Goal: Information Seeking & Learning: Learn about a topic

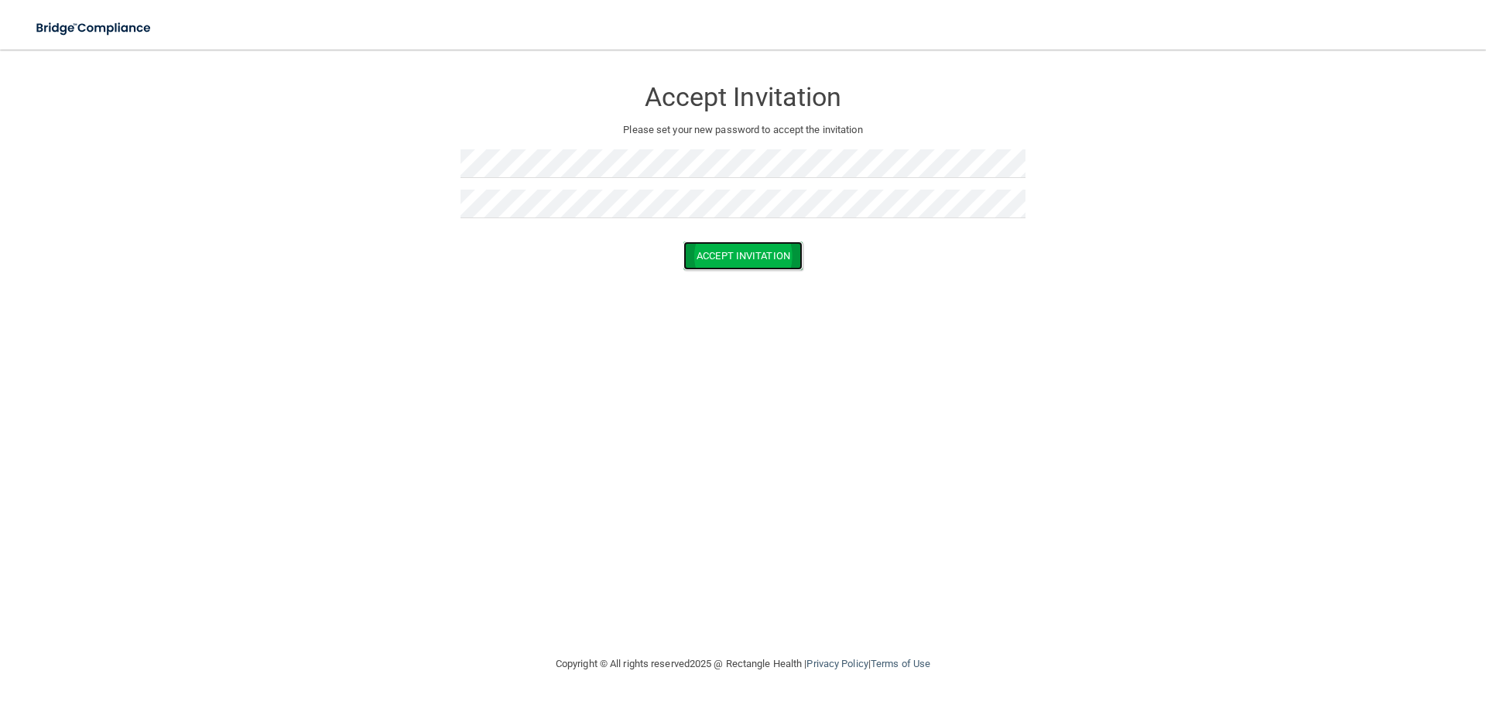
click at [756, 245] on button "Accept Invitation" at bounding box center [743, 256] width 119 height 29
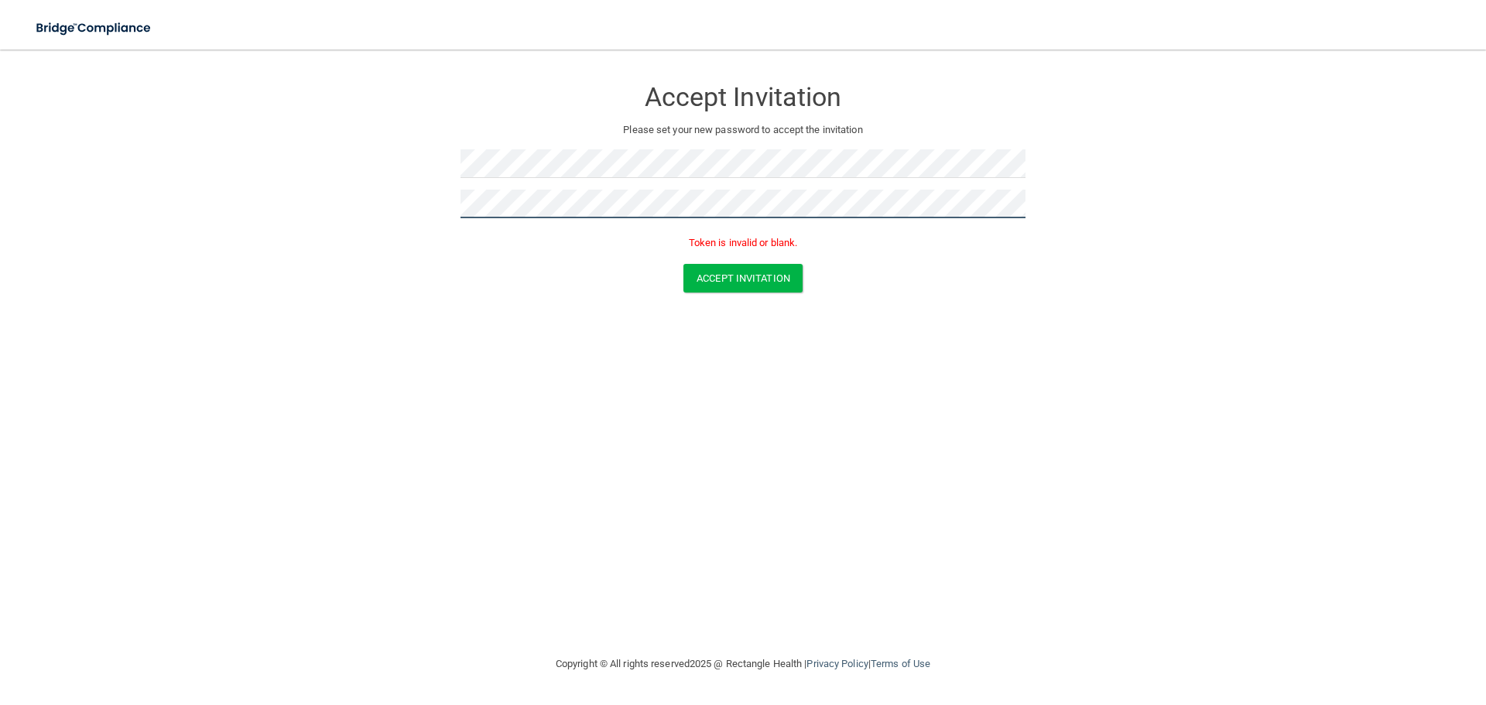
click at [121, 218] on form "Accept Invitation Please set your new password to accept the invitation Token i…" at bounding box center [743, 188] width 1424 height 246
click at [728, 278] on button "Accept Invitation" at bounding box center [743, 278] width 119 height 29
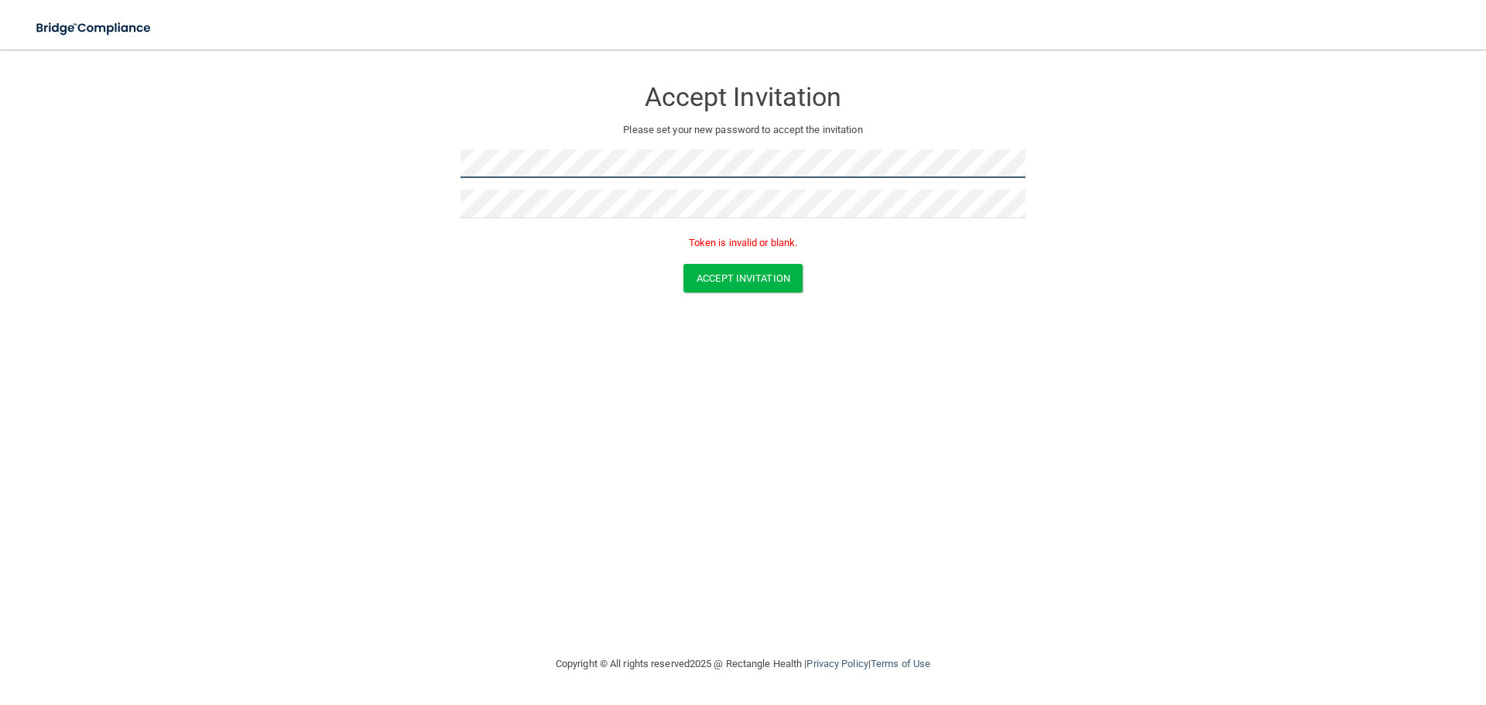
click at [0, 119] on main "Accept Invitation Please set your new password to accept the invitation Token i…" at bounding box center [743, 378] width 1486 height 656
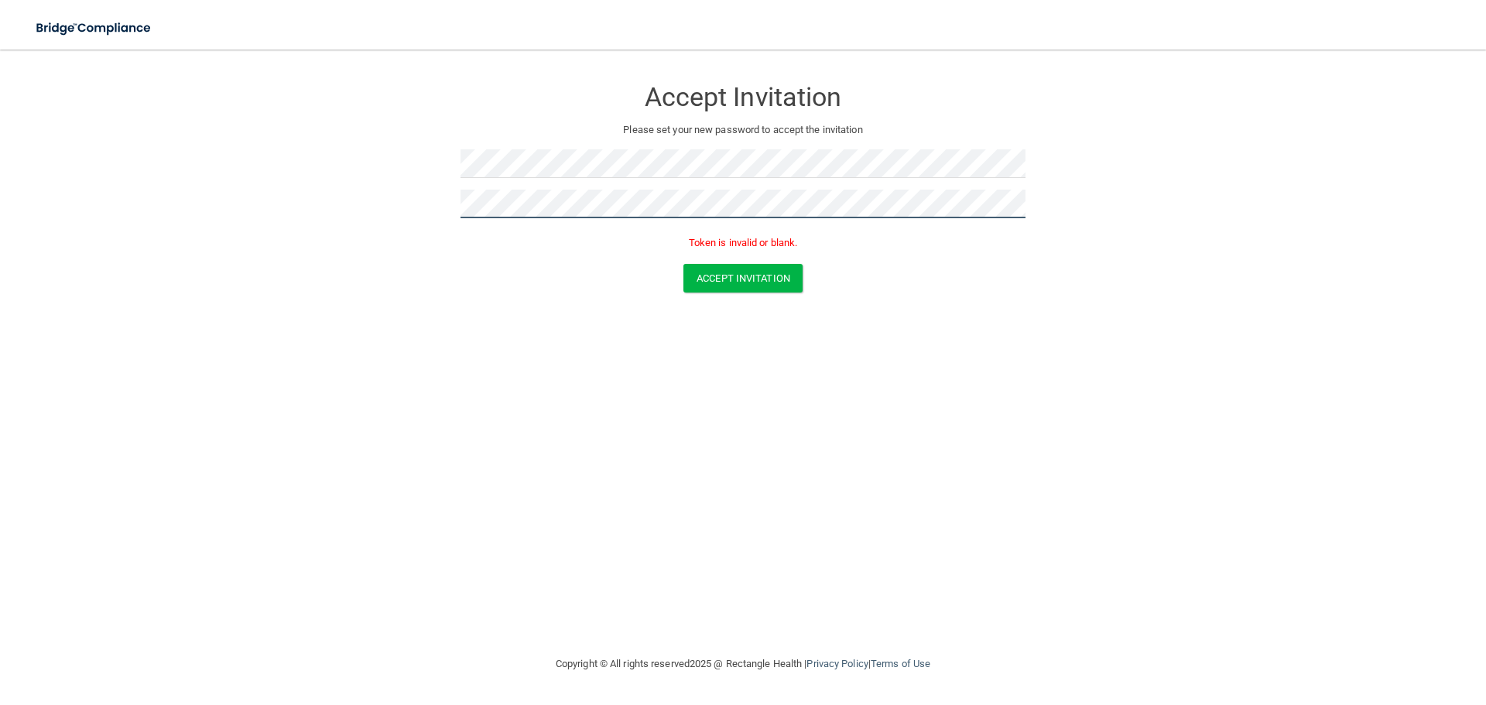
click at [0, 166] on main "Accept Invitation Please set your new password to accept the invitation Token i…" at bounding box center [743, 378] width 1486 height 656
click at [767, 281] on button "Accept Invitation" at bounding box center [743, 278] width 119 height 29
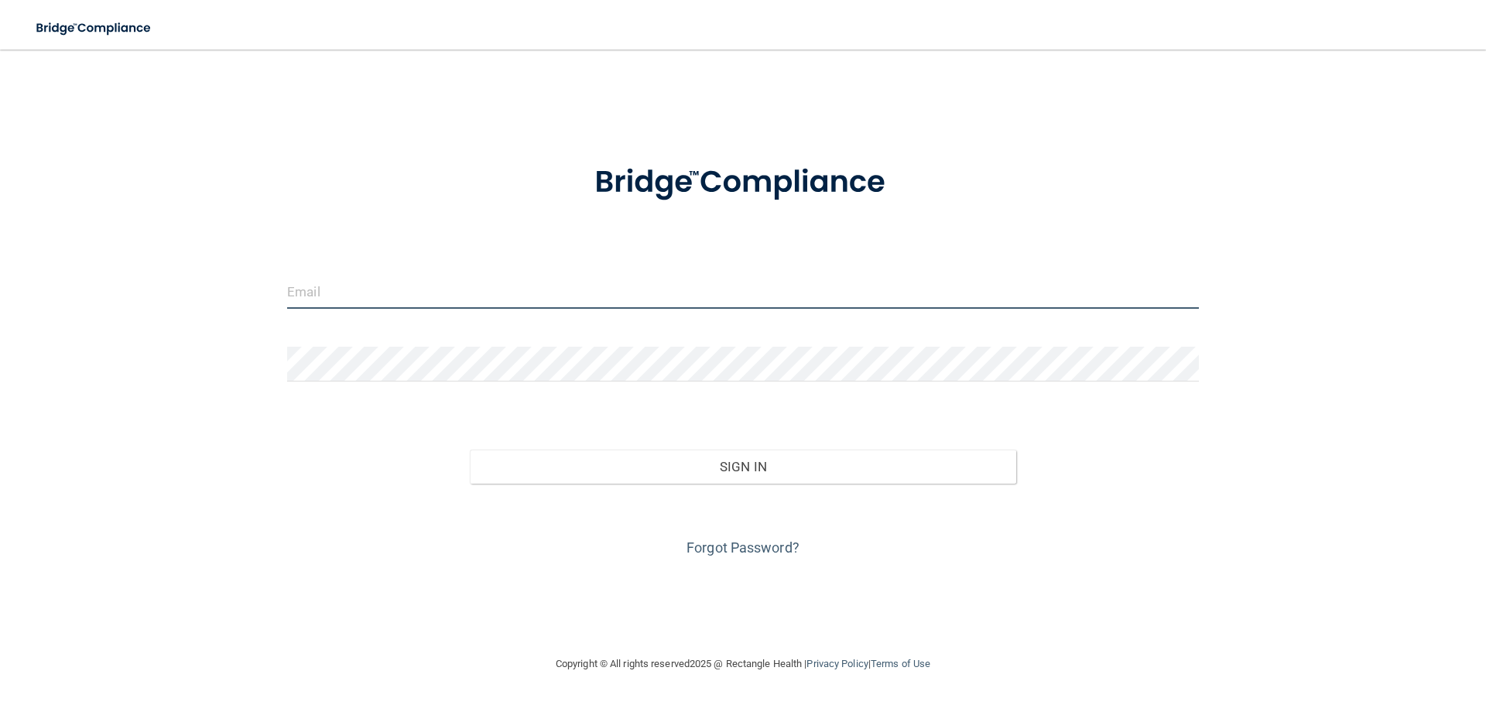
click at [499, 289] on input "email" at bounding box center [743, 291] width 912 height 35
type input "[PERSON_NAME][EMAIL_ADDRESS][PERSON_NAME][DOMAIN_NAME]"
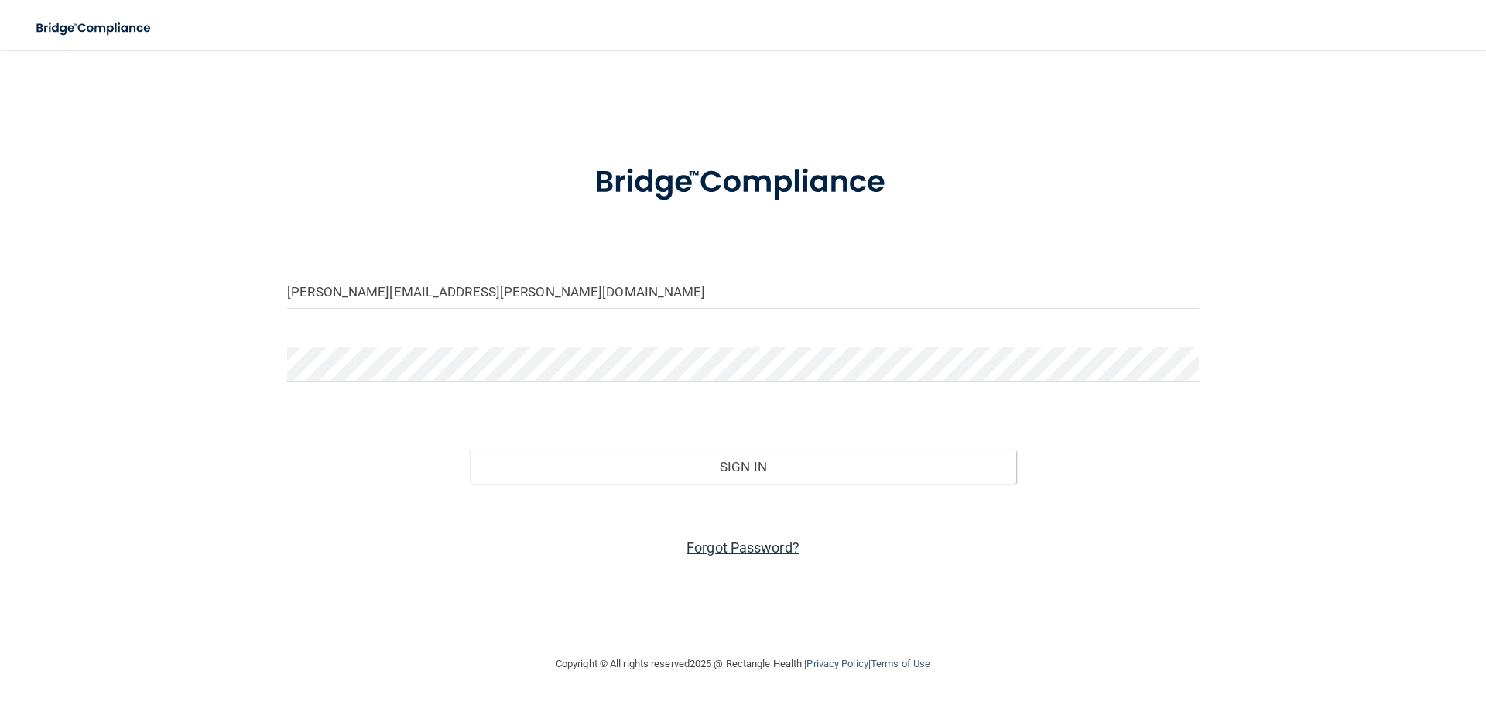
click at [724, 547] on link "Forgot Password?" at bounding box center [743, 548] width 113 height 16
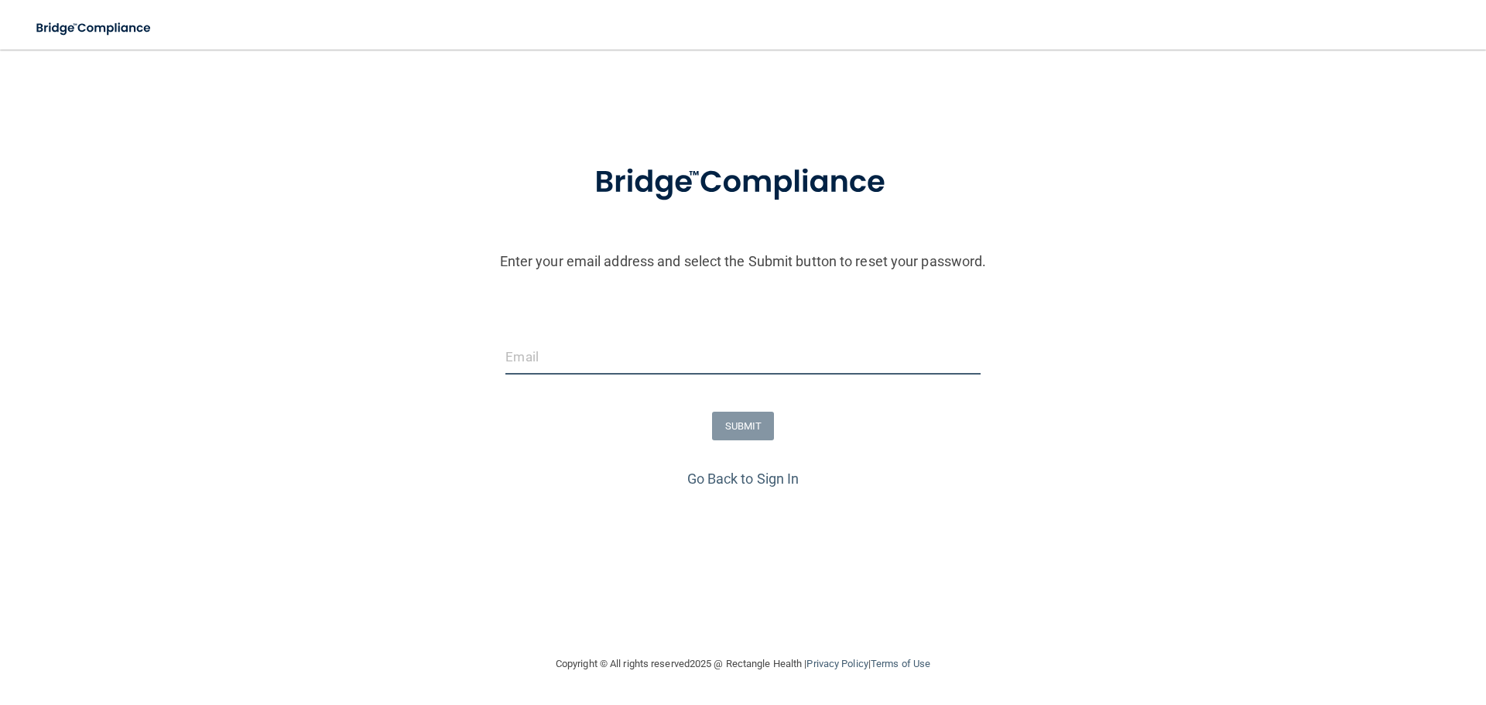
click at [582, 360] on input "email" at bounding box center [743, 357] width 475 height 35
type input "[PERSON_NAME][EMAIL_ADDRESS][PERSON_NAME][DOMAIN_NAME]"
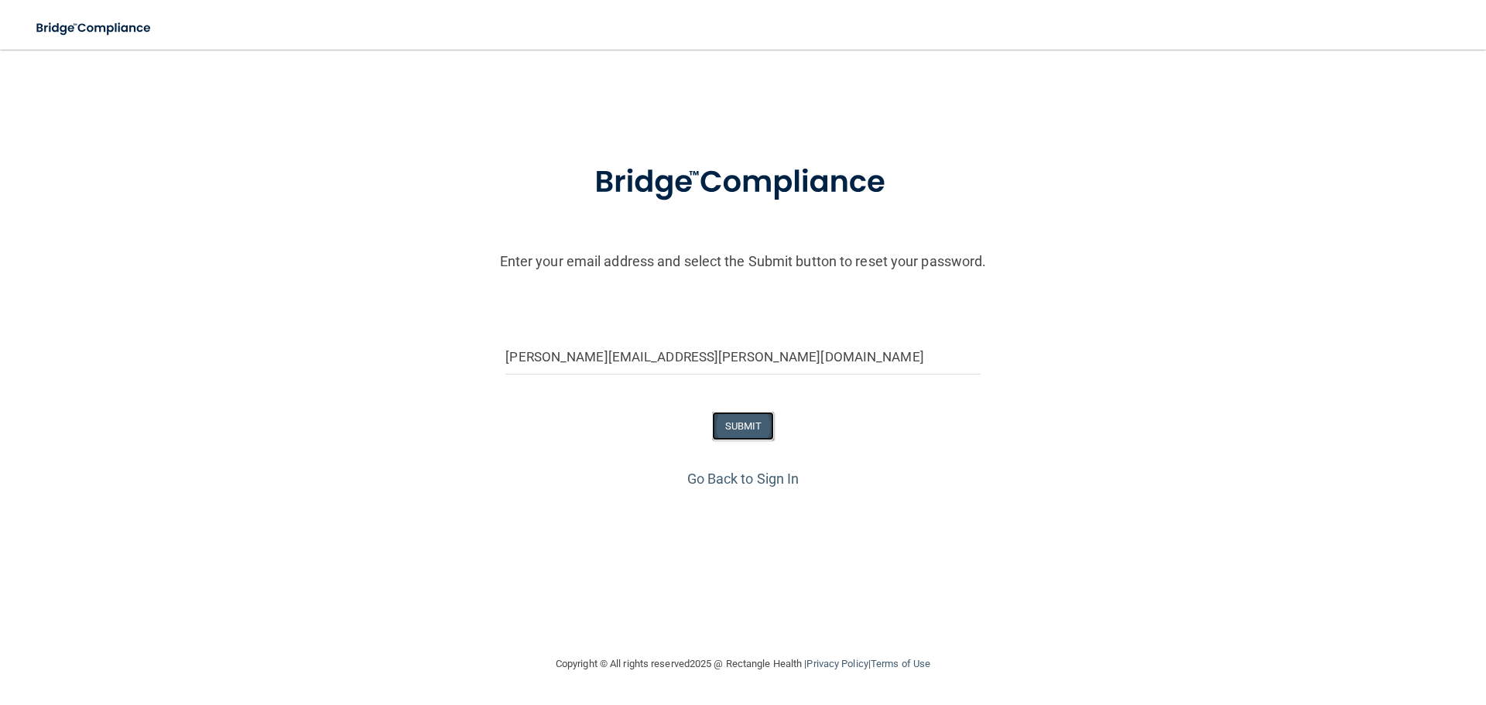
click at [750, 426] on button "SUBMIT" at bounding box center [743, 426] width 63 height 29
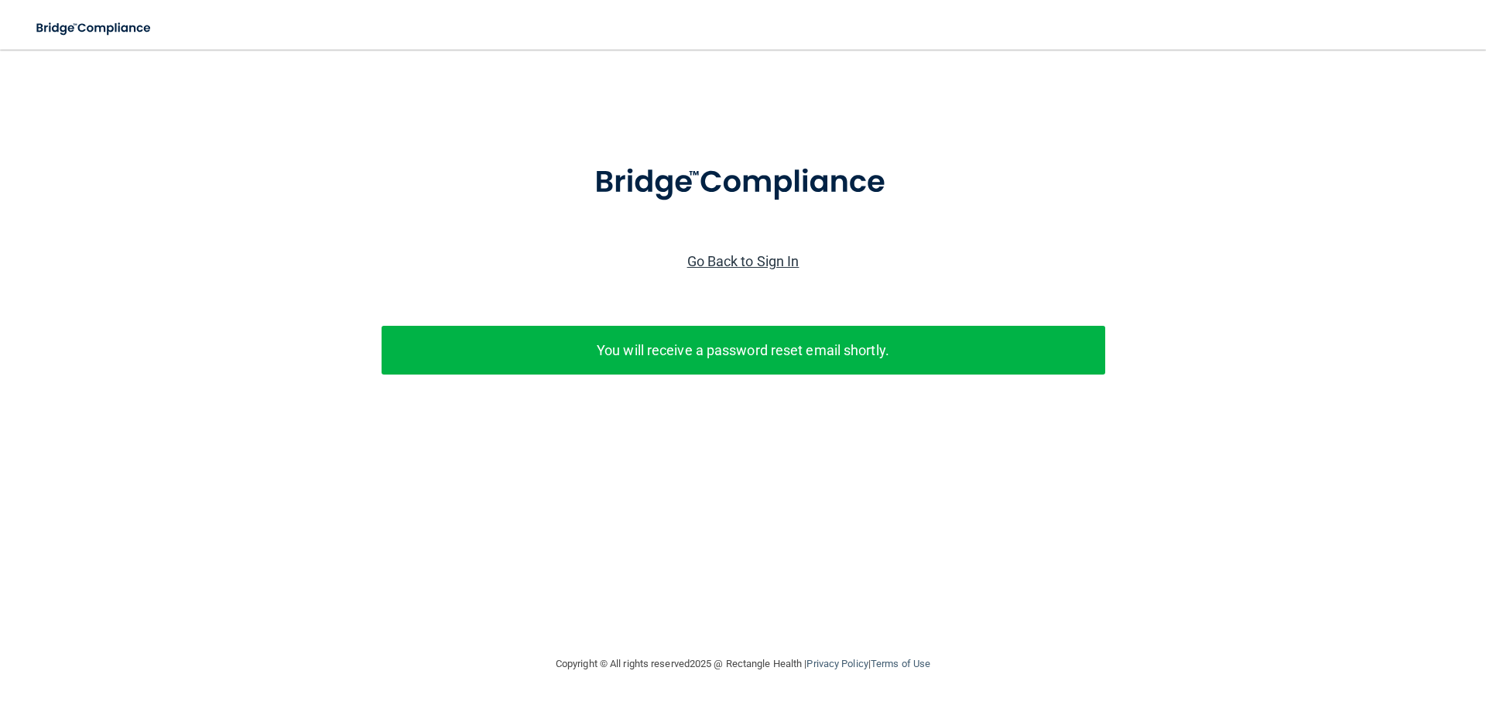
click at [759, 266] on link "Go Back to Sign In" at bounding box center [743, 261] width 112 height 16
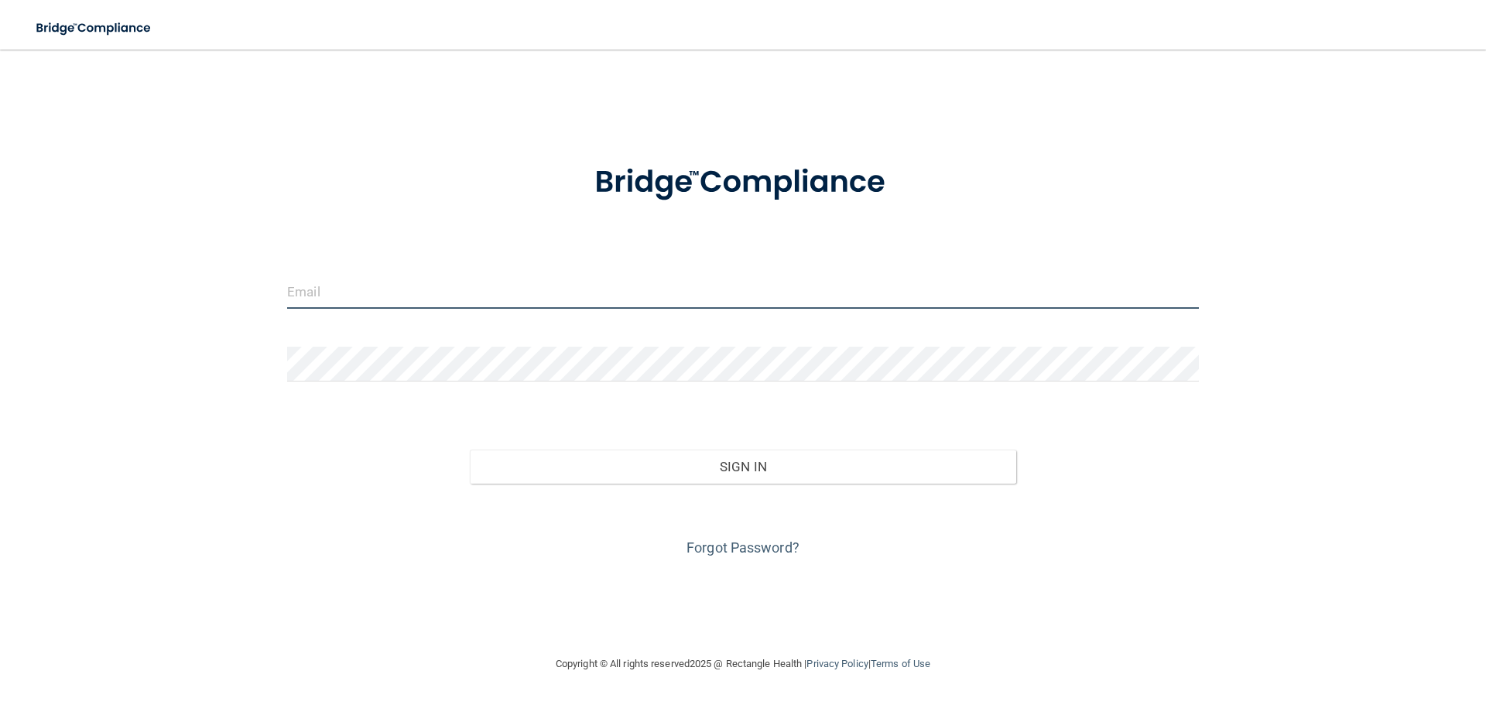
type input "[PERSON_NAME][EMAIL_ADDRESS][PERSON_NAME][DOMAIN_NAME]"
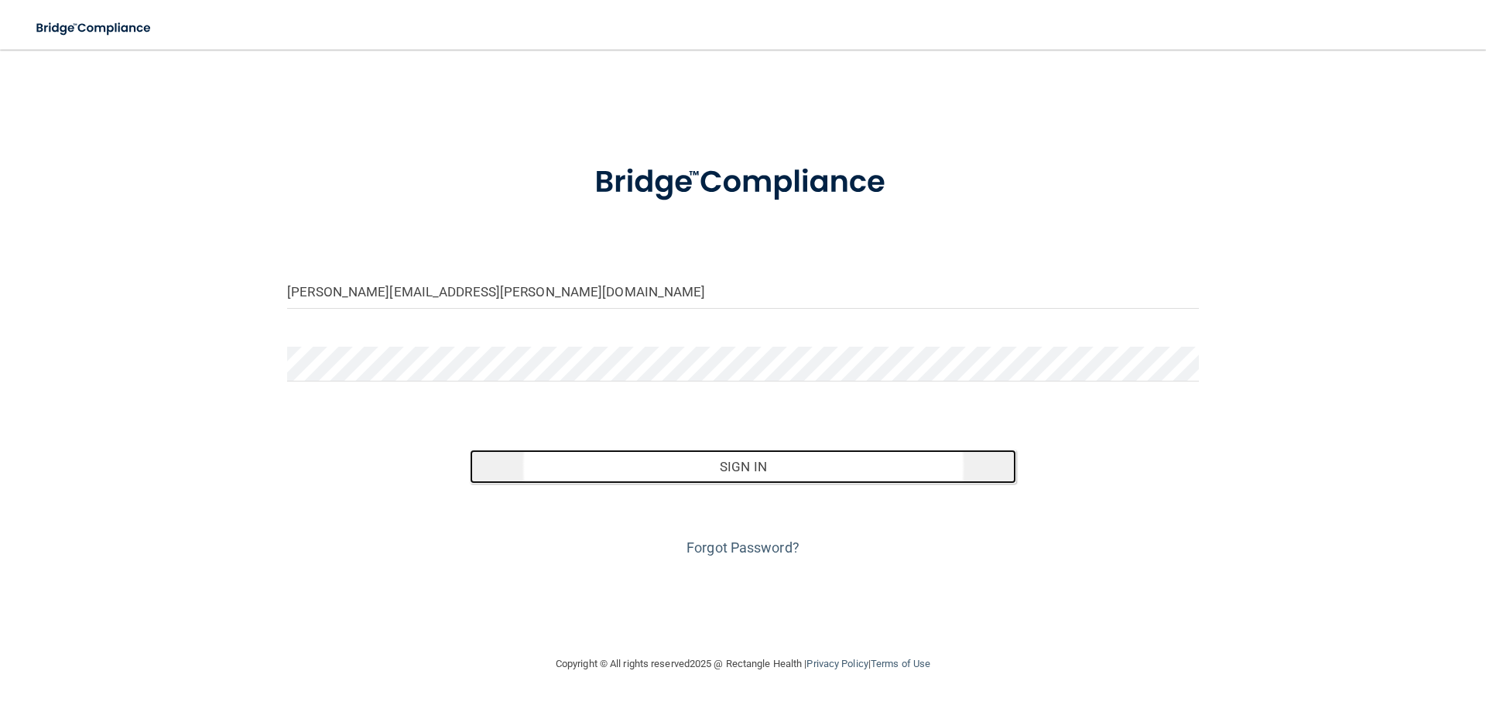
click at [746, 474] on button "Sign In" at bounding box center [743, 467] width 547 height 34
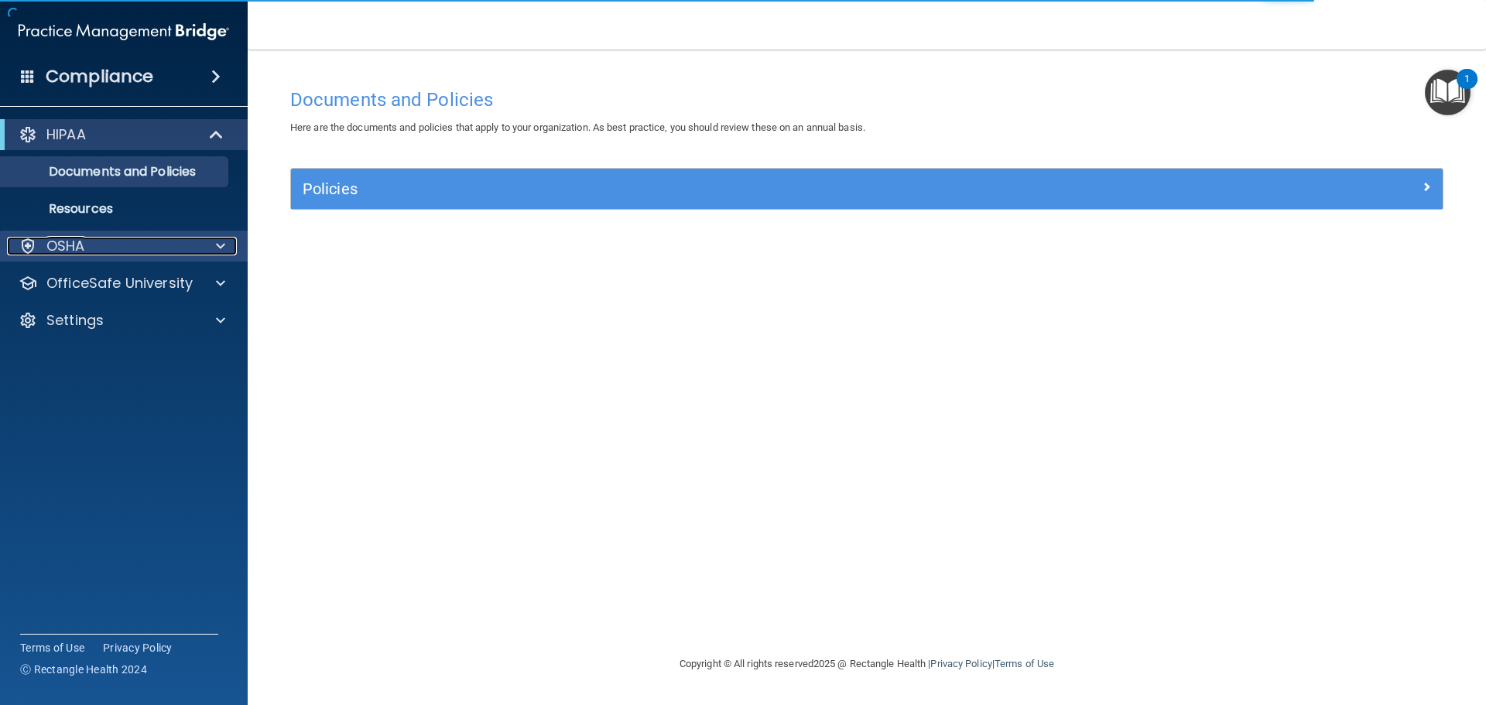
click at [199, 255] on div "OSHA" at bounding box center [122, 246] width 230 height 19
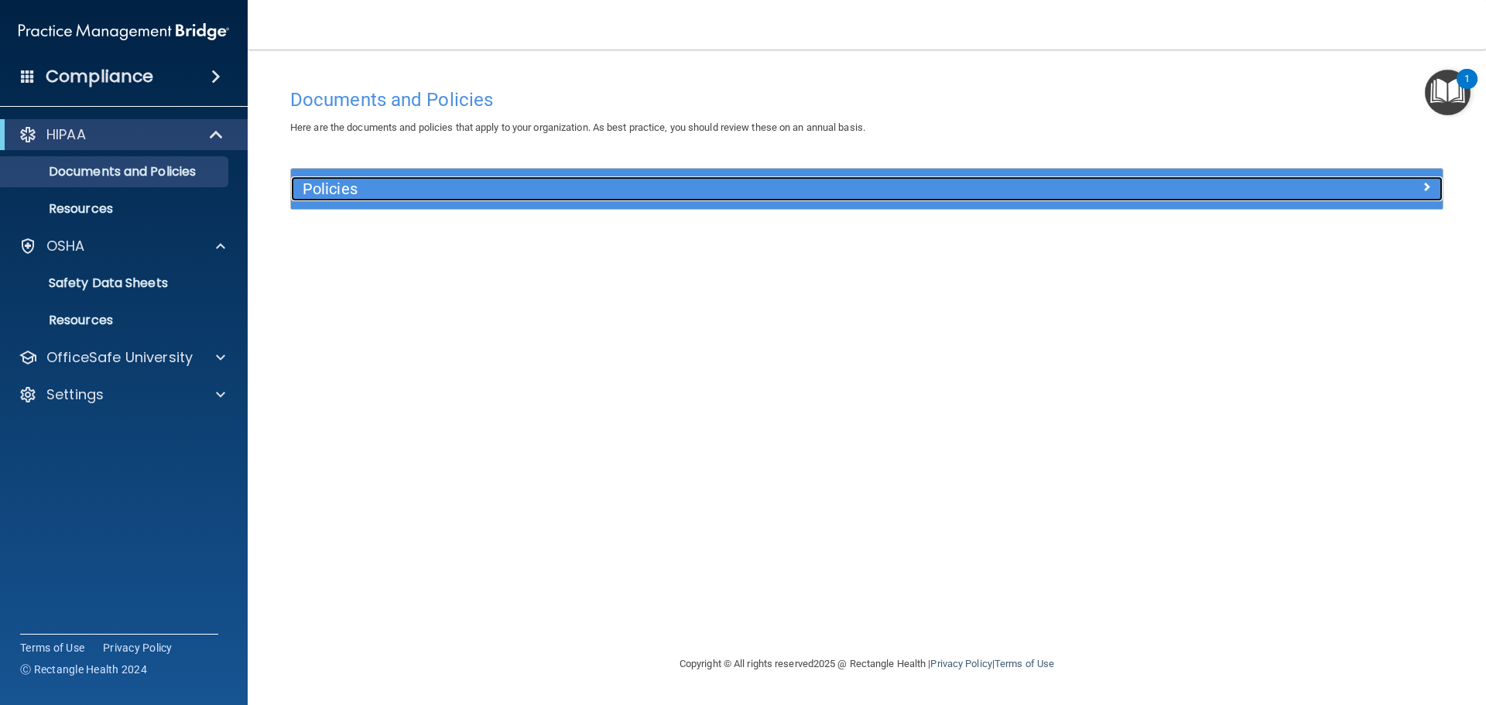
click at [344, 182] on h5 "Policies" at bounding box center [723, 188] width 841 height 17
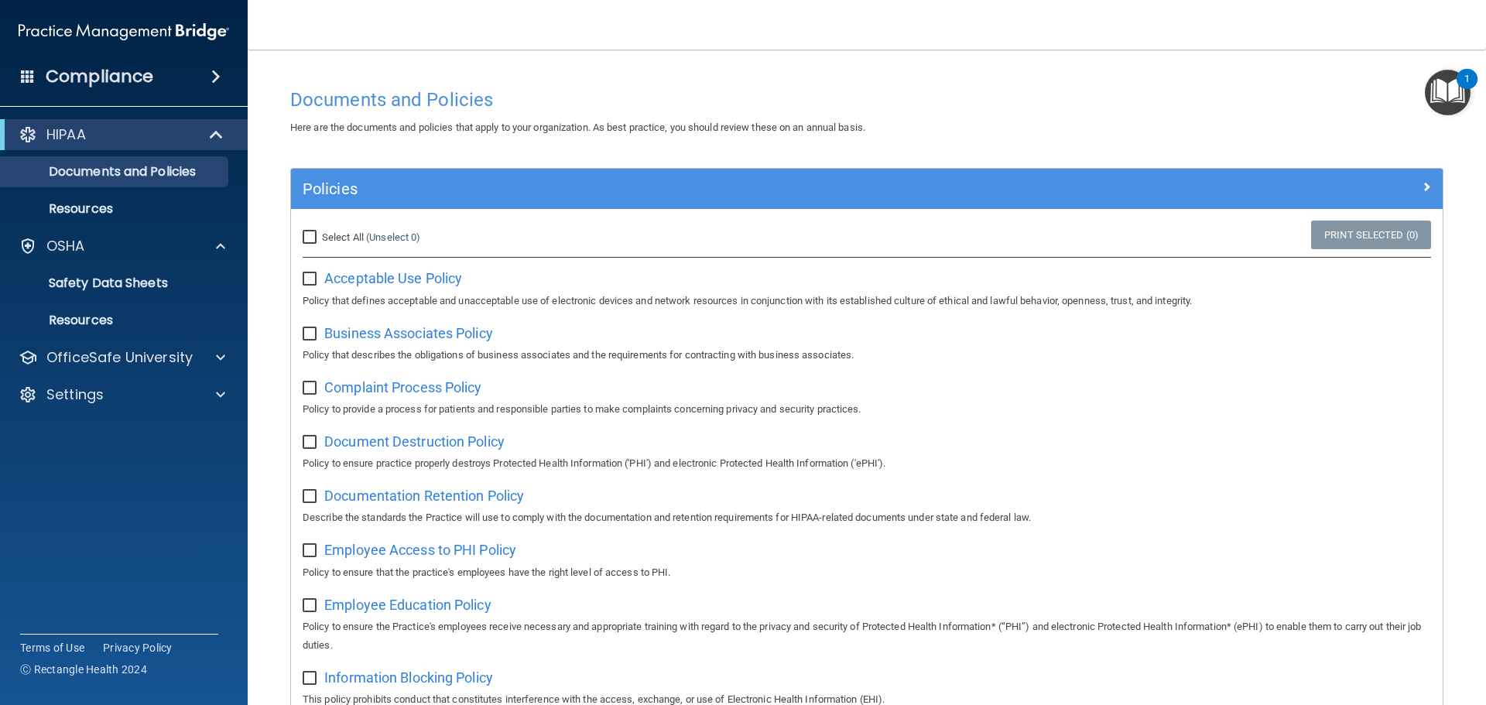
click at [342, 237] on span "Select All" at bounding box center [343, 237] width 42 height 12
click at [321, 237] on input "Select All (Unselect 0) Unselect All" at bounding box center [312, 237] width 18 height 12
checkbox input "true"
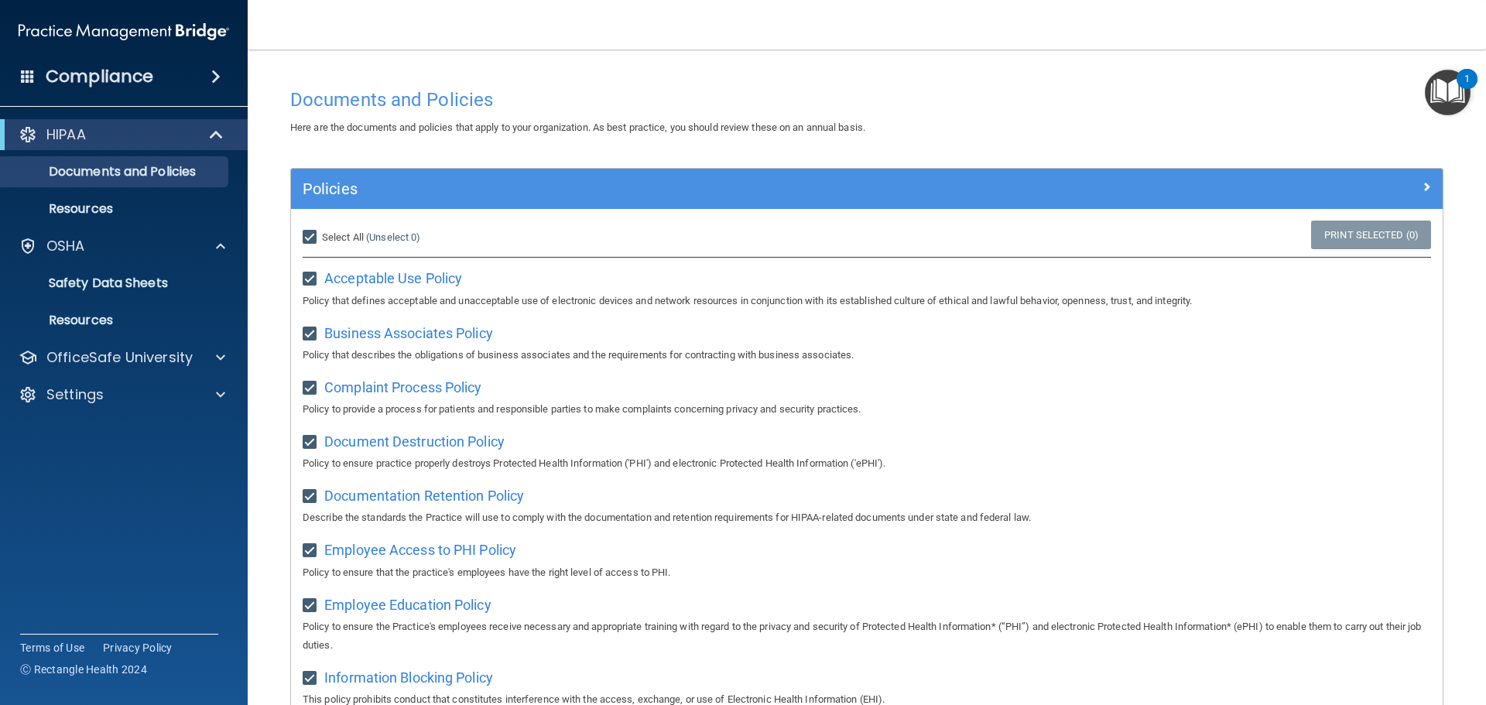
checkbox input "true"
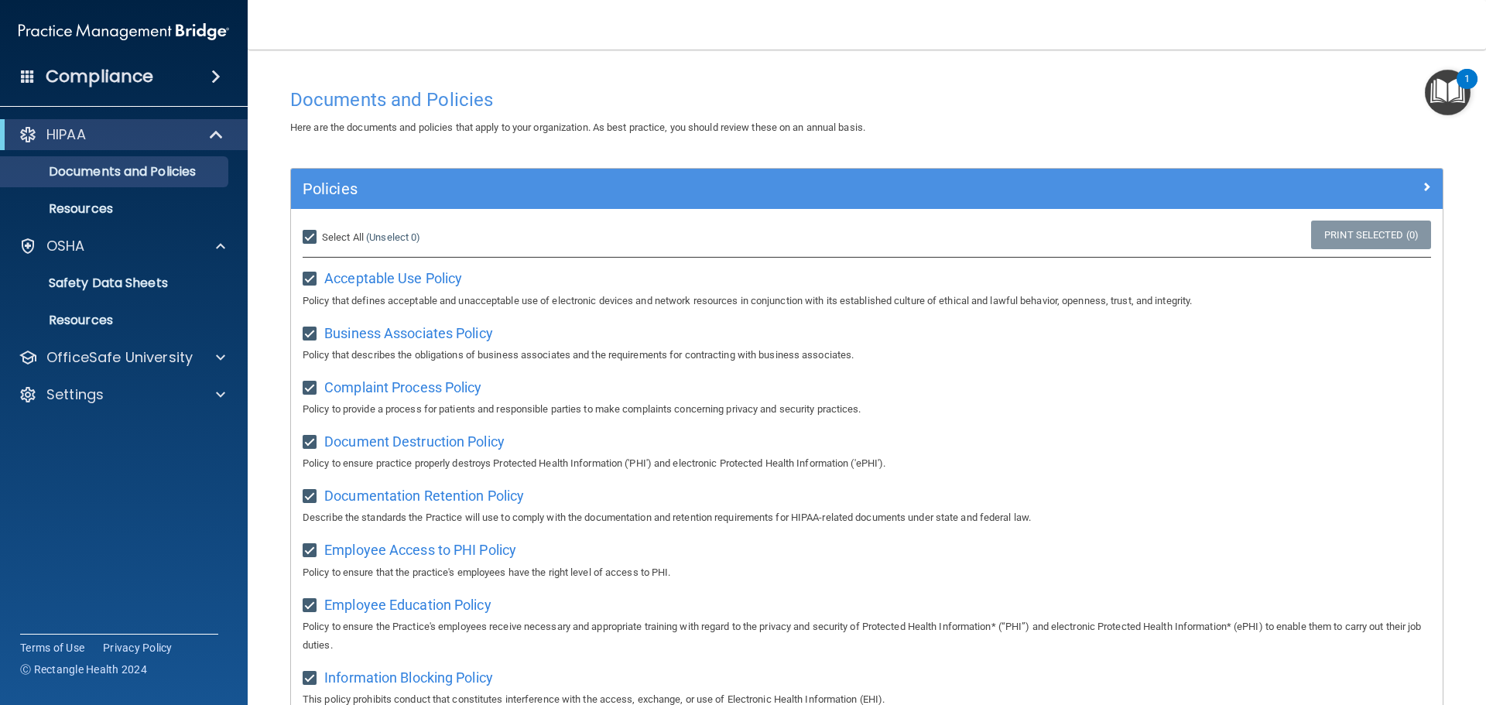
checkbox input "true"
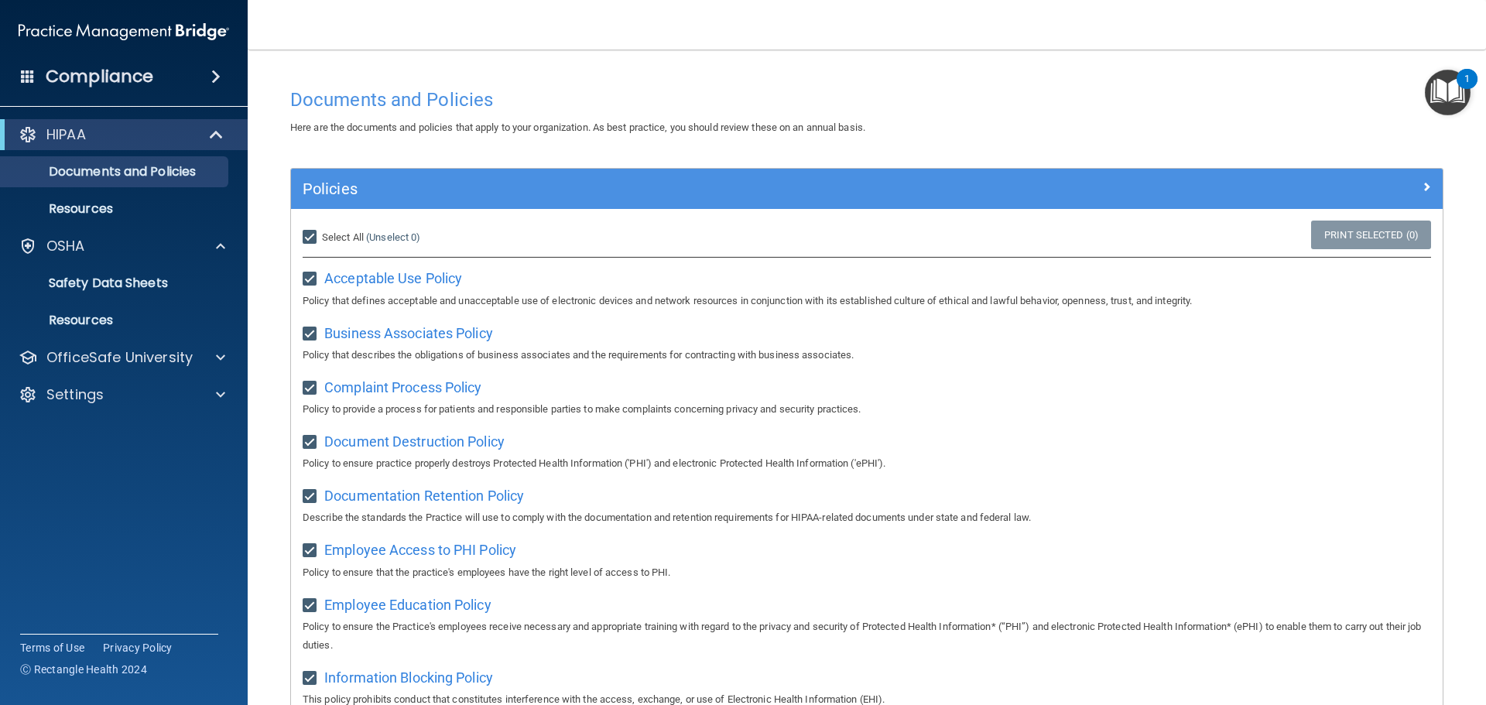
checkbox input "true"
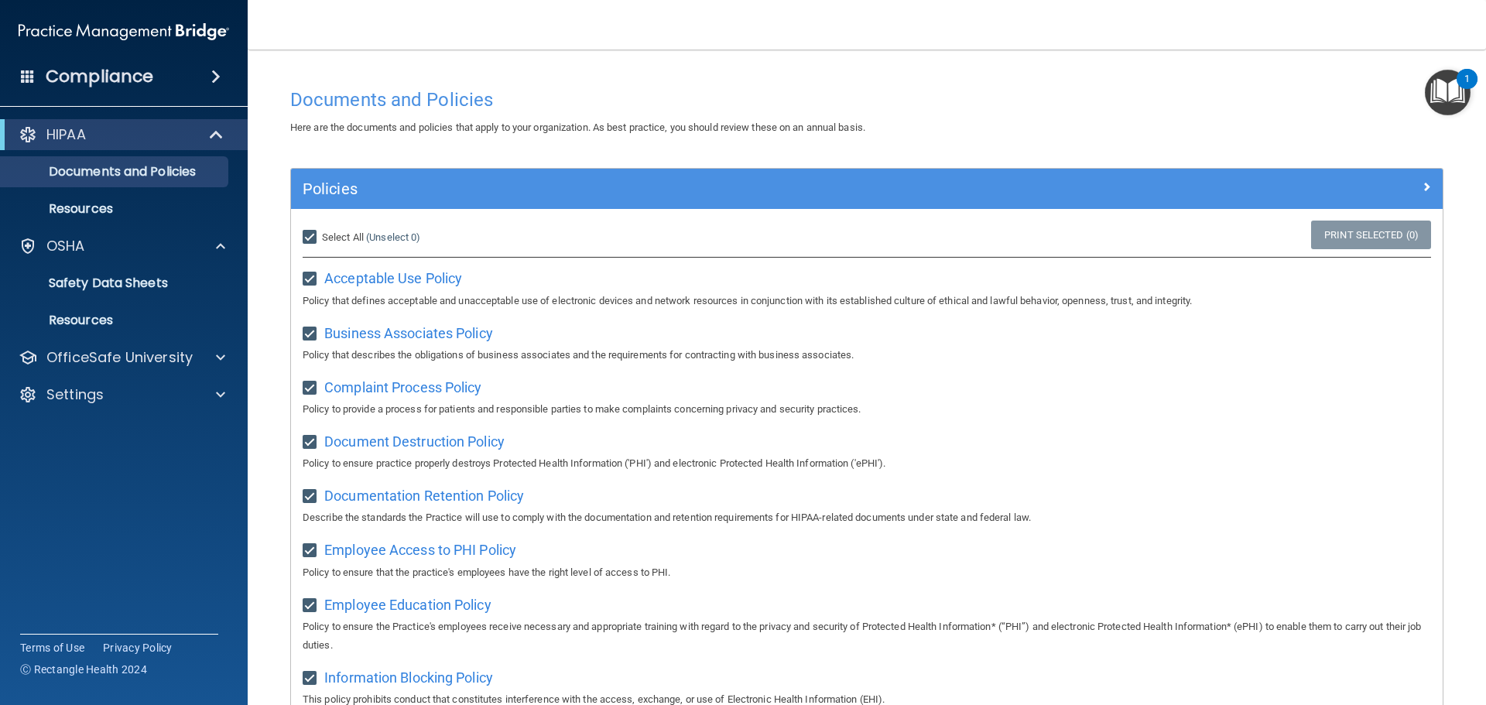
checkbox input "true"
click at [308, 238] on input "Select All (Unselect 21) Unselect All" at bounding box center [312, 237] width 18 height 12
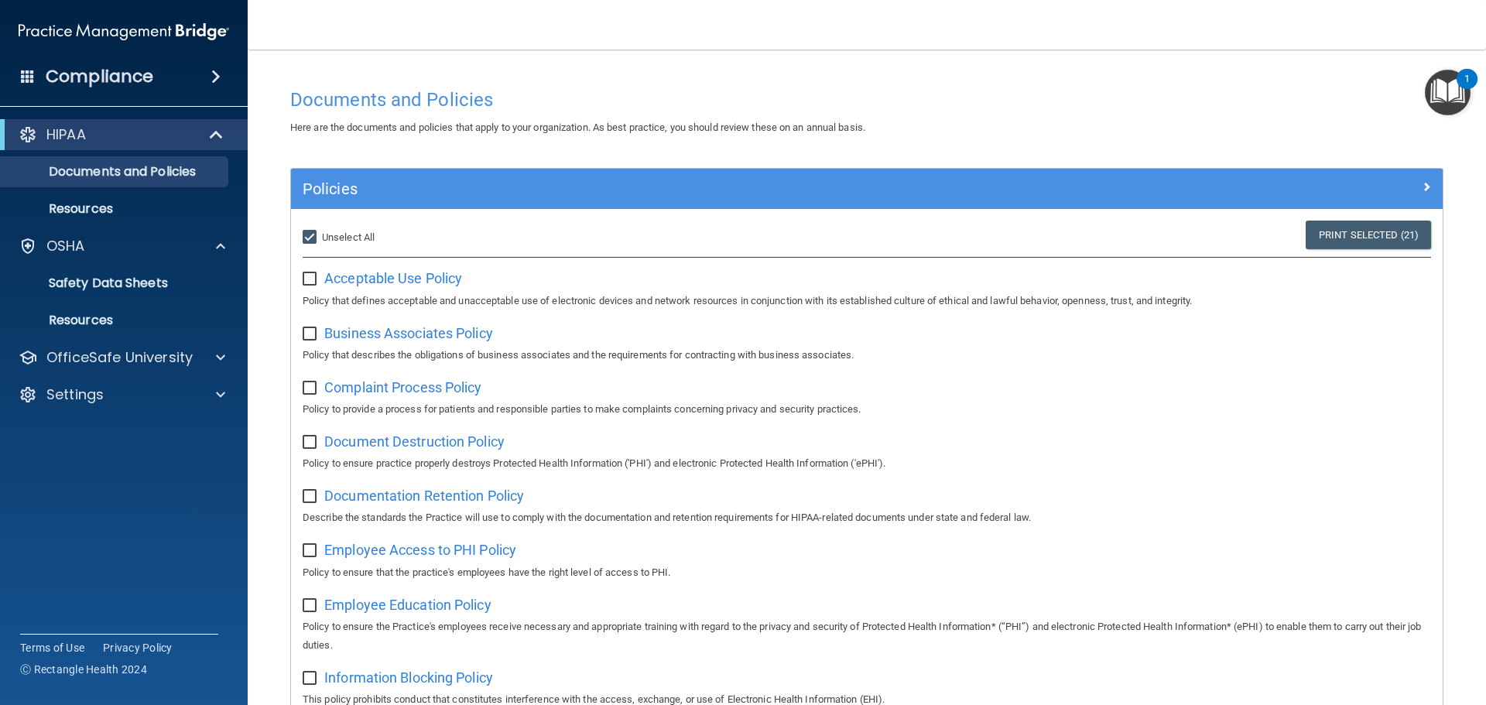
checkbox input "false"
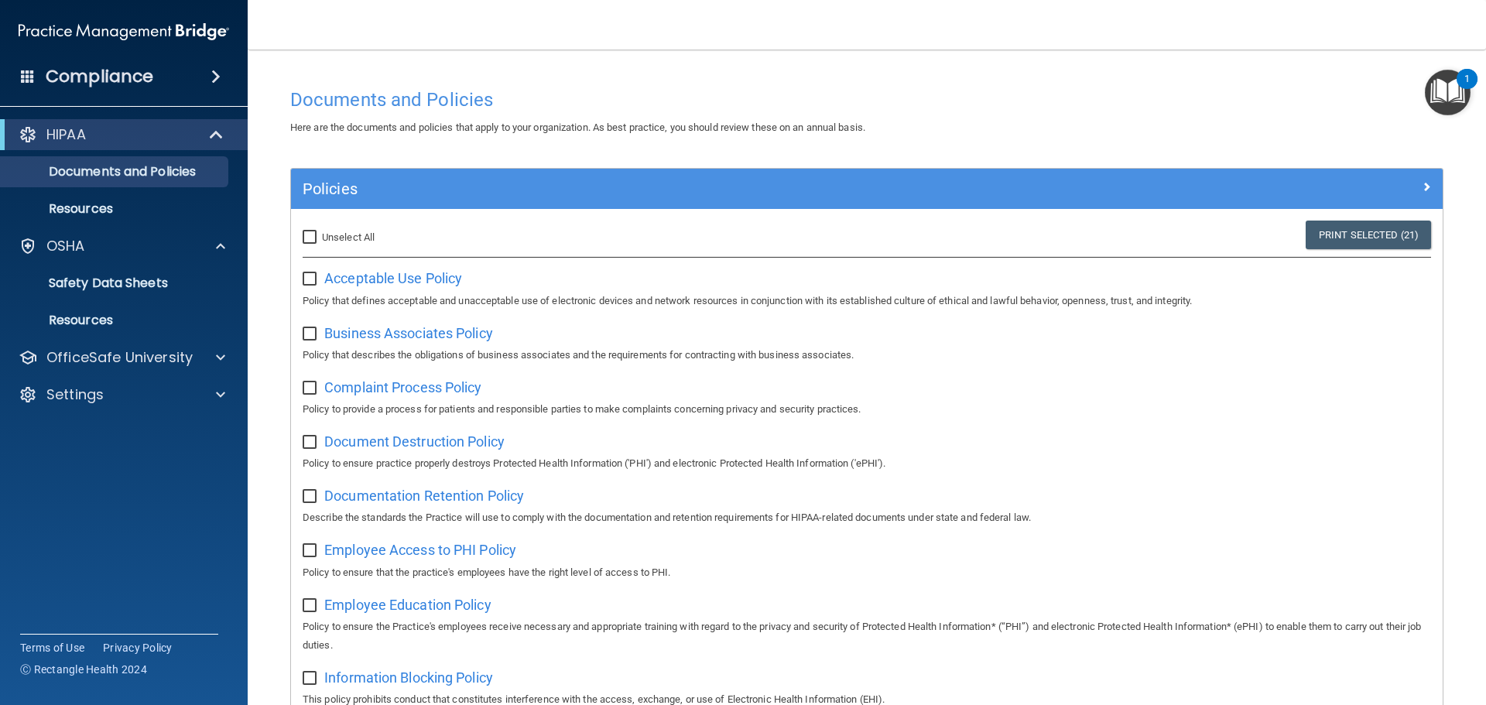
checkbox input "false"
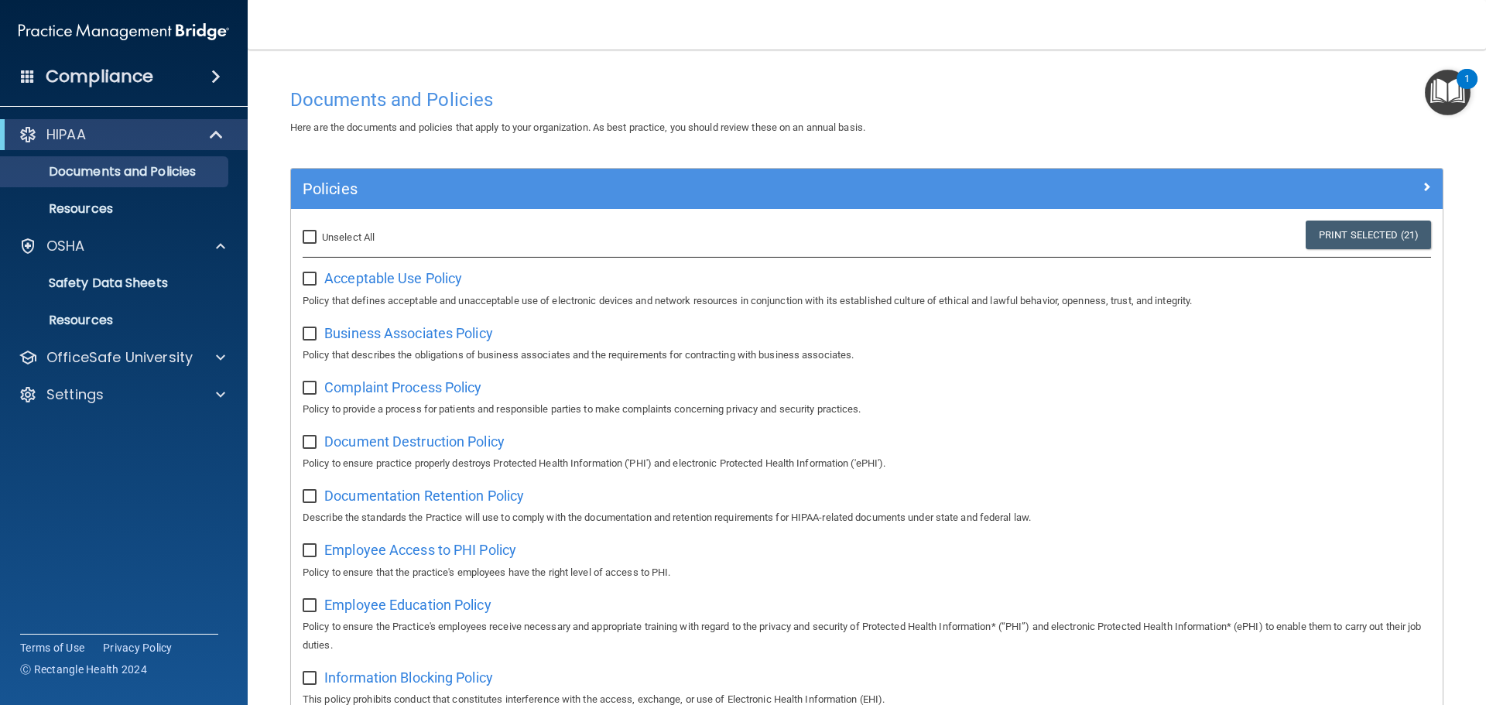
checkbox input "false"
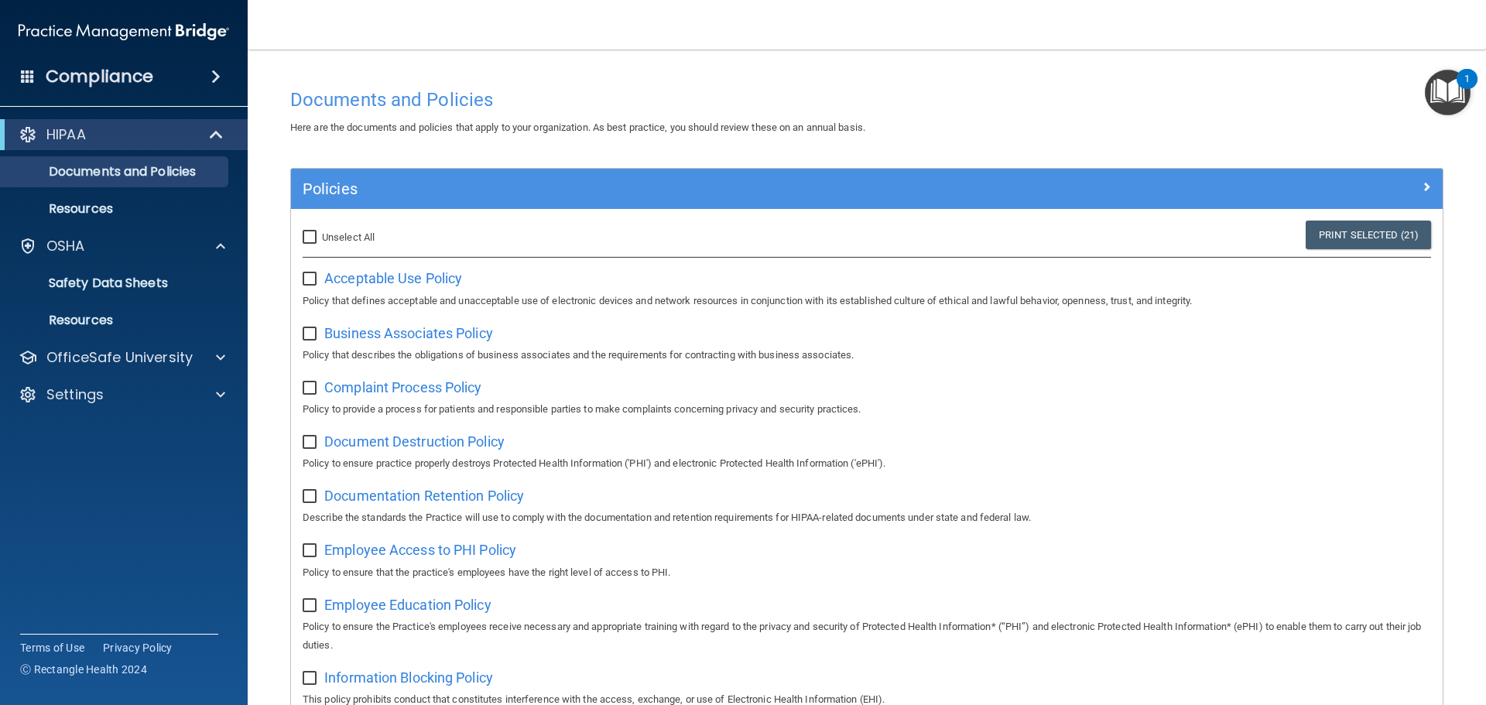
checkbox input "false"
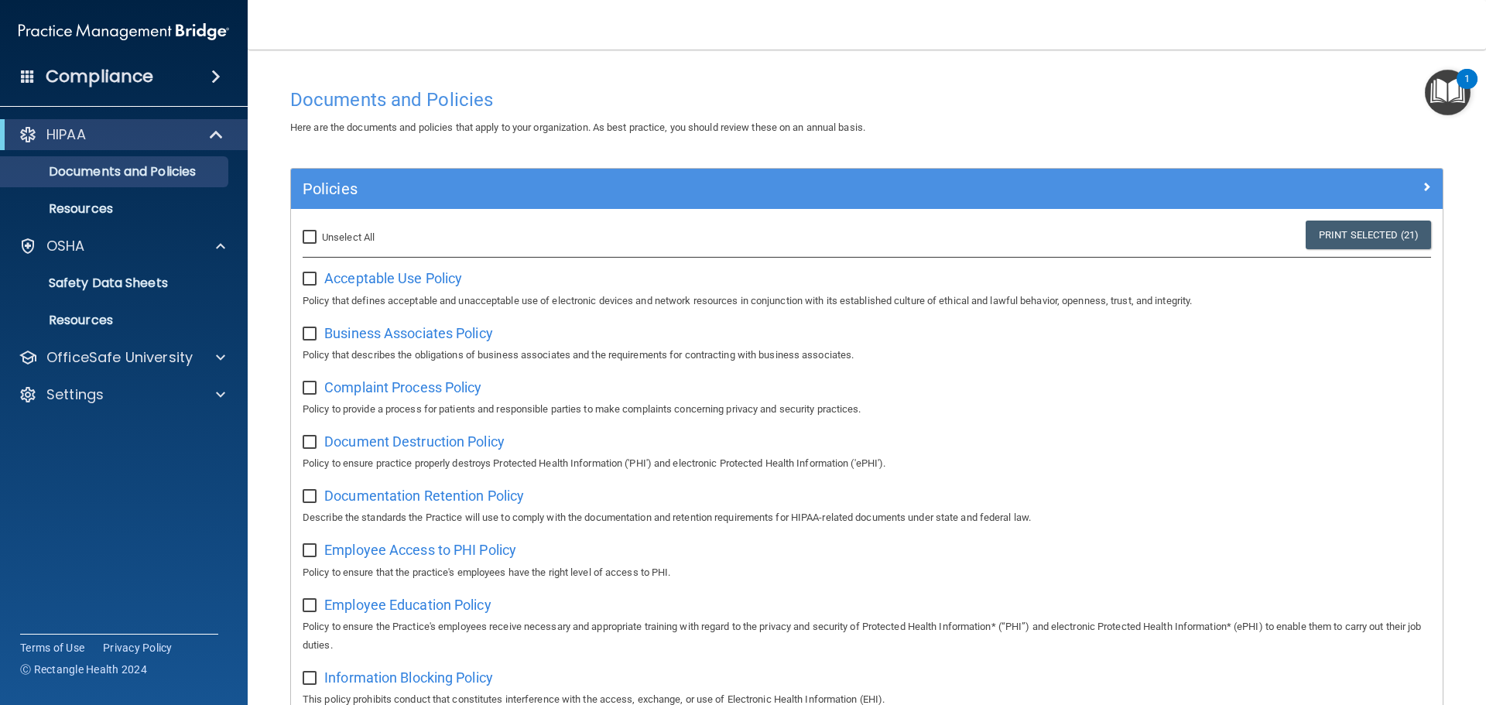
checkbox input "false"
click at [95, 211] on p "Resources" at bounding box center [115, 208] width 211 height 15
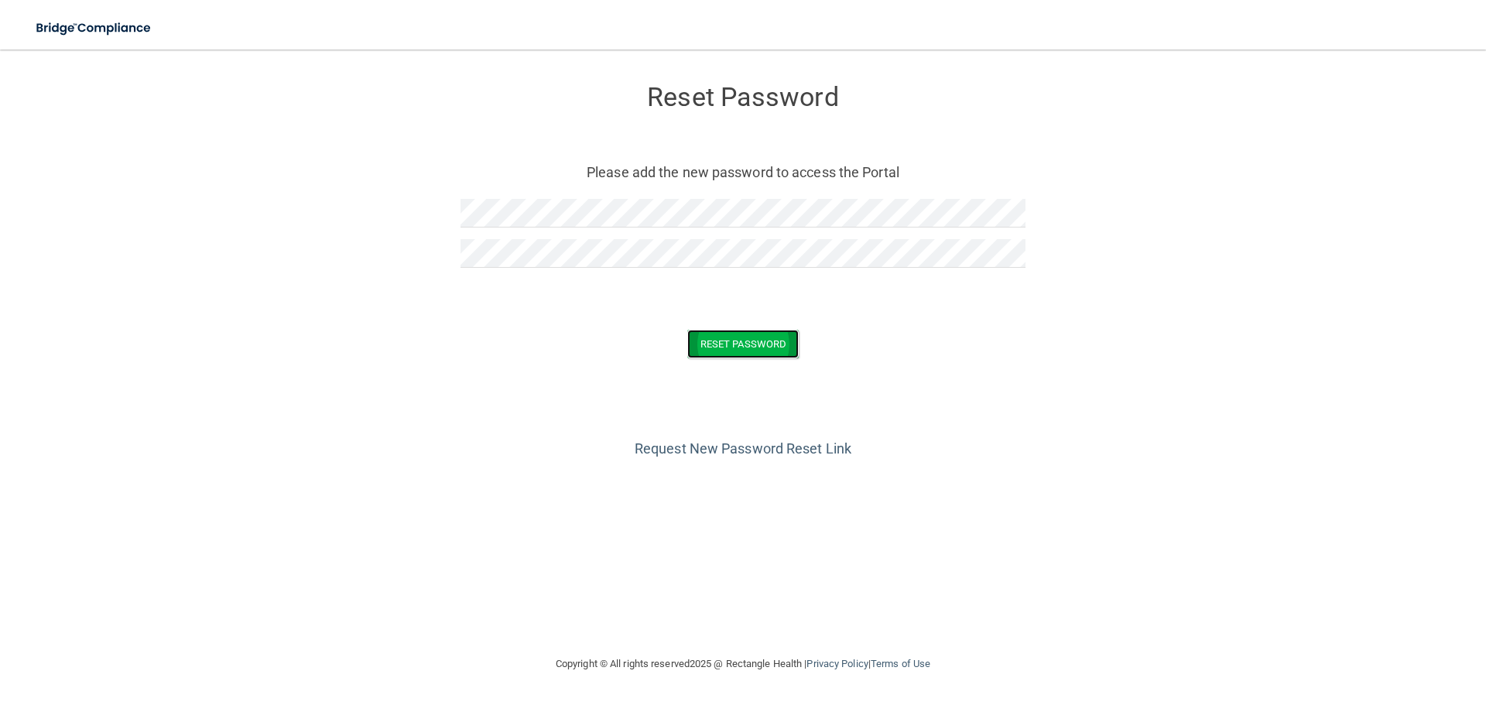
click at [749, 345] on button "Reset Password" at bounding box center [742, 344] width 111 height 29
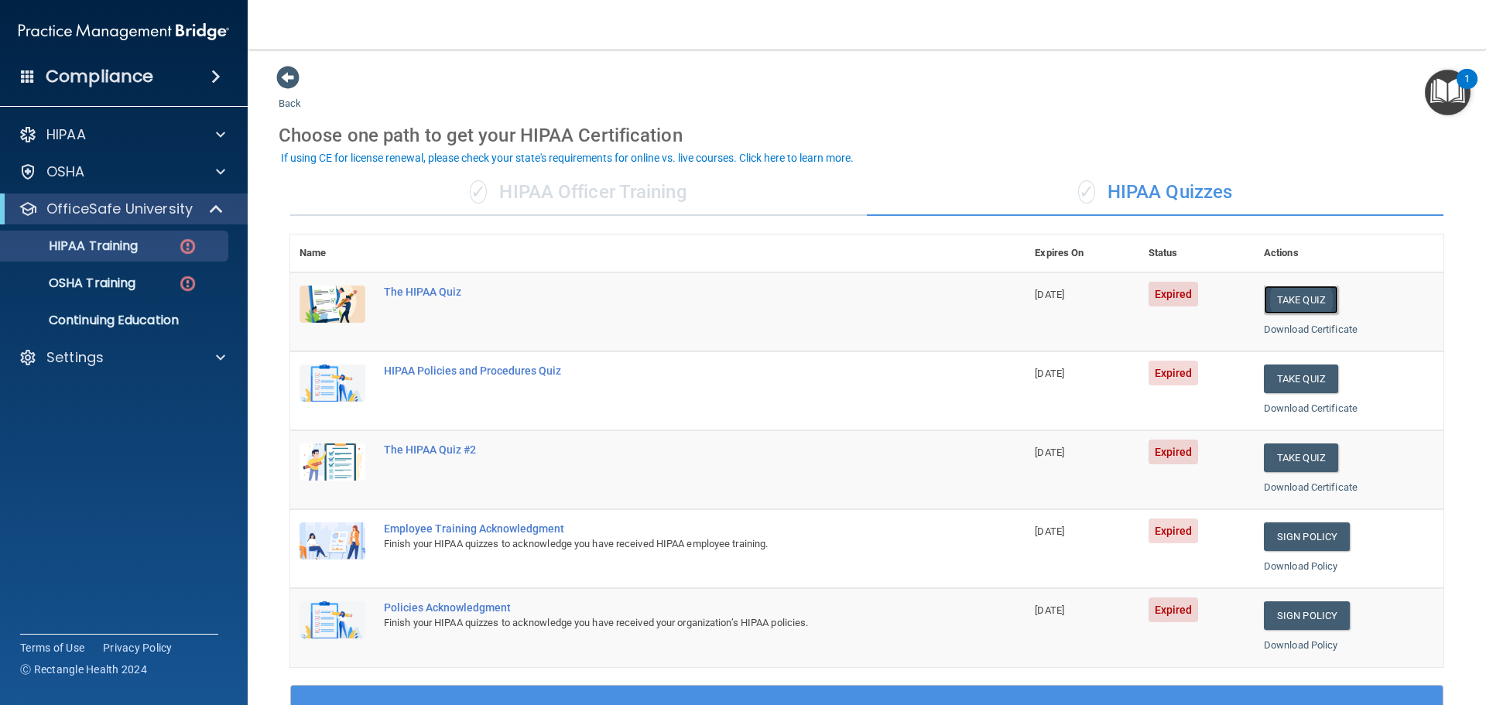
click at [1297, 294] on button "Take Quiz" at bounding box center [1301, 300] width 74 height 29
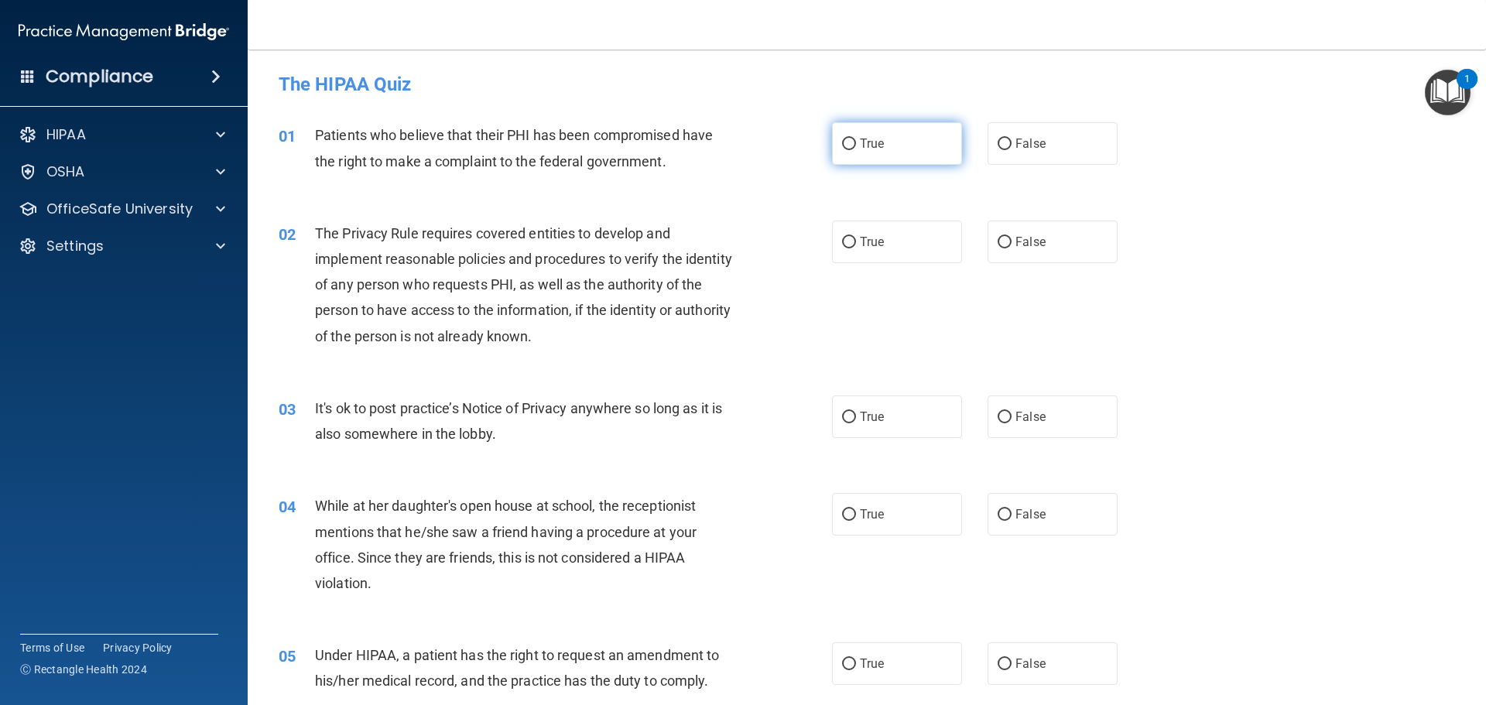
click at [887, 137] on label "True" at bounding box center [897, 143] width 130 height 43
click at [856, 139] on input "True" at bounding box center [849, 145] width 14 height 12
radio input "true"
click at [910, 243] on label "True" at bounding box center [897, 242] width 130 height 43
click at [856, 243] on input "True" at bounding box center [849, 243] width 14 height 12
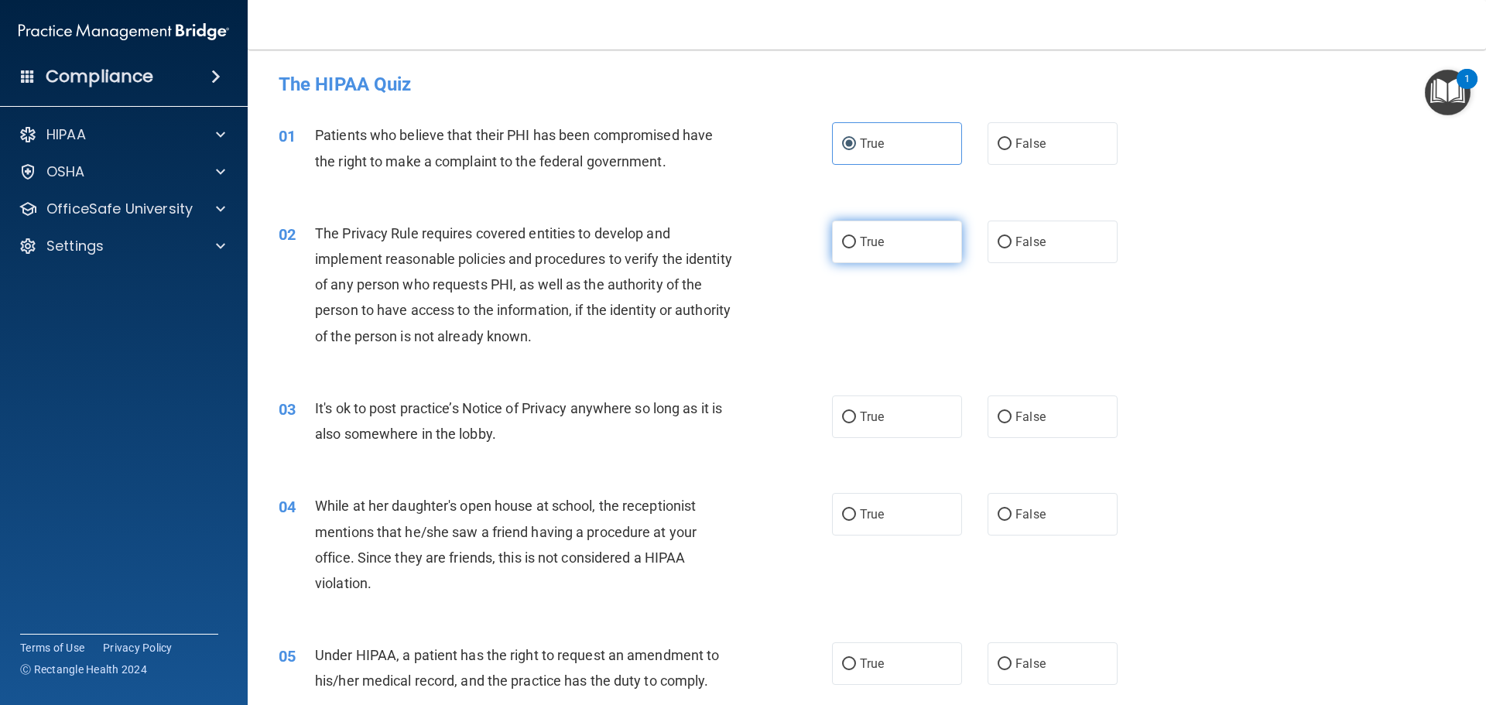
radio input "true"
click at [1054, 412] on label "False" at bounding box center [1053, 417] width 130 height 43
click at [1012, 412] on input "False" at bounding box center [1005, 418] width 14 height 12
radio input "true"
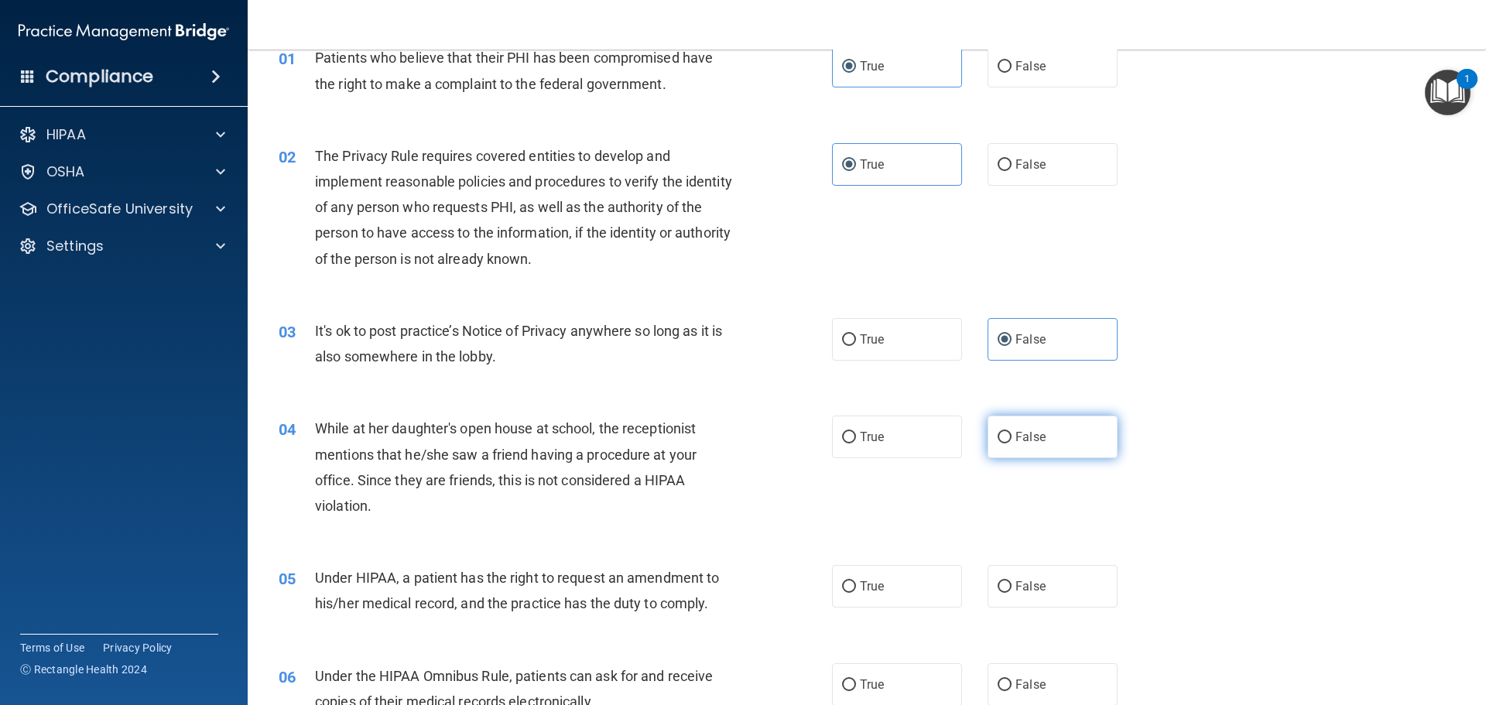
click at [1073, 428] on label "False" at bounding box center [1053, 437] width 130 height 43
click at [1012, 432] on input "False" at bounding box center [1005, 438] width 14 height 12
radio input "true"
click at [1068, 585] on label "False" at bounding box center [1053, 586] width 130 height 43
click at [1012, 585] on input "False" at bounding box center [1005, 587] width 14 height 12
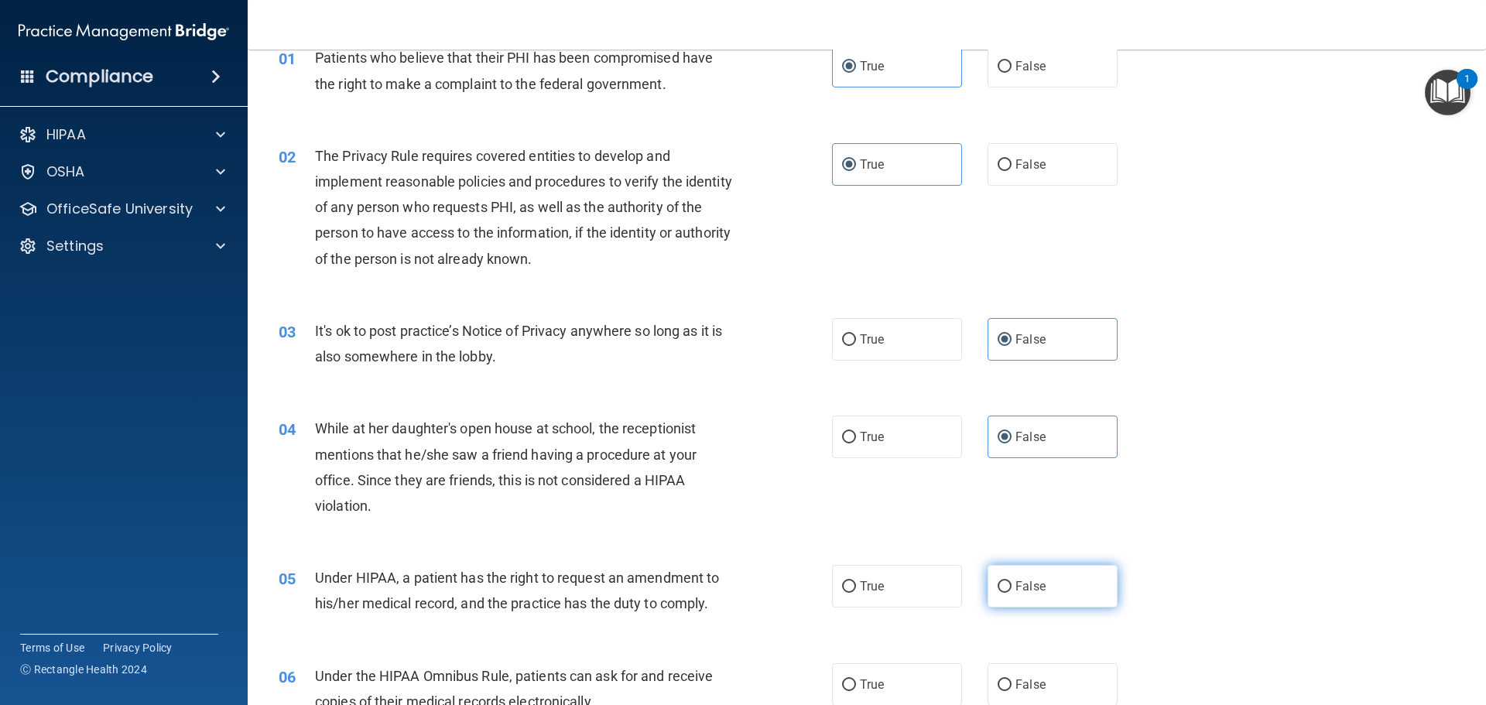
radio input "true"
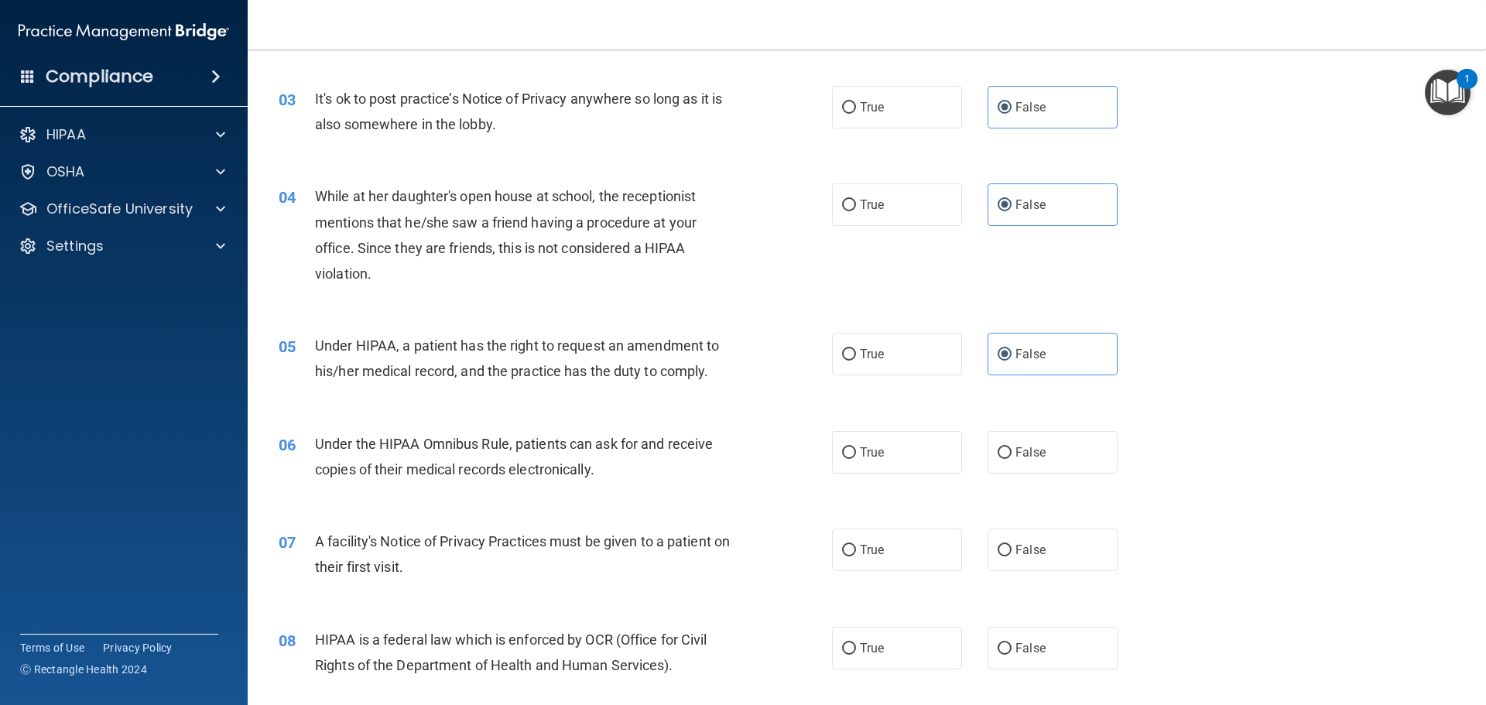
scroll to position [465, 0]
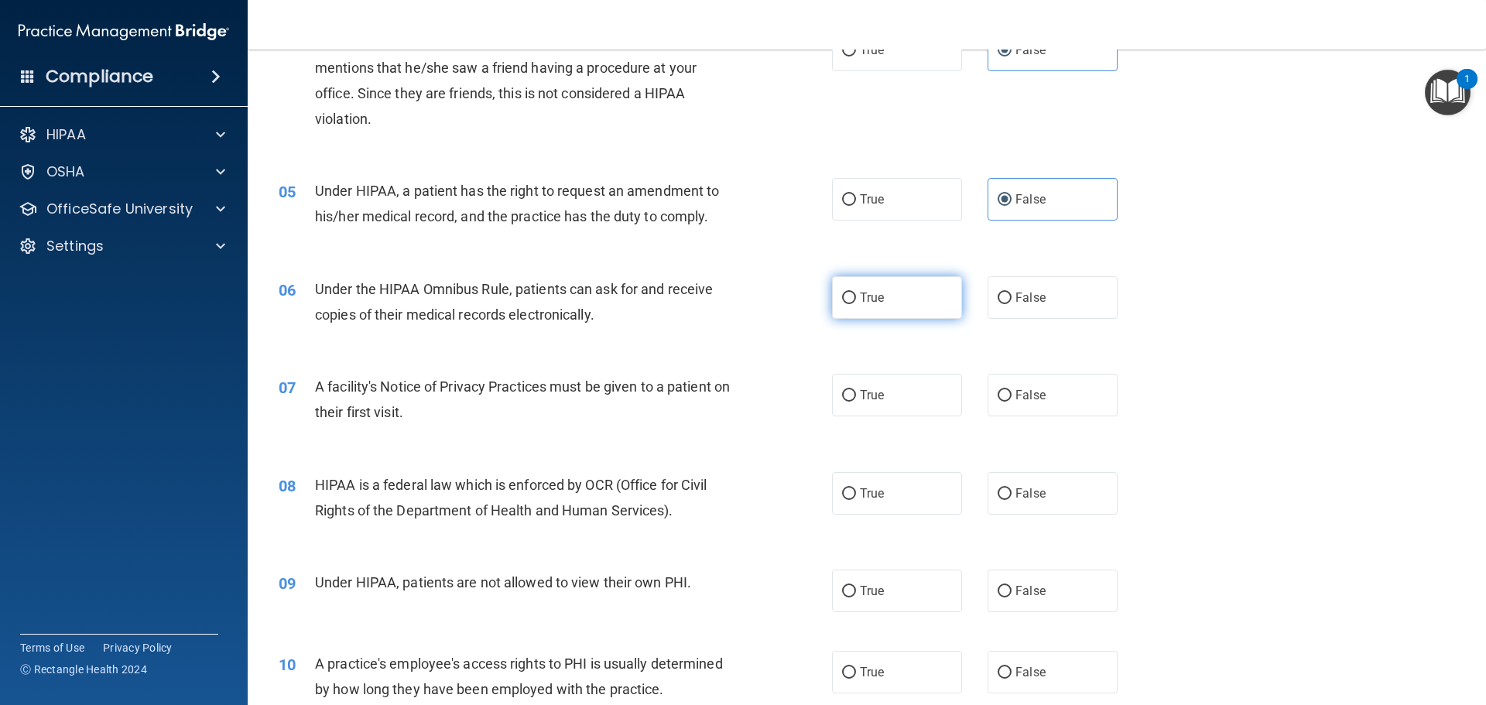
click at [899, 298] on label "True" at bounding box center [897, 297] width 130 height 43
click at [856, 298] on input "True" at bounding box center [849, 299] width 14 height 12
radio input "true"
drag, startPoint x: 886, startPoint y: 389, endPoint x: 886, endPoint y: 407, distance: 18.6
click at [886, 390] on label "True" at bounding box center [897, 395] width 130 height 43
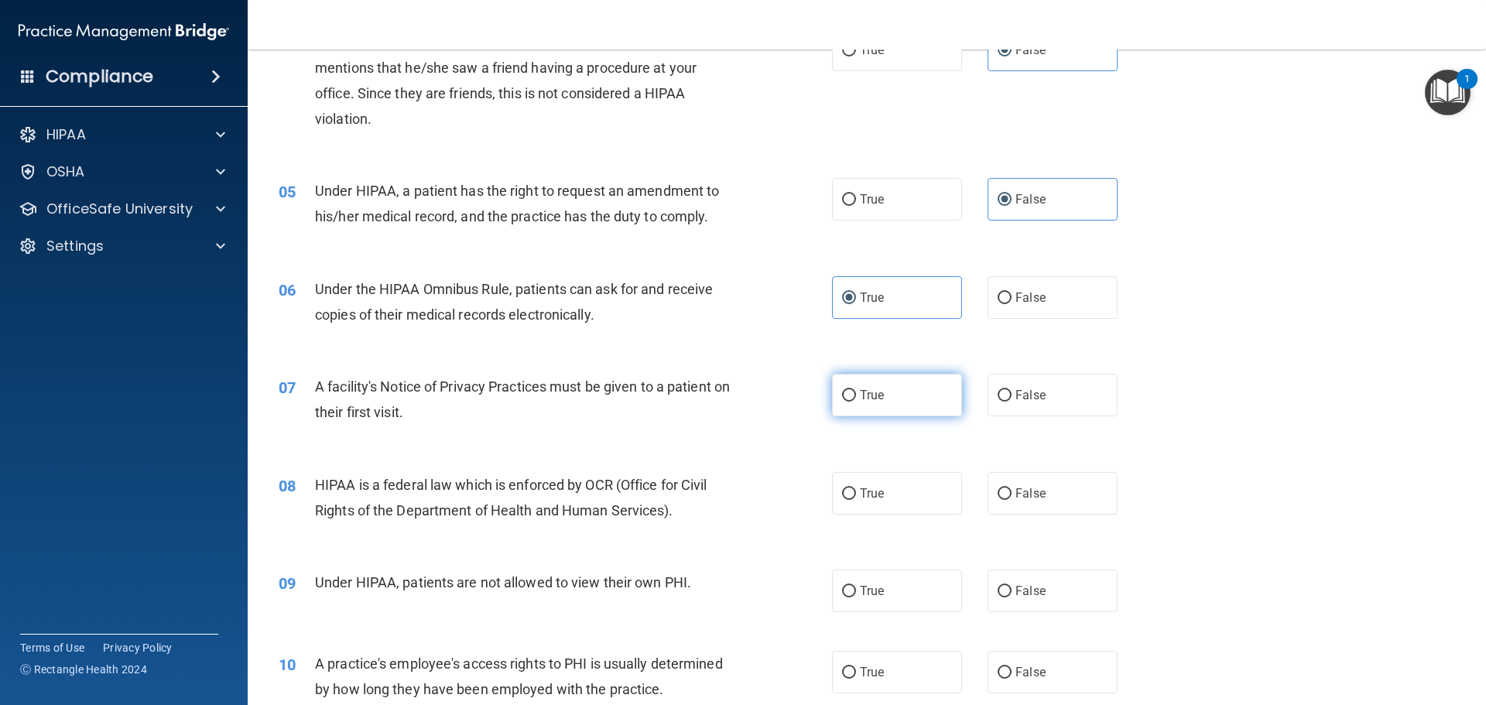
click at [856, 390] on input "True" at bounding box center [849, 396] width 14 height 12
radio input "true"
click at [903, 509] on label "True" at bounding box center [897, 493] width 130 height 43
click at [856, 500] on input "True" at bounding box center [849, 495] width 14 height 12
radio input "true"
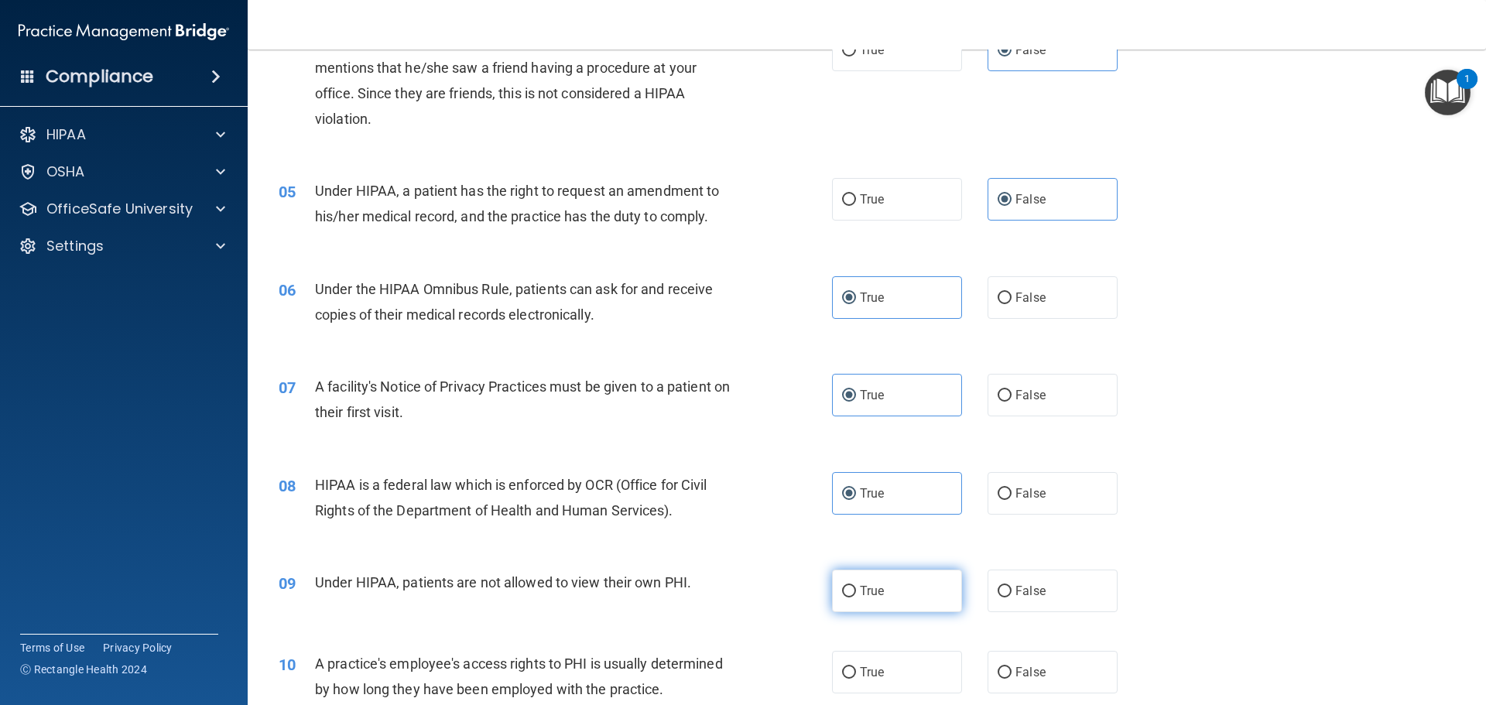
scroll to position [542, 0]
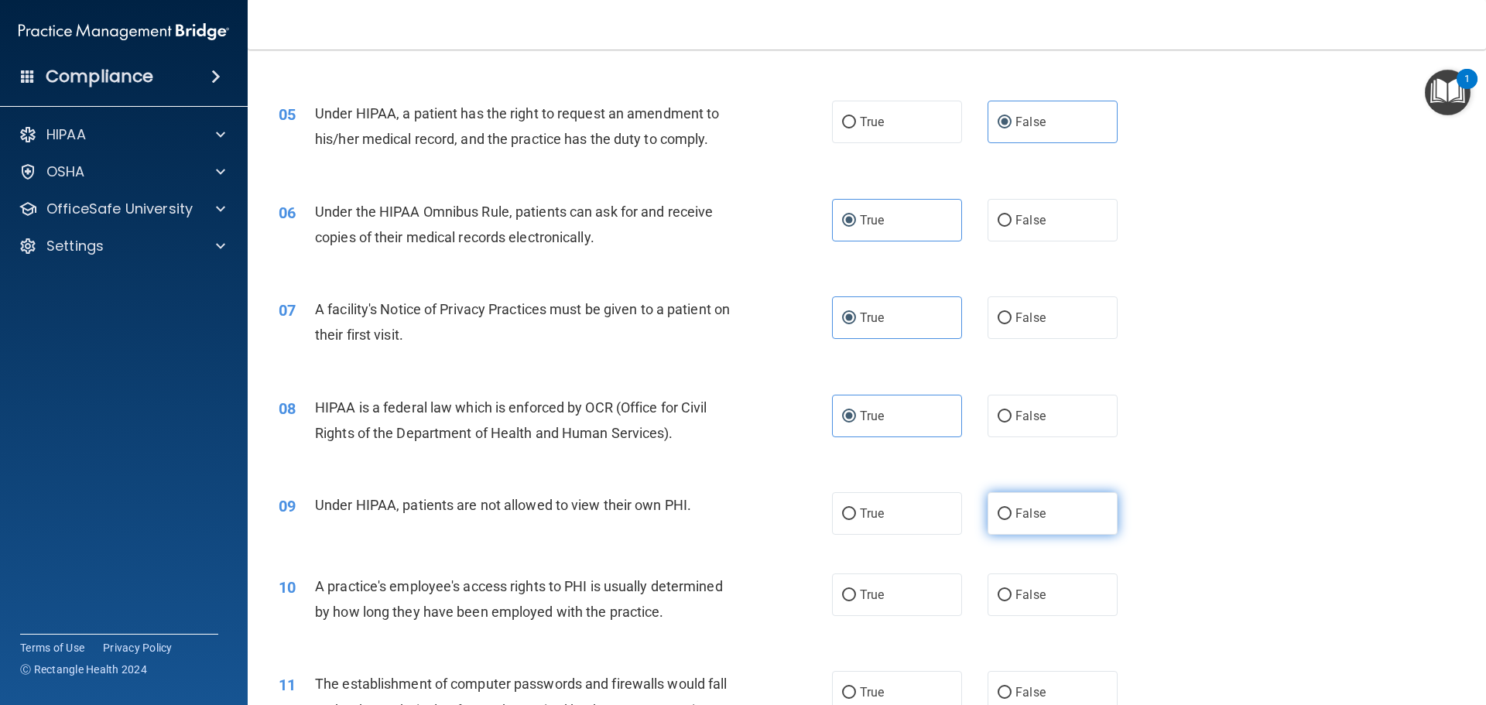
click at [1016, 509] on span "False" at bounding box center [1031, 513] width 30 height 15
click at [1011, 509] on input "False" at bounding box center [1005, 515] width 14 height 12
radio input "true"
click at [1021, 595] on span "False" at bounding box center [1031, 595] width 30 height 15
click at [1012, 595] on input "False" at bounding box center [1005, 596] width 14 height 12
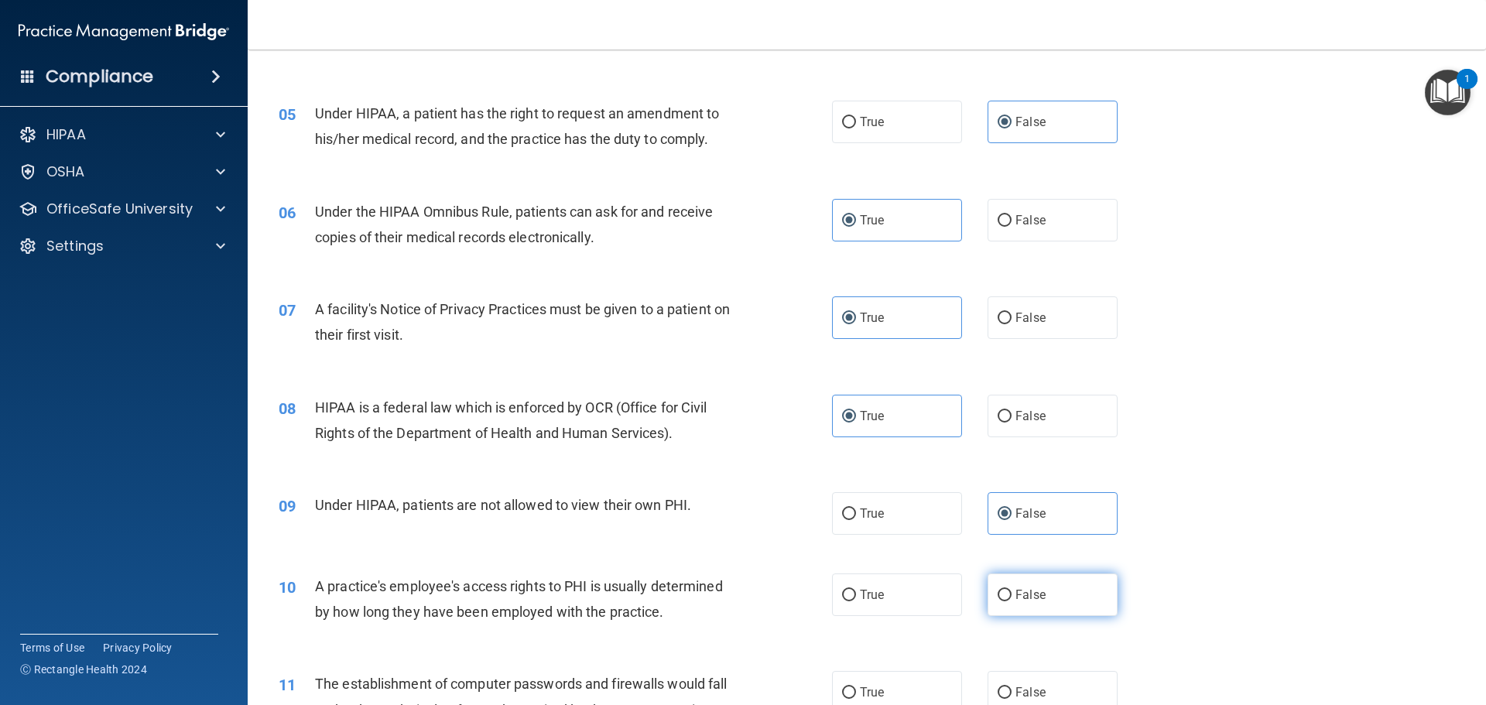
radio input "true"
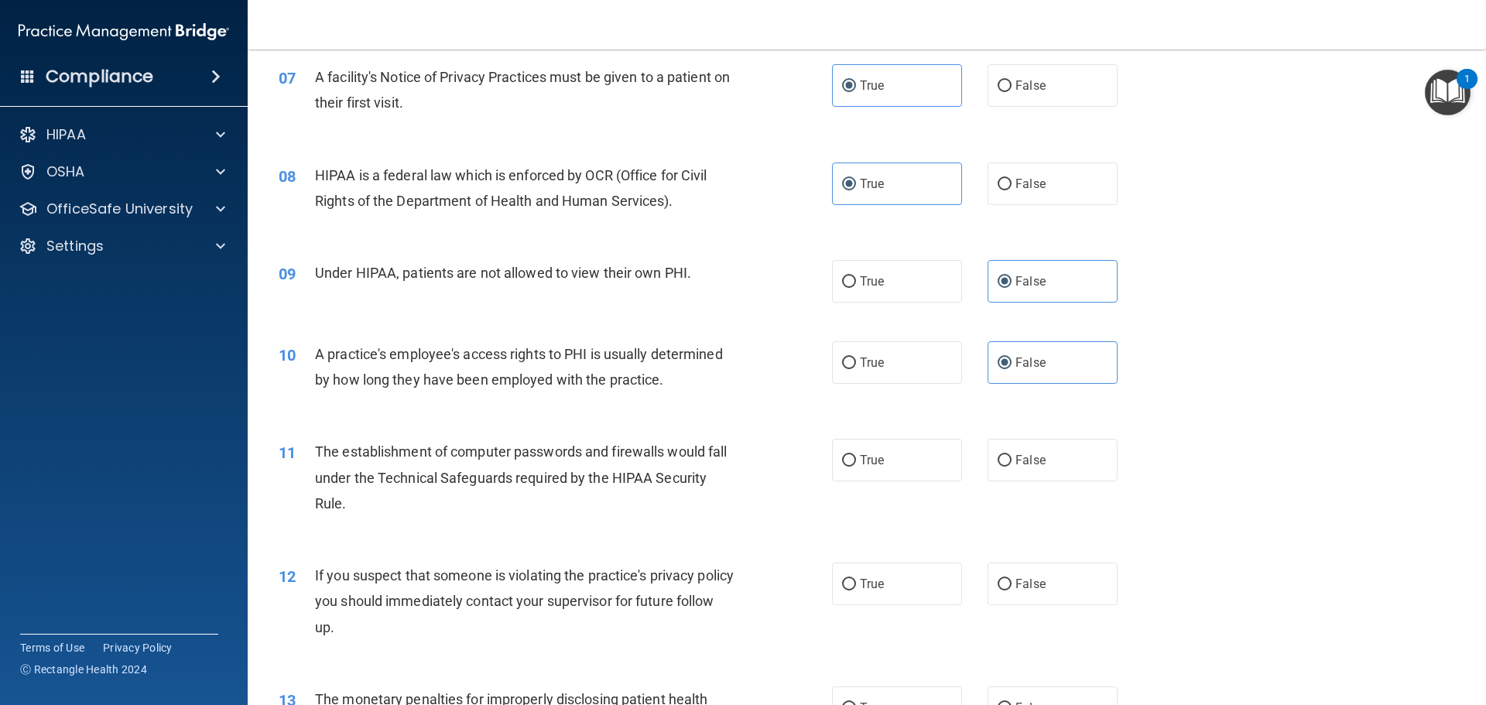
scroll to position [852, 0]
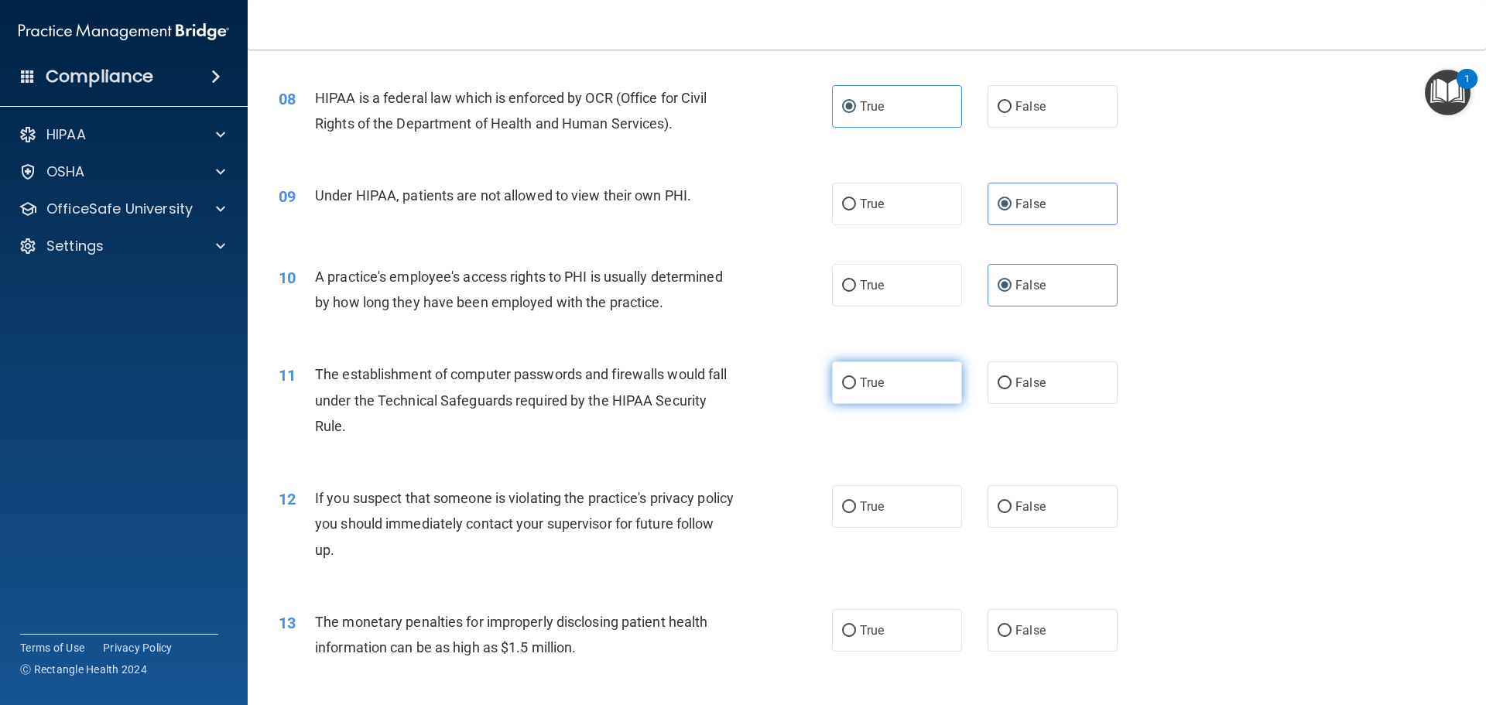
click at [856, 396] on label "True" at bounding box center [897, 383] width 130 height 43
click at [856, 389] on input "True" at bounding box center [849, 384] width 14 height 12
radio input "true"
click at [875, 515] on label "True" at bounding box center [897, 506] width 130 height 43
click at [856, 513] on input "True" at bounding box center [849, 508] width 14 height 12
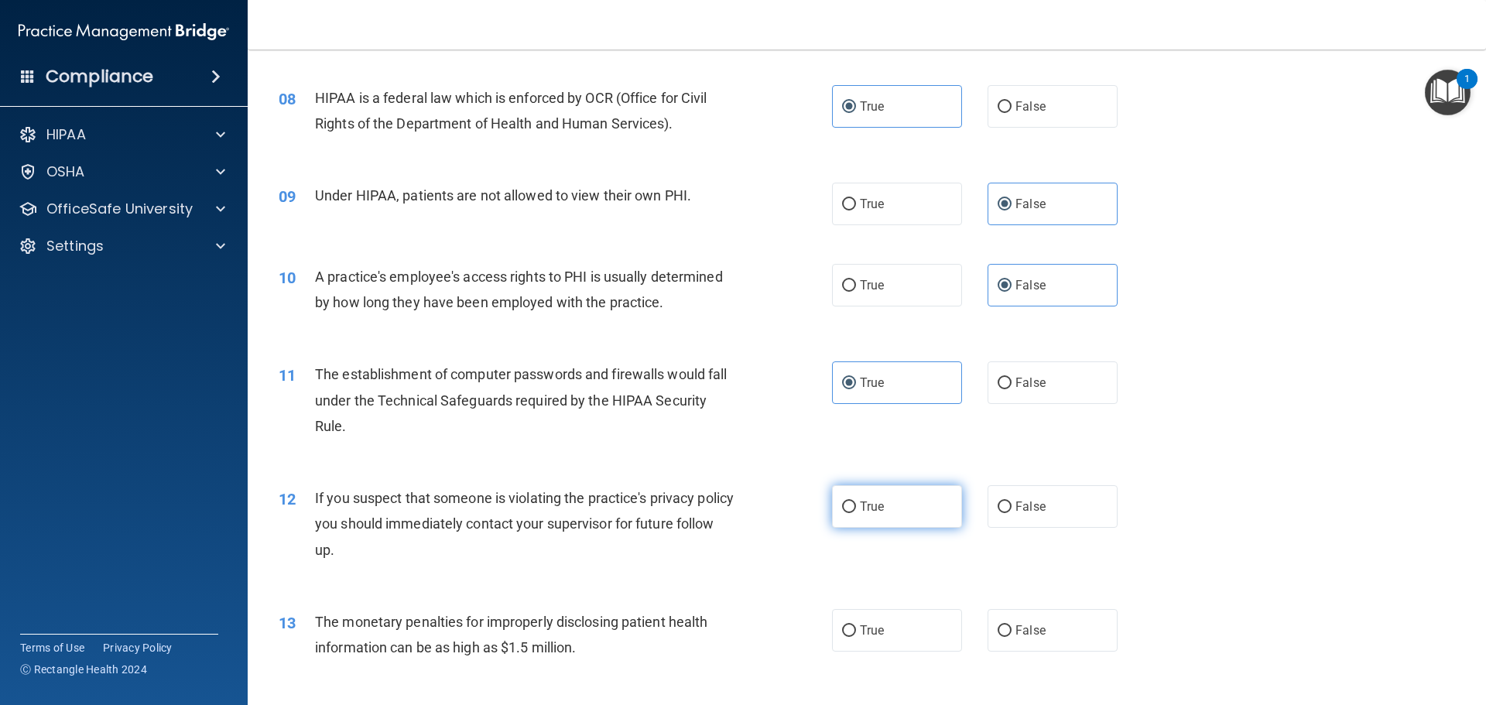
radio input "true"
click at [874, 626] on span "True" at bounding box center [872, 630] width 24 height 15
click at [856, 626] on input "True" at bounding box center [849, 632] width 14 height 12
radio input "true"
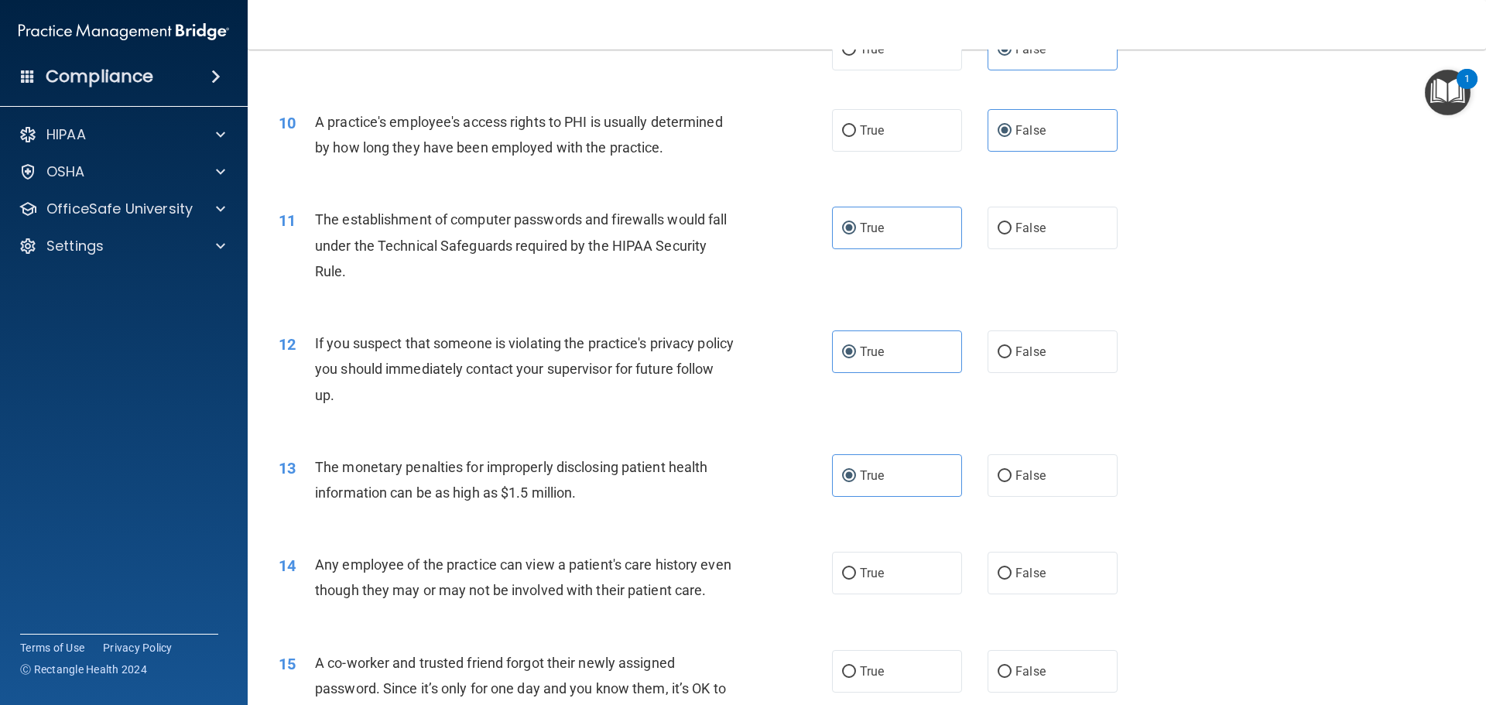
scroll to position [1084, 0]
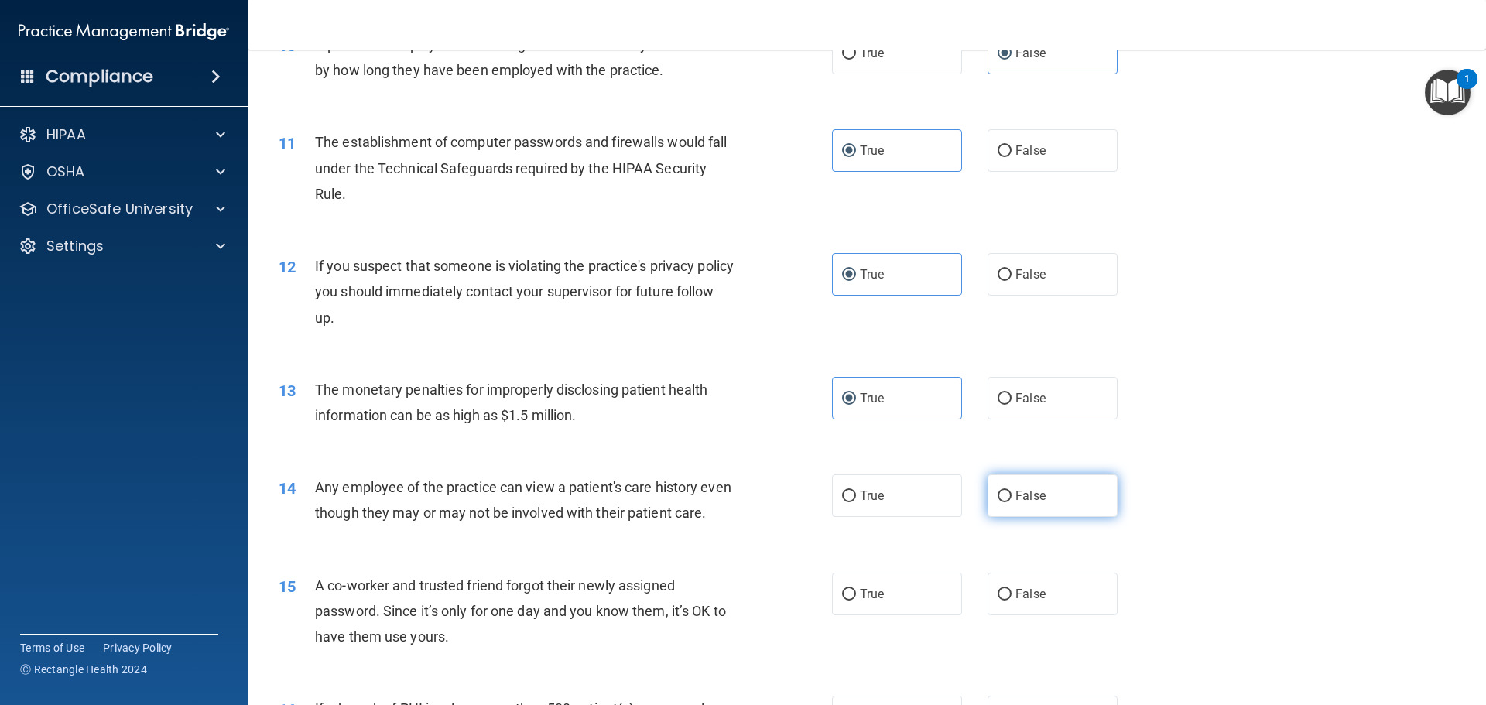
click at [1059, 515] on label "False" at bounding box center [1053, 496] width 130 height 43
click at [1012, 502] on input "False" at bounding box center [1005, 497] width 14 height 12
radio input "true"
click at [1051, 615] on label "False" at bounding box center [1053, 594] width 130 height 43
click at [1012, 601] on input "False" at bounding box center [1005, 595] width 14 height 12
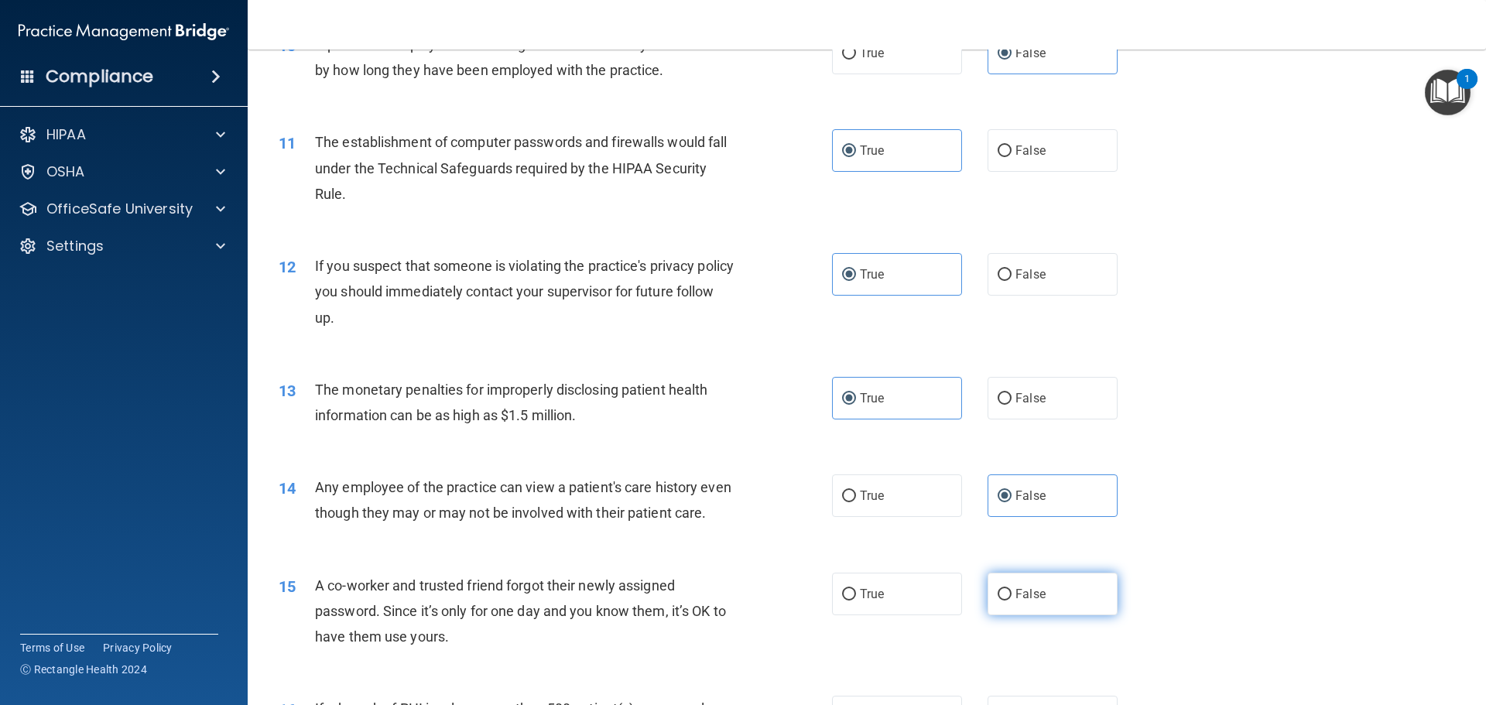
radio input "true"
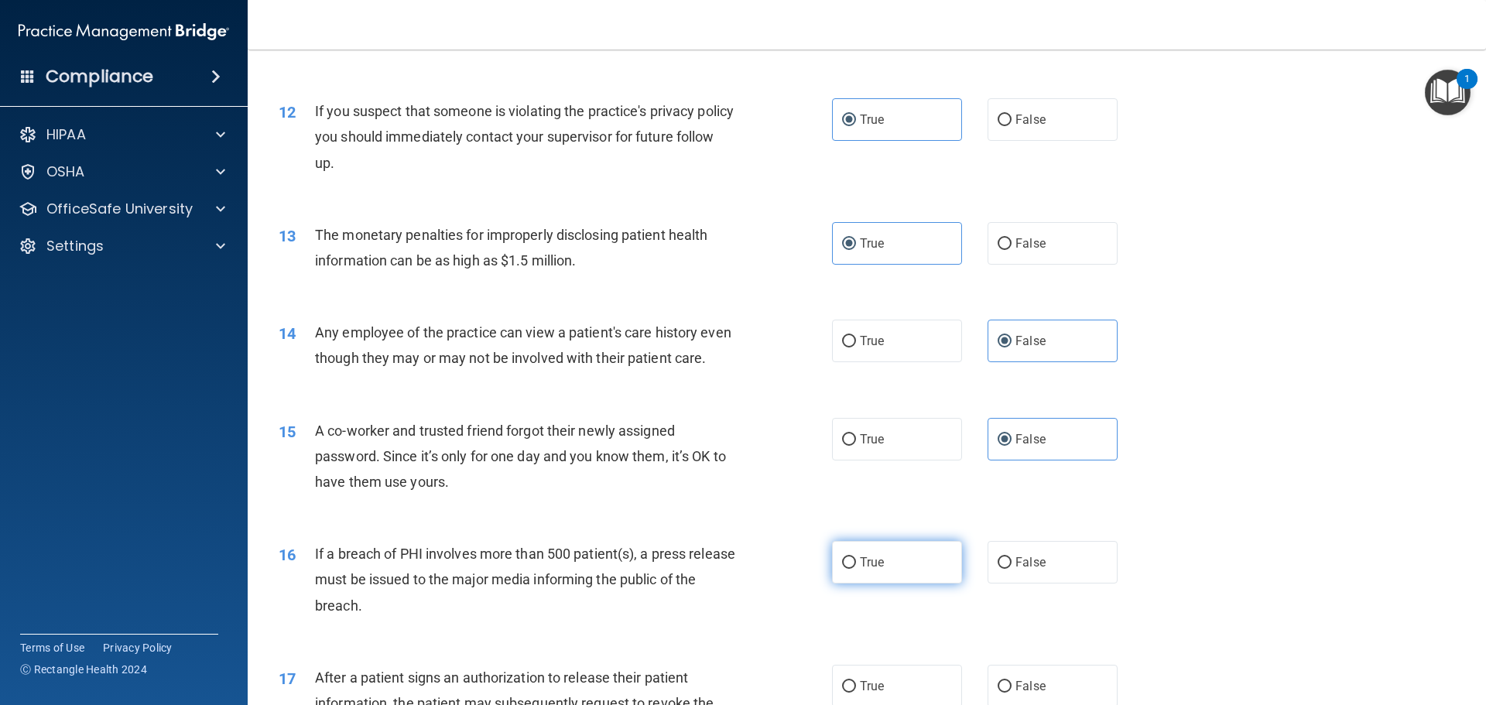
click at [932, 584] on label "True" at bounding box center [897, 562] width 130 height 43
click at [856, 569] on input "True" at bounding box center [849, 563] width 14 height 12
radio input "true"
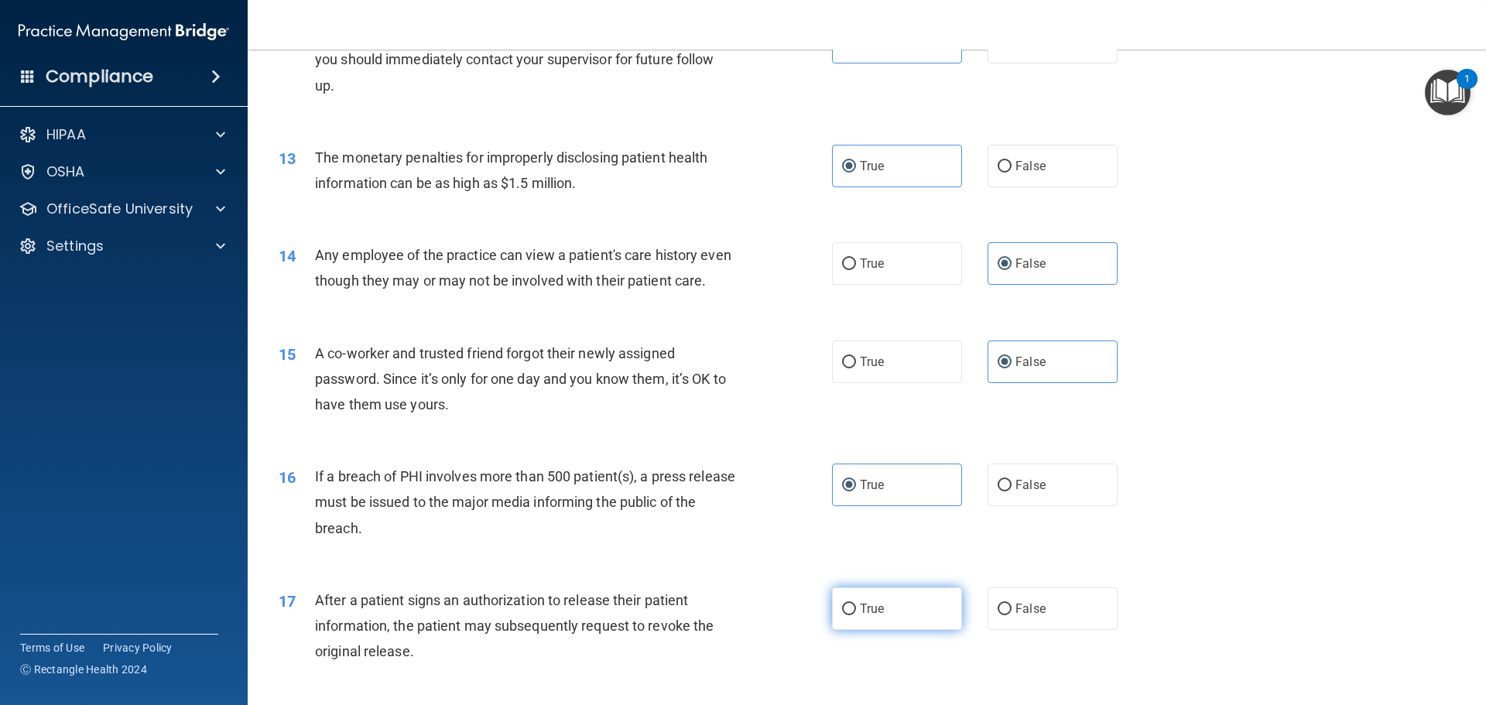
click at [921, 620] on label "True" at bounding box center [897, 609] width 130 height 43
click at [856, 615] on input "True" at bounding box center [849, 610] width 14 height 12
radio input "true"
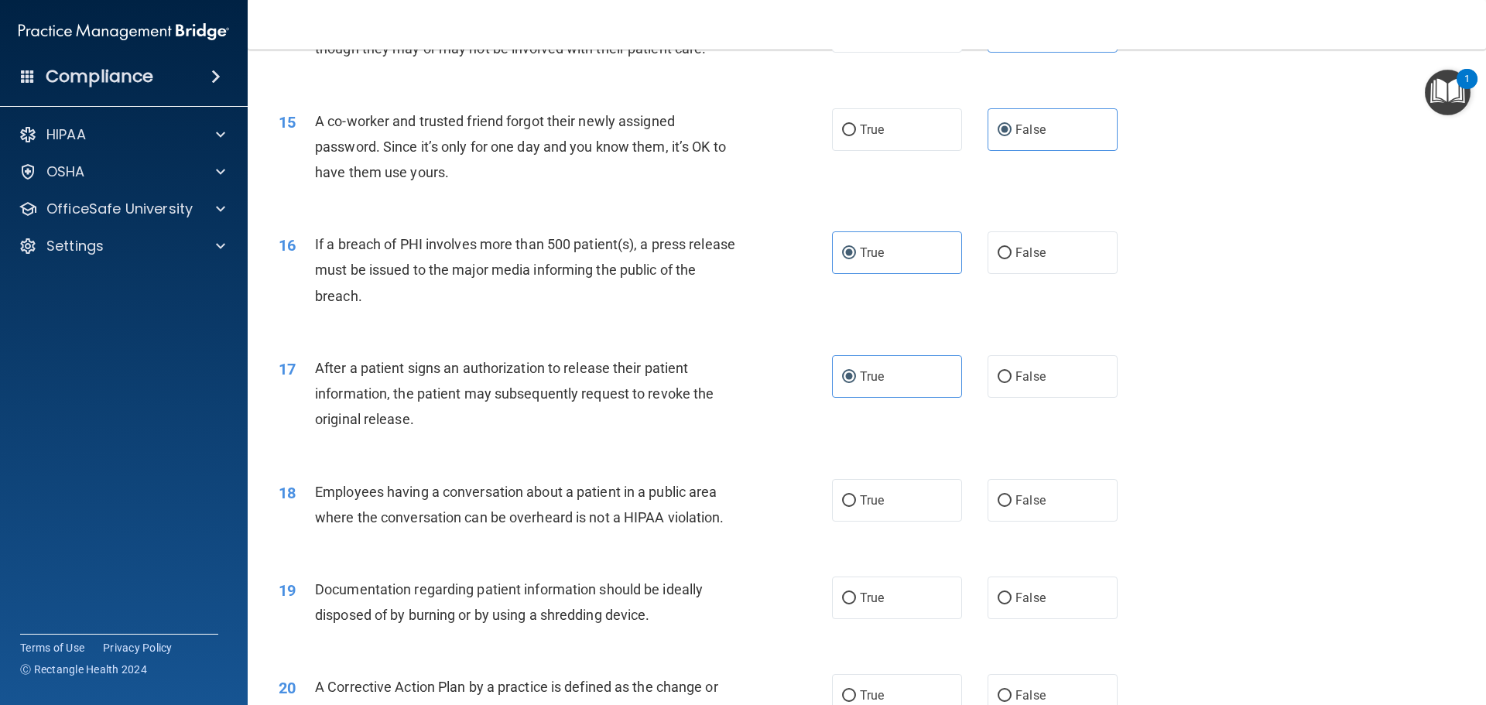
scroll to position [1626, 0]
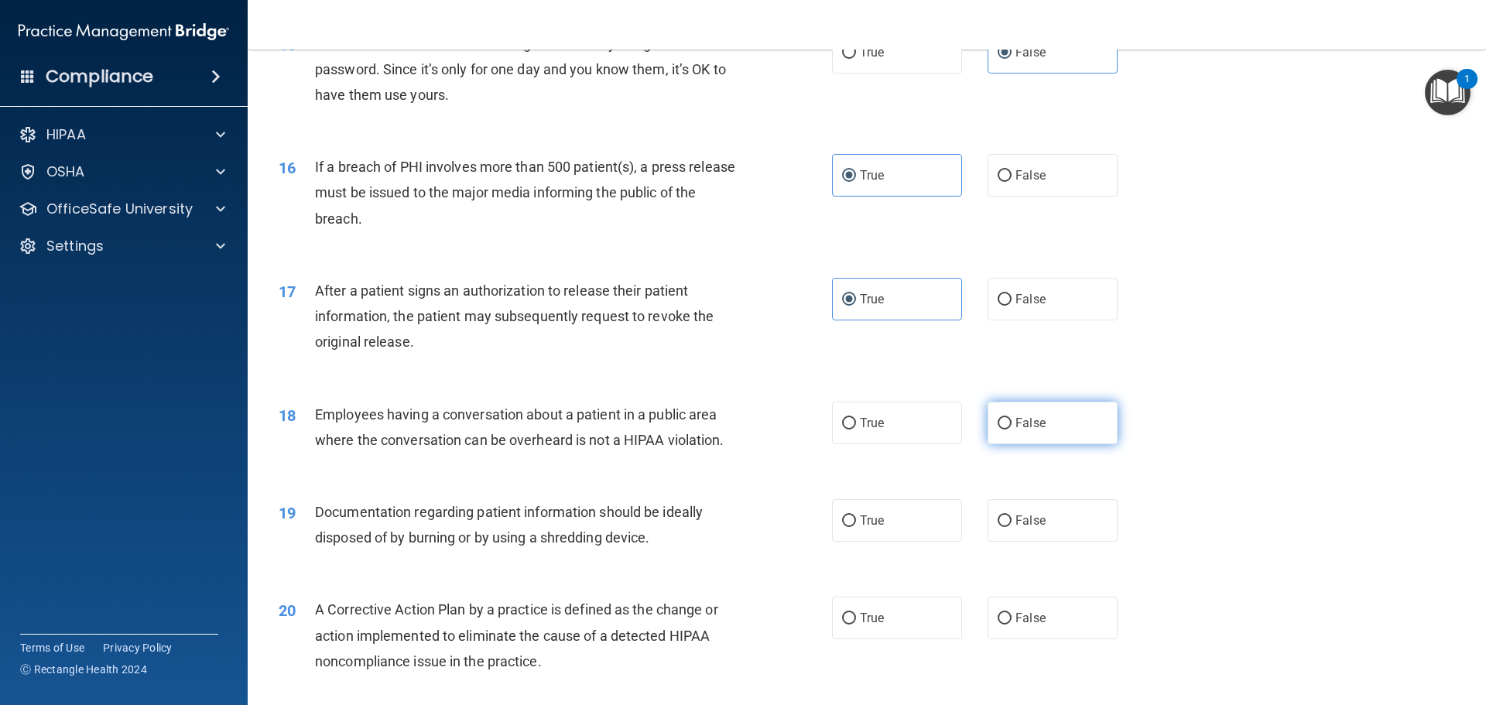
click at [1020, 430] on span "False" at bounding box center [1031, 423] width 30 height 15
click at [1012, 430] on input "False" at bounding box center [1005, 424] width 14 height 12
radio input "true"
click at [919, 542] on label "True" at bounding box center [897, 520] width 130 height 43
click at [856, 527] on input "True" at bounding box center [849, 522] width 14 height 12
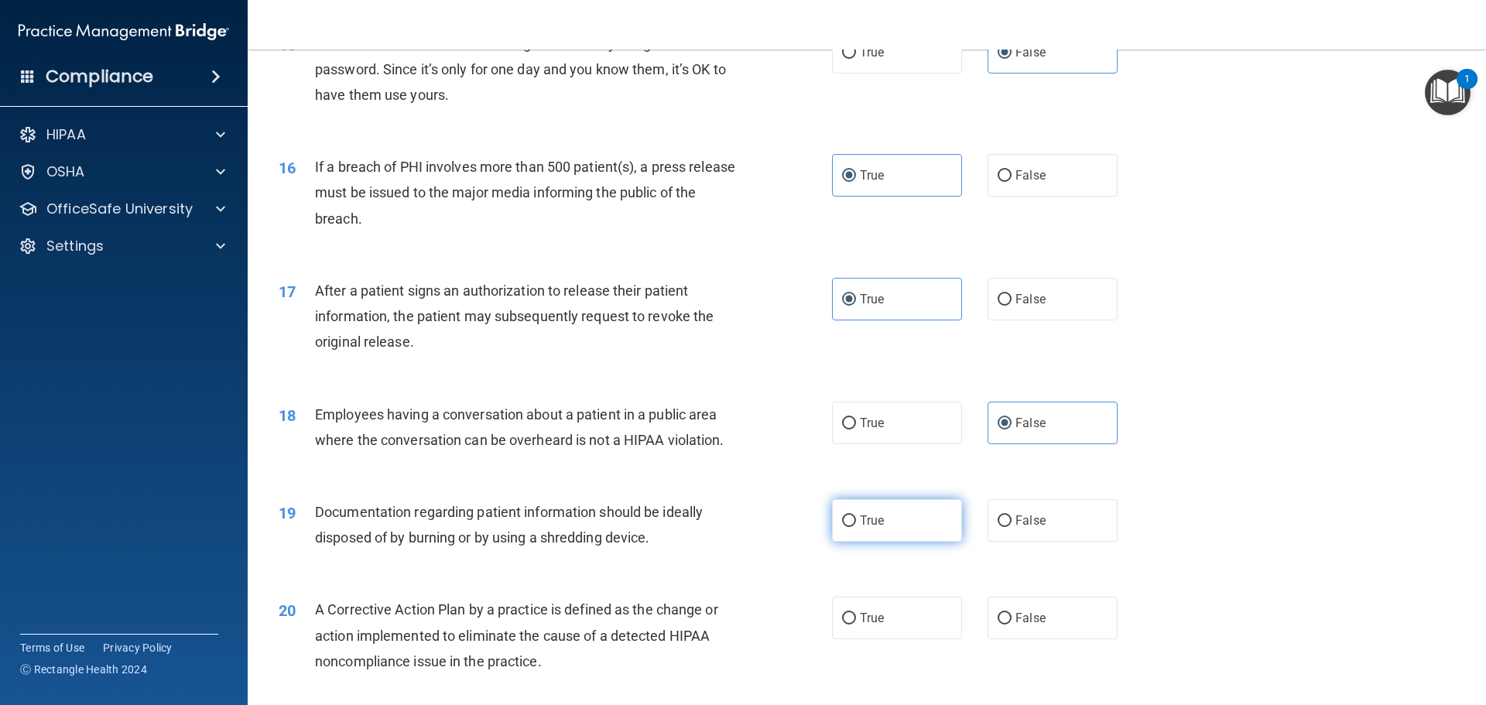
radio input "true"
click at [930, 629] on label "True" at bounding box center [897, 618] width 130 height 43
click at [856, 625] on input "True" at bounding box center [849, 619] width 14 height 12
radio input "true"
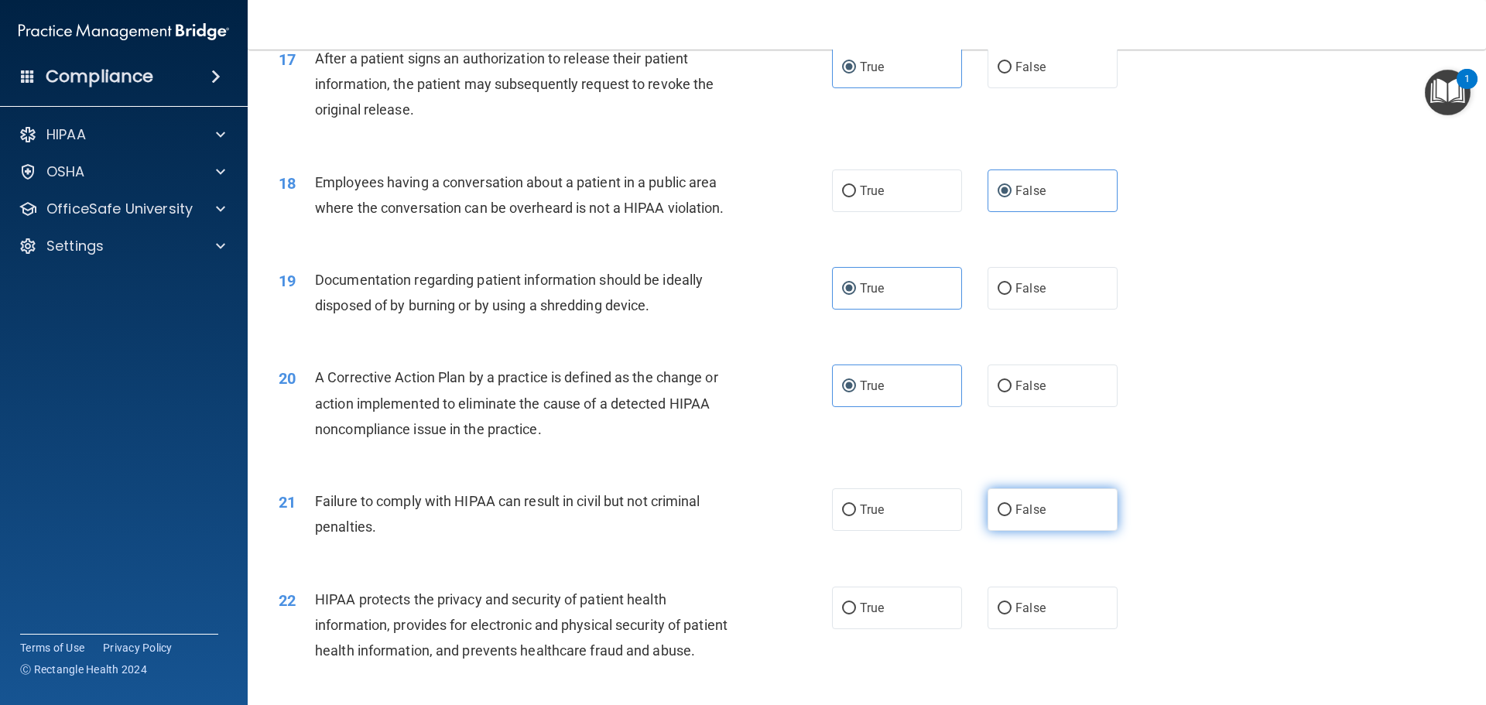
click at [1030, 531] on label "False" at bounding box center [1053, 510] width 130 height 43
click at [1012, 516] on input "False" at bounding box center [1005, 511] width 14 height 12
radio input "true"
click at [883, 629] on label "True" at bounding box center [897, 608] width 130 height 43
click at [856, 615] on input "True" at bounding box center [849, 609] width 14 height 12
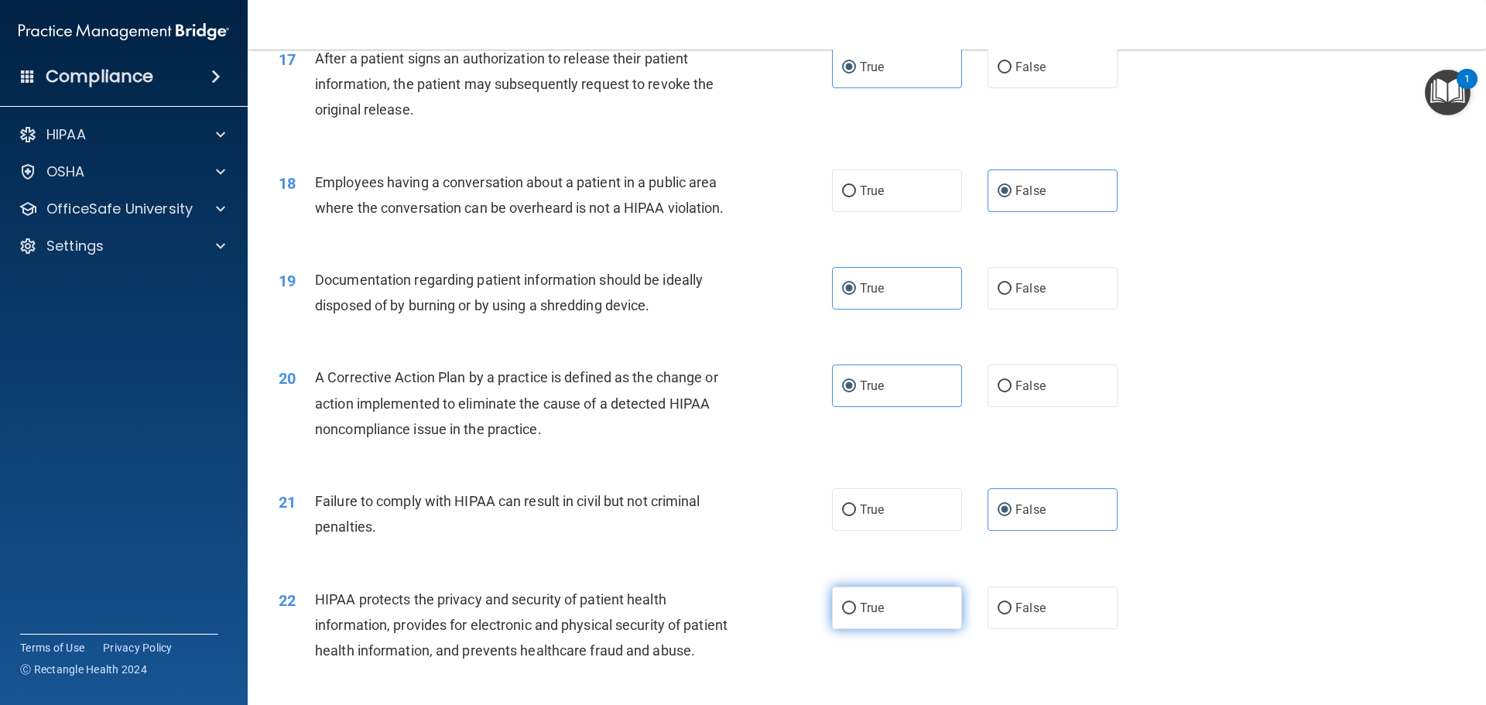
radio input "true"
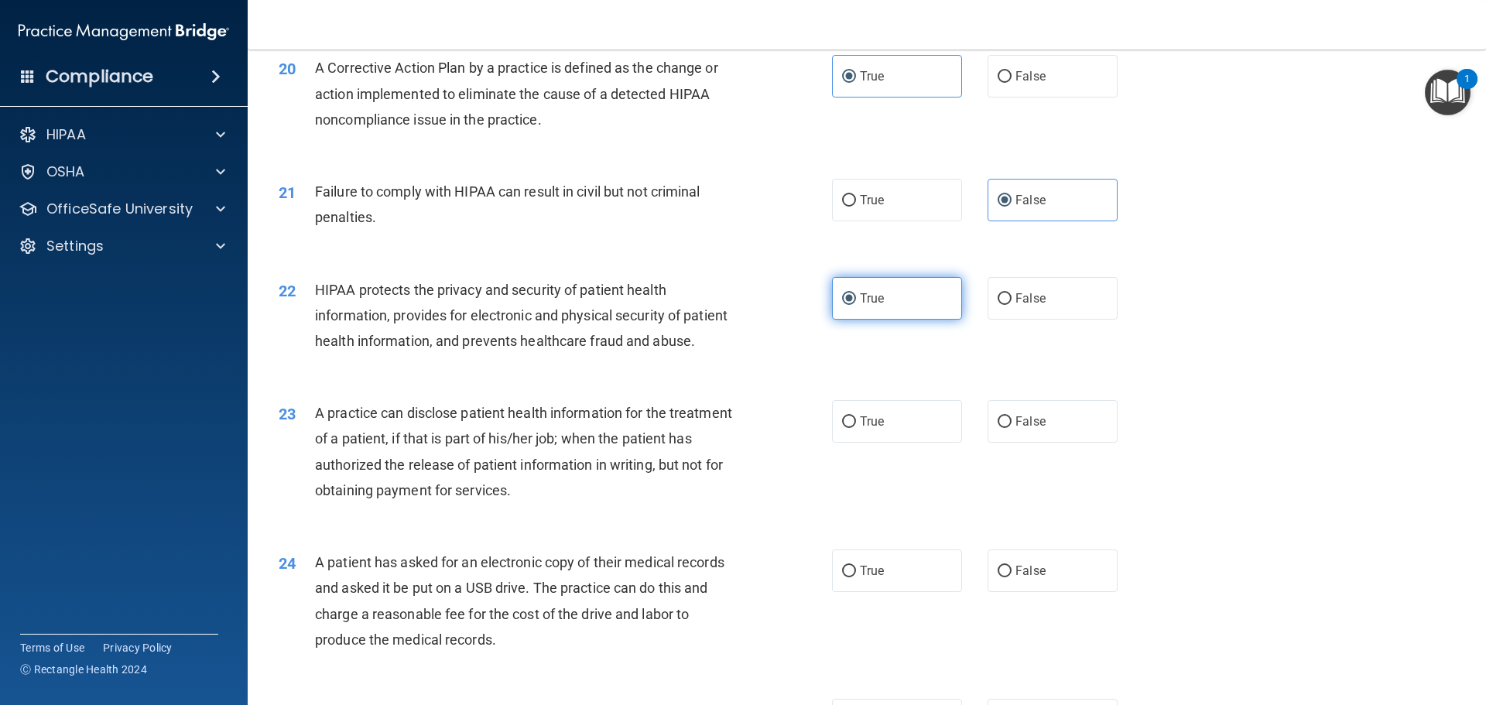
scroll to position [2245, 0]
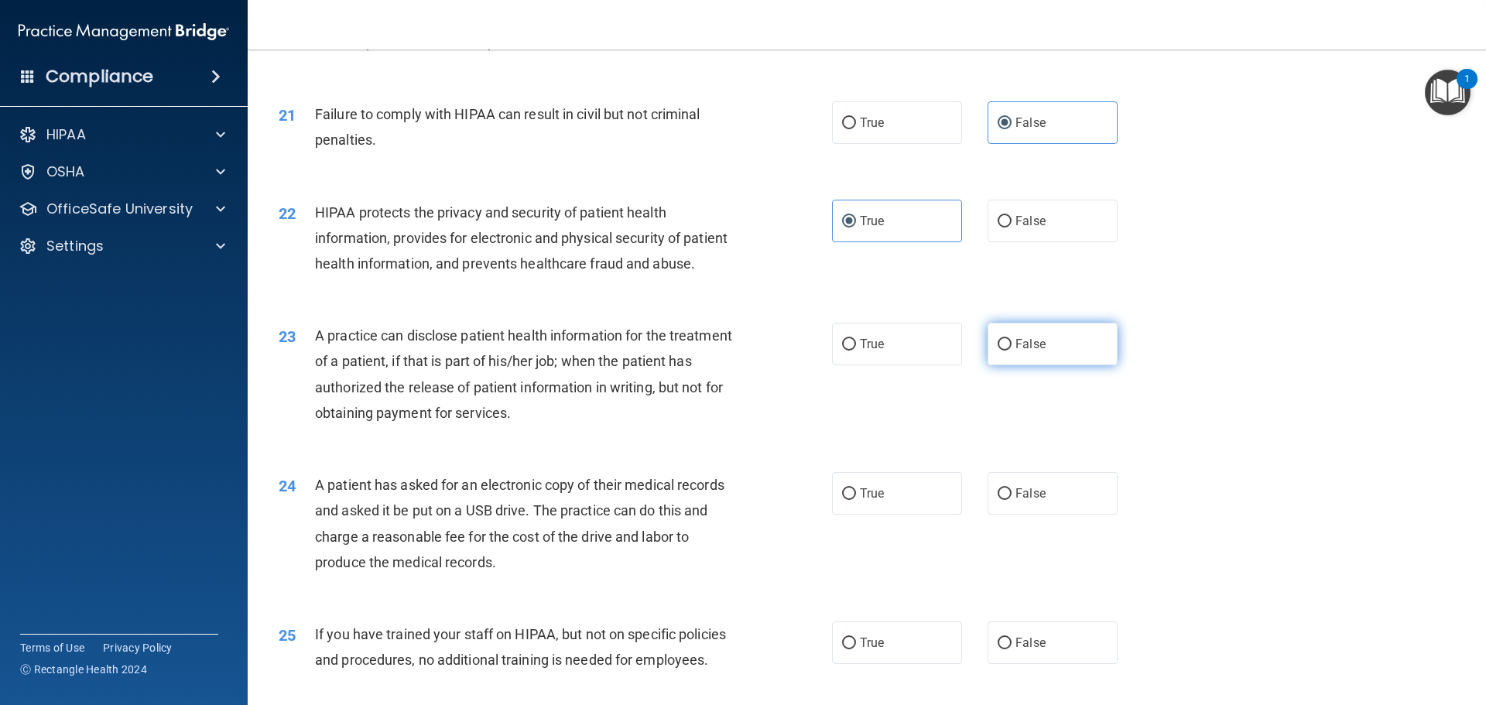
click at [1028, 365] on label "False" at bounding box center [1053, 344] width 130 height 43
click at [1051, 365] on label "False" at bounding box center [1053, 344] width 130 height 43
click at [1012, 351] on input "False" at bounding box center [1005, 345] width 14 height 12
radio input "true"
click at [898, 515] on label "True" at bounding box center [897, 493] width 130 height 43
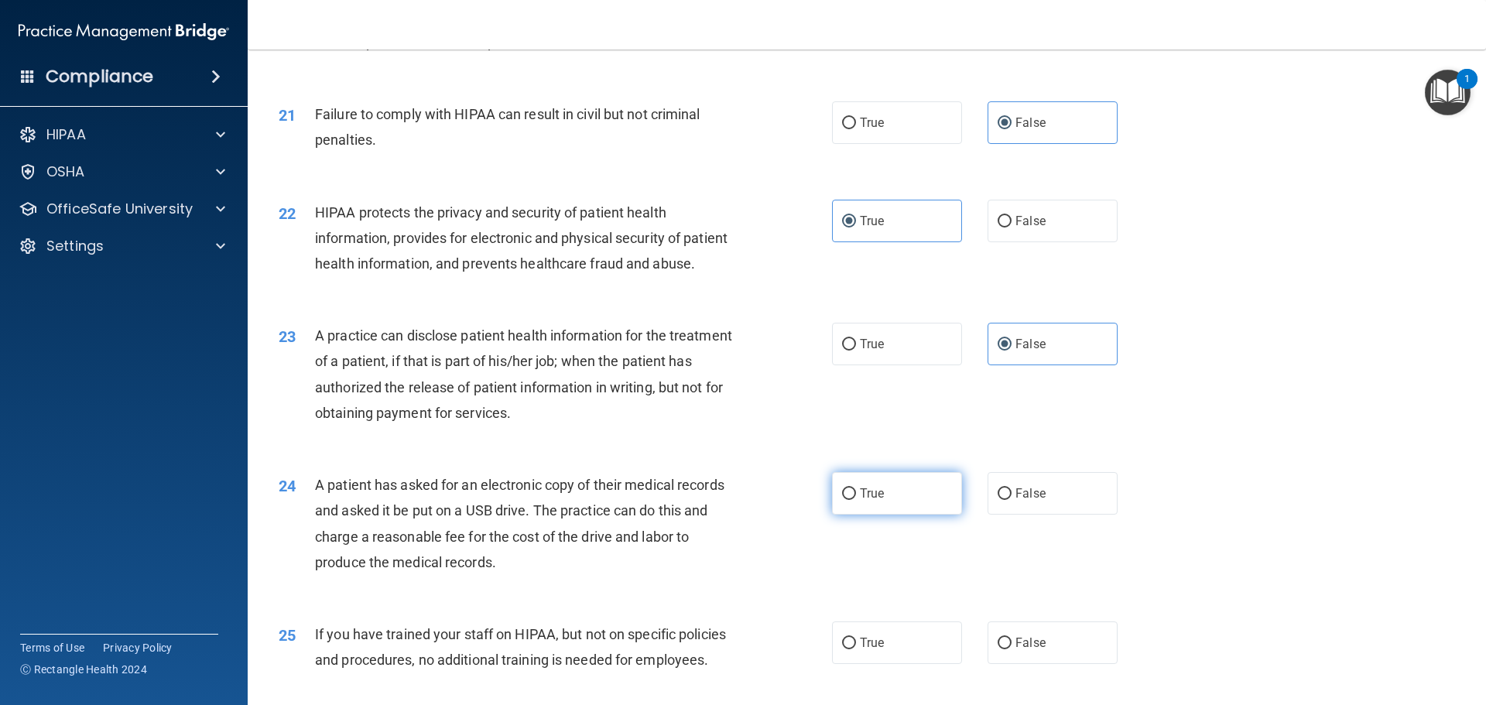
click at [856, 500] on input "True" at bounding box center [849, 495] width 14 height 12
radio input "true"
click at [1030, 664] on label "False" at bounding box center [1053, 643] width 130 height 43
click at [1012, 650] on input "False" at bounding box center [1005, 644] width 14 height 12
radio input "true"
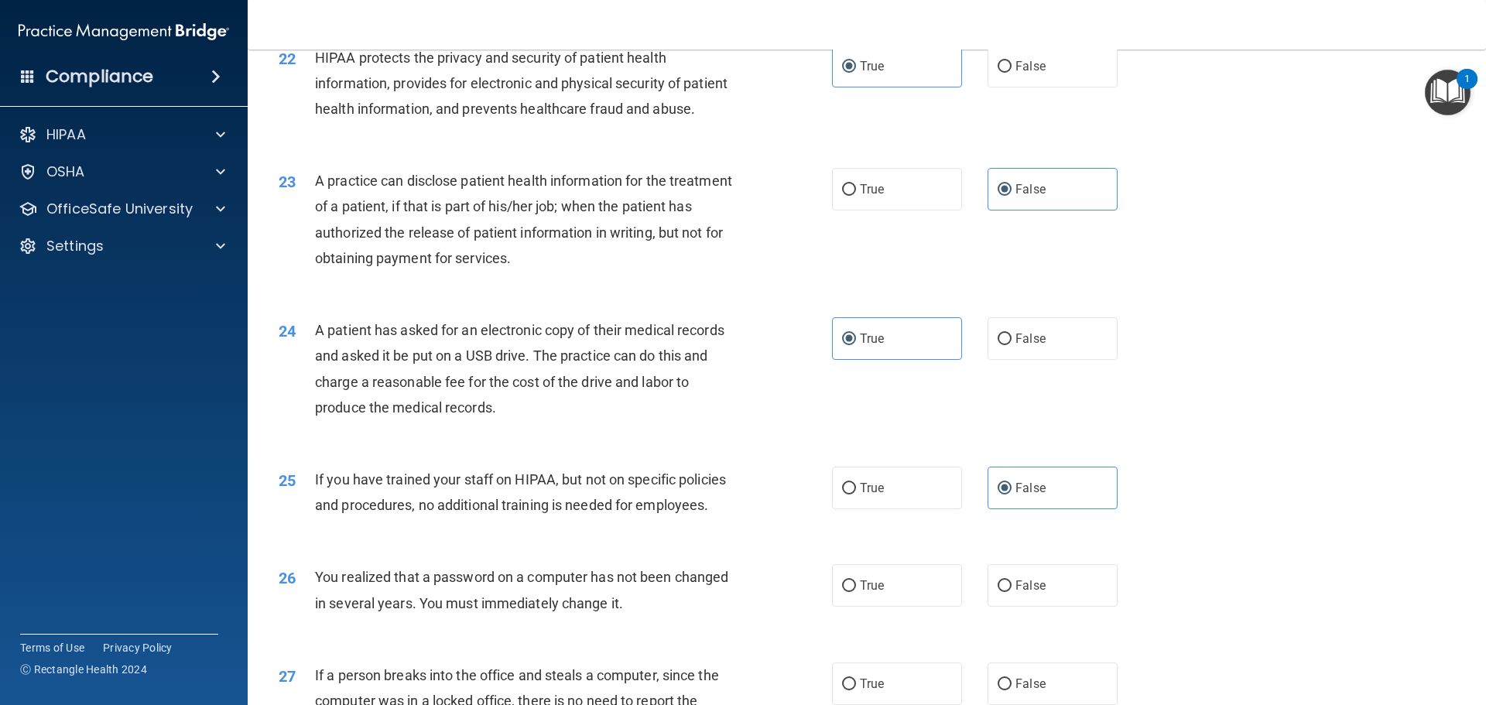
scroll to position [2710, 0]
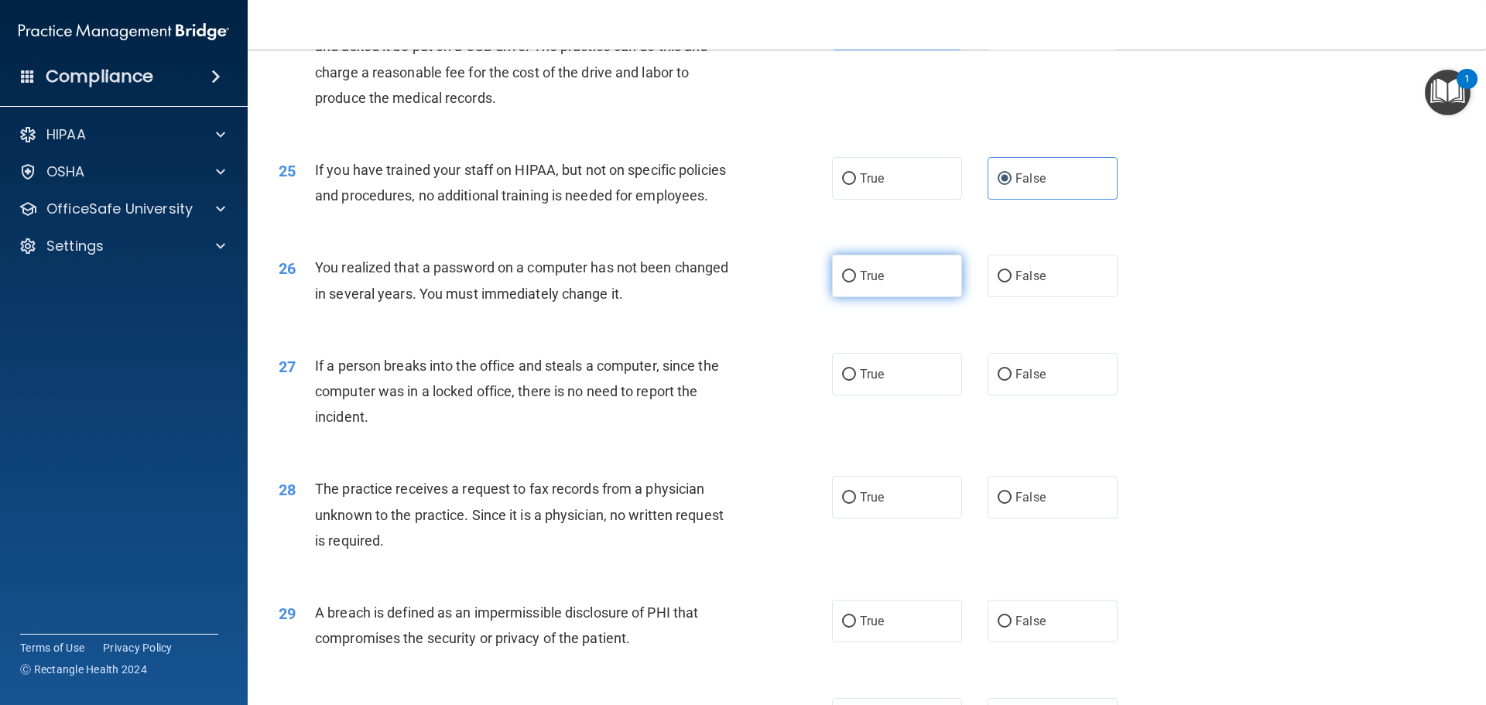
click at [950, 297] on label "True" at bounding box center [897, 276] width 130 height 43
click at [856, 283] on input "True" at bounding box center [849, 277] width 14 height 12
radio input "true"
click at [1067, 396] on label "False" at bounding box center [1053, 374] width 130 height 43
click at [1012, 381] on input "False" at bounding box center [1005, 375] width 14 height 12
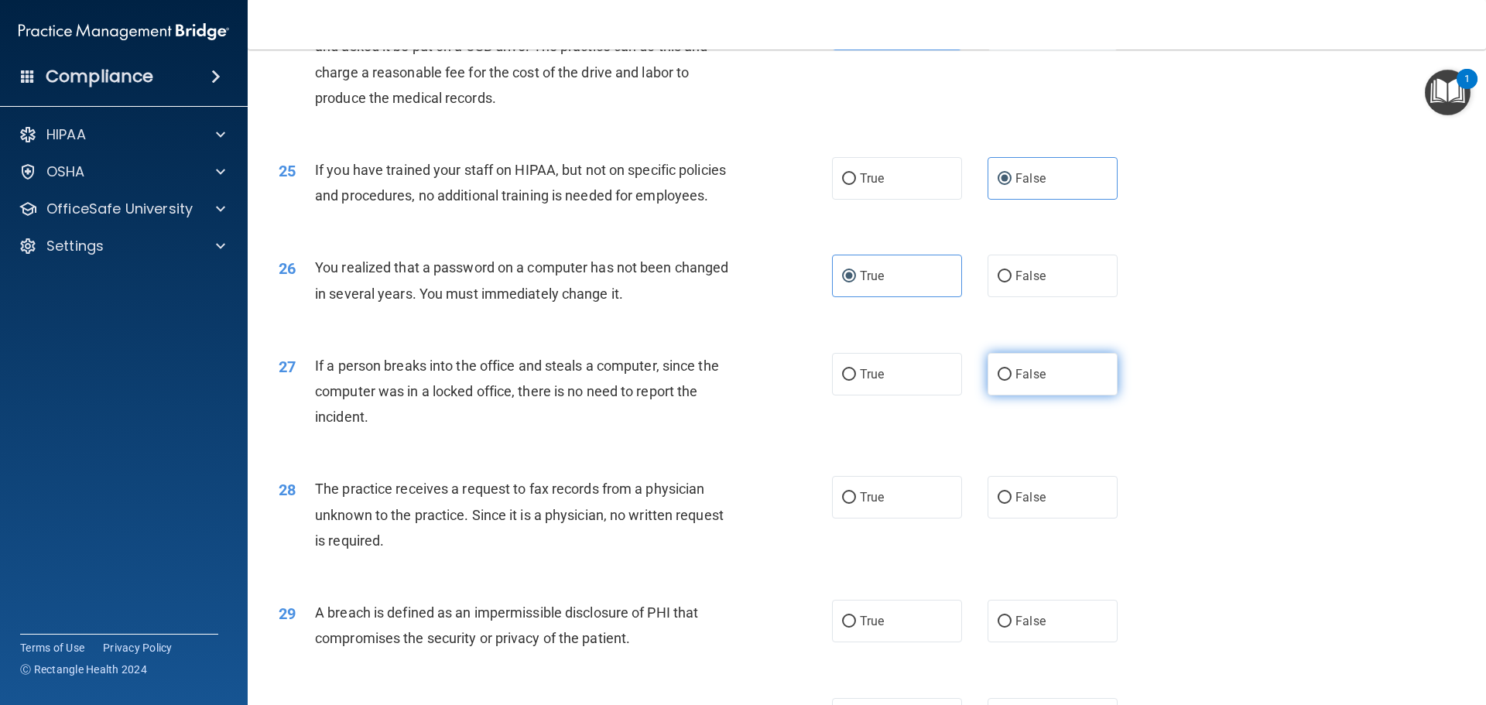
radio input "true"
click at [1050, 519] on label "False" at bounding box center [1053, 497] width 130 height 43
click at [1012, 504] on input "False" at bounding box center [1005, 498] width 14 height 12
radio input "true"
click at [874, 643] on label "True" at bounding box center [897, 621] width 130 height 43
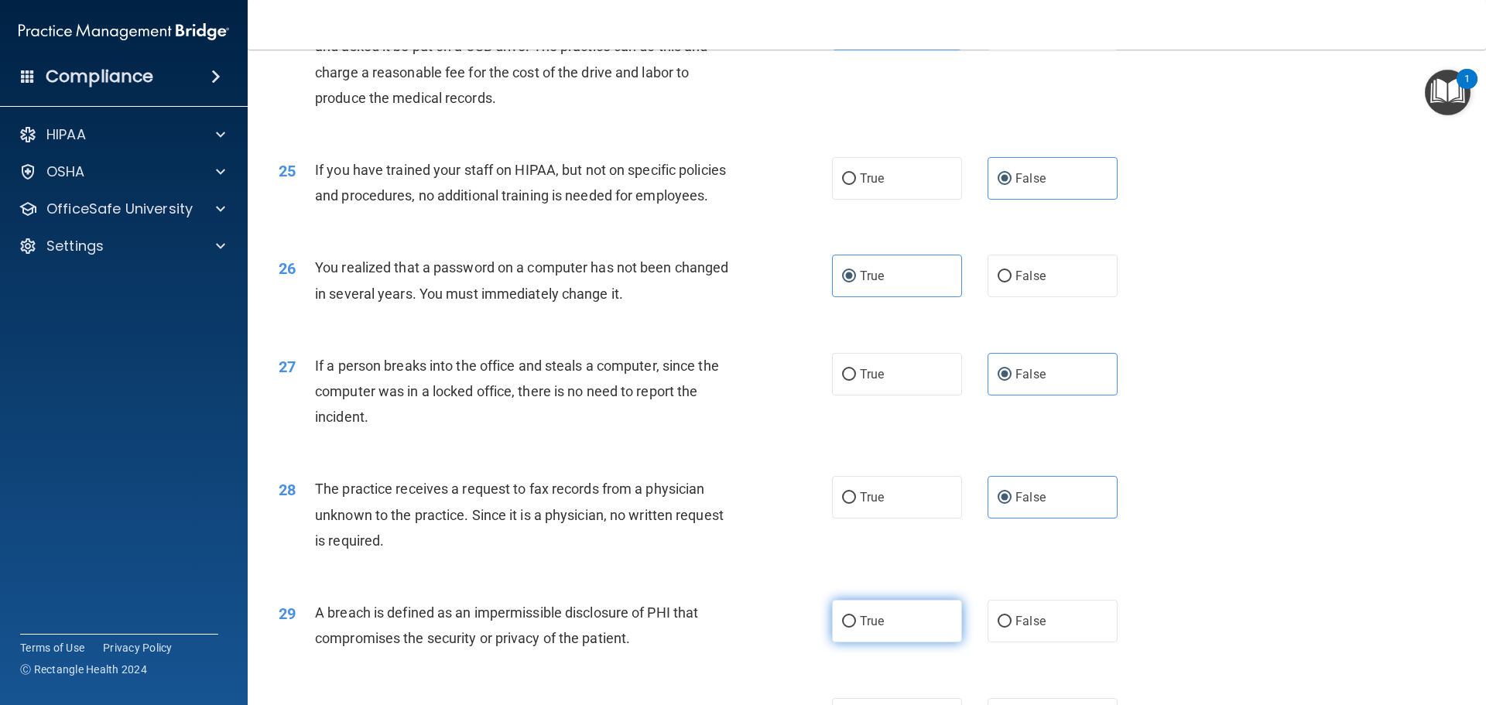
click at [856, 628] on input "True" at bounding box center [849, 622] width 14 height 12
radio input "true"
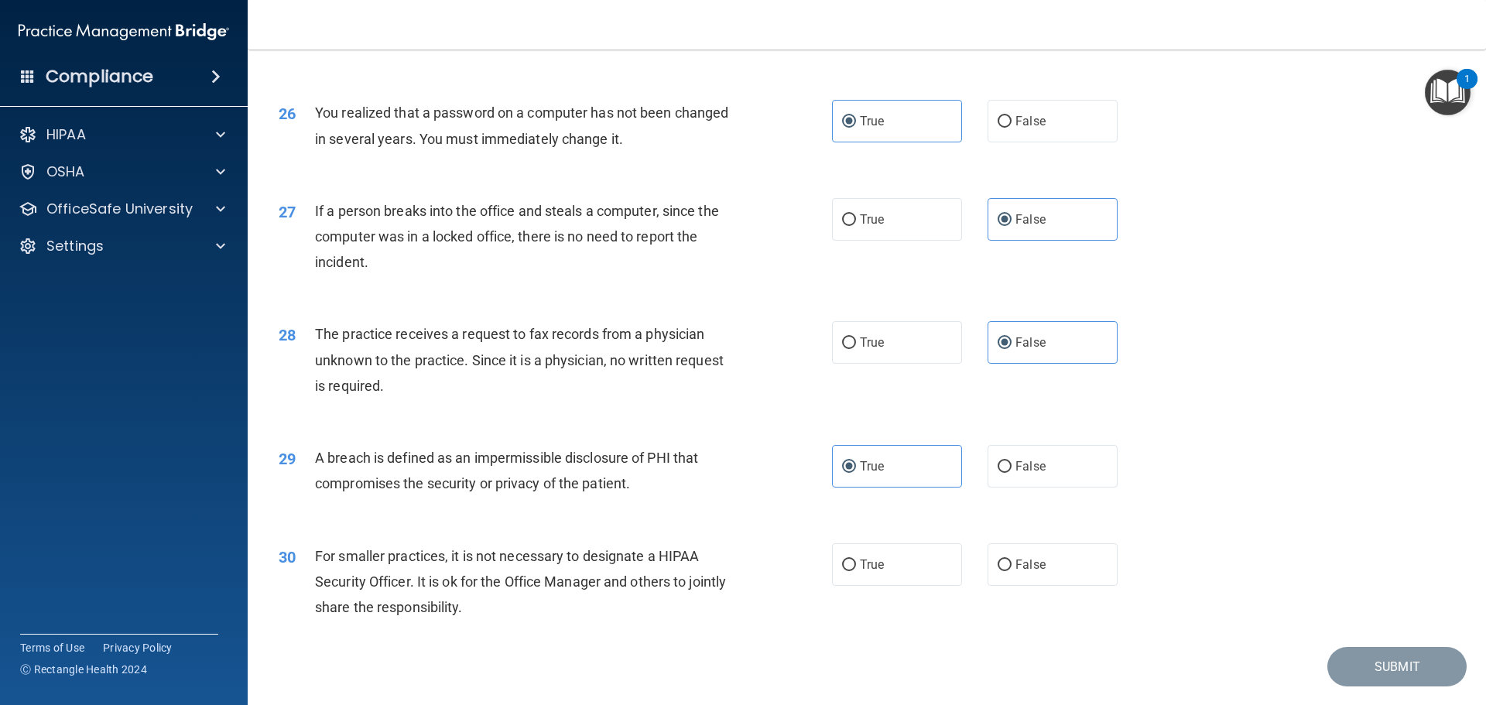
scroll to position [2959, 0]
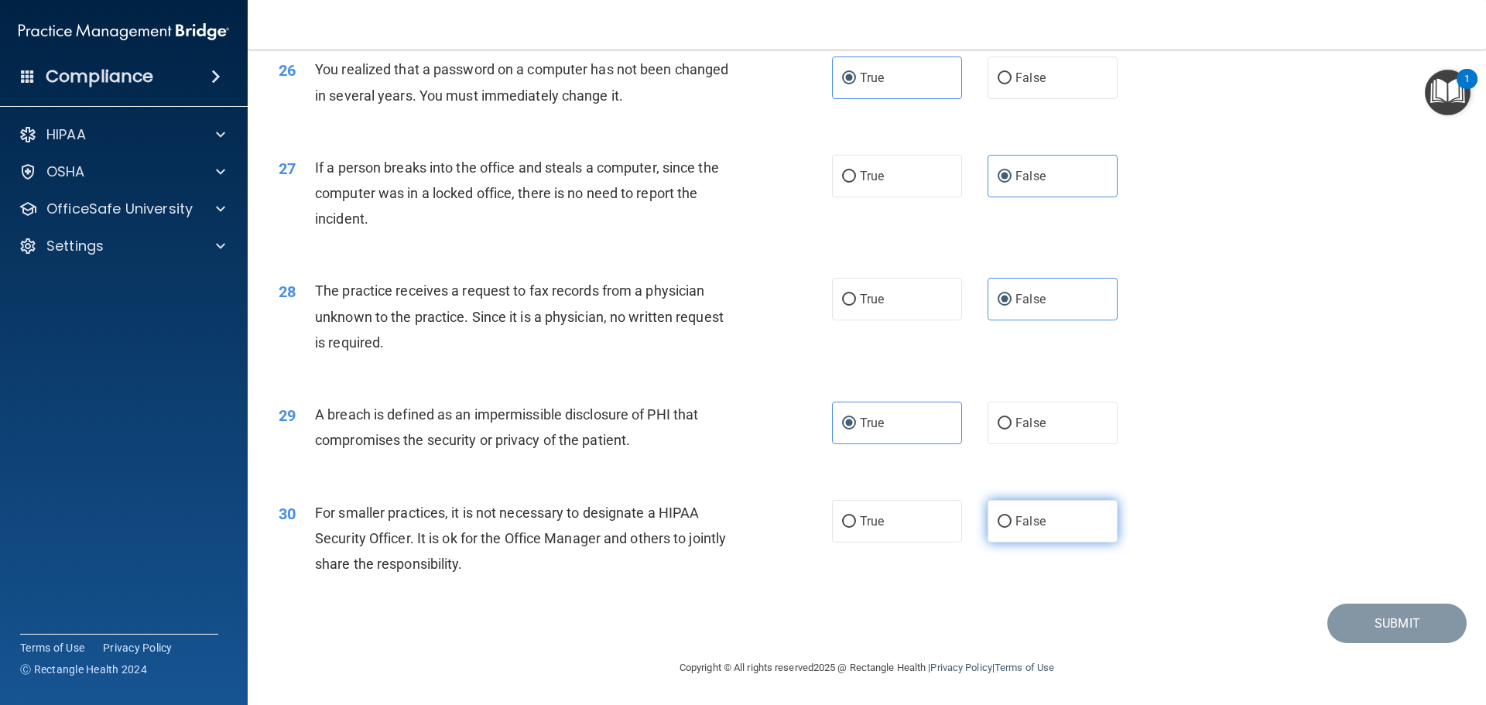
click at [1026, 525] on span "False" at bounding box center [1031, 521] width 30 height 15
click at [1012, 525] on input "False" at bounding box center [1005, 522] width 14 height 12
radio input "true"
click at [1398, 629] on button "Submit" at bounding box center [1397, 623] width 139 height 39
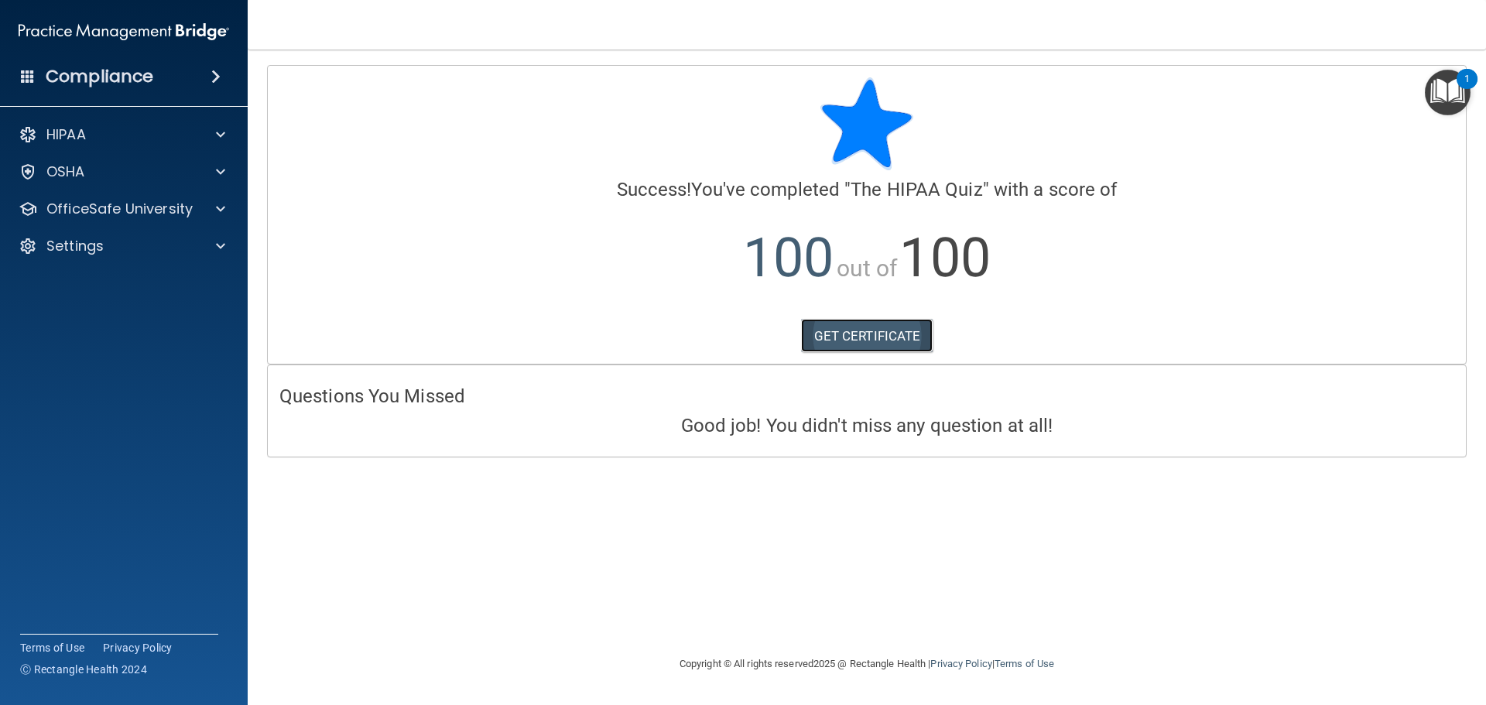
click at [869, 332] on link "GET CERTIFICATE" at bounding box center [867, 336] width 132 height 34
click at [217, 218] on span at bounding box center [220, 209] width 9 height 19
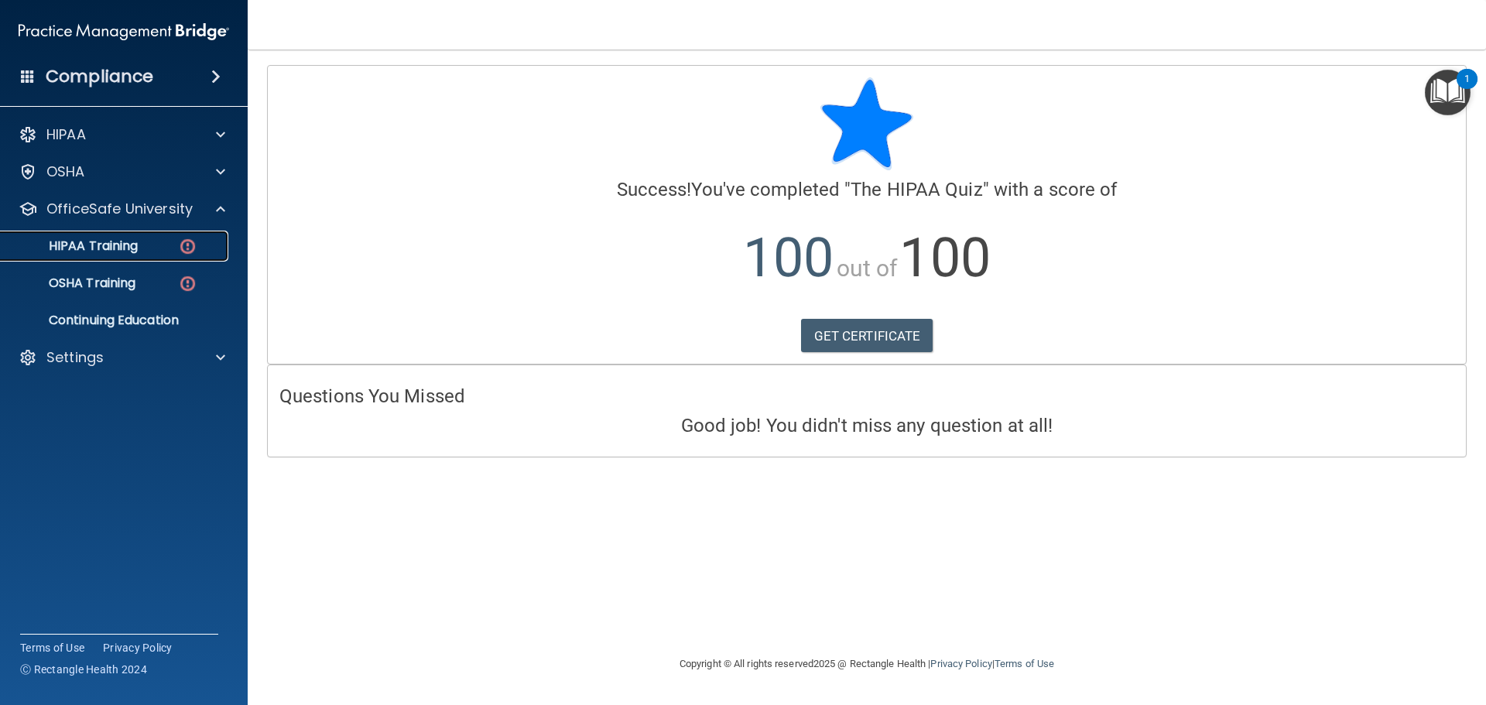
click at [168, 247] on div "HIPAA Training" at bounding box center [115, 245] width 211 height 15
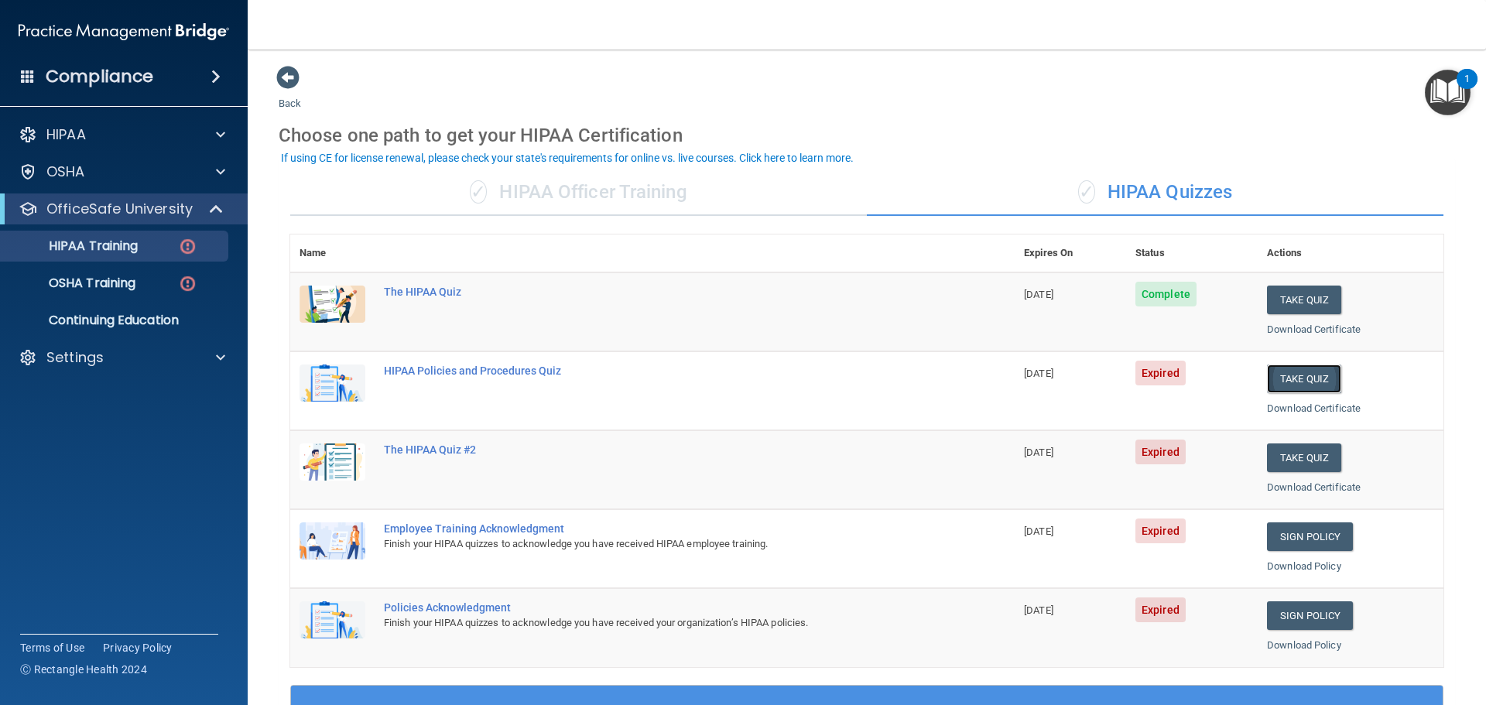
click at [1308, 379] on button "Take Quiz" at bounding box center [1304, 379] width 74 height 29
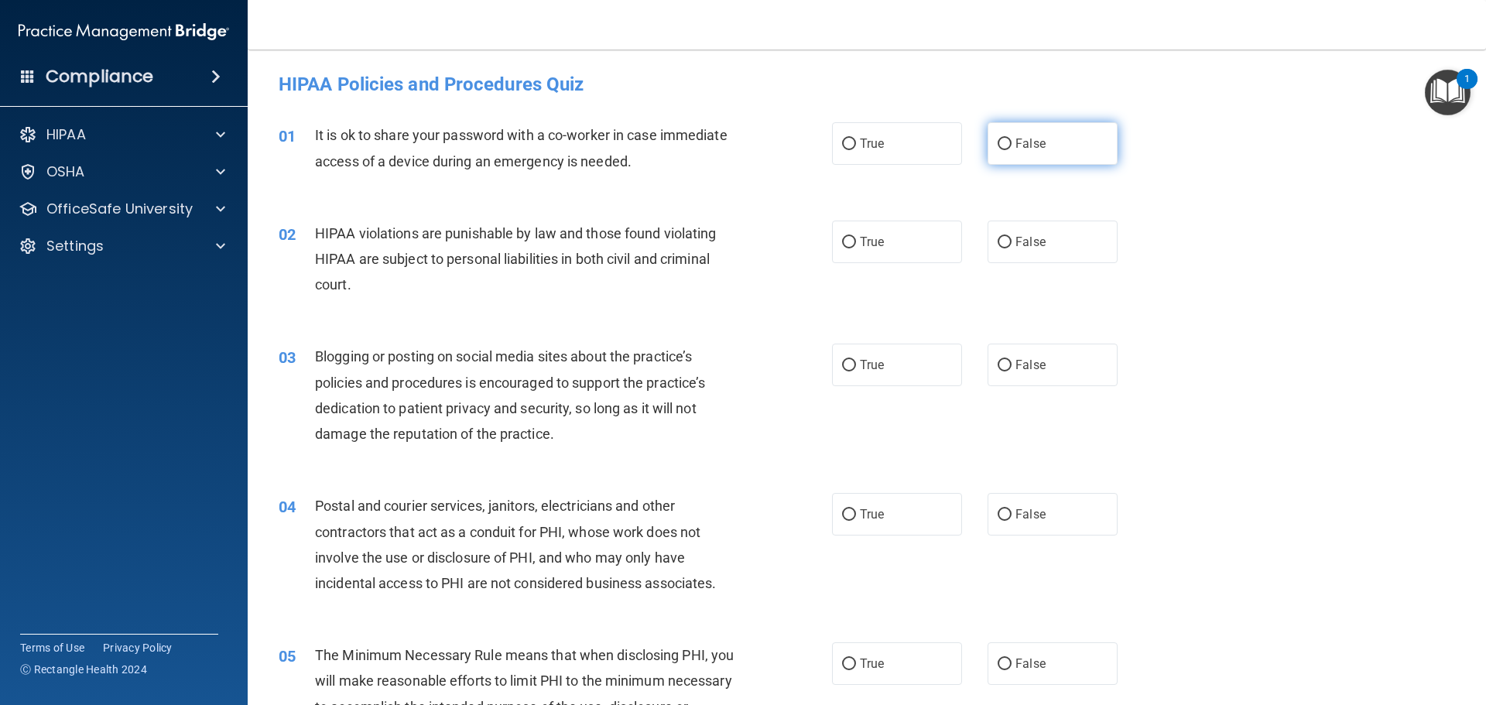
click at [1093, 154] on label "False" at bounding box center [1053, 143] width 130 height 43
click at [1012, 150] on input "False" at bounding box center [1005, 145] width 14 height 12
radio input "true"
click at [902, 255] on label "True" at bounding box center [897, 242] width 130 height 43
click at [856, 249] on input "True" at bounding box center [849, 243] width 14 height 12
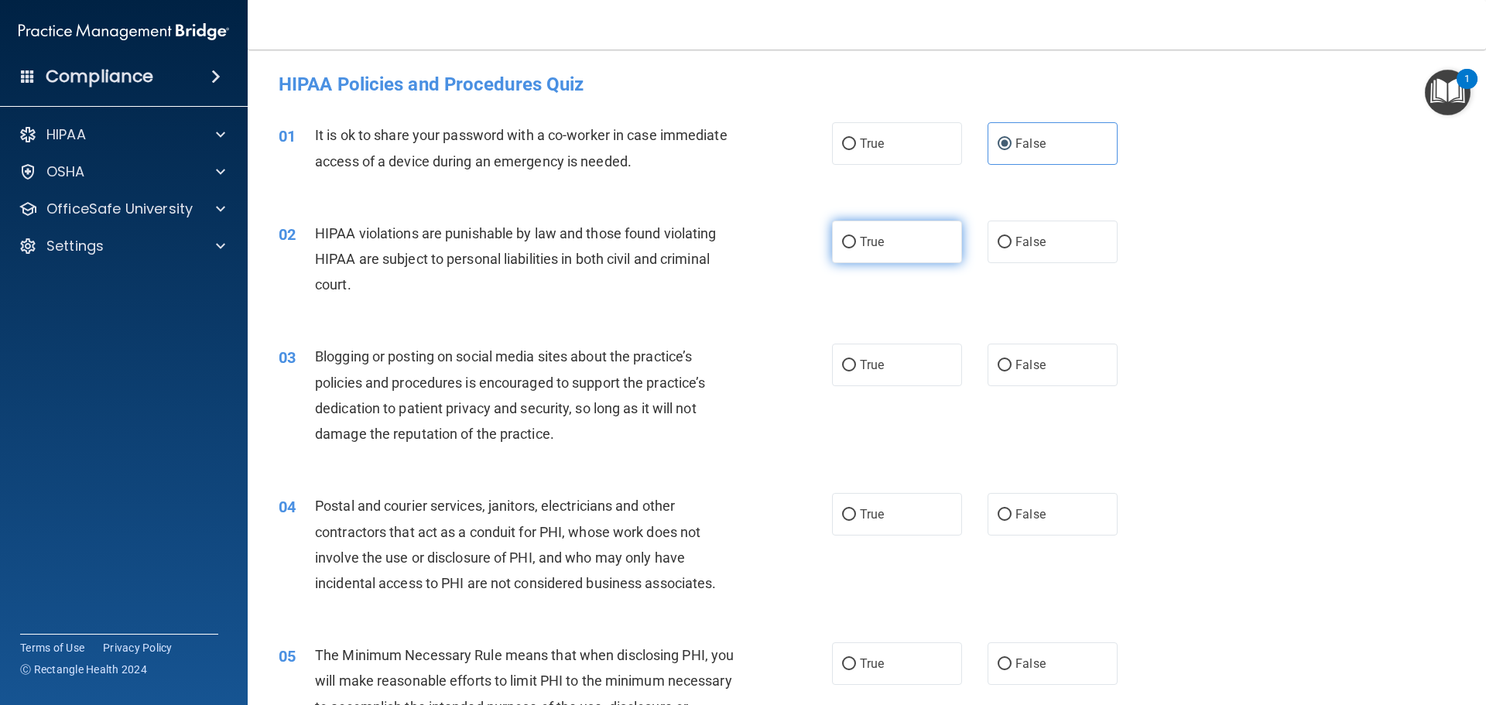
radio input "true"
click at [1087, 372] on label "False" at bounding box center [1053, 365] width 130 height 43
click at [1012, 372] on input "False" at bounding box center [1005, 366] width 14 height 12
radio input "true"
click at [890, 530] on label "True" at bounding box center [897, 514] width 130 height 43
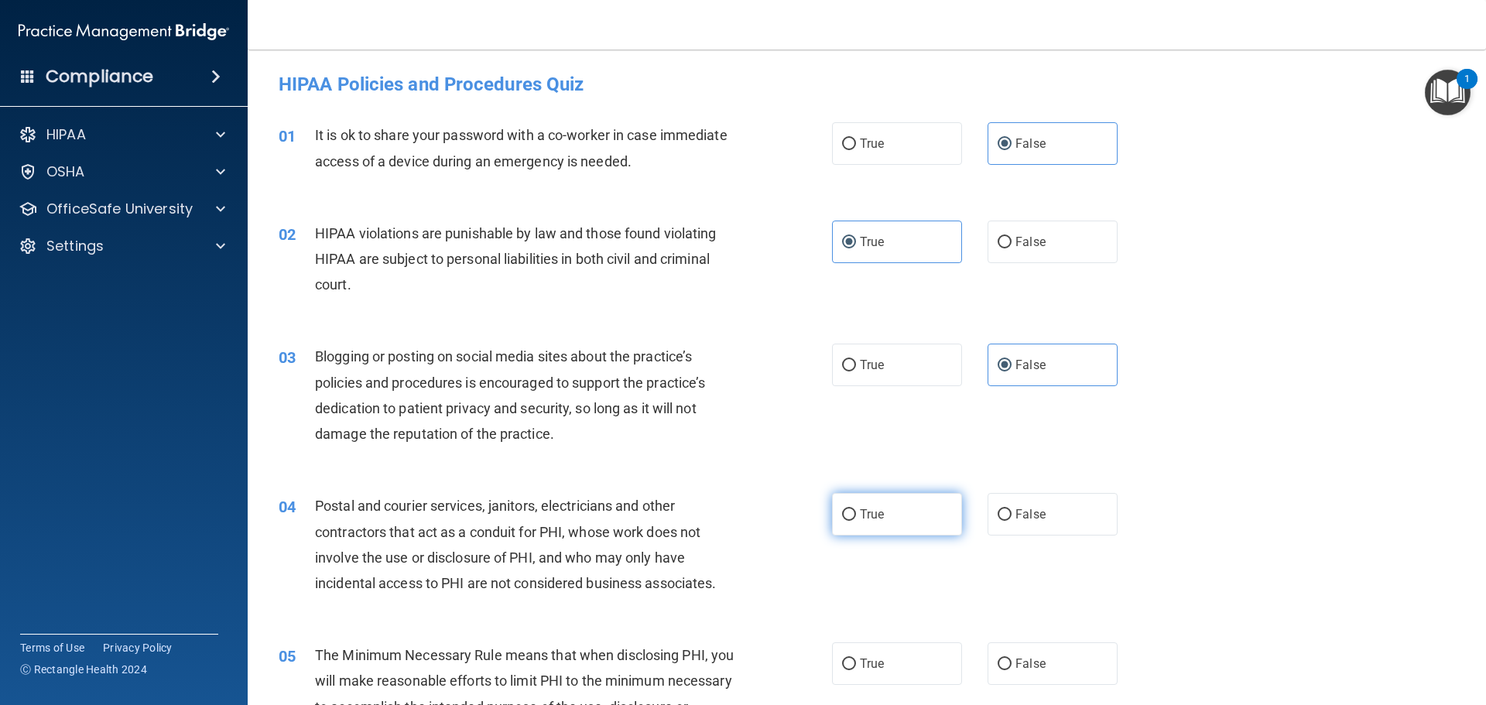
click at [856, 521] on input "True" at bounding box center [849, 515] width 14 height 12
radio input "true"
click at [880, 672] on label "True" at bounding box center [897, 664] width 130 height 43
click at [856, 670] on input "True" at bounding box center [849, 665] width 14 height 12
radio input "true"
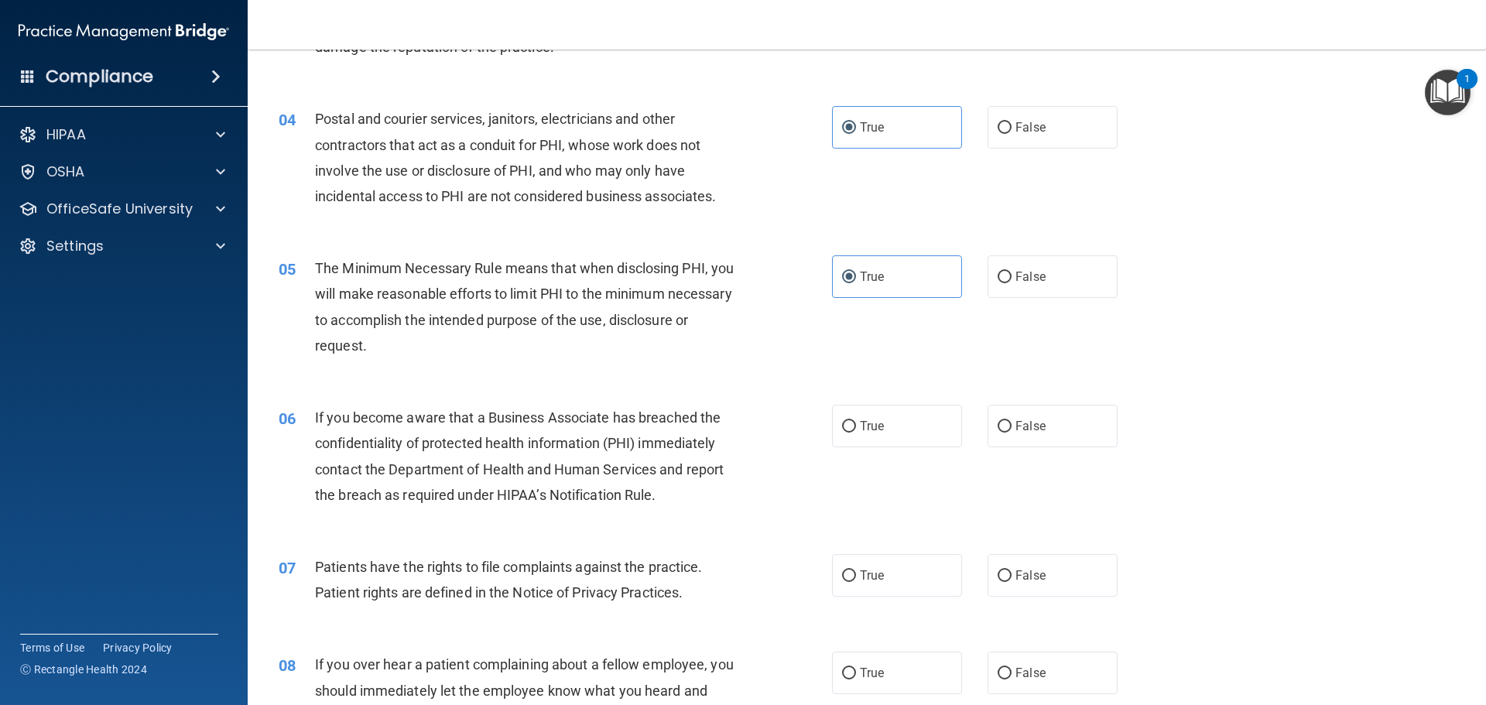
scroll to position [619, 0]
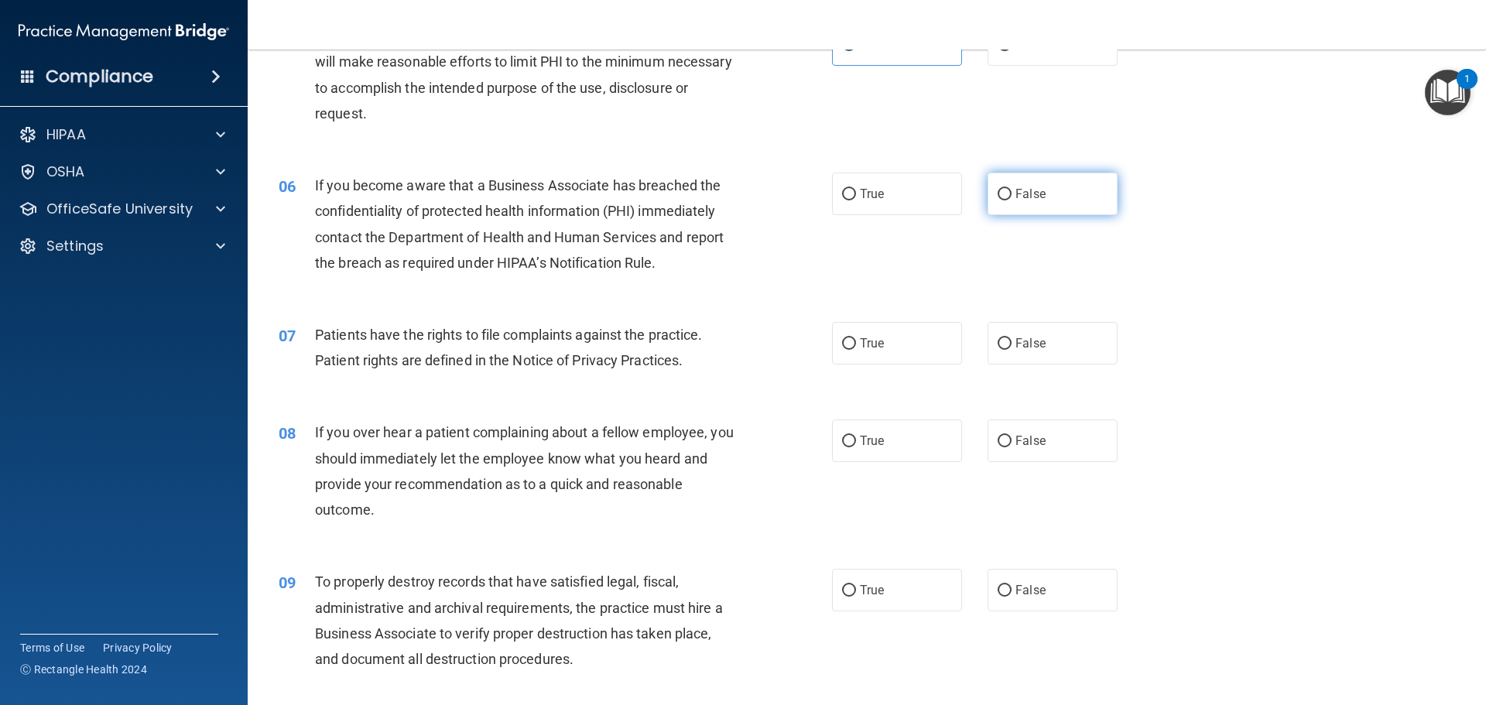
click at [1034, 197] on span "False" at bounding box center [1031, 194] width 30 height 15
click at [1012, 197] on input "False" at bounding box center [1005, 195] width 14 height 12
radio input "true"
click at [1051, 348] on label "False" at bounding box center [1053, 343] width 130 height 43
click at [1012, 348] on input "False" at bounding box center [1005, 344] width 14 height 12
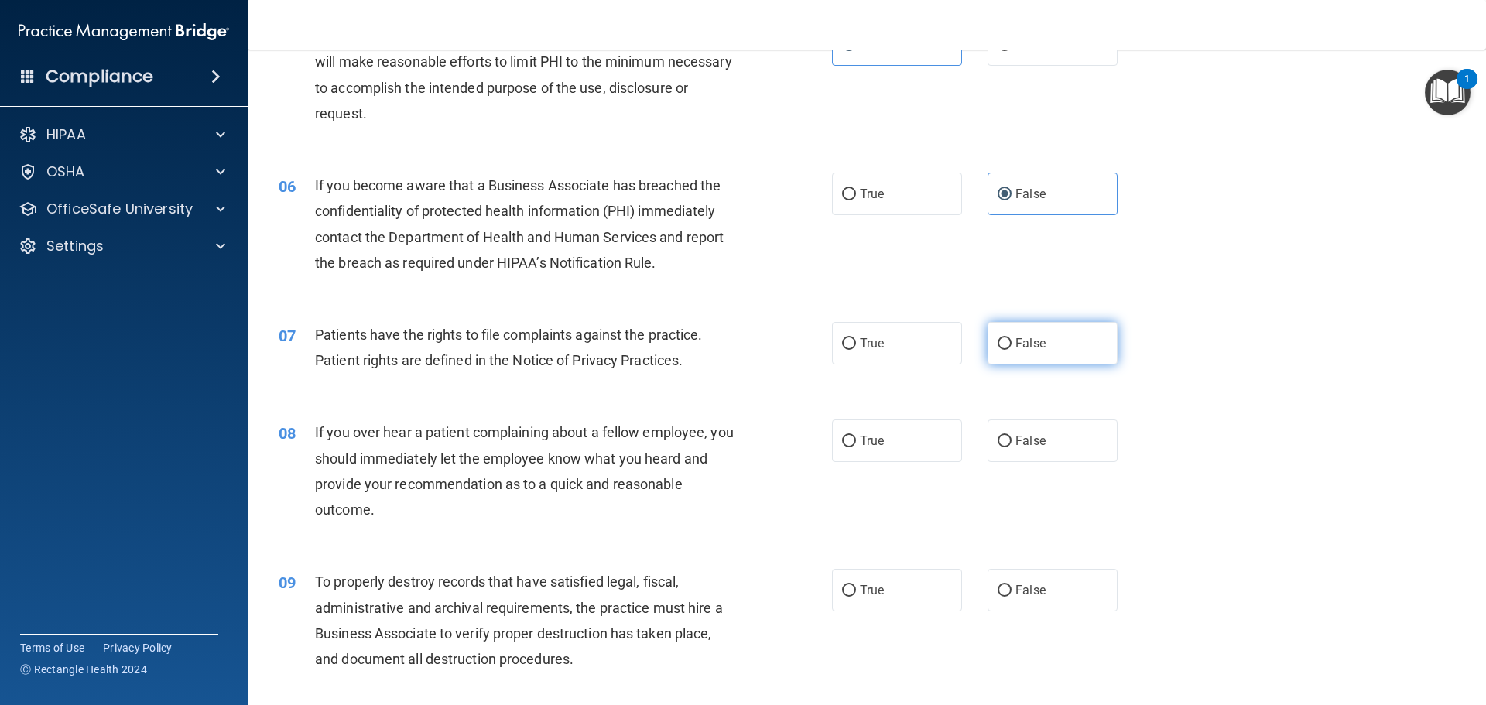
radio input "true"
click at [1040, 447] on label "False" at bounding box center [1053, 441] width 130 height 43
click at [1012, 447] on input "False" at bounding box center [1005, 442] width 14 height 12
radio input "true"
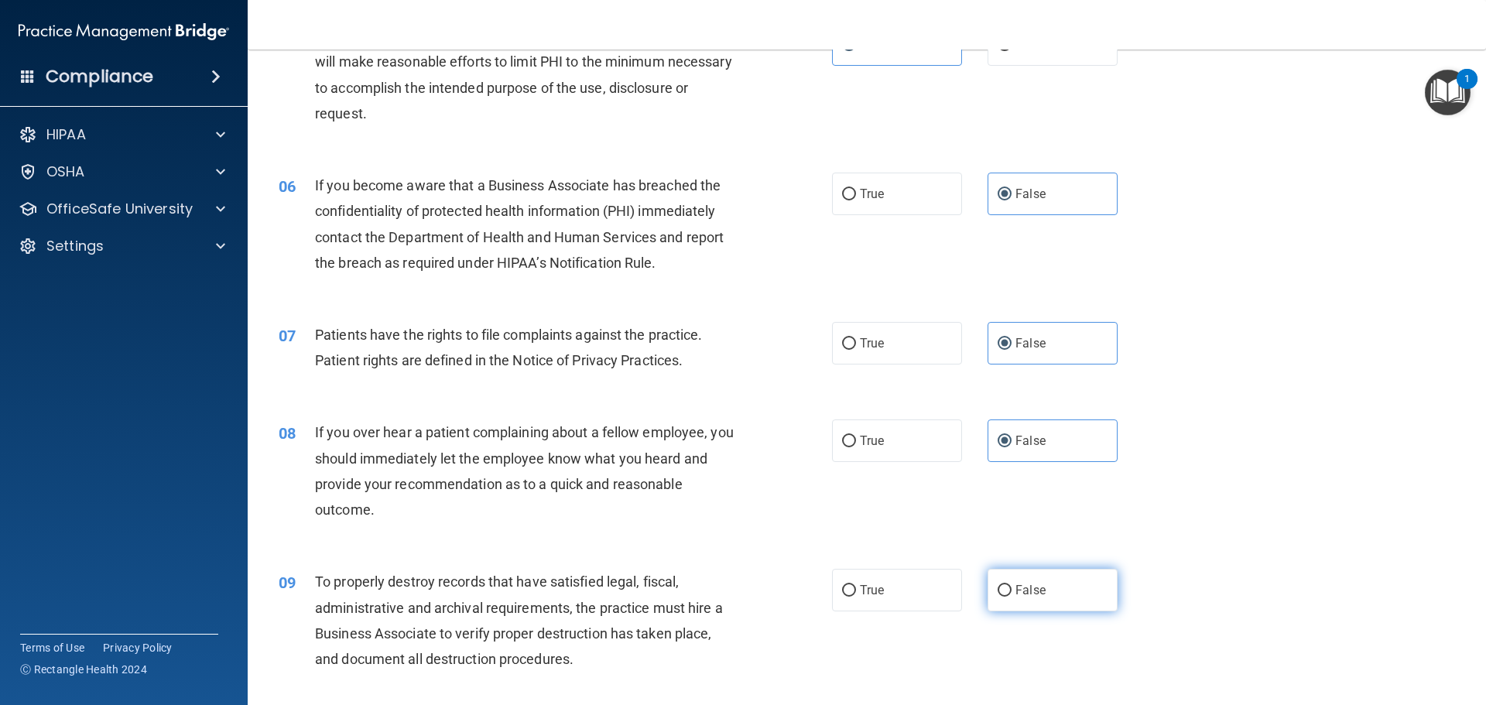
click at [1054, 585] on label "False" at bounding box center [1053, 590] width 130 height 43
click at [1012, 585] on input "False" at bounding box center [1005, 591] width 14 height 12
radio input "true"
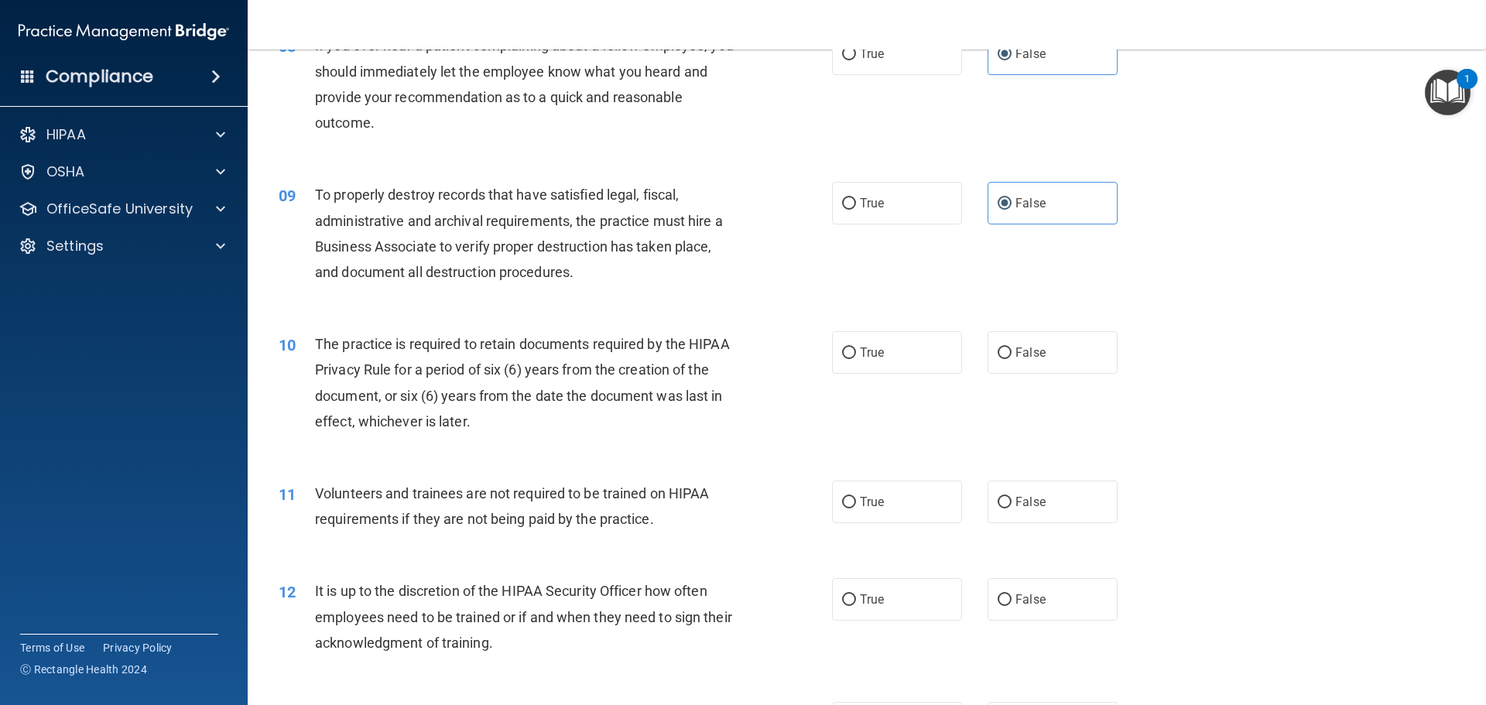
scroll to position [1161, 0]
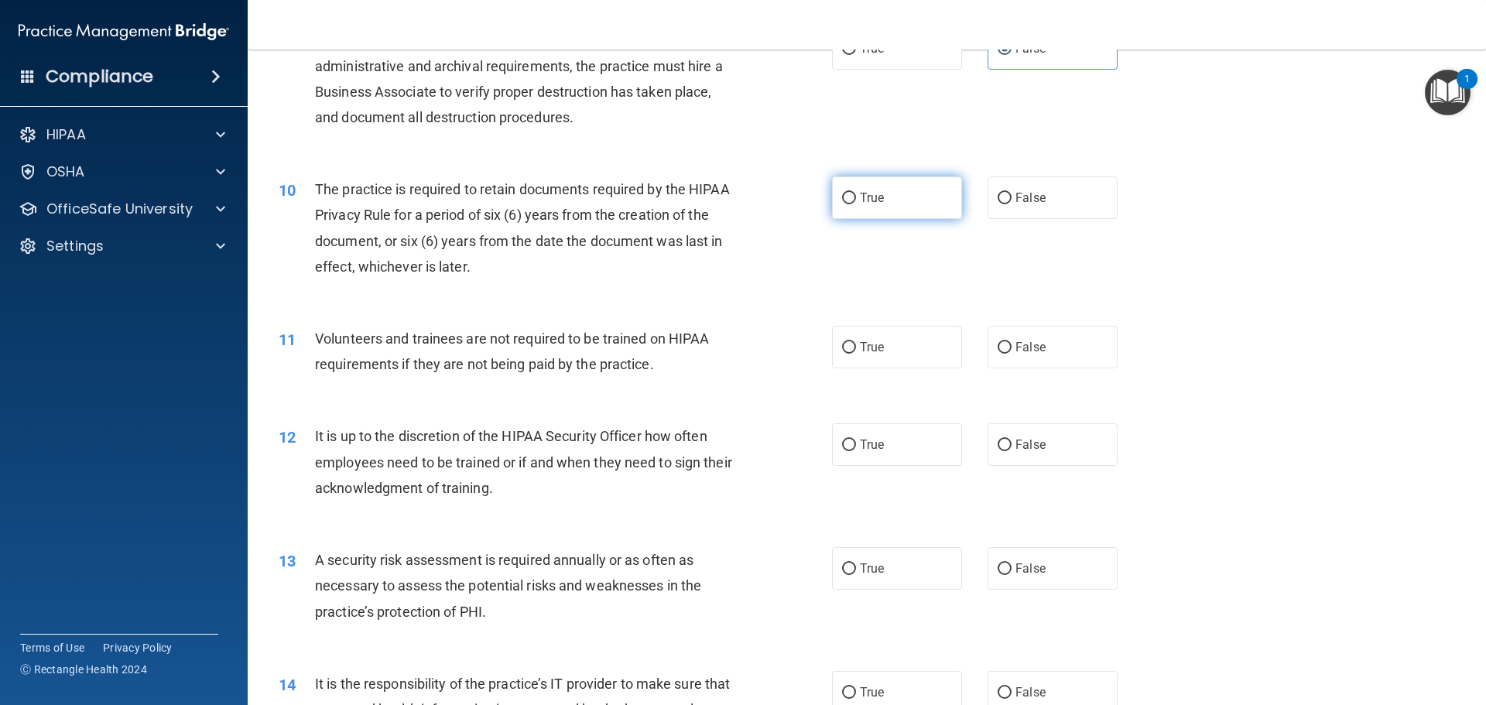
click at [862, 201] on span "True" at bounding box center [872, 197] width 24 height 15
click at [856, 201] on input "True" at bounding box center [849, 199] width 14 height 12
radio input "true"
click at [888, 343] on label "True" at bounding box center [897, 347] width 130 height 43
click at [856, 343] on input "True" at bounding box center [849, 348] width 14 height 12
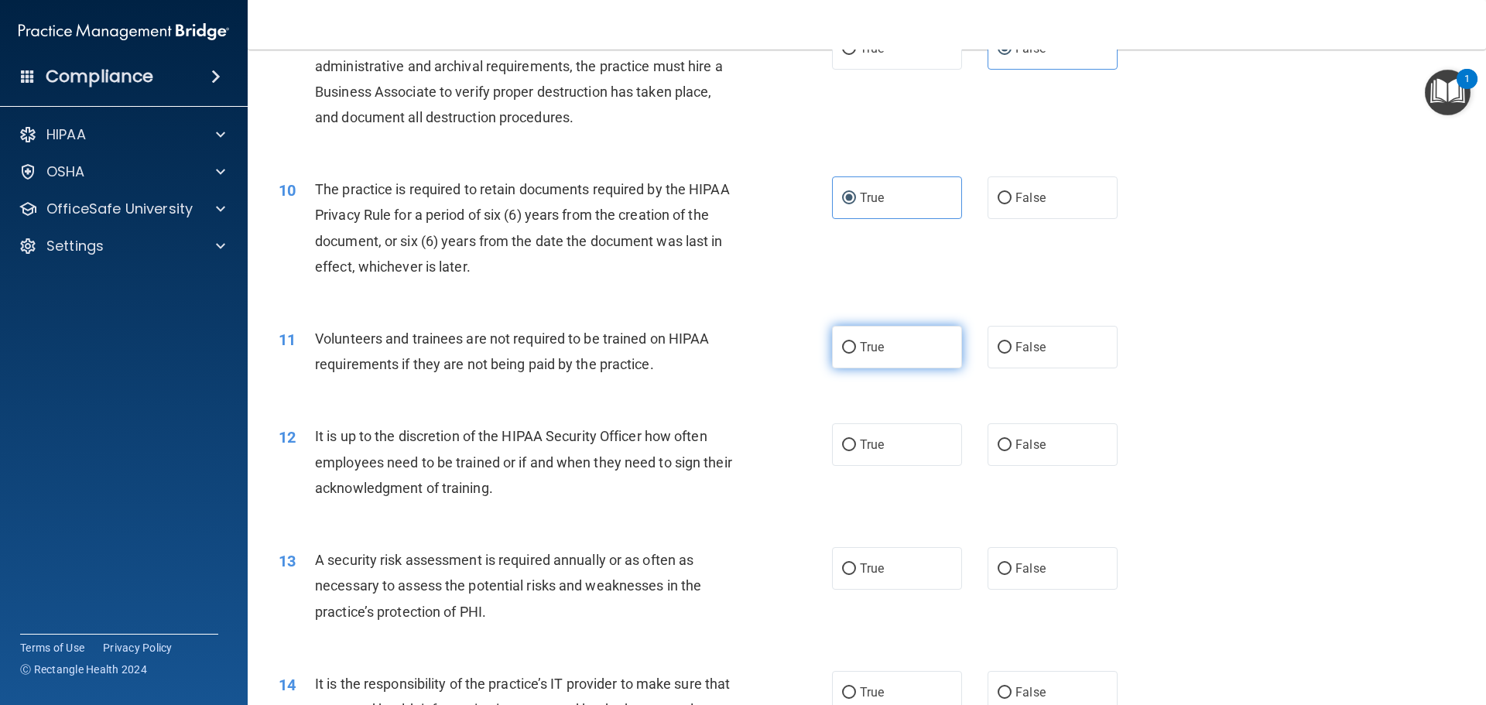
radio input "true"
click at [885, 454] on label "True" at bounding box center [897, 444] width 130 height 43
click at [856, 451] on input "True" at bounding box center [849, 446] width 14 height 12
radio input "true"
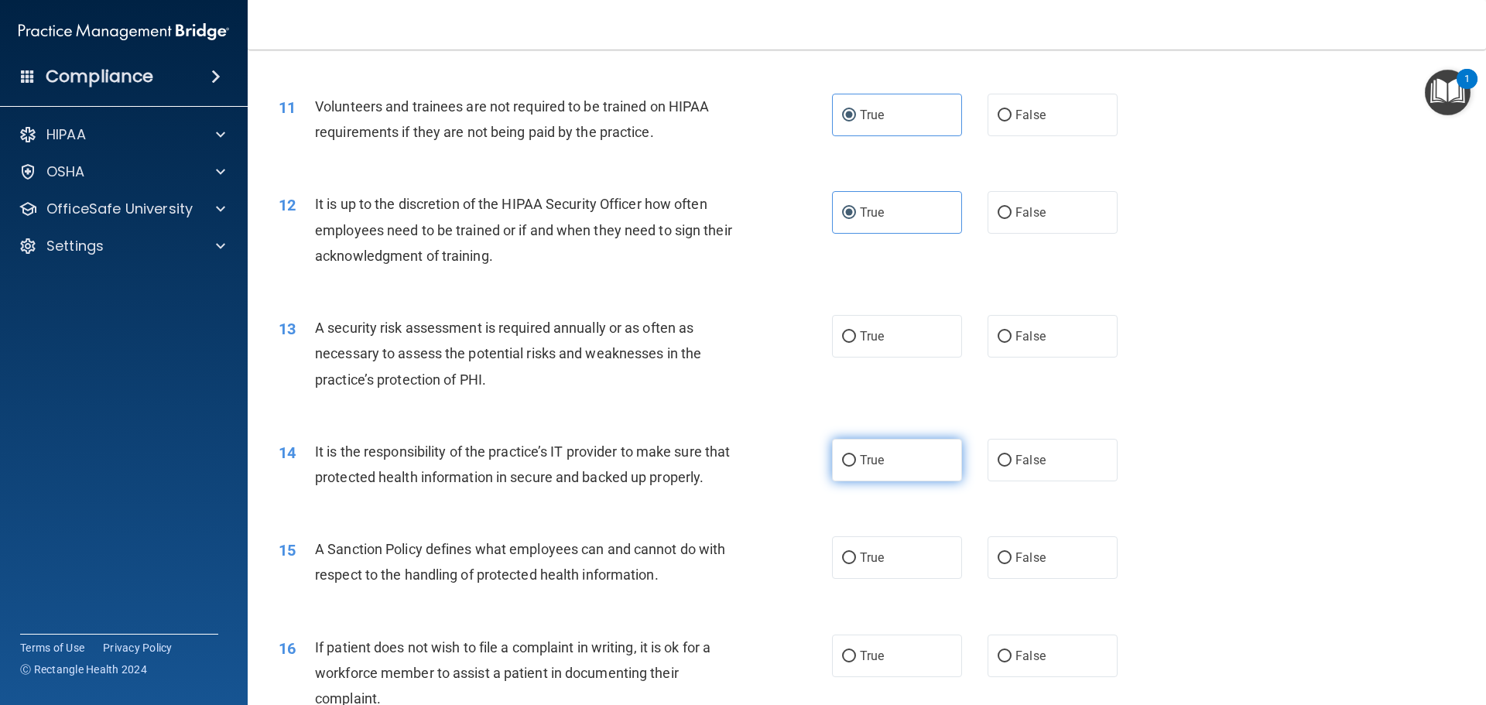
scroll to position [1548, 0]
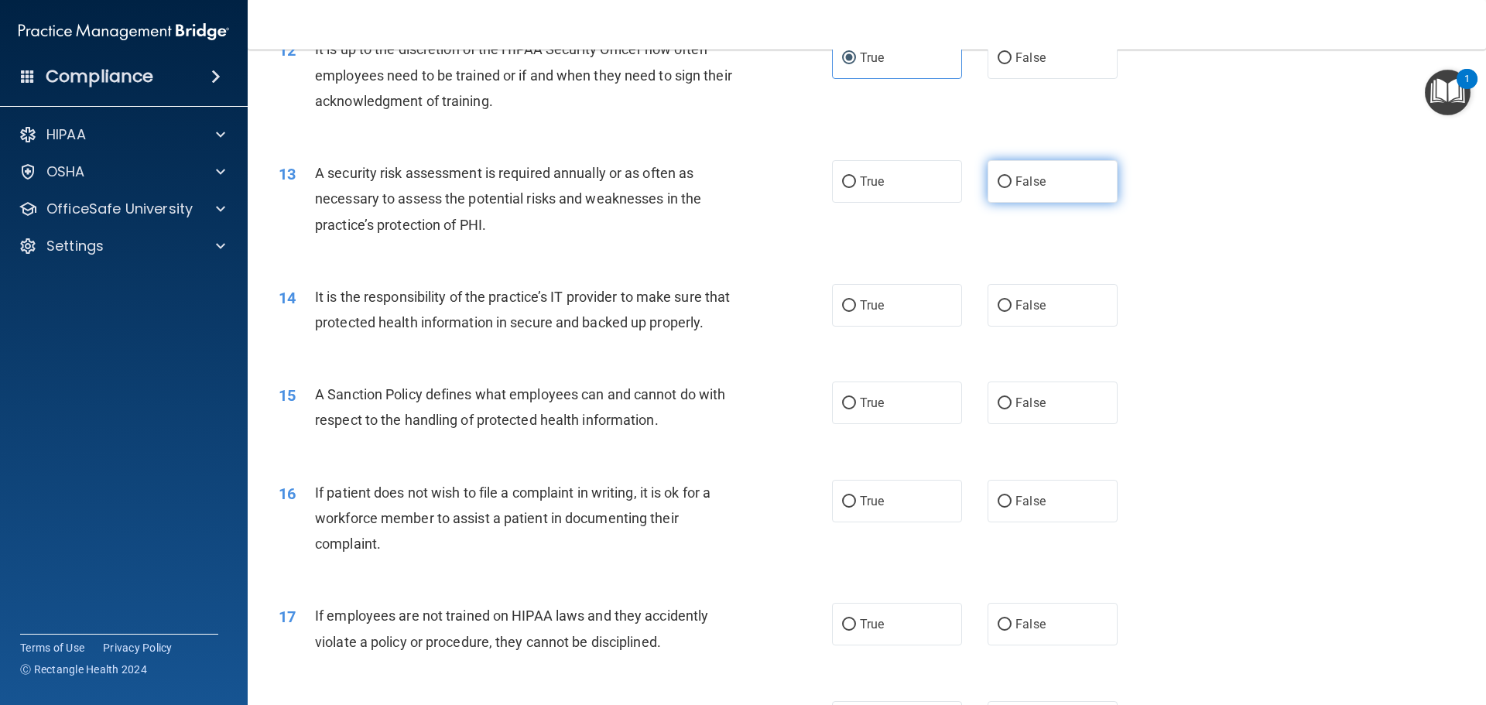
click at [1072, 187] on label "False" at bounding box center [1053, 181] width 130 height 43
click at [1012, 187] on input "False" at bounding box center [1005, 183] width 14 height 12
radio input "true"
click at [1063, 301] on label "False" at bounding box center [1053, 305] width 130 height 43
click at [1012, 301] on input "False" at bounding box center [1005, 306] width 14 height 12
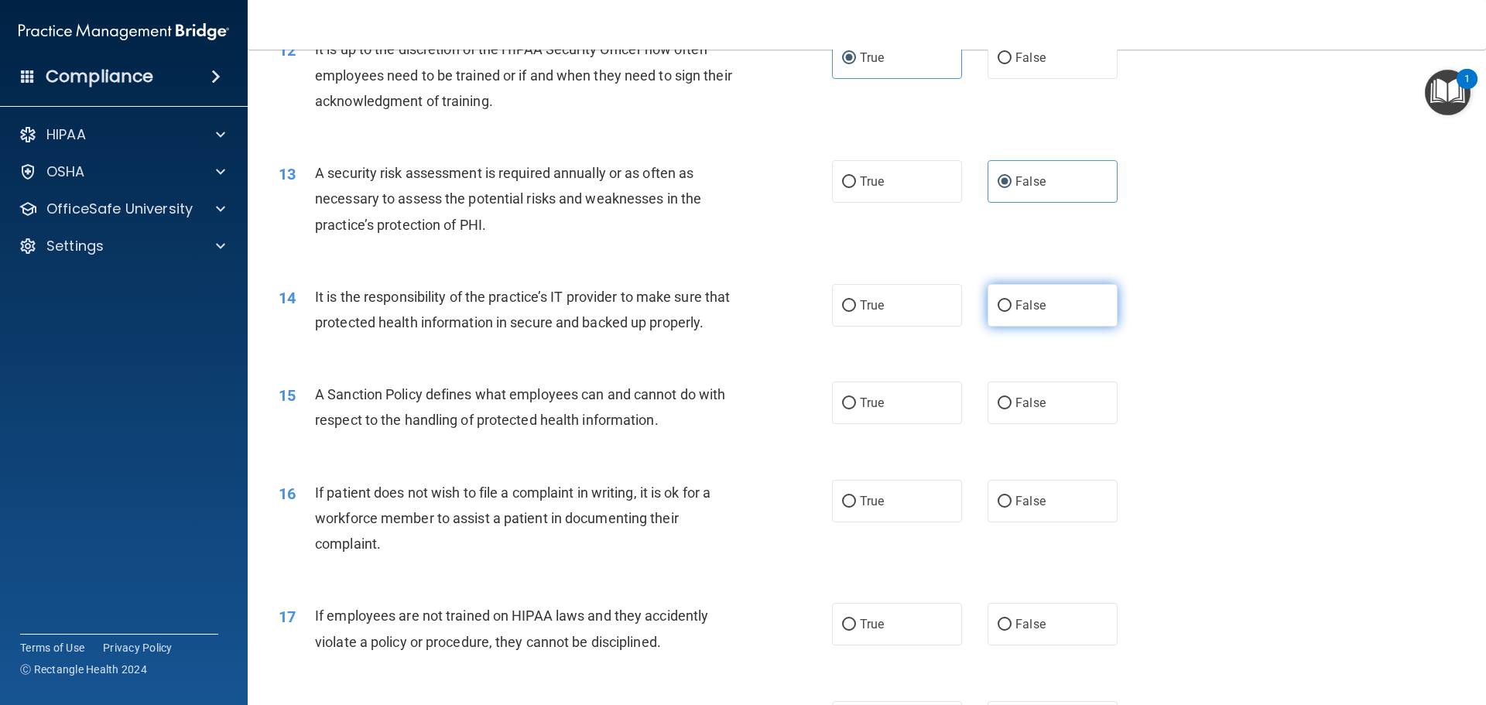
radio input "true"
click at [842, 410] on input "True" at bounding box center [849, 404] width 14 height 12
radio input "true"
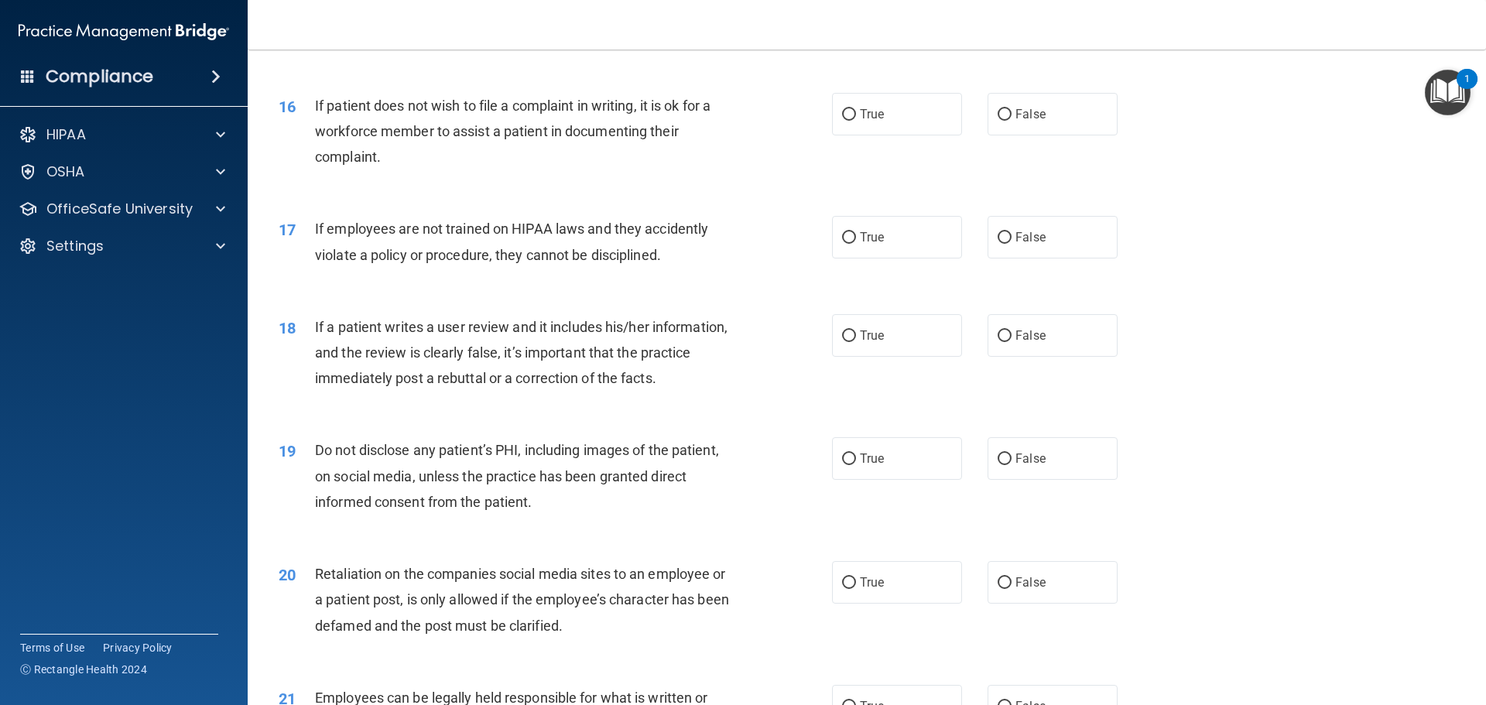
scroll to position [1858, 0]
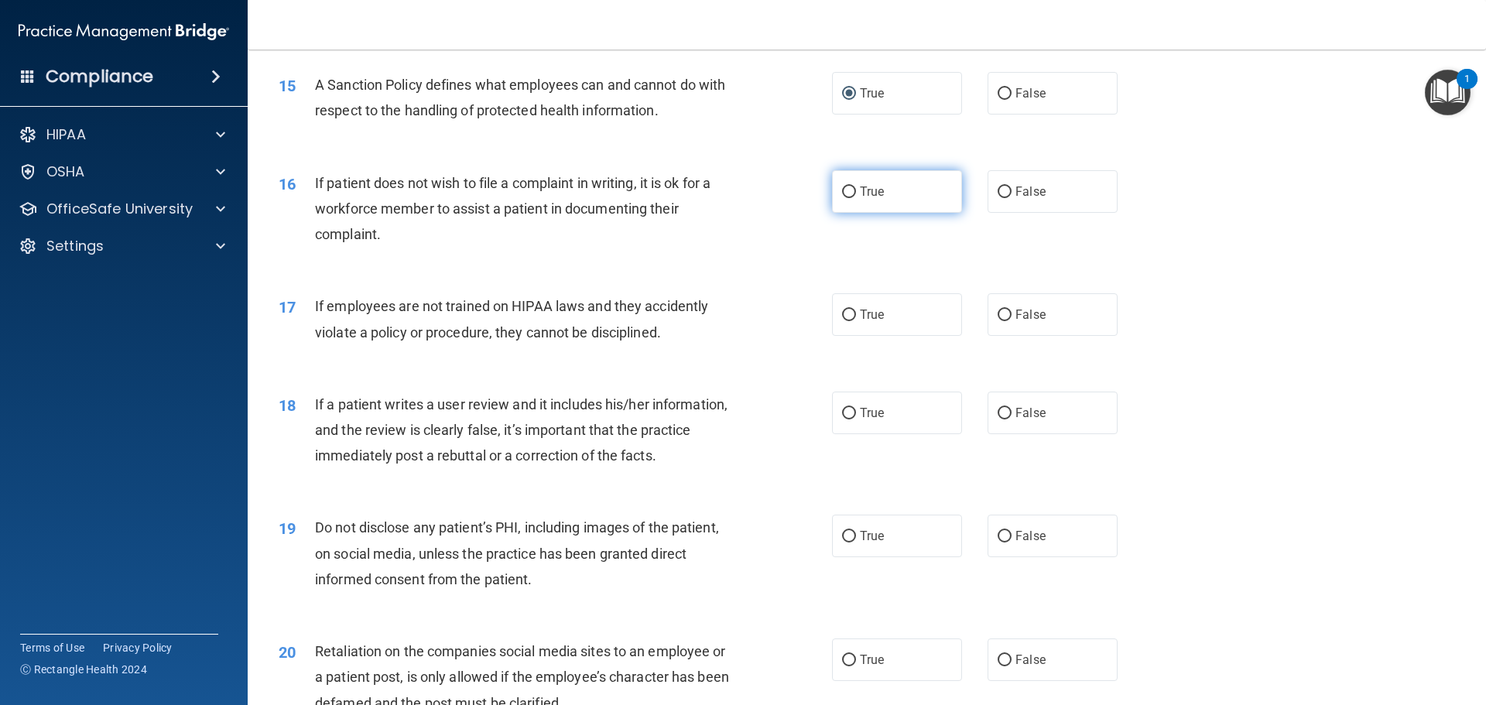
click at [924, 213] on label "True" at bounding box center [897, 191] width 130 height 43
click at [856, 198] on input "True" at bounding box center [849, 193] width 14 height 12
radio input "true"
click at [917, 336] on label "True" at bounding box center [897, 314] width 130 height 43
click at [856, 321] on input "True" at bounding box center [849, 316] width 14 height 12
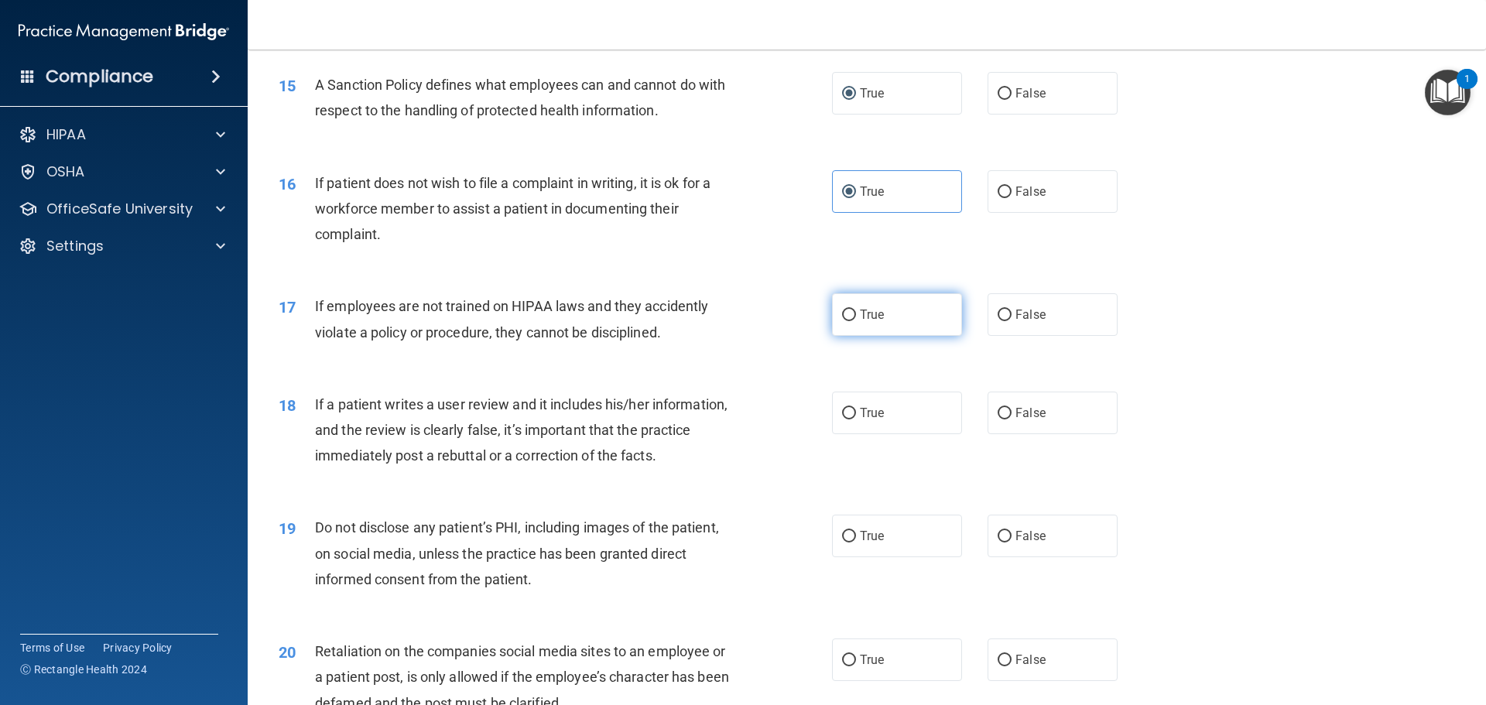
radio input "true"
drag, startPoint x: 1018, startPoint y: 434, endPoint x: 1020, endPoint y: 443, distance: 9.6
click at [1020, 420] on span "False" at bounding box center [1031, 413] width 30 height 15
drag, startPoint x: 1019, startPoint y: 550, endPoint x: 1034, endPoint y: 616, distance: 67.6
click at [1019, 552] on label "False" at bounding box center [1053, 536] width 130 height 43
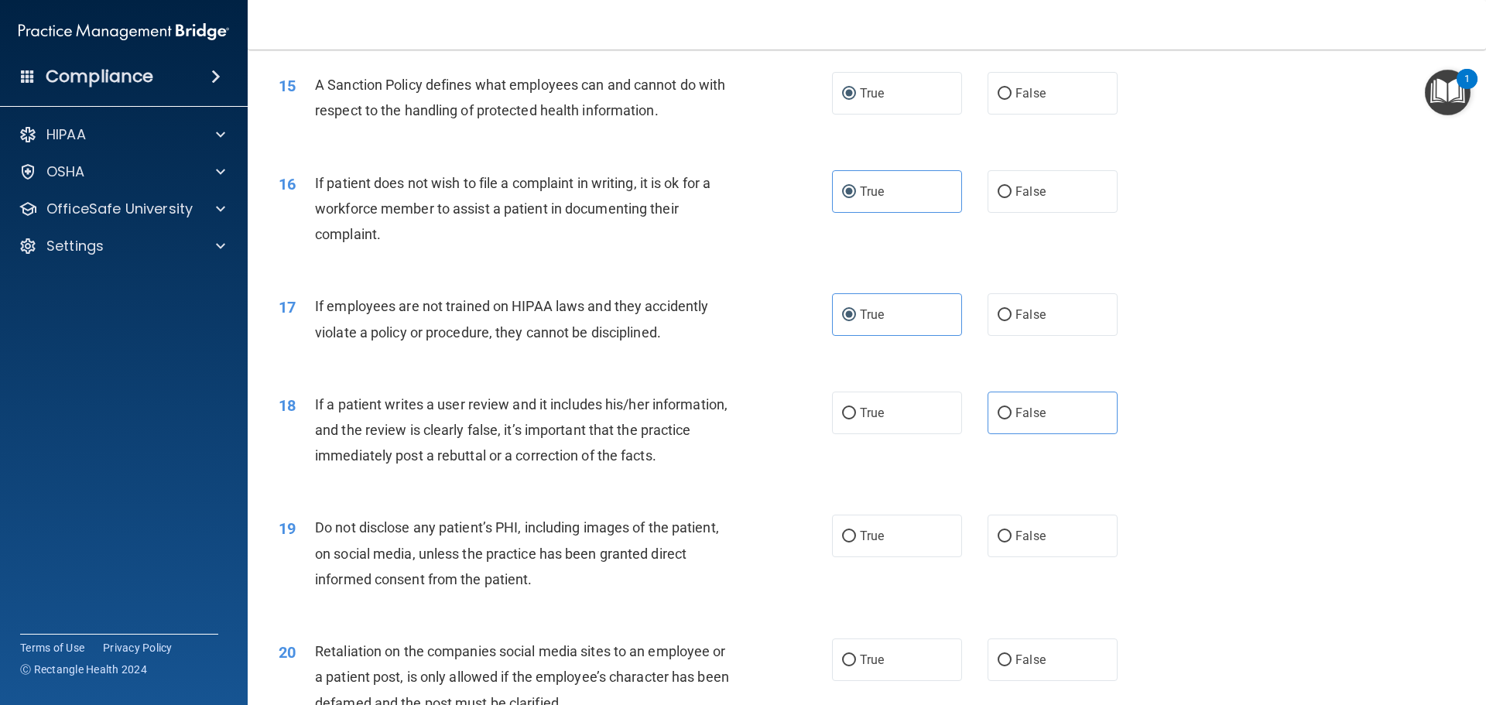
click at [1012, 543] on input "False" at bounding box center [1005, 537] width 14 height 12
radio input "true"
click at [1044, 681] on label "False" at bounding box center [1053, 660] width 130 height 43
click at [1012, 667] on input "False" at bounding box center [1005, 661] width 14 height 12
radio input "true"
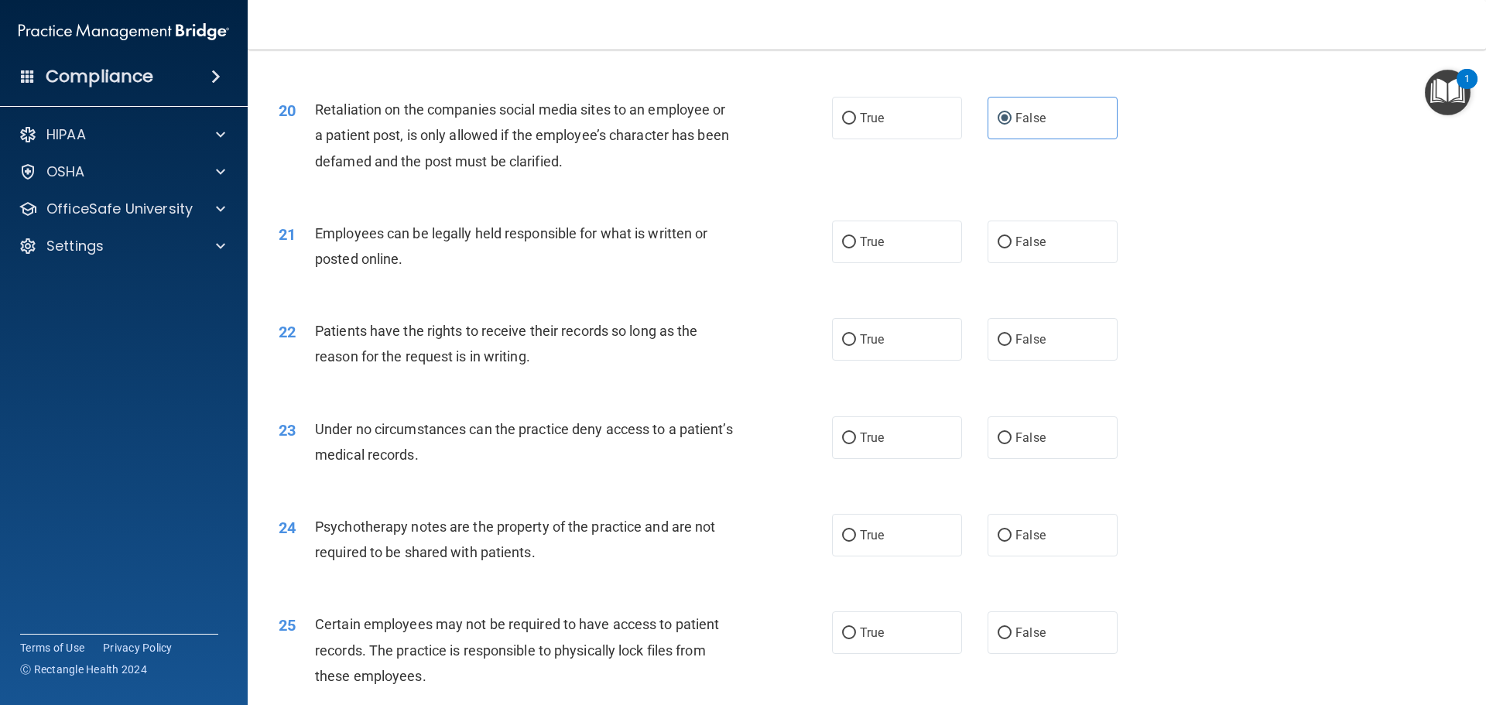
scroll to position [2477, 0]
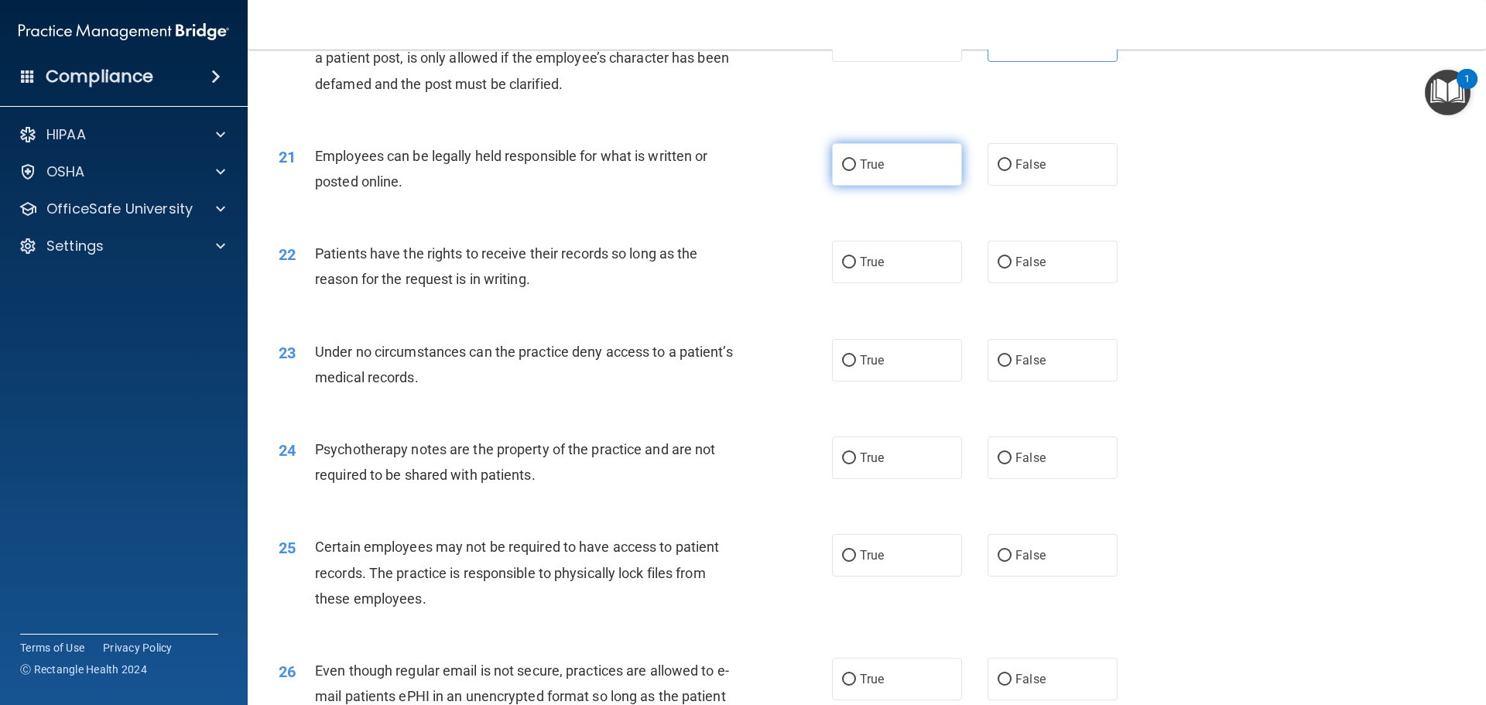
click at [886, 178] on label "True" at bounding box center [897, 164] width 130 height 43
click at [856, 171] on input "True" at bounding box center [849, 165] width 14 height 12
radio input "true"
click at [890, 278] on label "True" at bounding box center [897, 262] width 130 height 43
click at [856, 269] on input "True" at bounding box center [849, 263] width 14 height 12
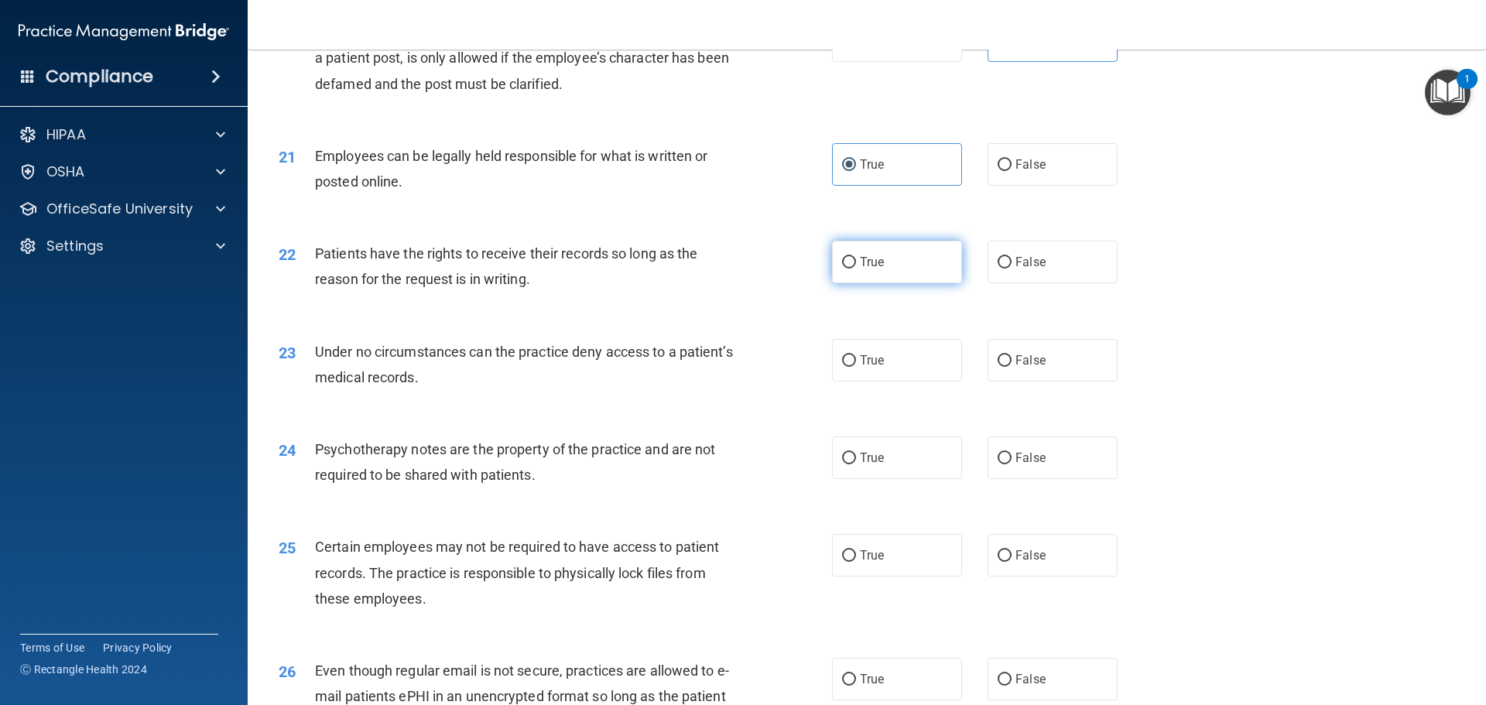
radio input "true"
click at [1017, 382] on label "False" at bounding box center [1053, 360] width 130 height 43
click at [1012, 367] on input "False" at bounding box center [1005, 361] width 14 height 12
radio input "true"
click at [1048, 479] on label "False" at bounding box center [1053, 458] width 130 height 43
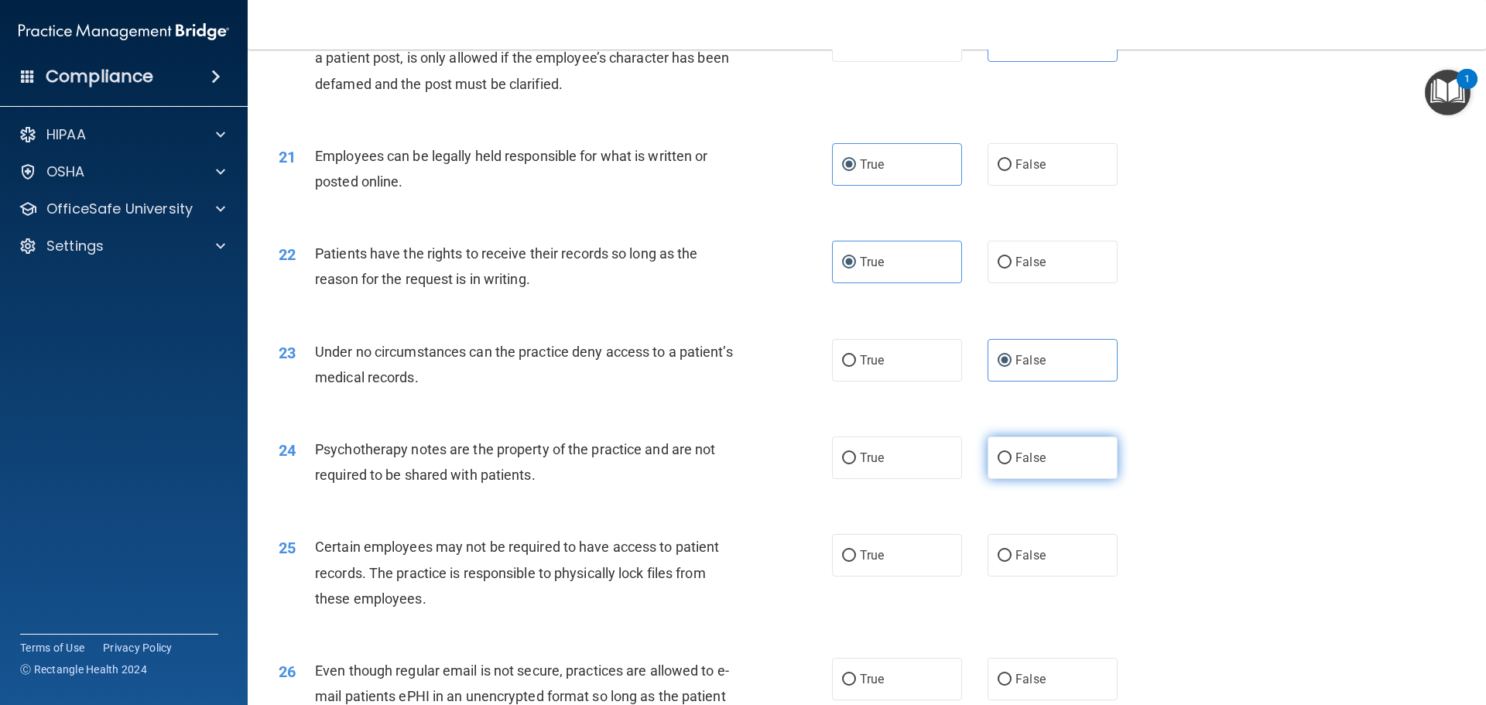
click at [1012, 465] on input "False" at bounding box center [1005, 459] width 14 height 12
radio input "true"
click at [890, 571] on label "True" at bounding box center [897, 555] width 130 height 43
click at [856, 562] on input "True" at bounding box center [849, 556] width 14 height 12
radio input "true"
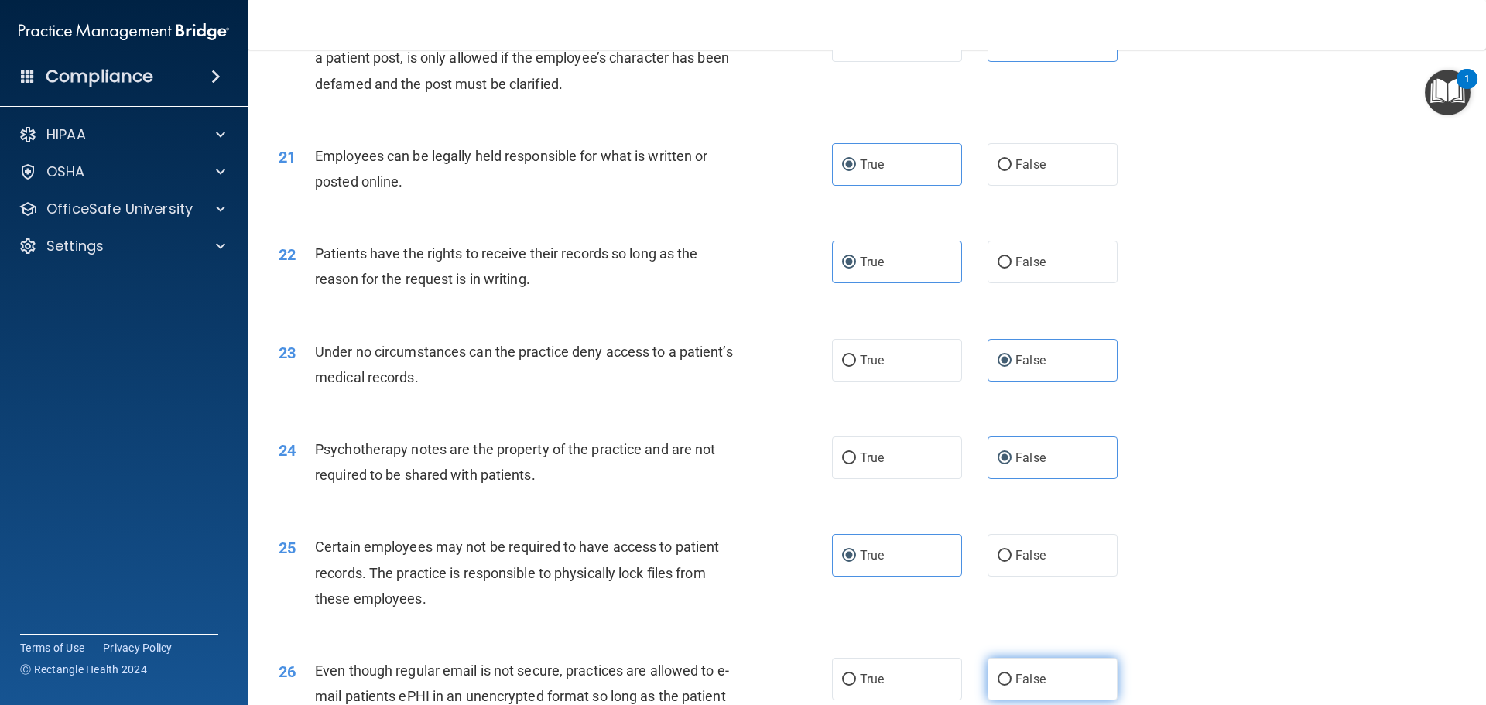
click at [1070, 691] on label "False" at bounding box center [1053, 679] width 130 height 43
click at [1012, 686] on input "False" at bounding box center [1005, 680] width 14 height 12
radio input "true"
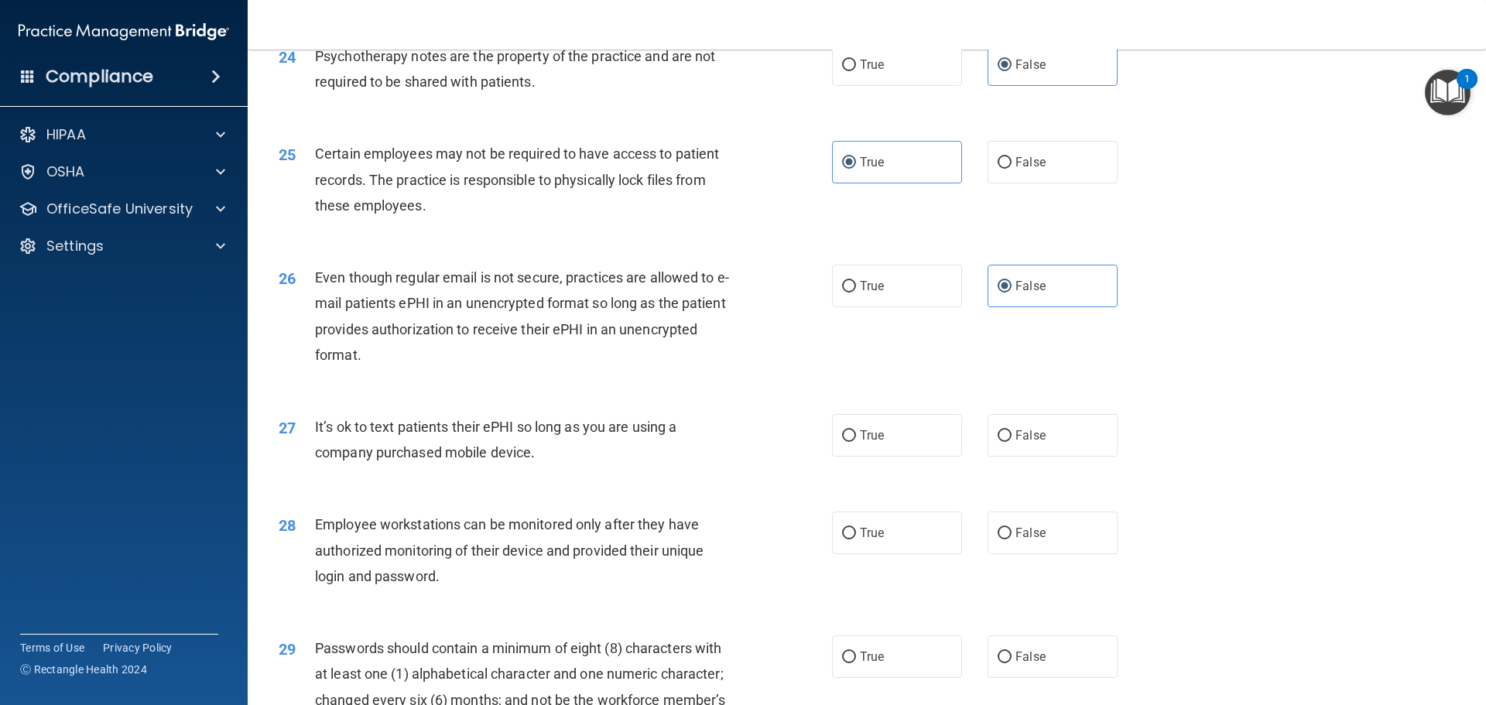
scroll to position [2948, 0]
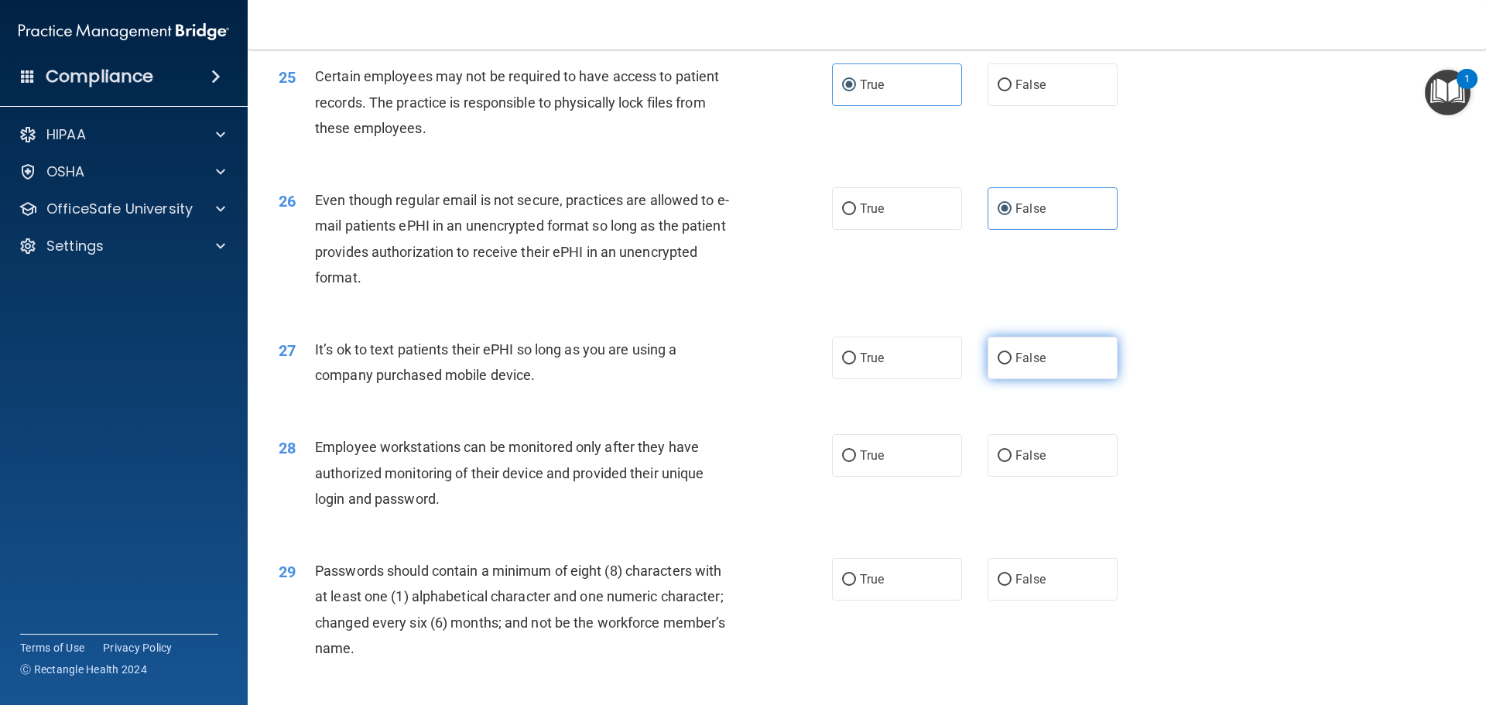
click at [1029, 365] on span "False" at bounding box center [1031, 358] width 30 height 15
click at [1012, 365] on input "False" at bounding box center [1005, 359] width 14 height 12
radio input "true"
click at [910, 477] on label "True" at bounding box center [897, 455] width 130 height 43
click at [856, 462] on input "True" at bounding box center [849, 457] width 14 height 12
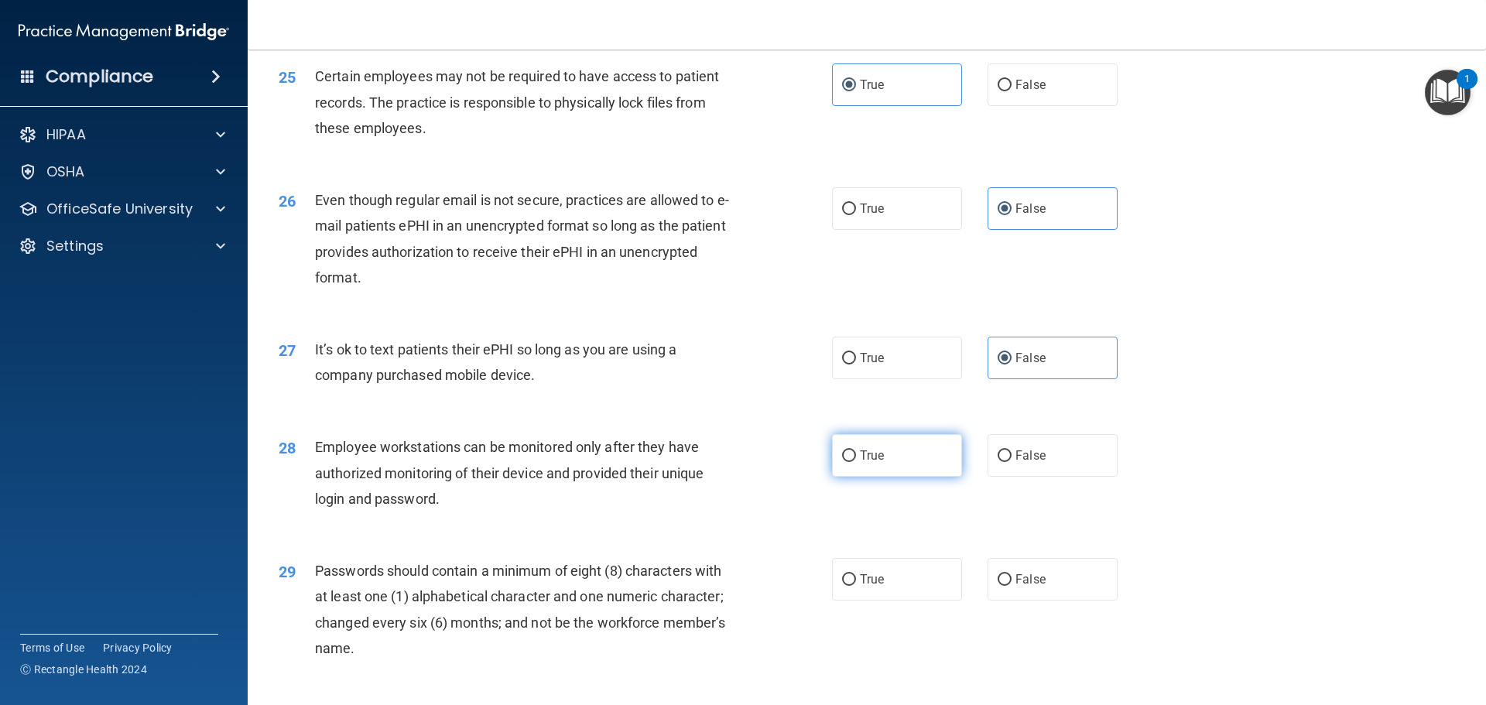
radio input "true"
click at [907, 601] on label "True" at bounding box center [897, 579] width 130 height 43
click at [856, 586] on input "True" at bounding box center [849, 580] width 14 height 12
radio input "true"
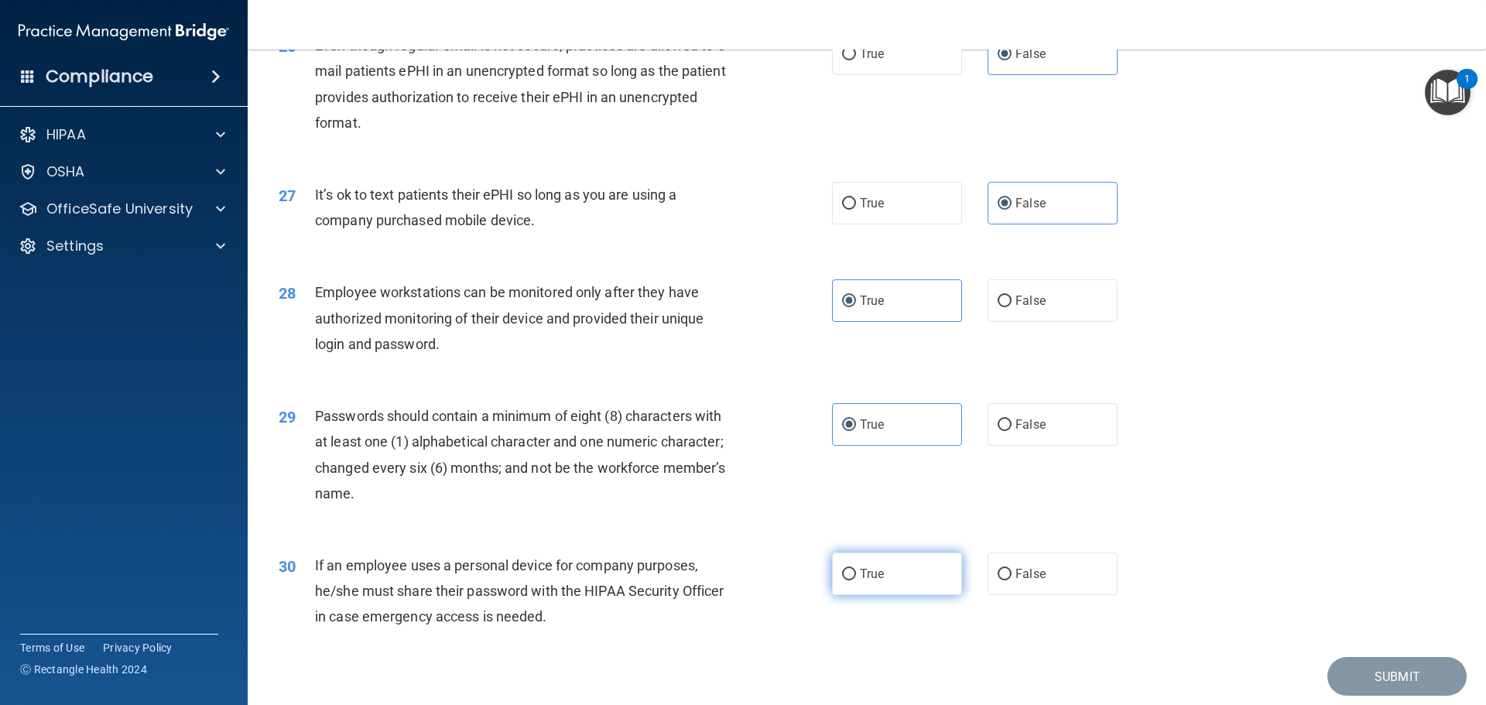
click at [917, 595] on label "True" at bounding box center [897, 574] width 130 height 43
click at [856, 581] on input "True" at bounding box center [849, 575] width 14 height 12
radio input "true"
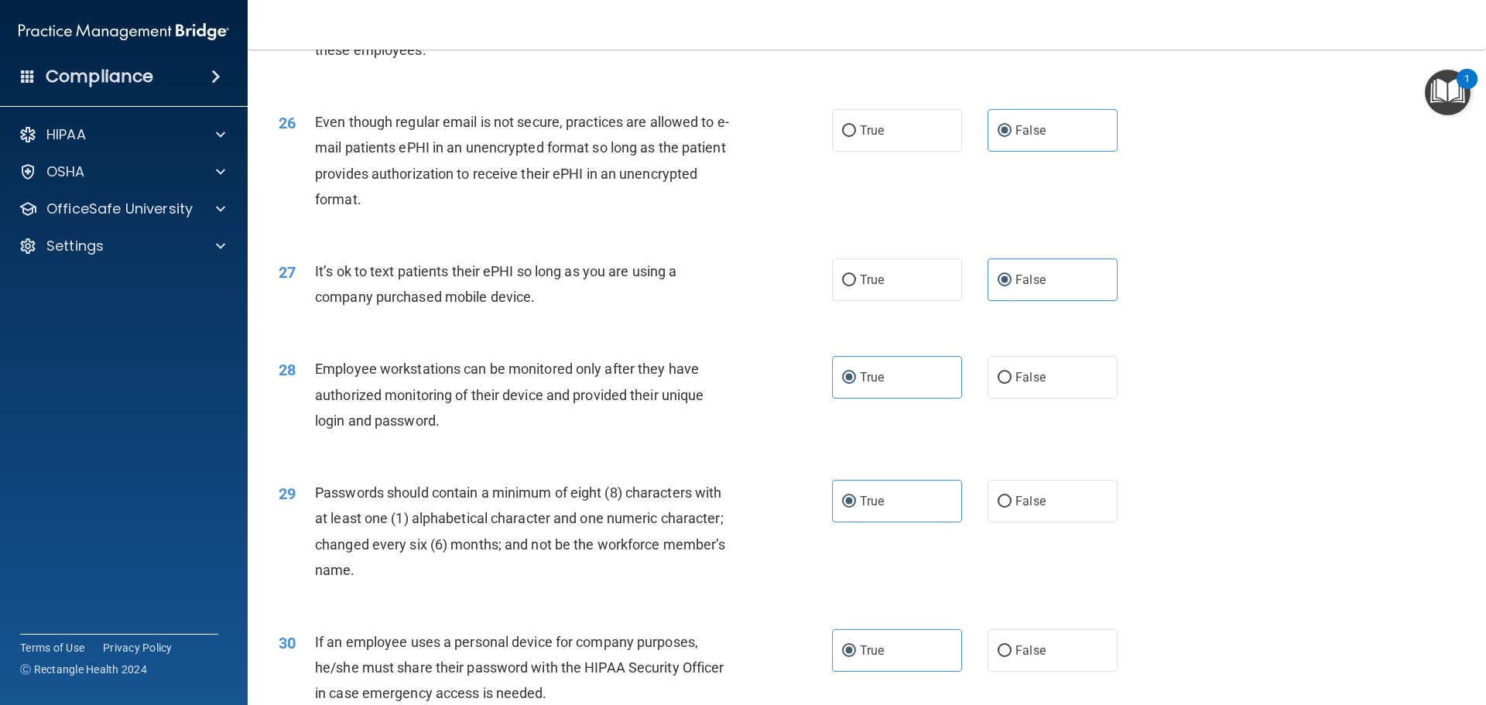
scroll to position [2871, 0]
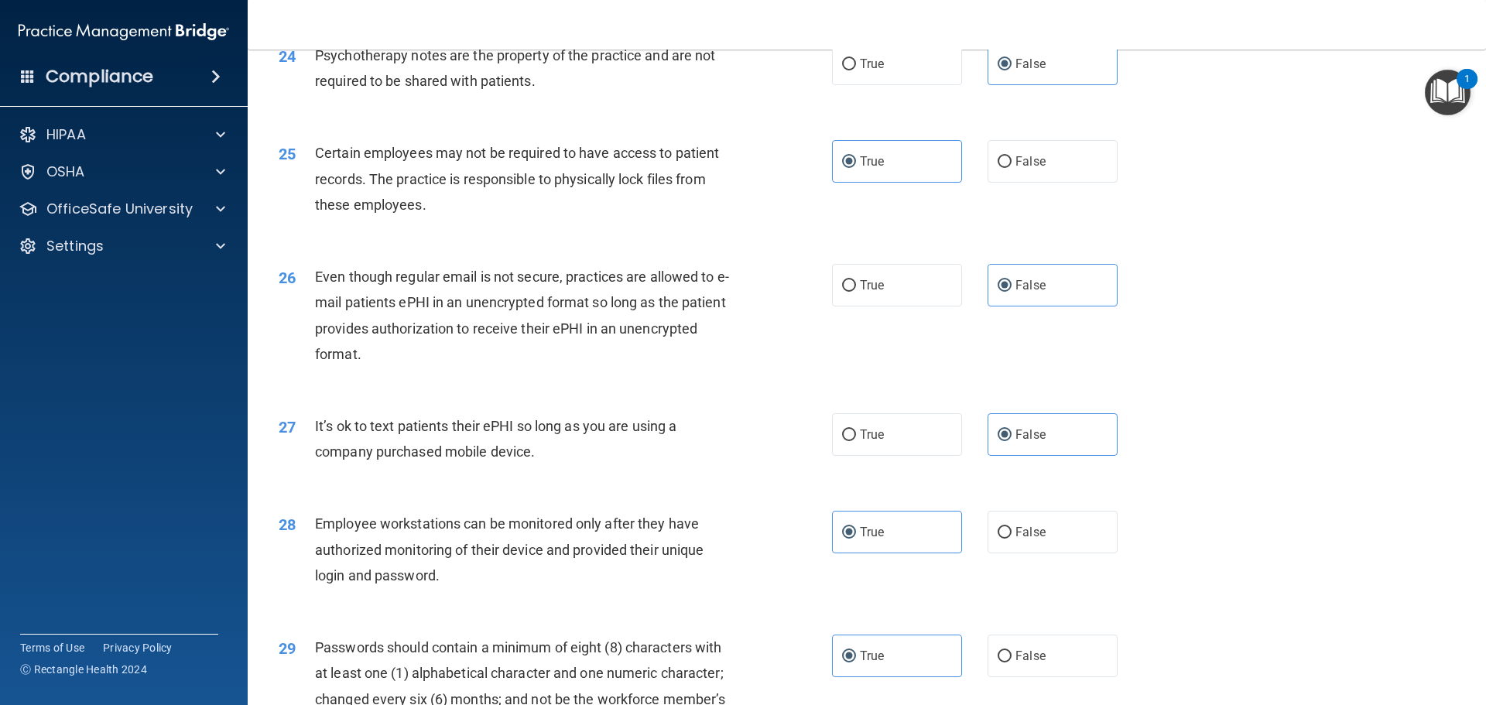
click at [1448, 96] on img "Open Resource Center, 1 new notification" at bounding box center [1448, 93] width 46 height 46
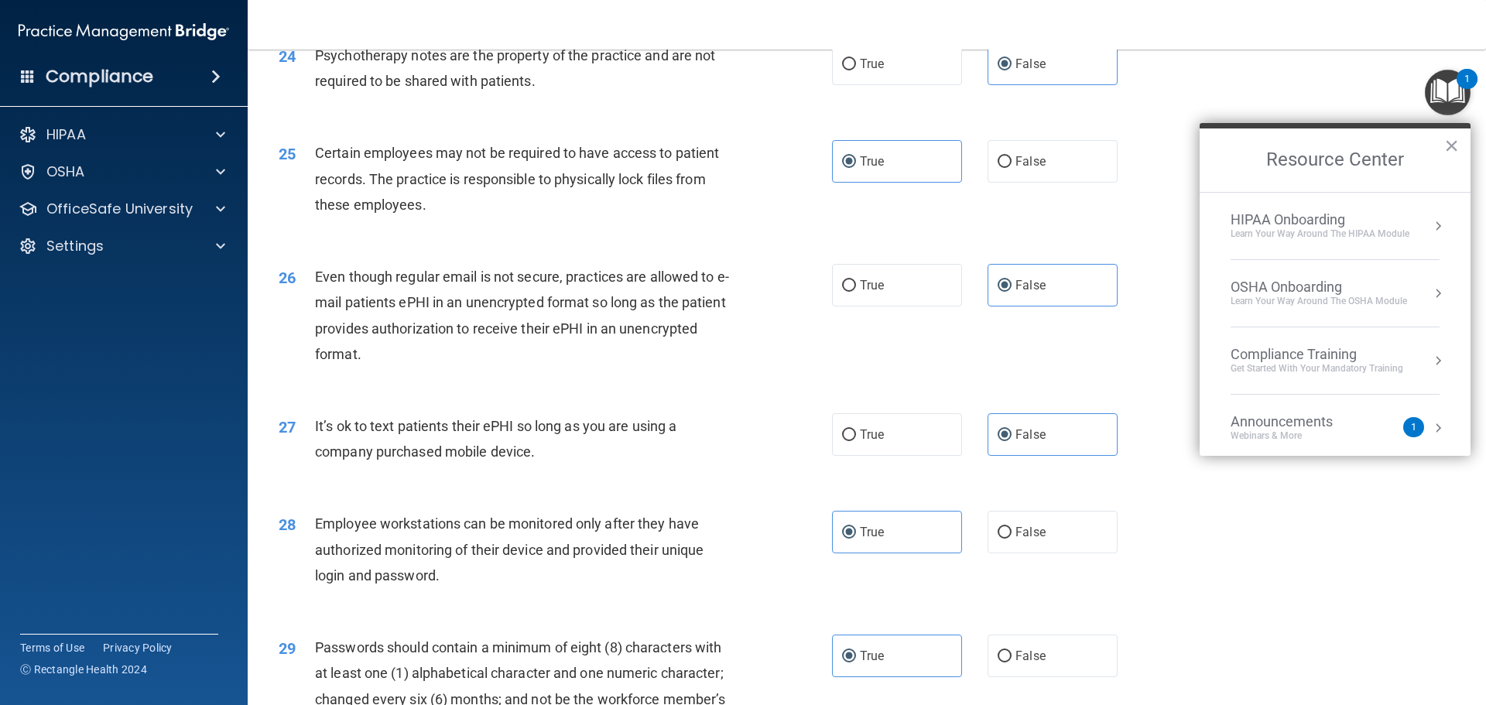
click at [1448, 96] on img "Open Resource Center, 1 new notification" at bounding box center [1448, 93] width 46 height 46
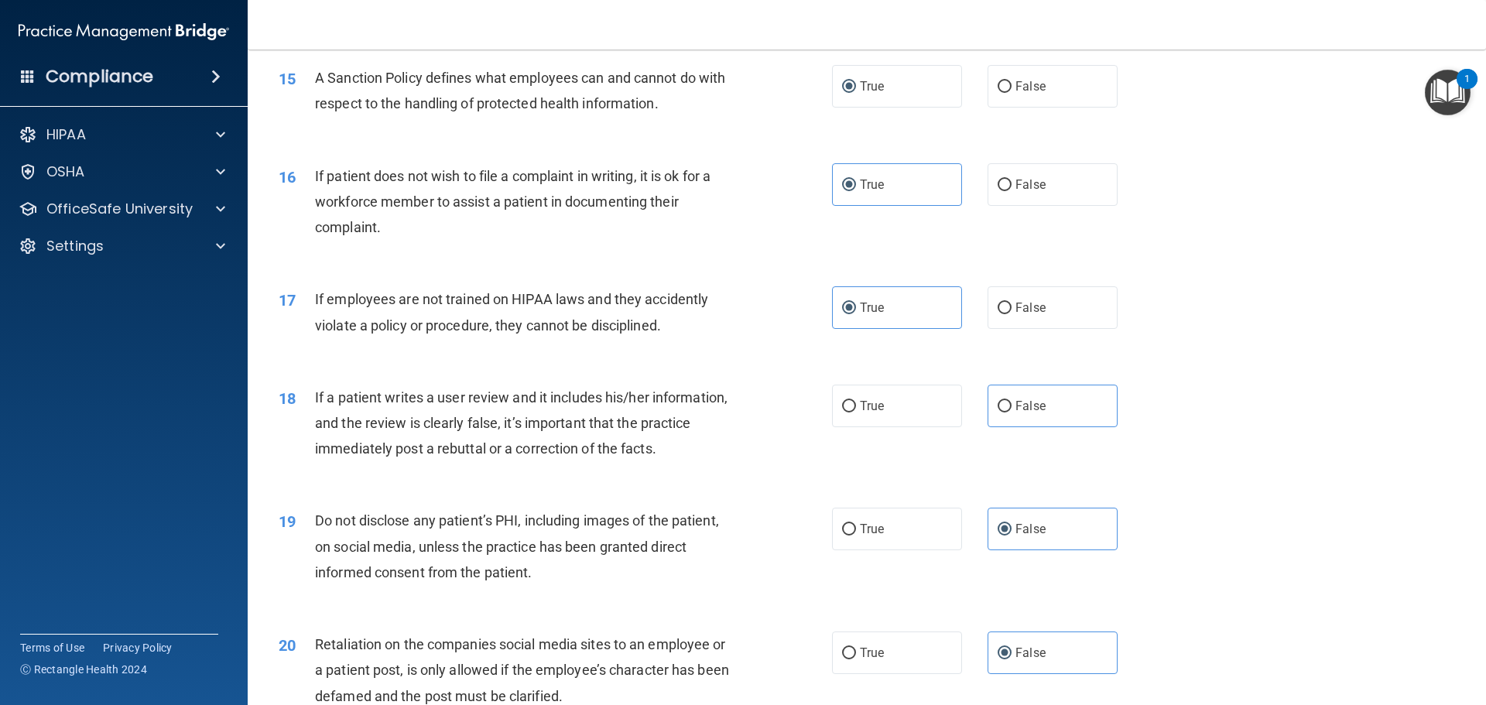
scroll to position [1788, 0]
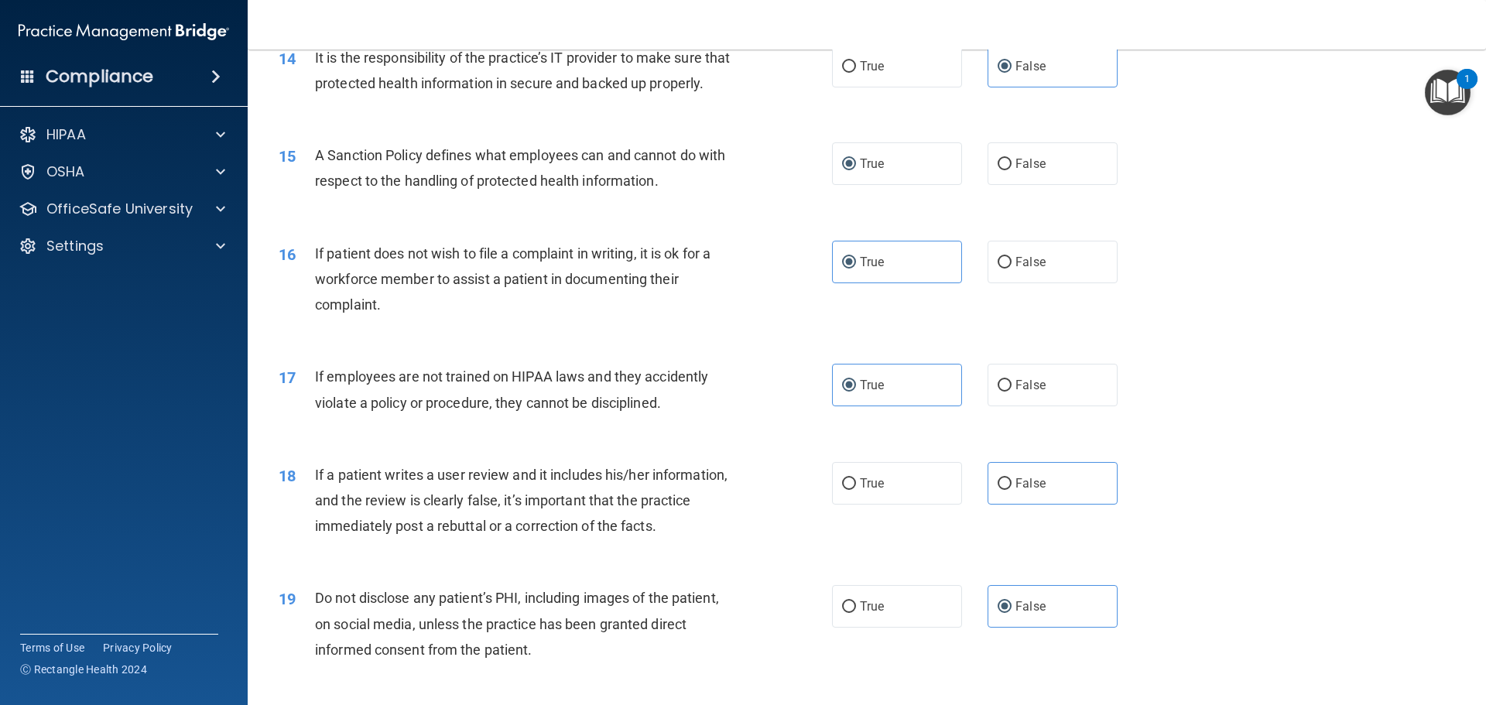
click at [1098, 533] on div "18 If a patient writes a user review and it includes his/her information, and t…" at bounding box center [867, 505] width 1200 height 124
click at [1088, 505] on label "False" at bounding box center [1053, 483] width 130 height 43
click at [1012, 490] on input "False" at bounding box center [1005, 484] width 14 height 12
radio input "true"
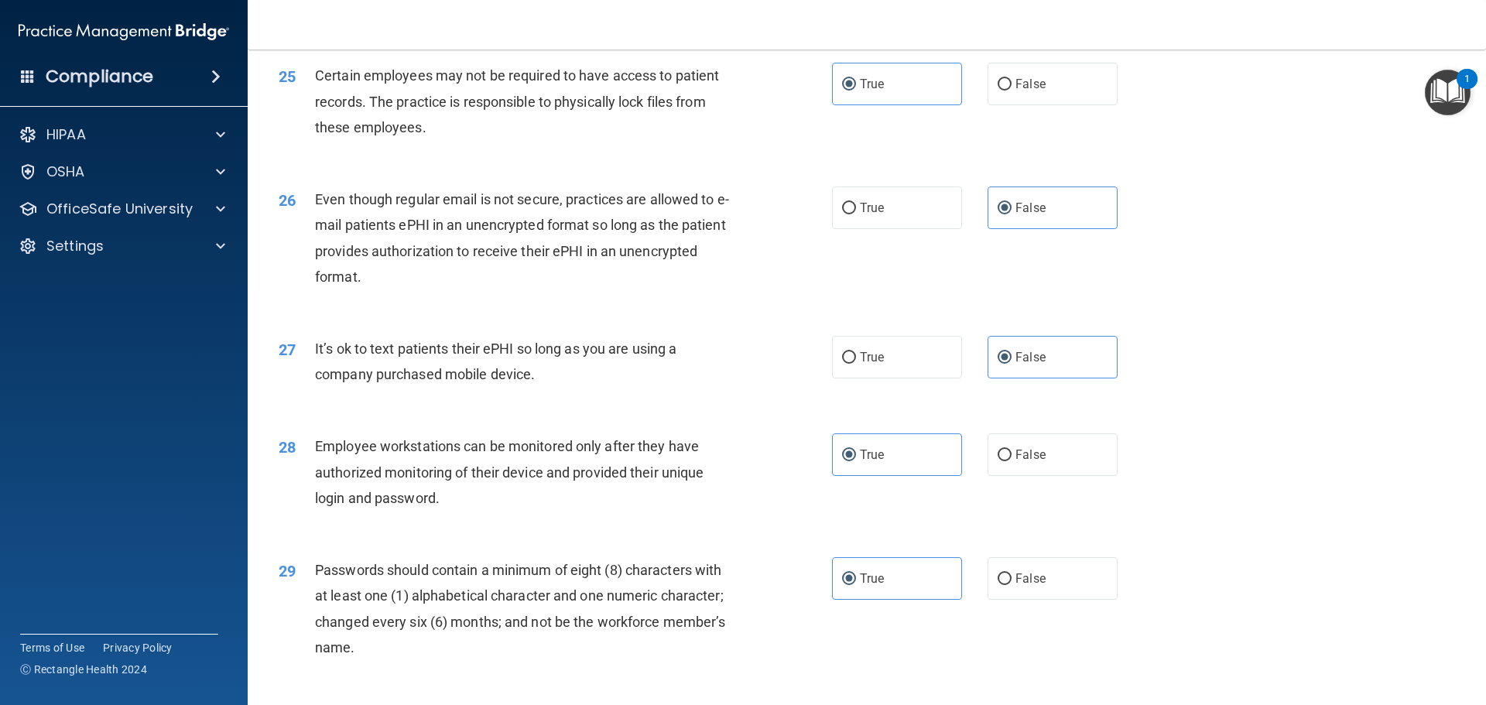
scroll to position [3181, 0]
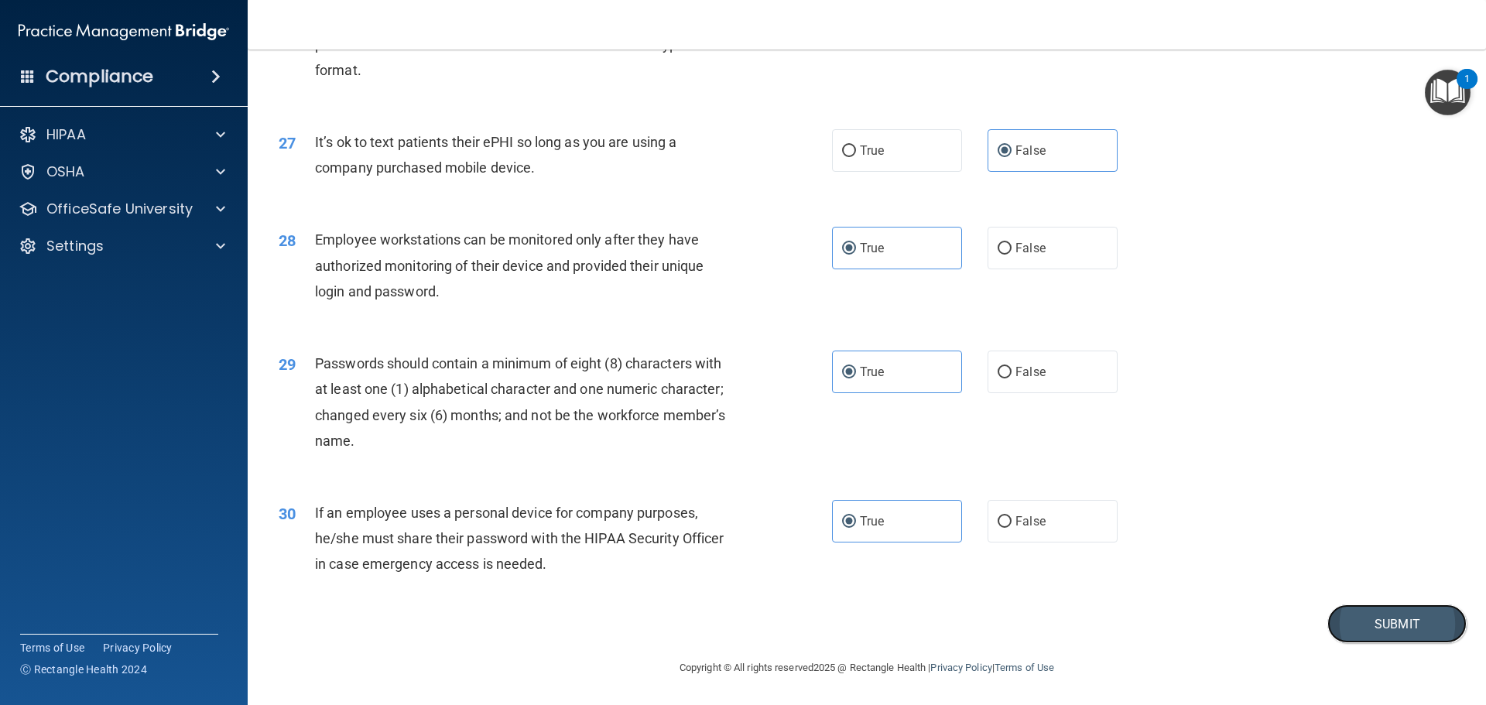
click at [1412, 620] on button "Submit" at bounding box center [1397, 624] width 139 height 39
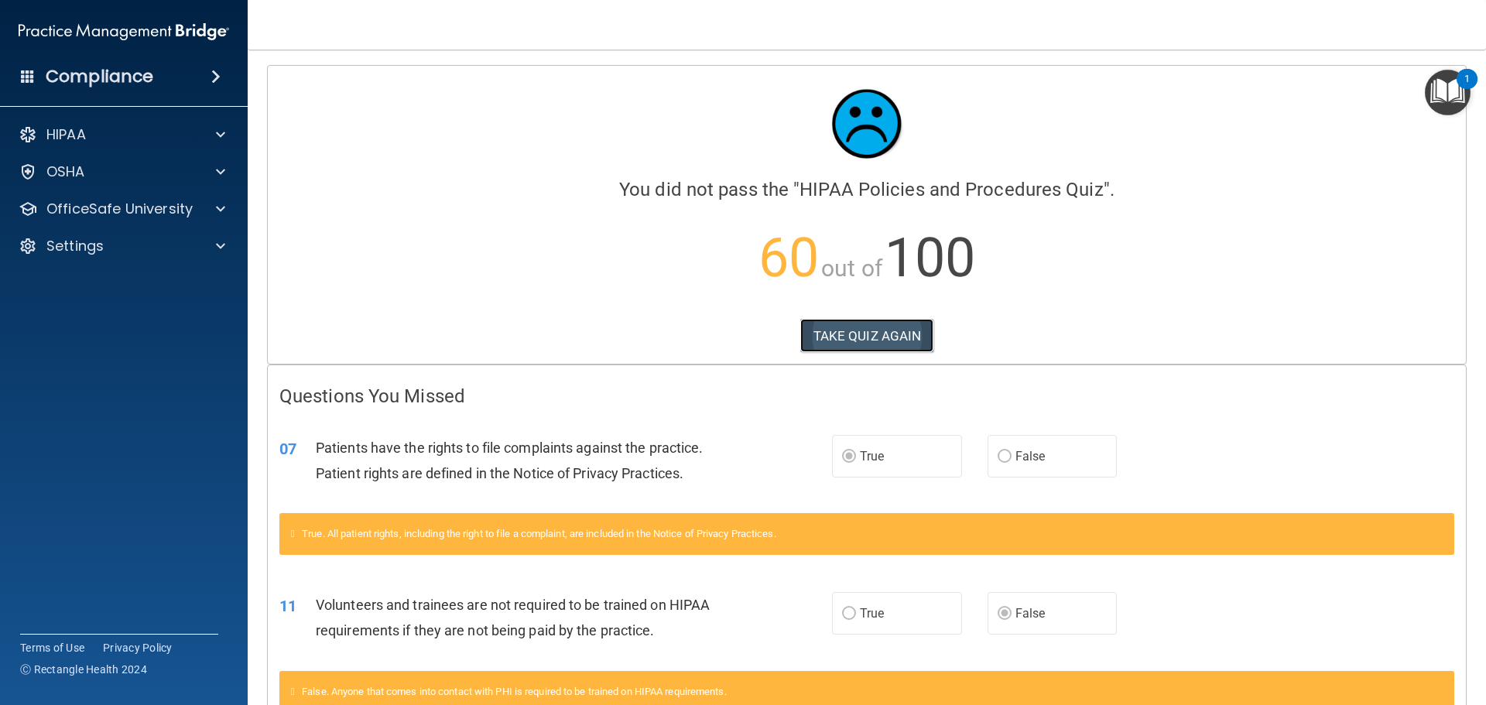
click at [903, 337] on button "TAKE QUIZ AGAIN" at bounding box center [868, 336] width 134 height 34
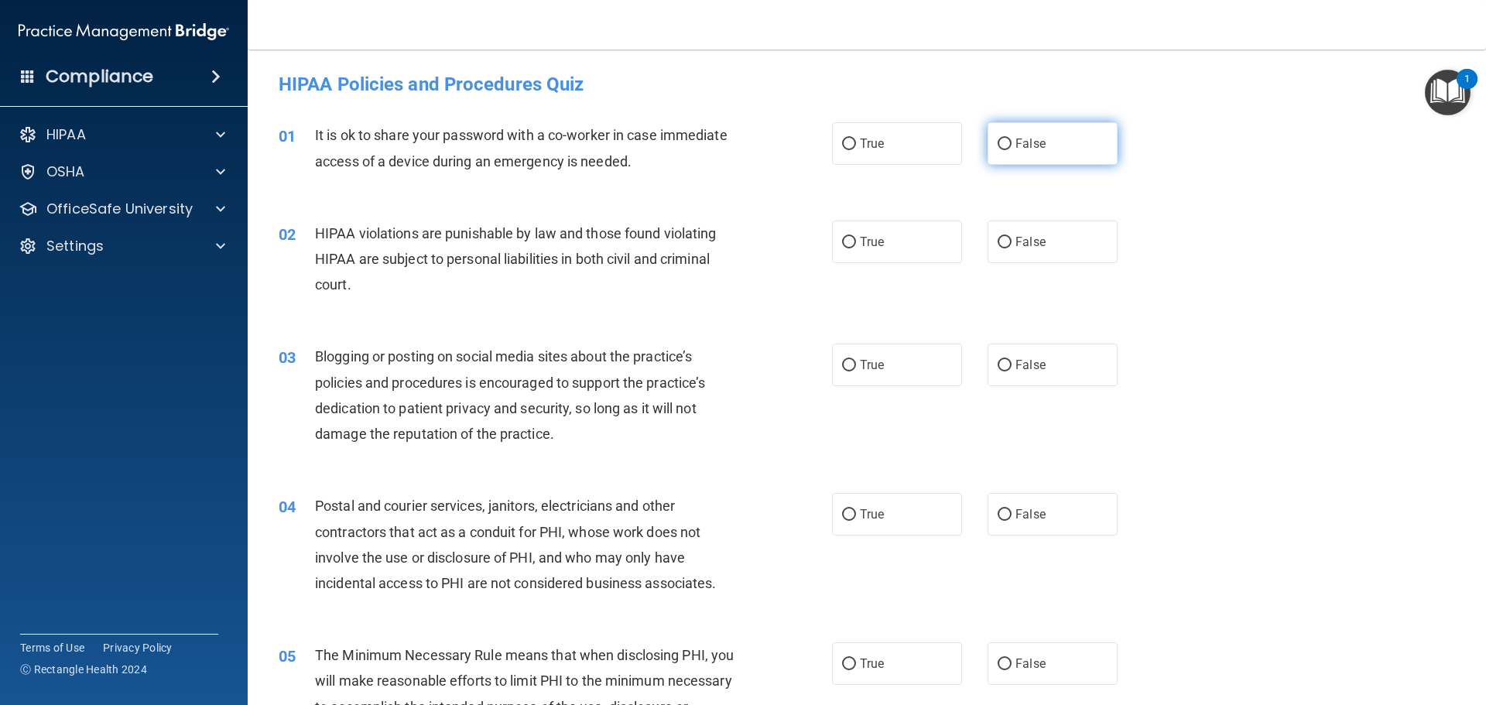
click at [1060, 136] on label "False" at bounding box center [1053, 143] width 130 height 43
click at [1012, 139] on input "False" at bounding box center [1005, 145] width 14 height 12
radio input "true"
click at [910, 265] on div "02 HIPAA violations are punishable by law and those found violating HIPAA are s…" at bounding box center [867, 263] width 1200 height 124
click at [913, 242] on label "True" at bounding box center [897, 242] width 130 height 43
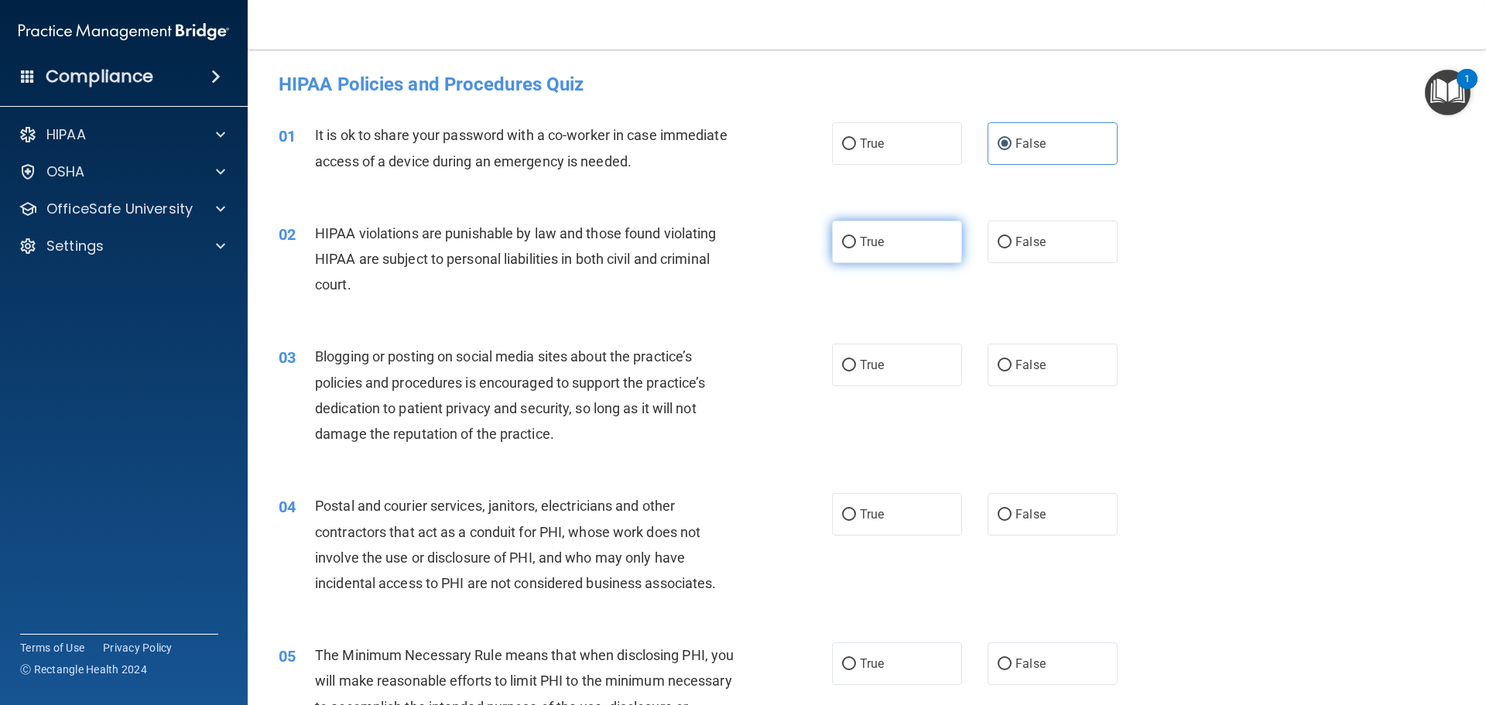
click at [856, 242] on input "True" at bounding box center [849, 243] width 14 height 12
radio input "true"
click at [1051, 373] on label "False" at bounding box center [1053, 365] width 130 height 43
click at [1012, 372] on input "False" at bounding box center [1005, 366] width 14 height 12
radio input "true"
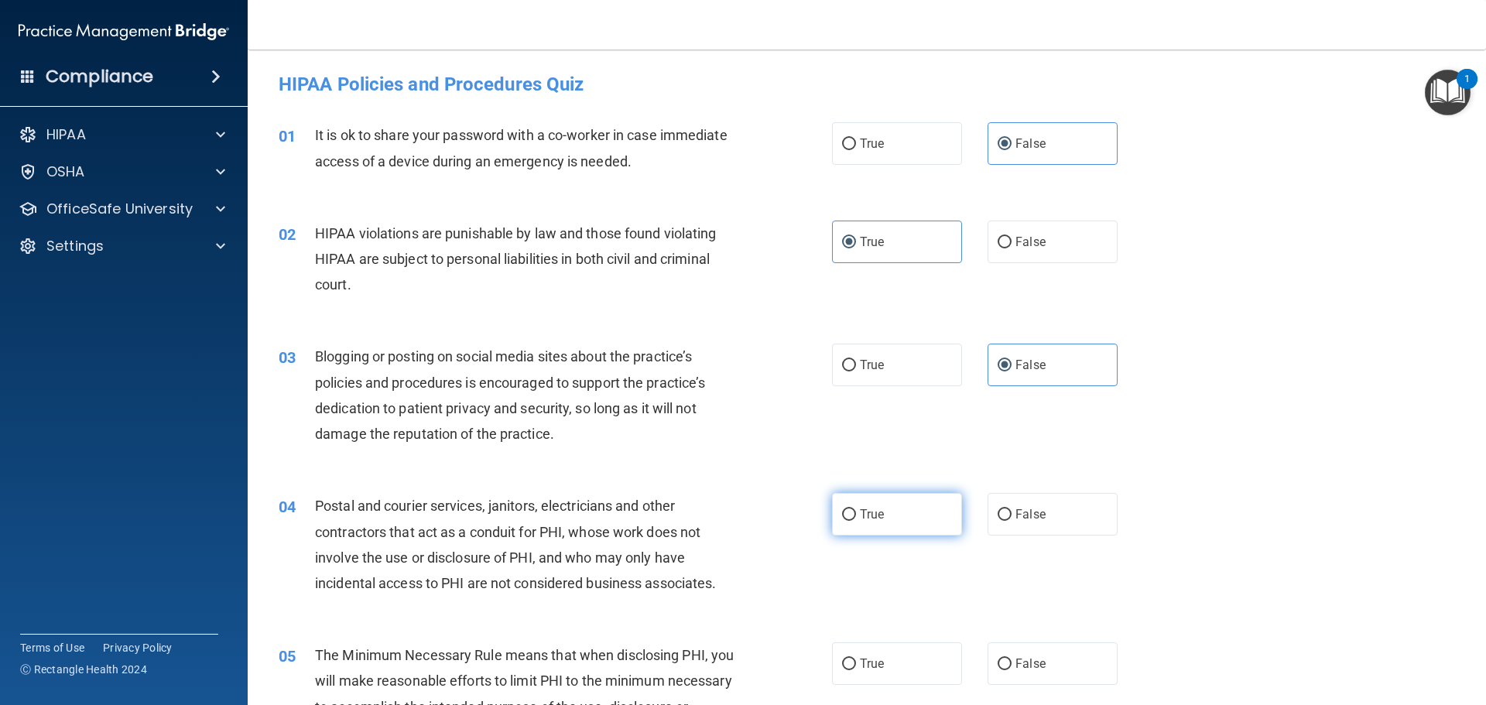
click at [893, 505] on label "True" at bounding box center [897, 514] width 130 height 43
click at [856, 509] on input "True" at bounding box center [849, 515] width 14 height 12
radio input "true"
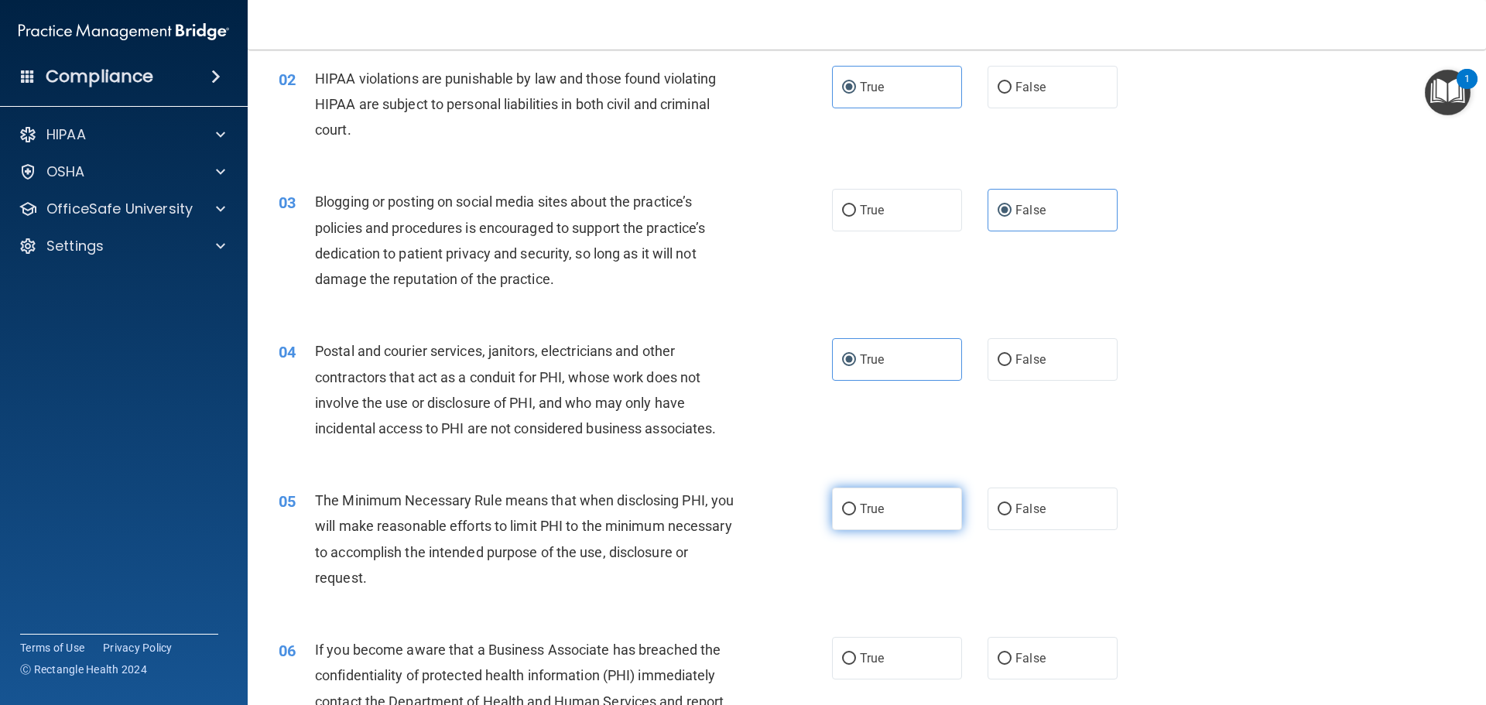
click at [899, 505] on label "True" at bounding box center [897, 509] width 130 height 43
click at [856, 505] on input "True" at bounding box center [849, 510] width 14 height 12
radio input "true"
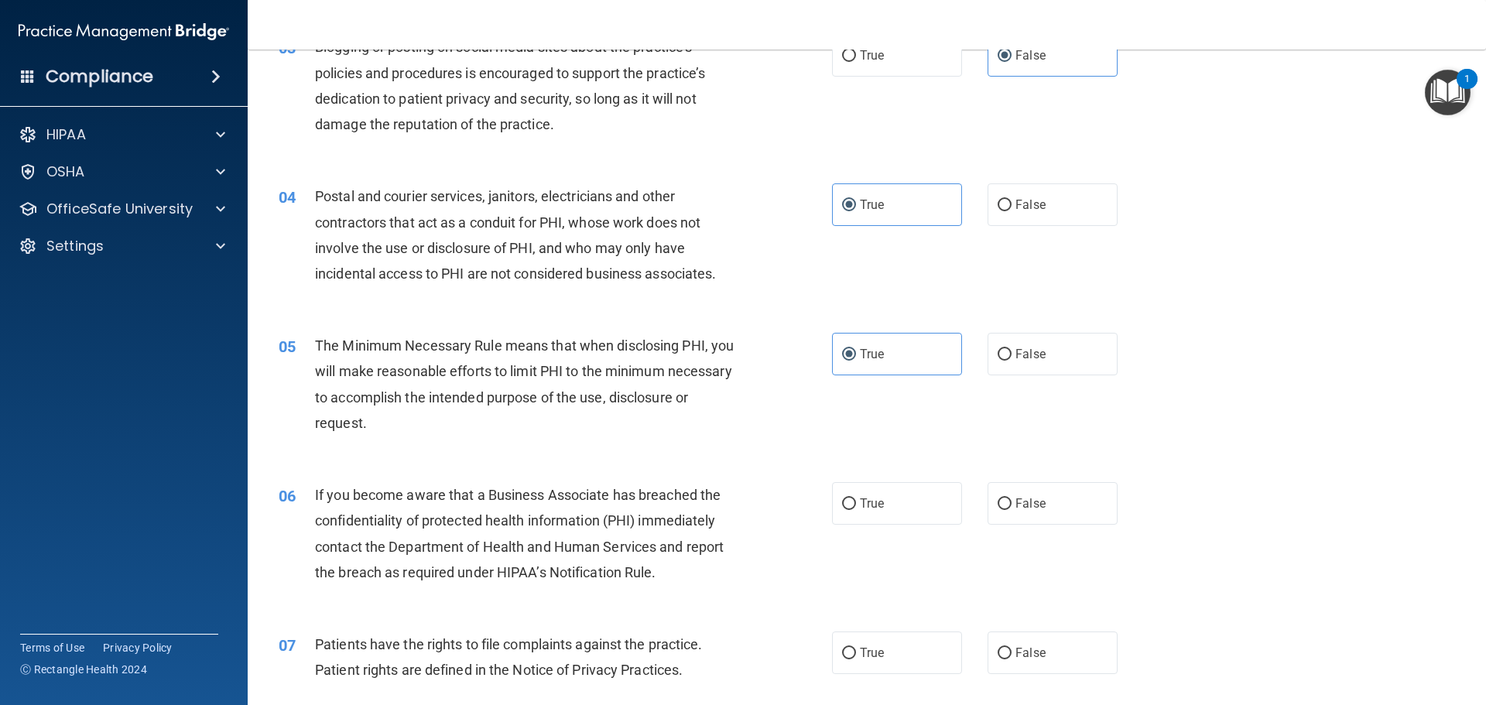
scroll to position [387, 0]
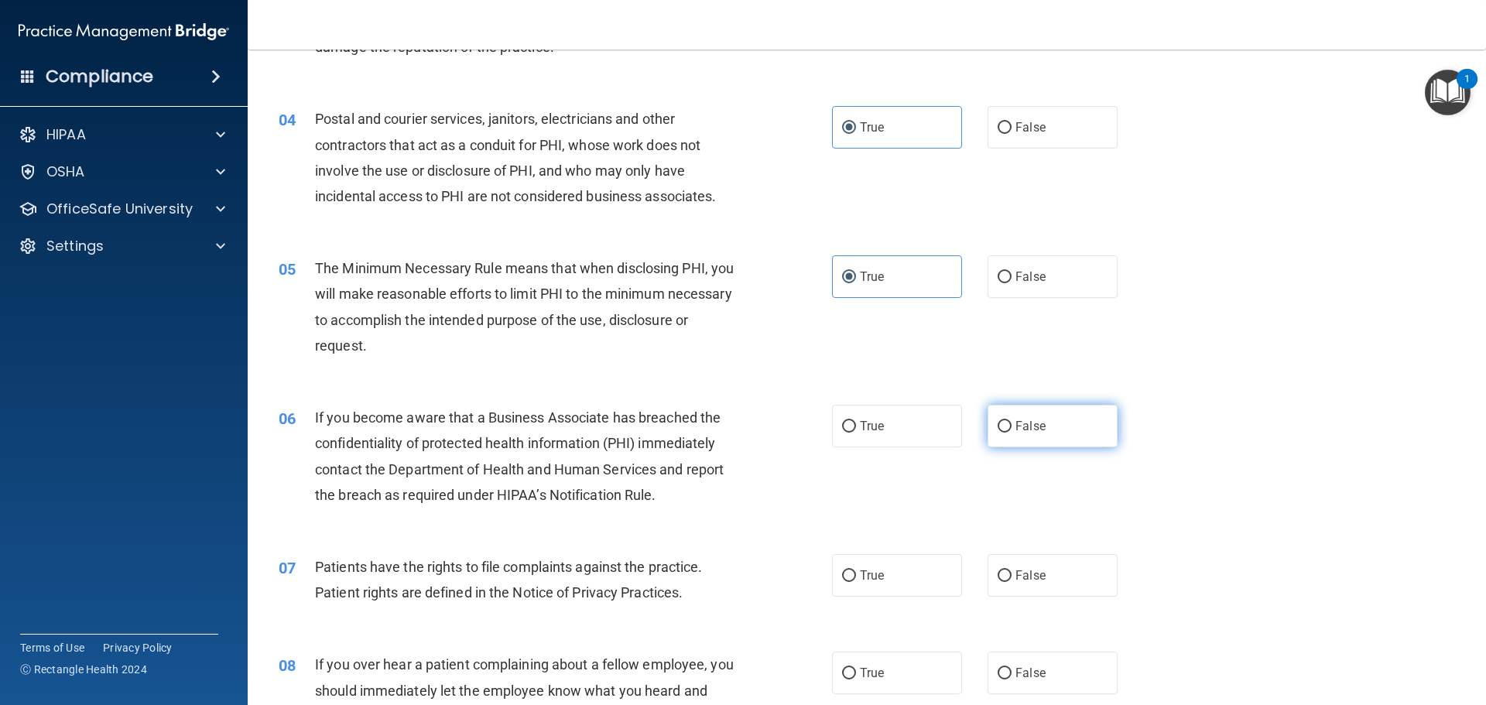
click at [1071, 420] on label "False" at bounding box center [1053, 426] width 130 height 43
click at [1012, 421] on input "False" at bounding box center [1005, 427] width 14 height 12
radio input "true"
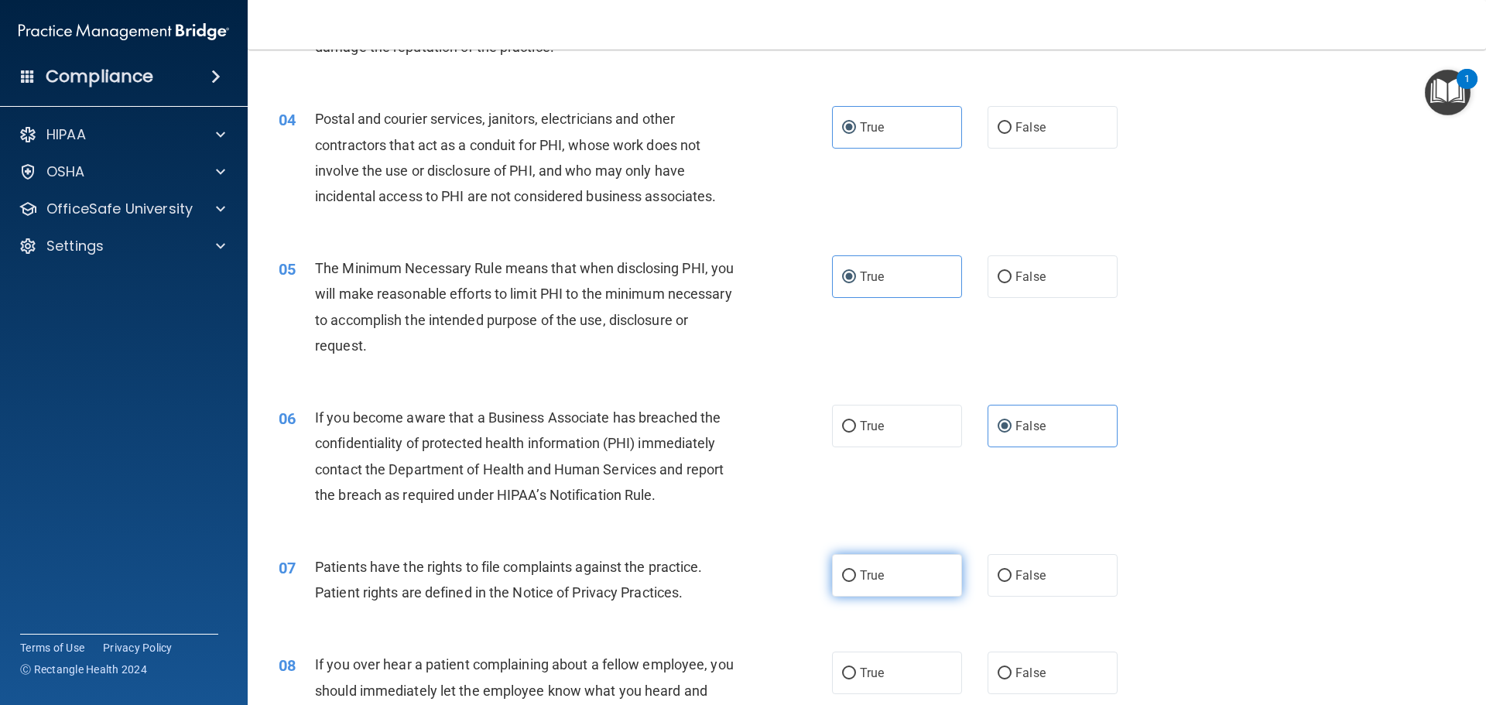
click at [889, 587] on label "True" at bounding box center [897, 575] width 130 height 43
click at [856, 582] on input "True" at bounding box center [849, 577] width 14 height 12
radio input "true"
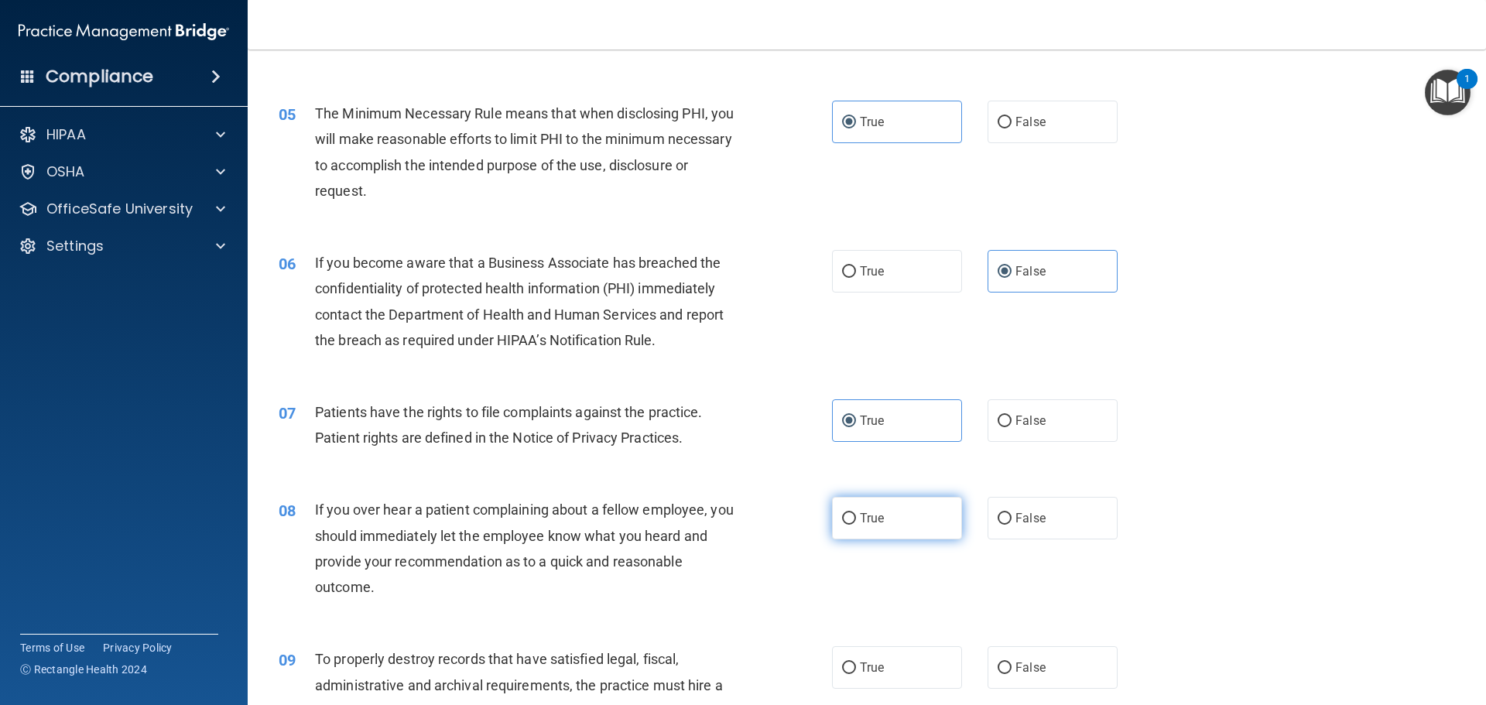
scroll to position [619, 0]
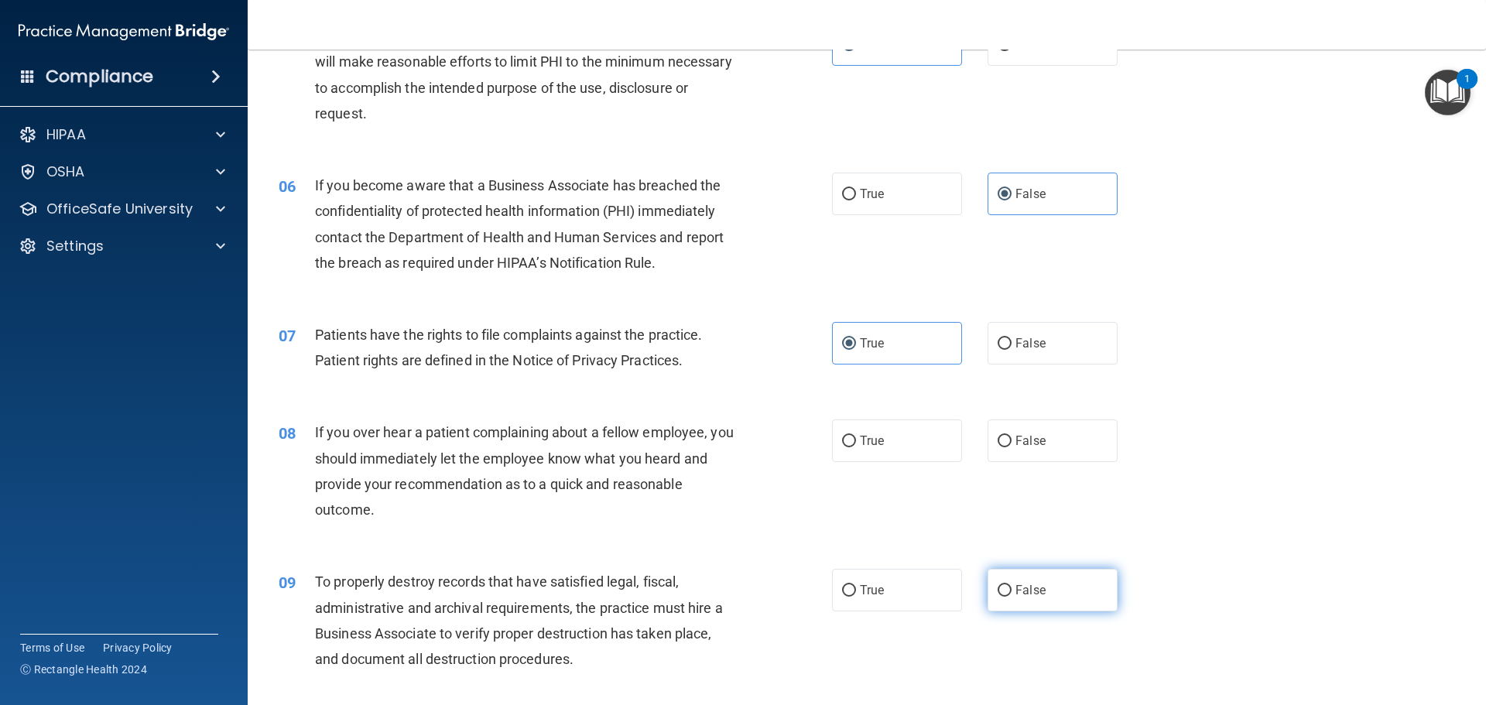
drag, startPoint x: 1031, startPoint y: 447, endPoint x: 1027, endPoint y: 603, distance: 155.7
click at [1031, 451] on label "False" at bounding box center [1053, 441] width 130 height 43
click at [1012, 447] on input "False" at bounding box center [1005, 442] width 14 height 12
radio input "true"
drag, startPoint x: 1034, startPoint y: 582, endPoint x: 1046, endPoint y: 578, distance: 12.5
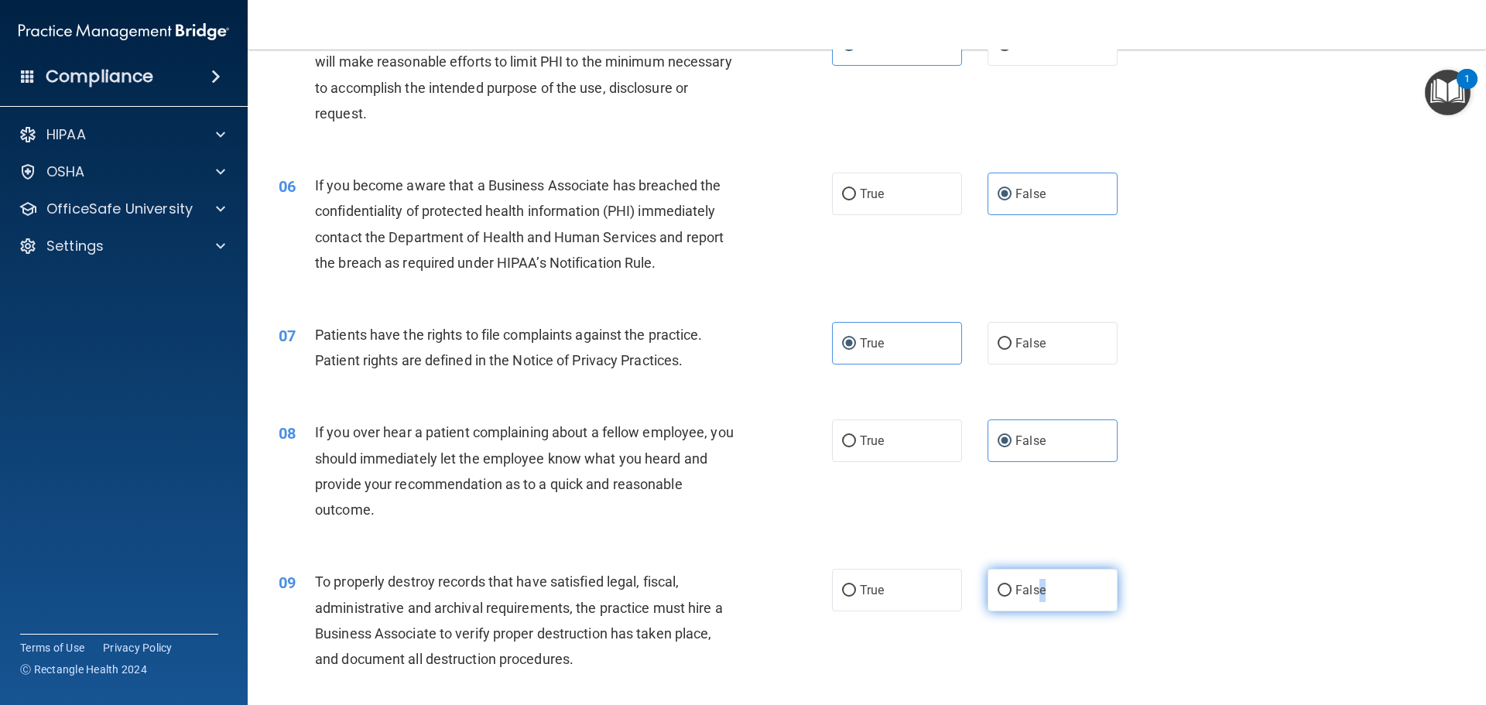
click at [1035, 582] on label "False" at bounding box center [1053, 590] width 130 height 43
click at [1074, 586] on label "False" at bounding box center [1053, 590] width 130 height 43
click at [1012, 586] on input "False" at bounding box center [1005, 591] width 14 height 12
radio input "true"
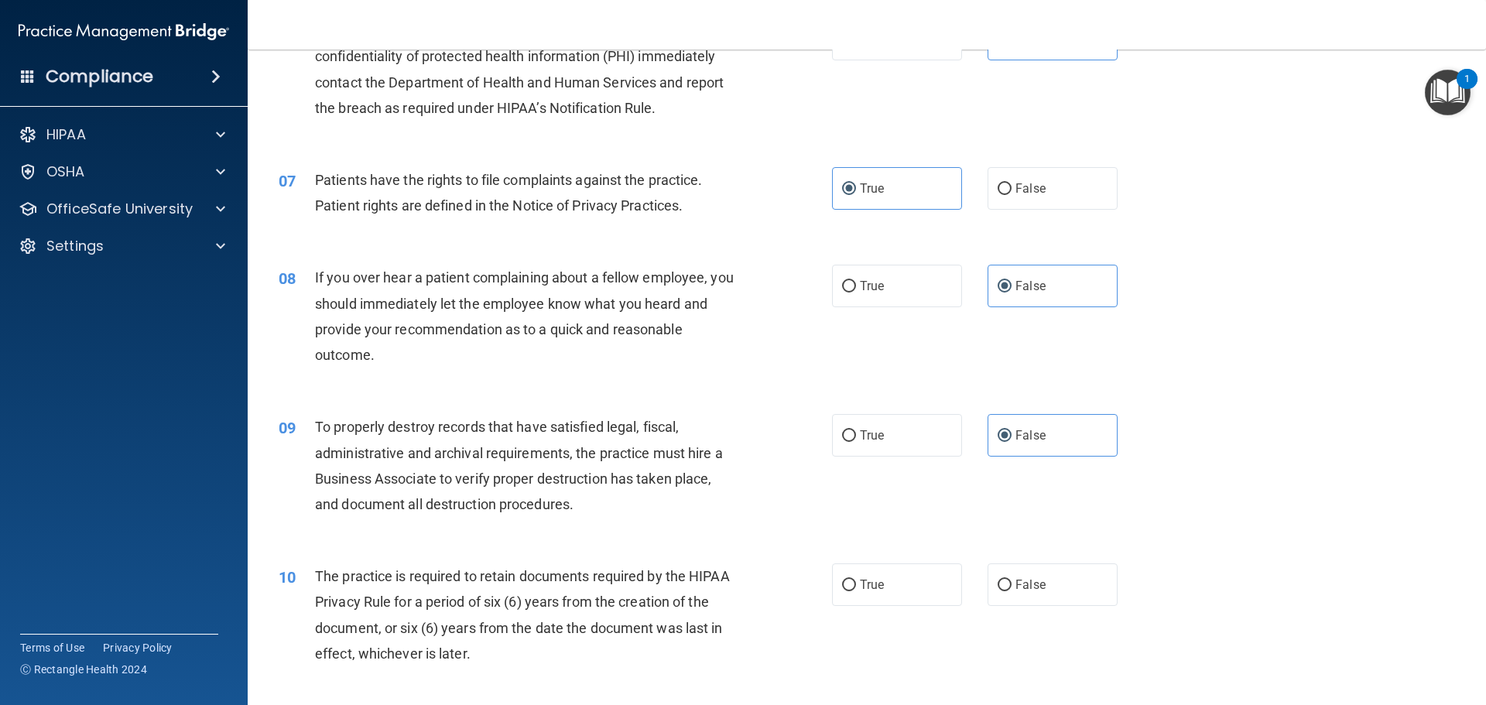
scroll to position [929, 0]
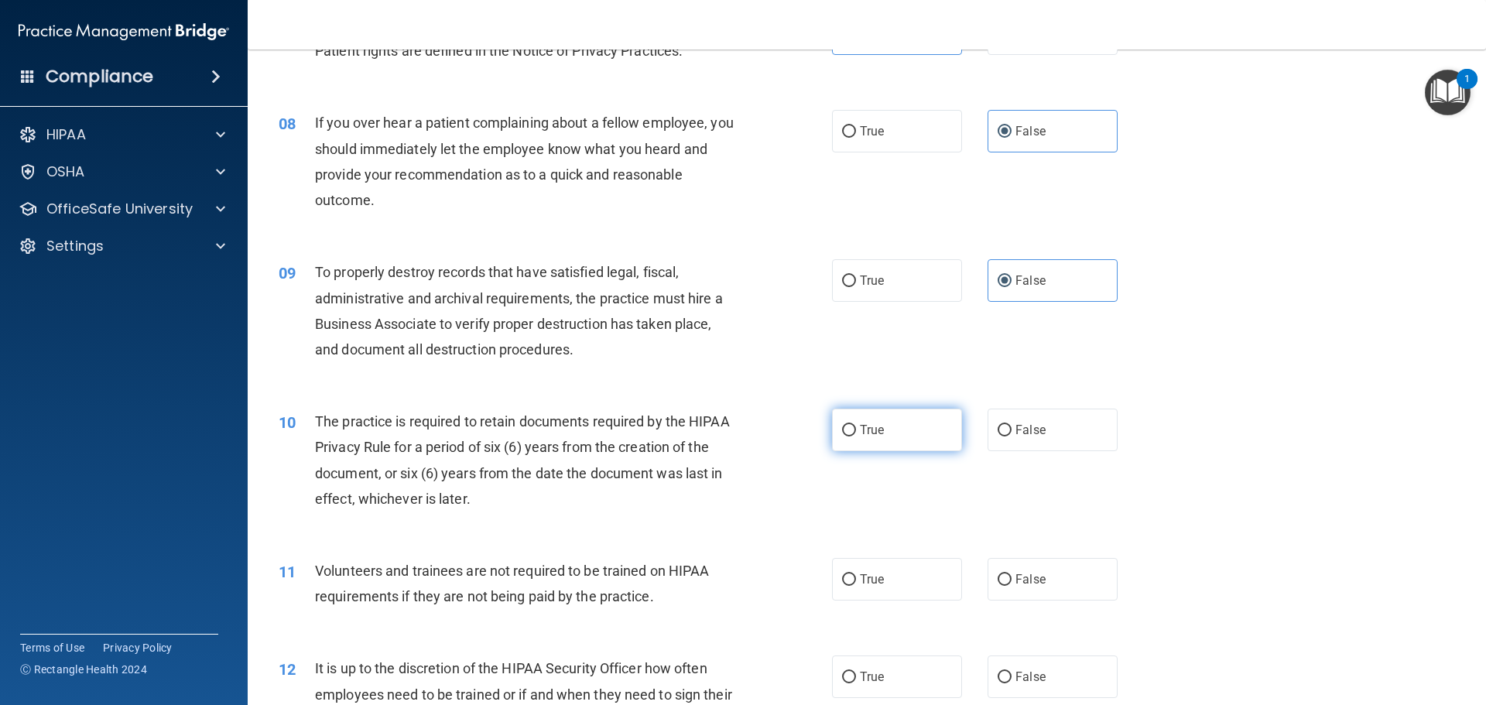
click at [916, 423] on label "True" at bounding box center [897, 430] width 130 height 43
click at [856, 425] on input "True" at bounding box center [849, 431] width 14 height 12
radio input "true"
click at [1035, 578] on span "False" at bounding box center [1031, 579] width 30 height 15
click at [1012, 578] on input "False" at bounding box center [1005, 580] width 14 height 12
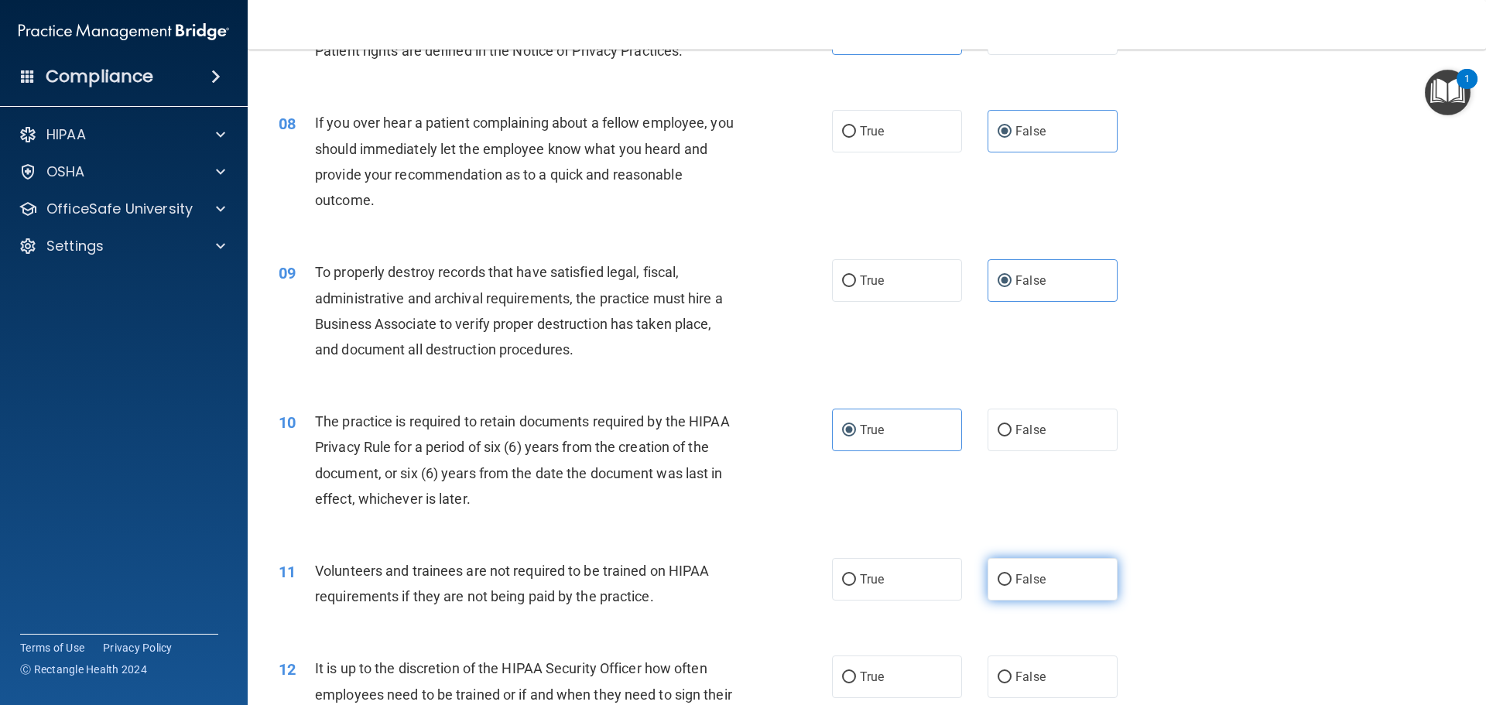
radio input "true"
click at [1042, 670] on label "False" at bounding box center [1053, 677] width 130 height 43
click at [1012, 672] on input "False" at bounding box center [1005, 678] width 14 height 12
radio input "true"
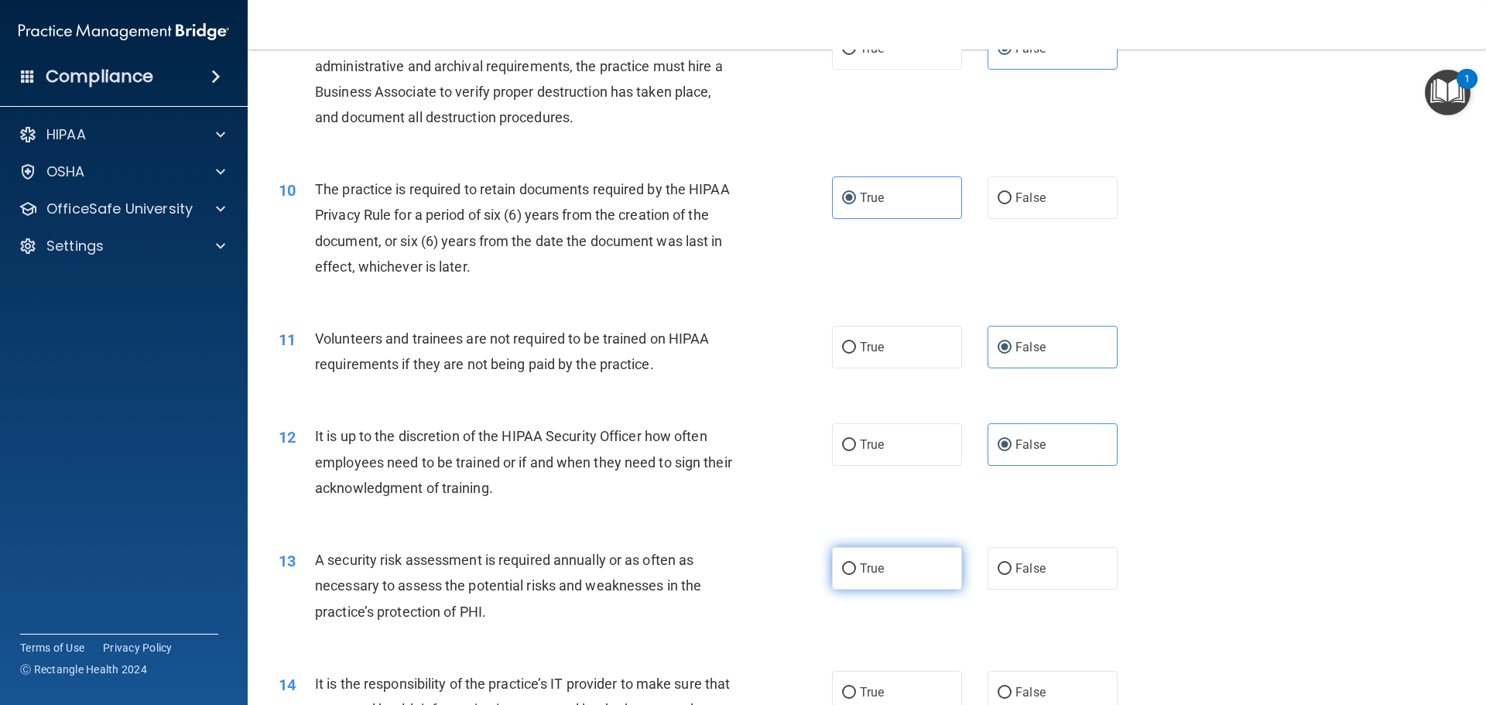
click at [925, 568] on label "True" at bounding box center [897, 568] width 130 height 43
click at [856, 568] on input "True" at bounding box center [849, 570] width 14 height 12
radio input "true"
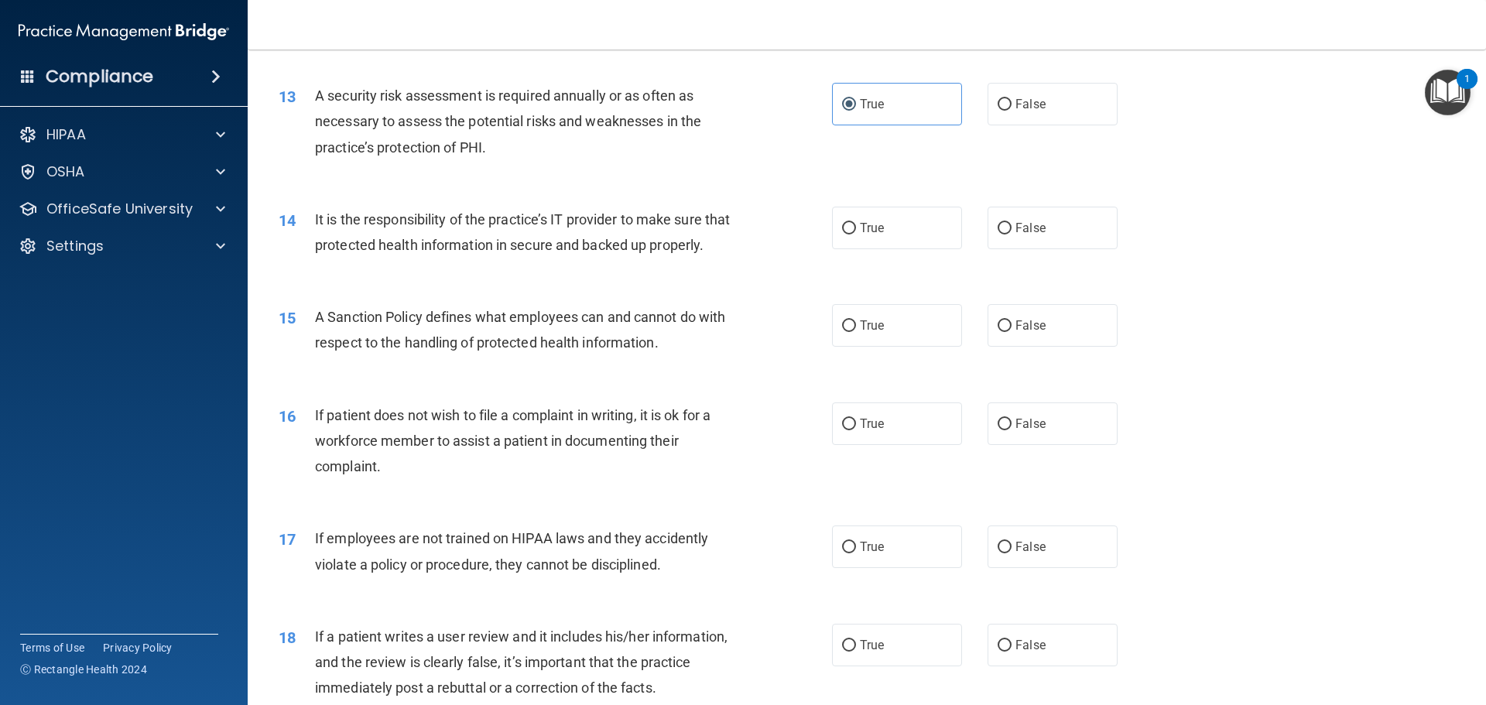
scroll to position [1703, 0]
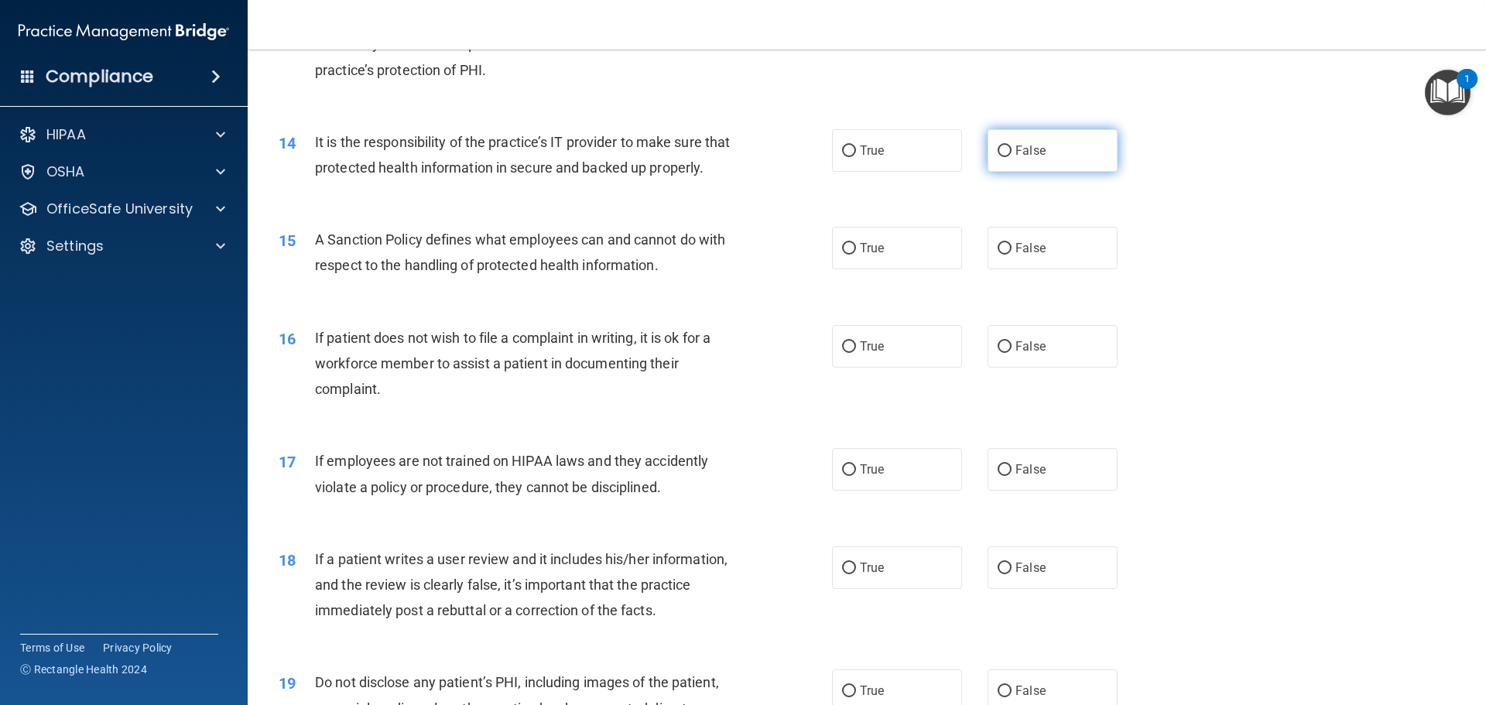
click at [1061, 167] on label "False" at bounding box center [1053, 150] width 130 height 43
click at [1012, 157] on input "False" at bounding box center [1005, 152] width 14 height 12
radio input "true"
click at [1068, 269] on label "False" at bounding box center [1053, 248] width 130 height 43
click at [1012, 255] on input "False" at bounding box center [1005, 249] width 14 height 12
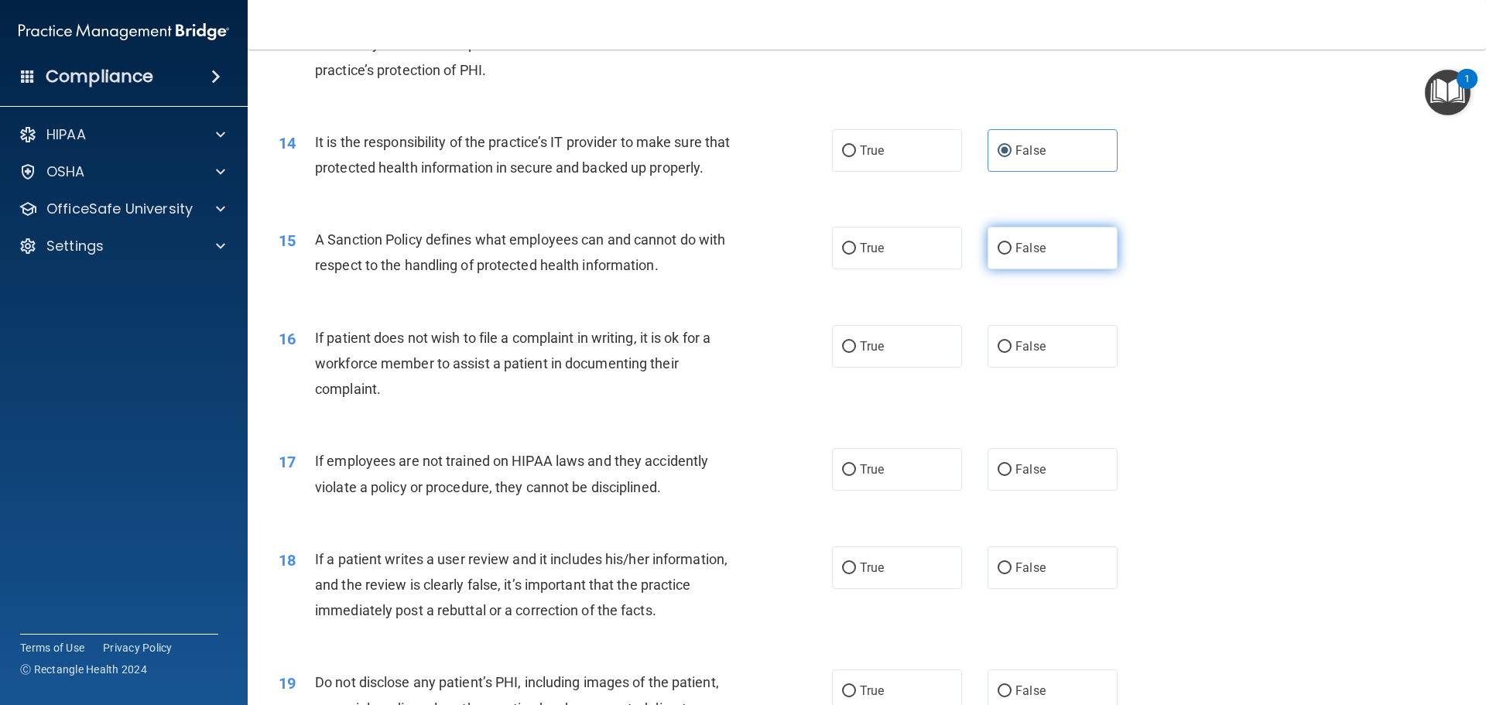
radio input "true"
click at [914, 368] on label "True" at bounding box center [897, 346] width 130 height 43
click at [856, 353] on input "True" at bounding box center [849, 347] width 14 height 12
radio input "true"
click at [1072, 491] on label "False" at bounding box center [1053, 469] width 130 height 43
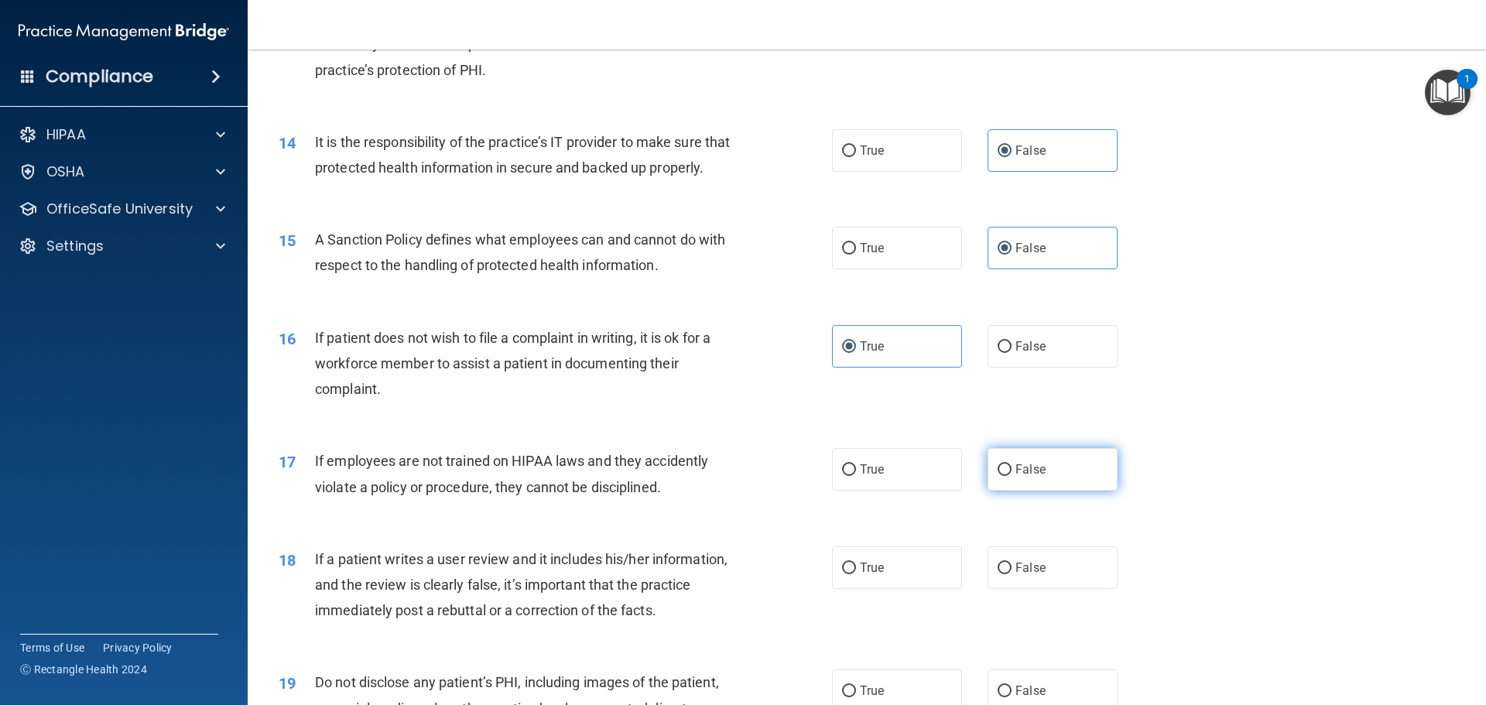
click at [1012, 476] on input "False" at bounding box center [1005, 471] width 14 height 12
radio input "true"
click at [1049, 586] on label "False" at bounding box center [1053, 568] width 130 height 43
click at [1012, 574] on input "False" at bounding box center [1005, 569] width 14 height 12
radio input "true"
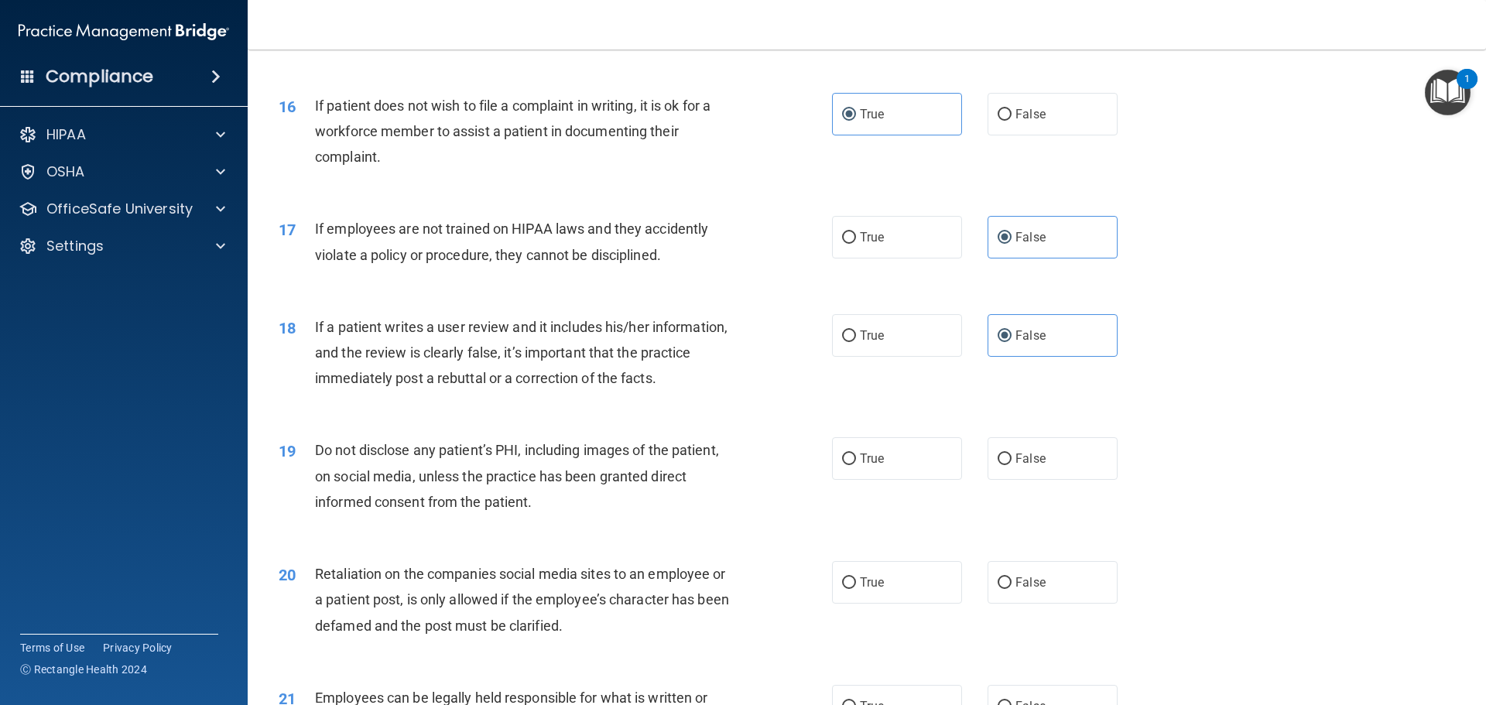
scroll to position [2013, 0]
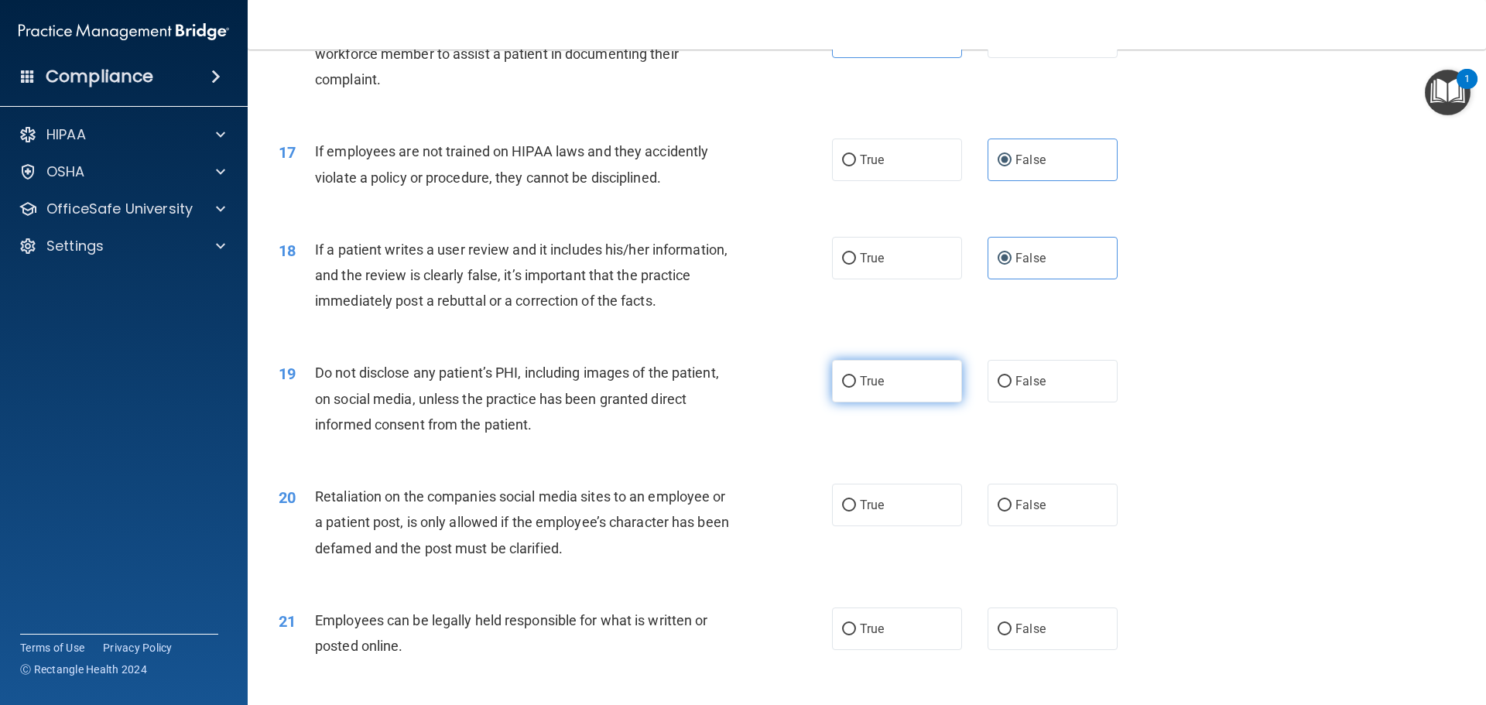
click at [909, 403] on label "True" at bounding box center [897, 381] width 130 height 43
click at [856, 388] on input "True" at bounding box center [849, 382] width 14 height 12
radio input "true"
click at [1072, 526] on label "False" at bounding box center [1053, 505] width 130 height 43
click at [1012, 512] on input "False" at bounding box center [1005, 506] width 14 height 12
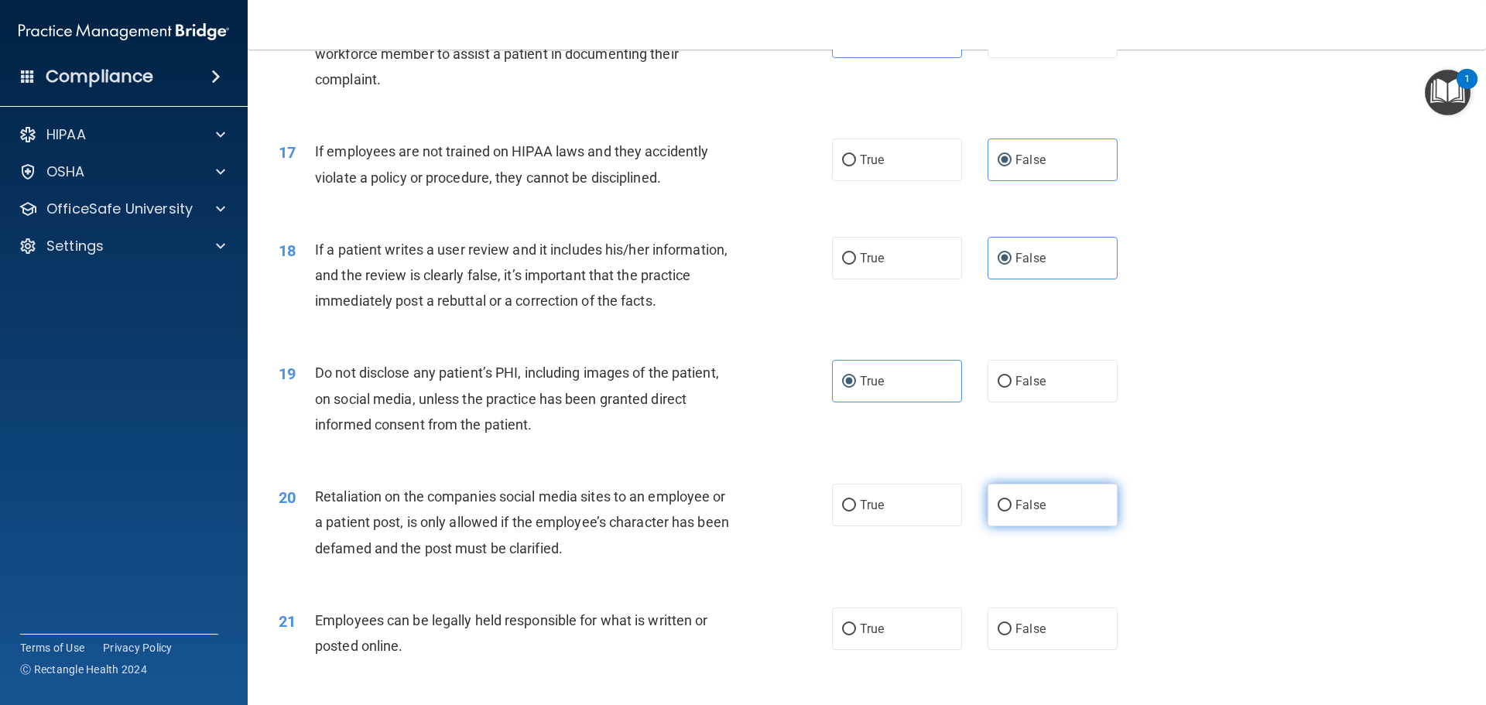
radio input "true"
click at [910, 650] on label "True" at bounding box center [897, 629] width 130 height 43
click at [856, 636] on input "True" at bounding box center [849, 630] width 14 height 12
radio input "true"
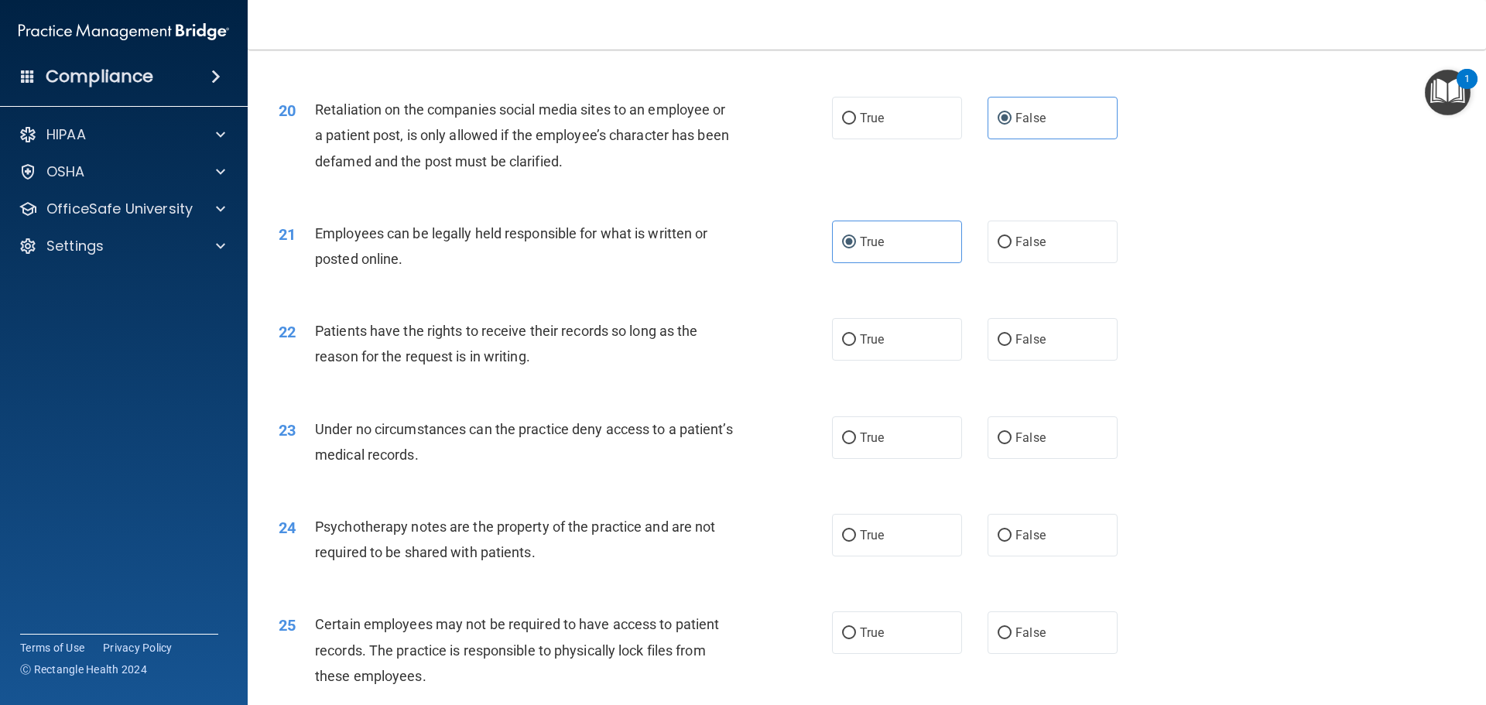
scroll to position [2555, 0]
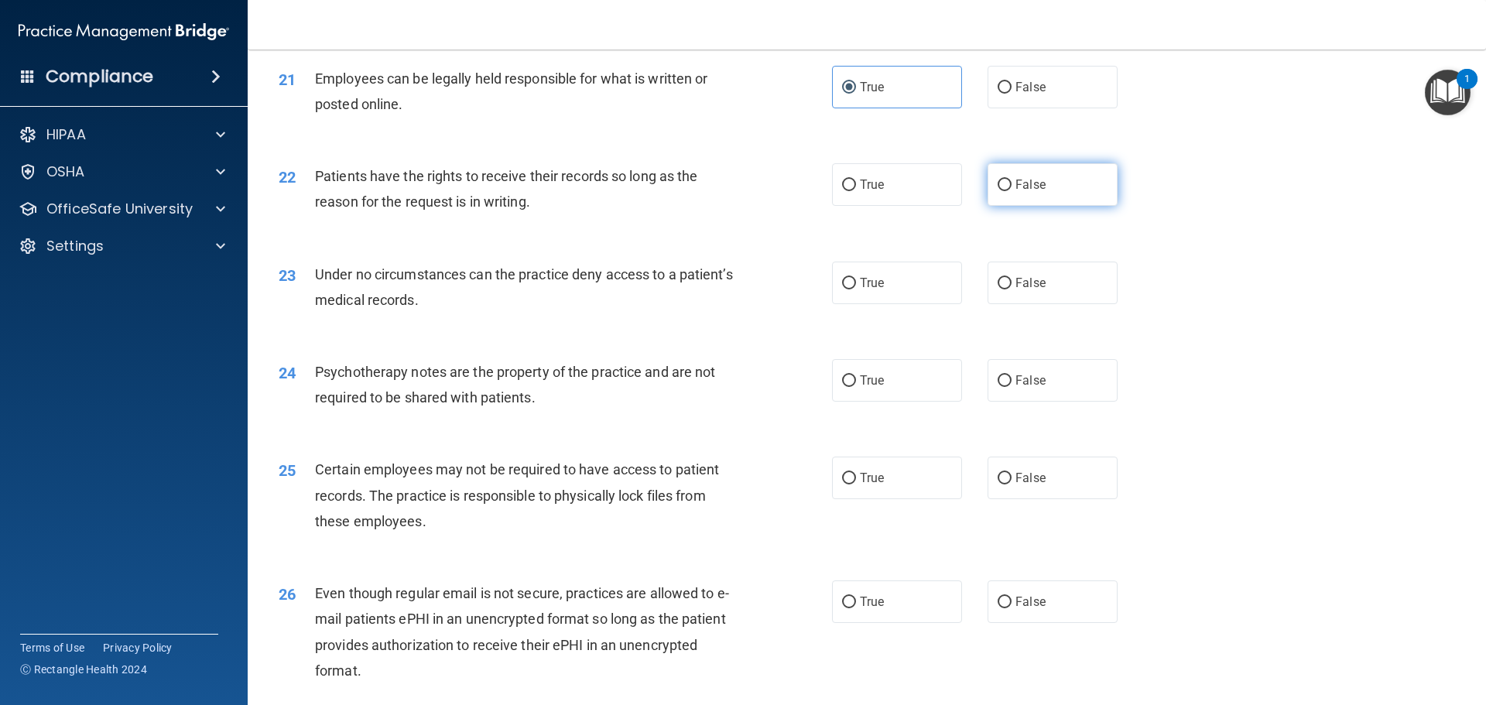
click at [1061, 206] on label "False" at bounding box center [1053, 184] width 130 height 43
click at [1012, 191] on input "False" at bounding box center [1005, 186] width 14 height 12
radio input "true"
click at [1071, 298] on label "False" at bounding box center [1053, 283] width 130 height 43
click at [1012, 290] on input "False" at bounding box center [1005, 284] width 14 height 12
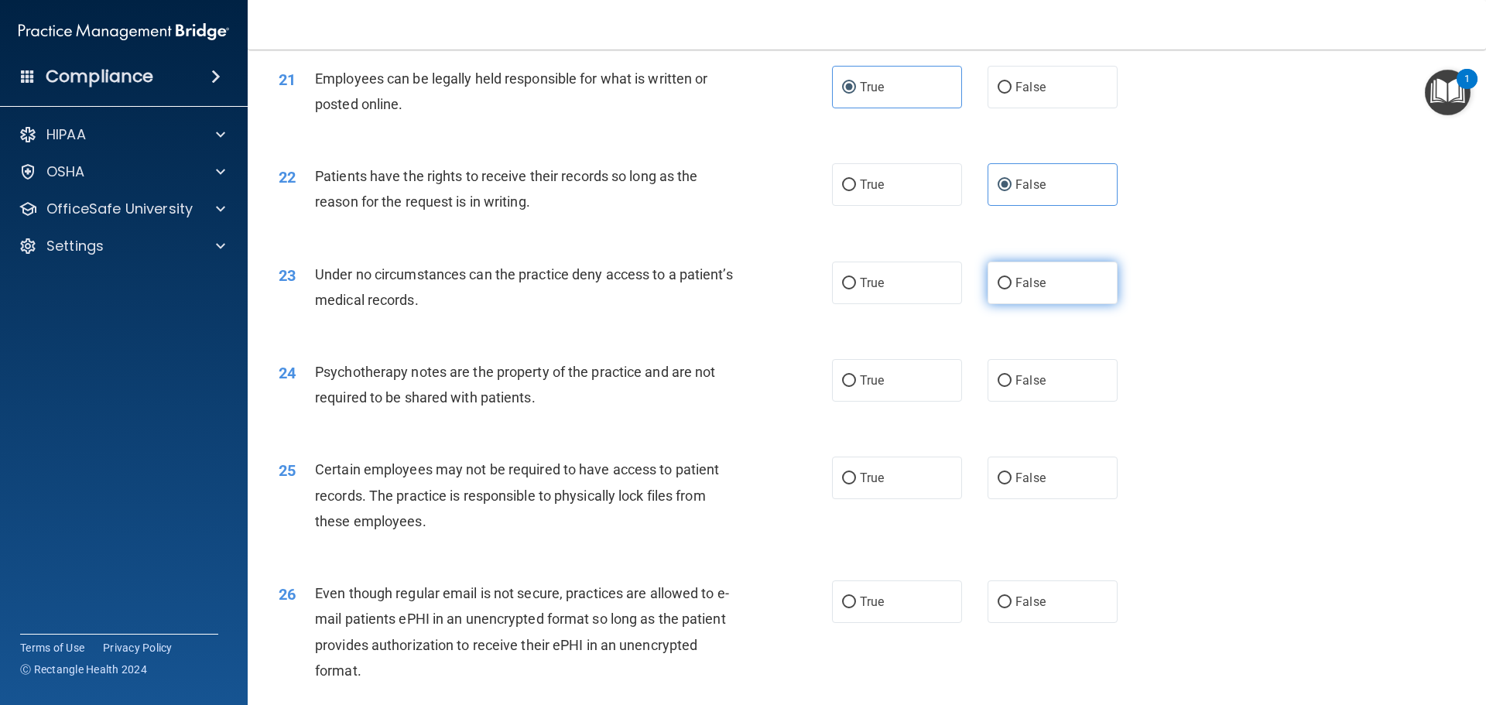
radio input "true"
click at [935, 402] on label "True" at bounding box center [897, 380] width 130 height 43
click at [856, 387] on input "True" at bounding box center [849, 381] width 14 height 12
radio input "true"
click at [927, 499] on label "True" at bounding box center [897, 478] width 130 height 43
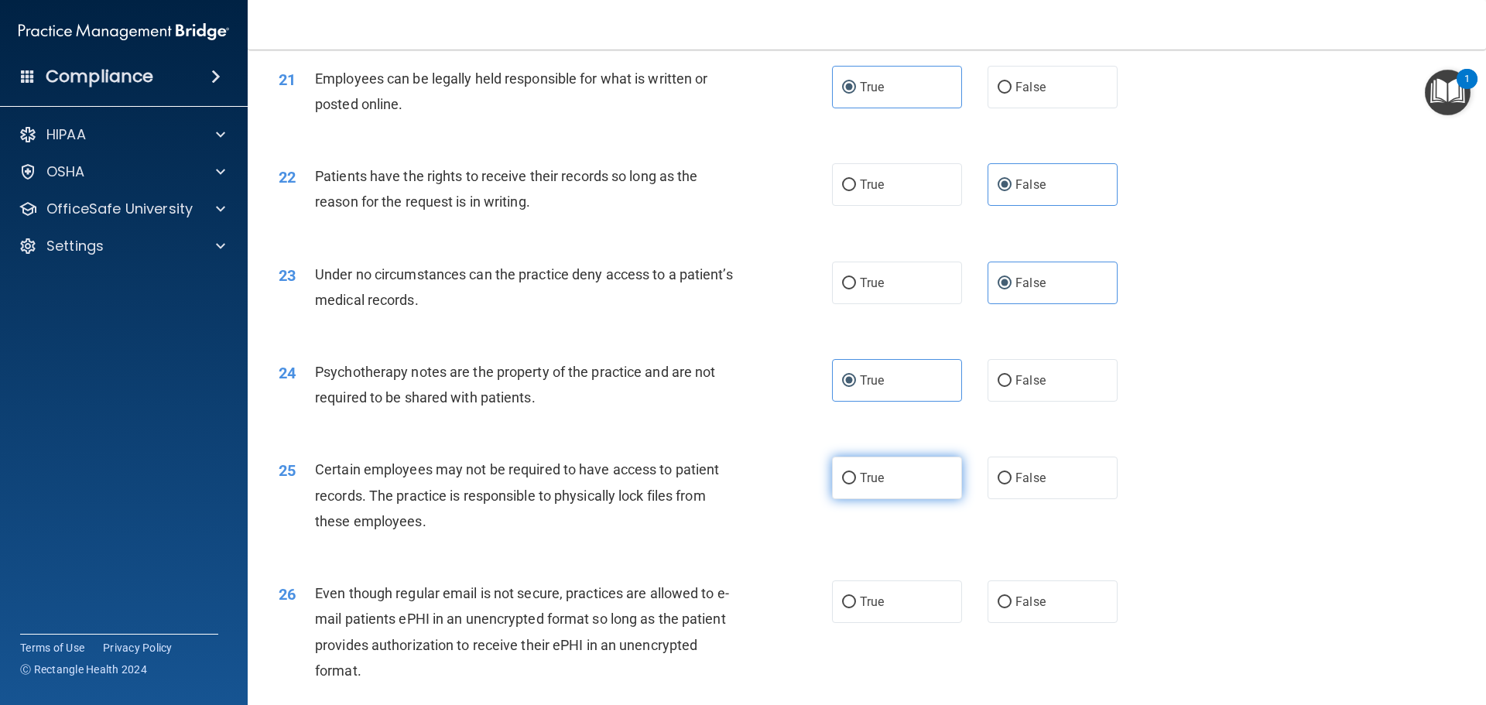
click at [856, 485] on input "True" at bounding box center [849, 479] width 14 height 12
radio input "true"
click at [905, 622] on label "True" at bounding box center [897, 602] width 130 height 43
click at [856, 609] on input "True" at bounding box center [849, 603] width 14 height 12
radio input "true"
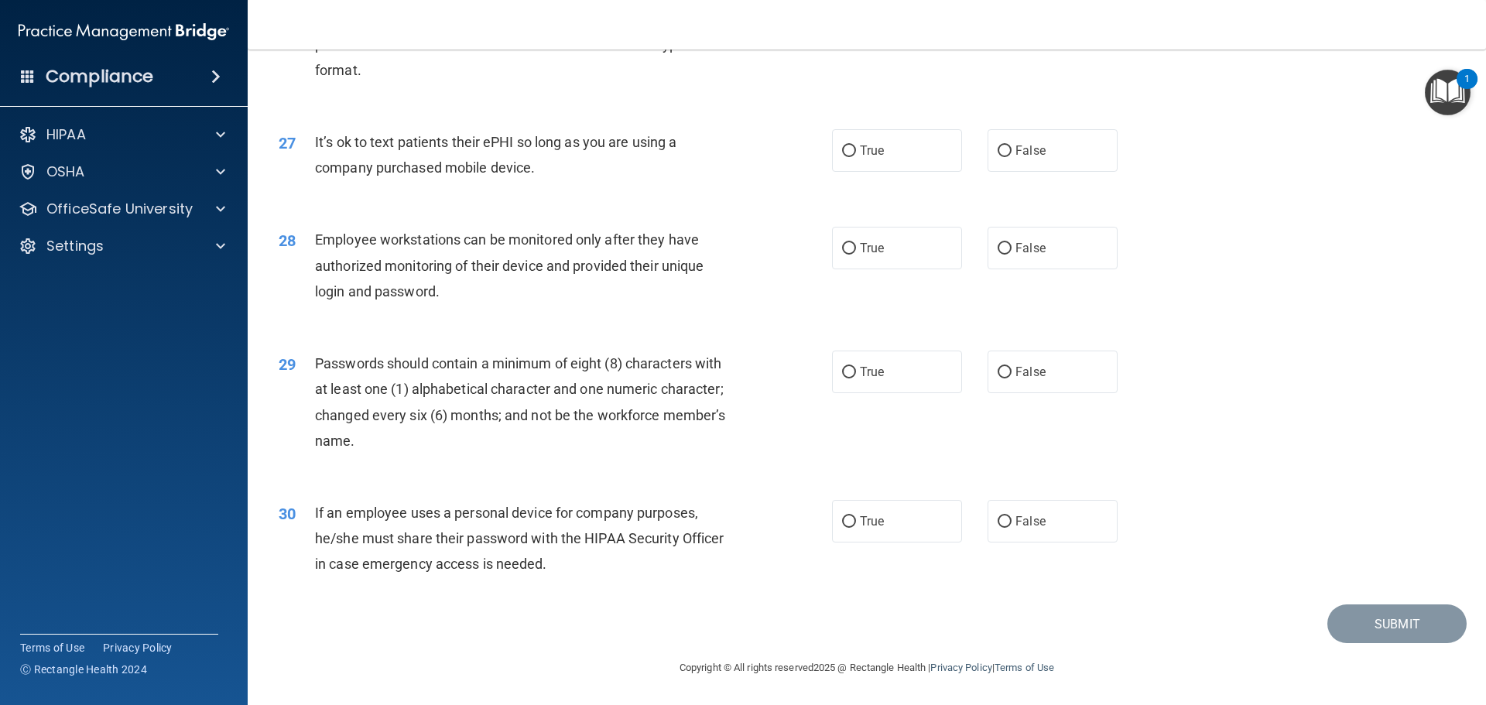
scroll to position [3097, 0]
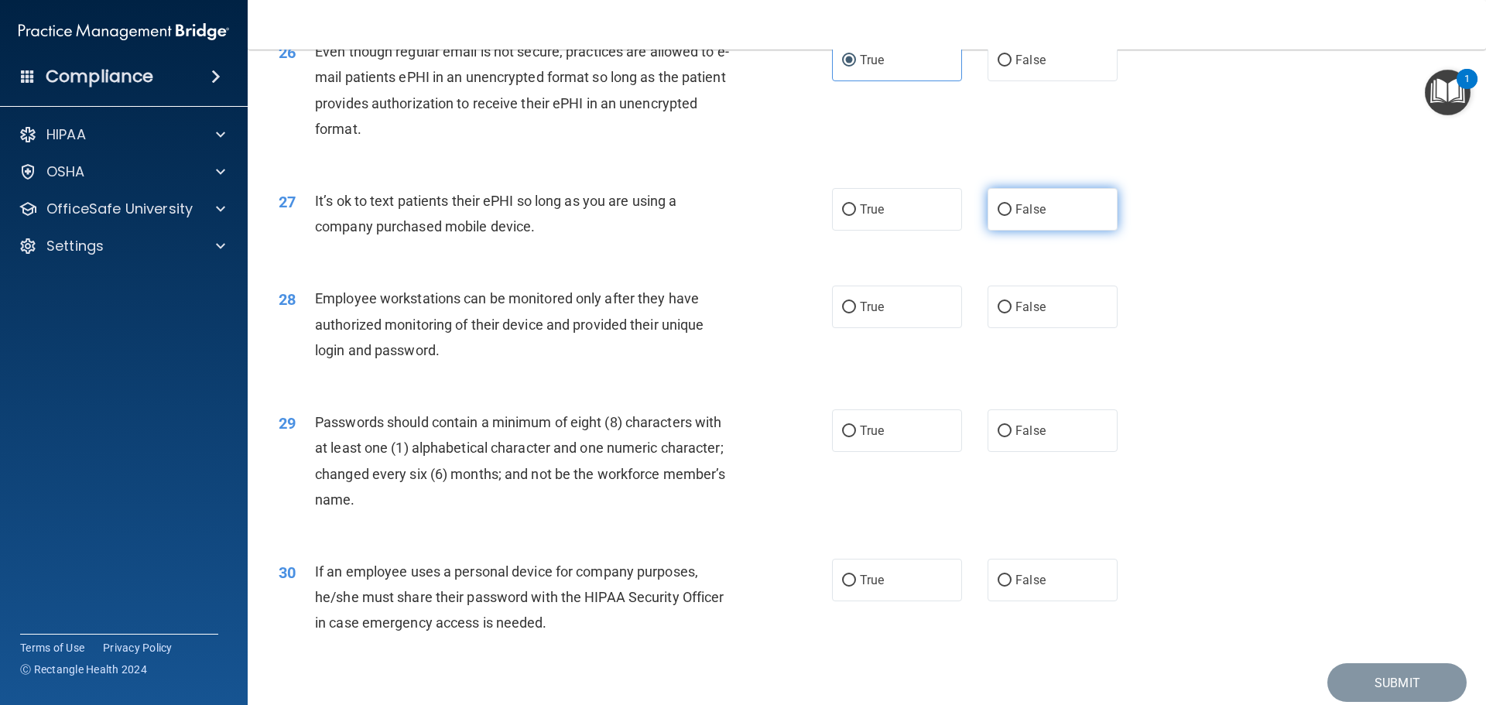
click at [1048, 231] on label "False" at bounding box center [1053, 209] width 130 height 43
click at [1012, 216] on input "False" at bounding box center [1005, 210] width 14 height 12
radio input "true"
click at [1060, 328] on label "False" at bounding box center [1053, 307] width 130 height 43
click at [1012, 314] on input "False" at bounding box center [1005, 308] width 14 height 12
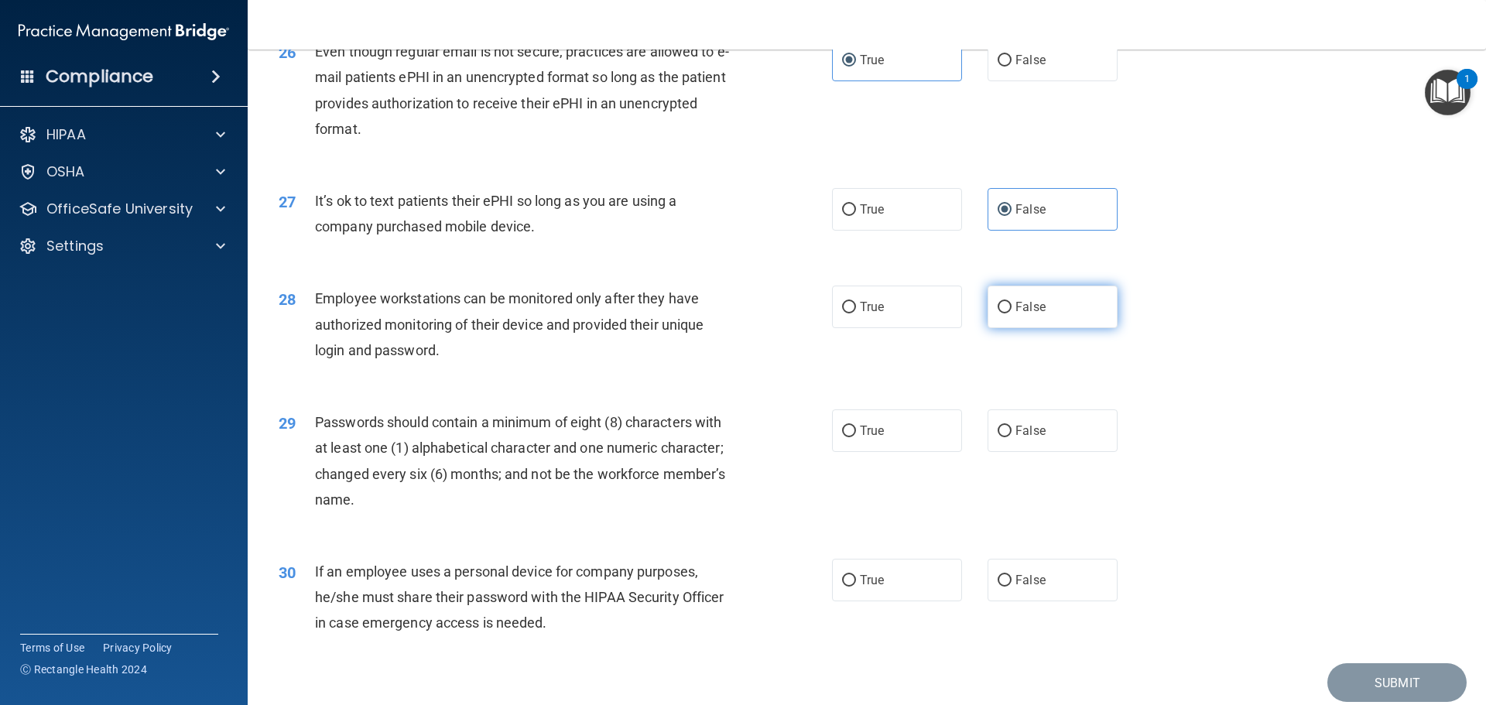
radio input "true"
click at [910, 452] on label "True" at bounding box center [897, 431] width 130 height 43
click at [856, 437] on input "True" at bounding box center [849, 432] width 14 height 12
radio input "true"
click at [1059, 602] on label "False" at bounding box center [1053, 580] width 130 height 43
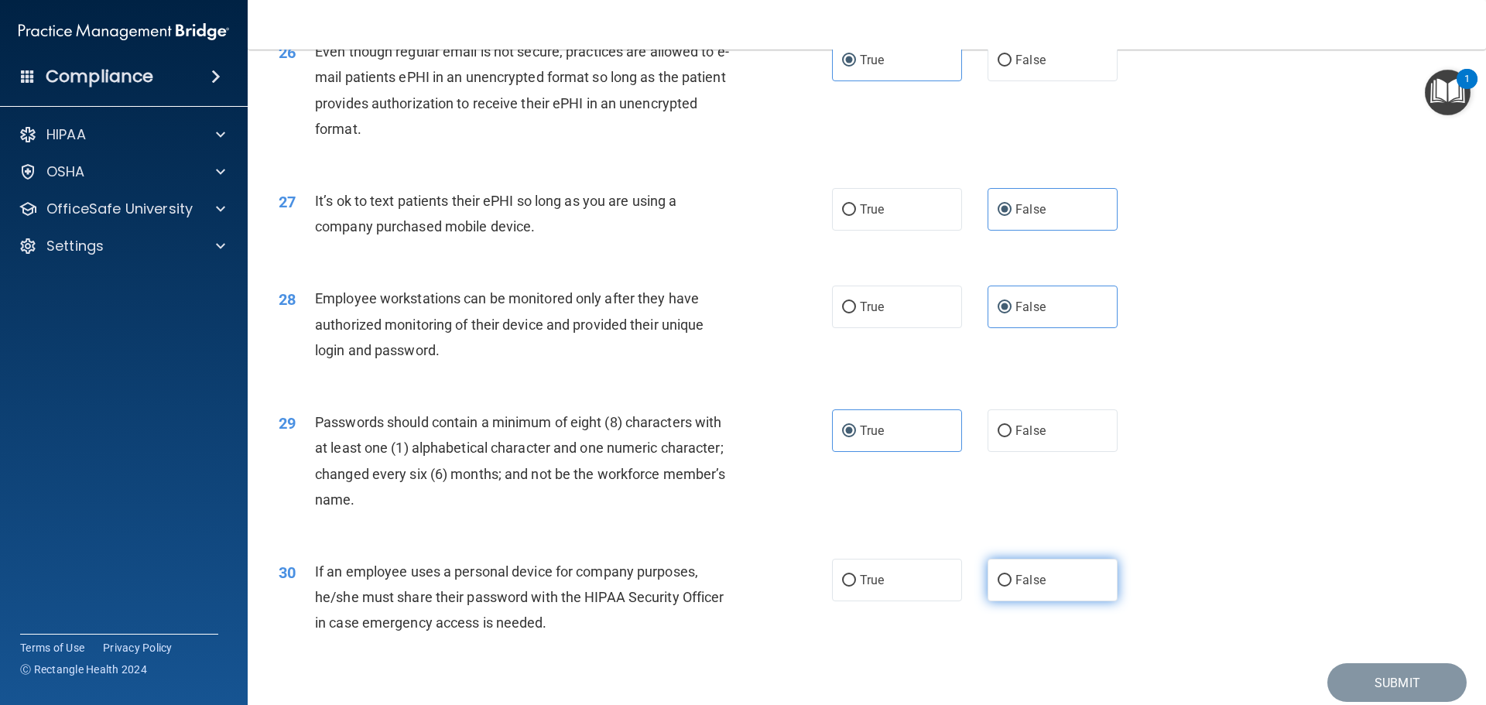
click at [1012, 587] on input "False" at bounding box center [1005, 581] width 14 height 12
radio input "true"
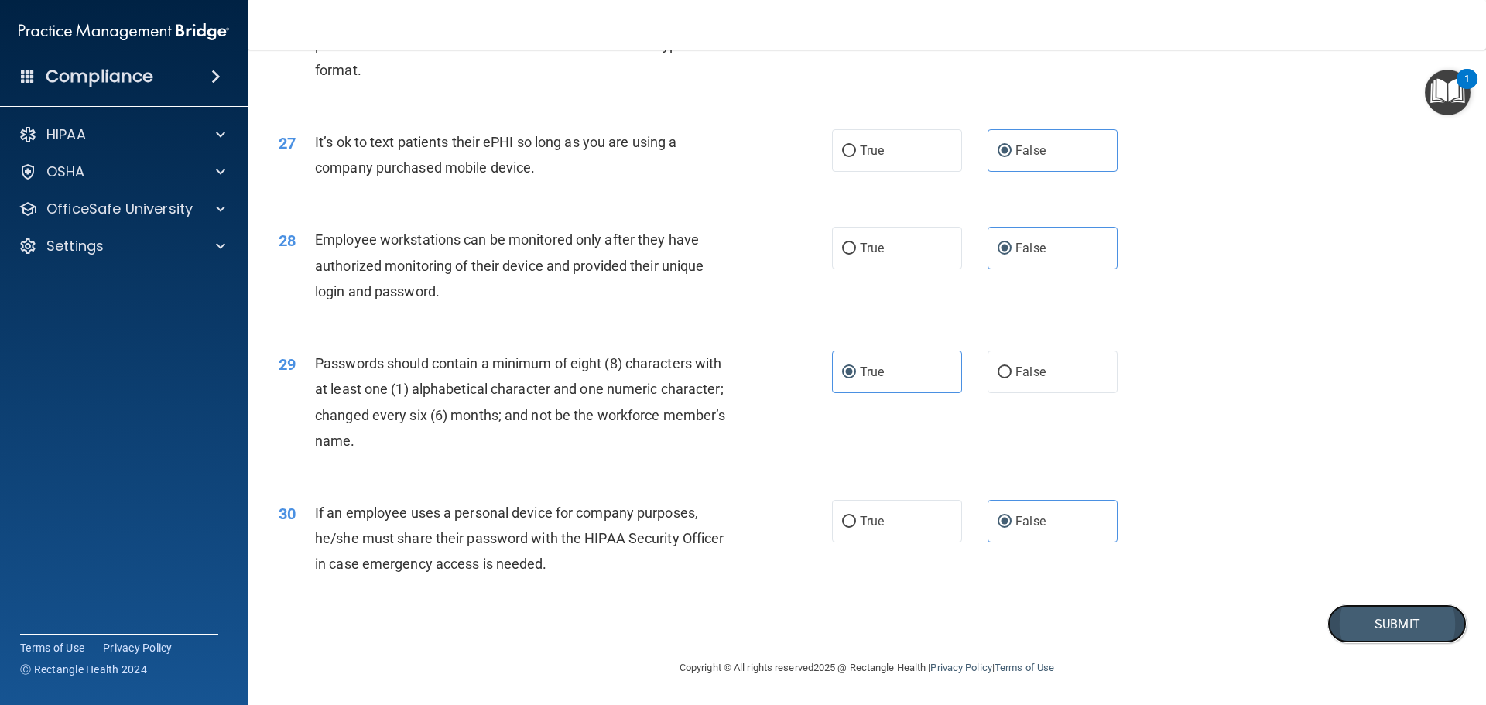
click at [1376, 624] on button "Submit" at bounding box center [1397, 624] width 139 height 39
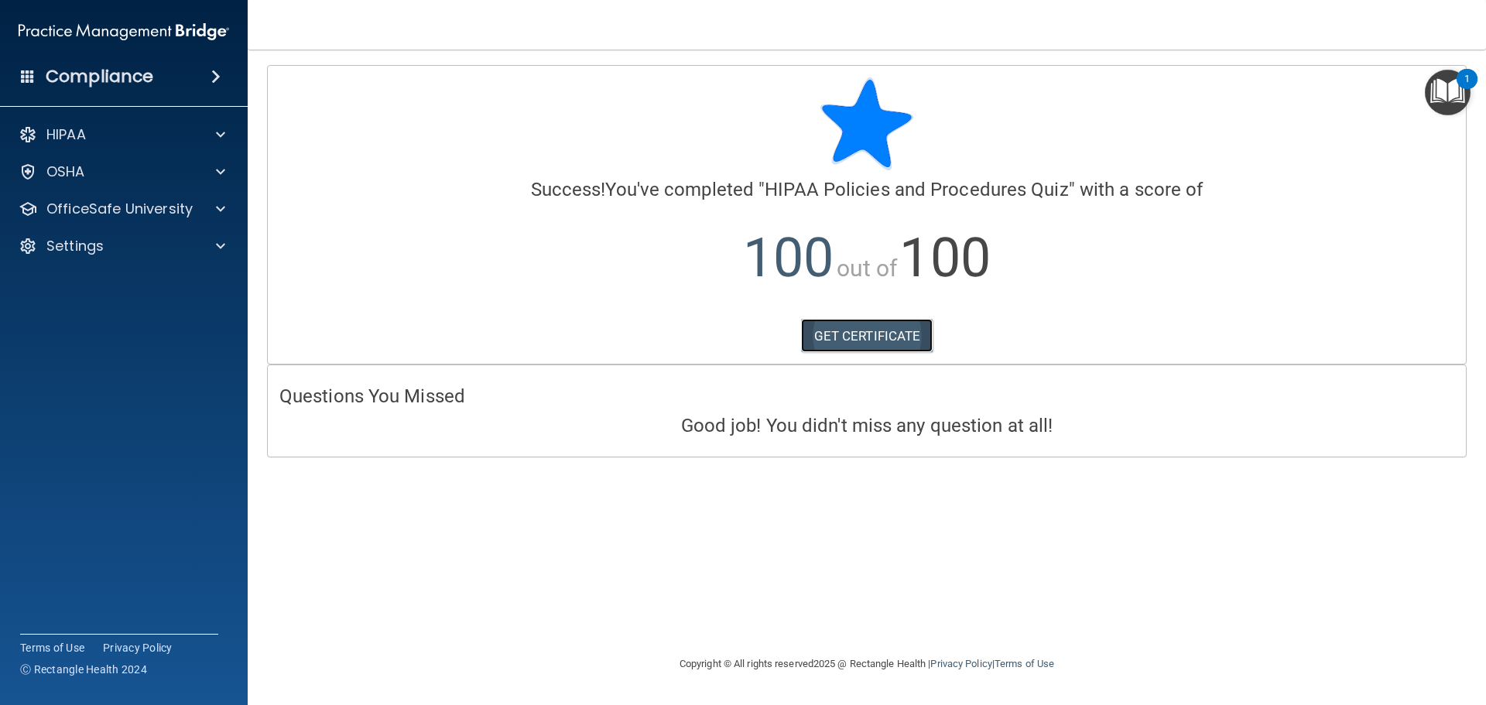
click at [920, 341] on link "GET CERTIFICATE" at bounding box center [867, 336] width 132 height 34
click at [132, 218] on p "OfficeSafe University" at bounding box center [119, 209] width 146 height 19
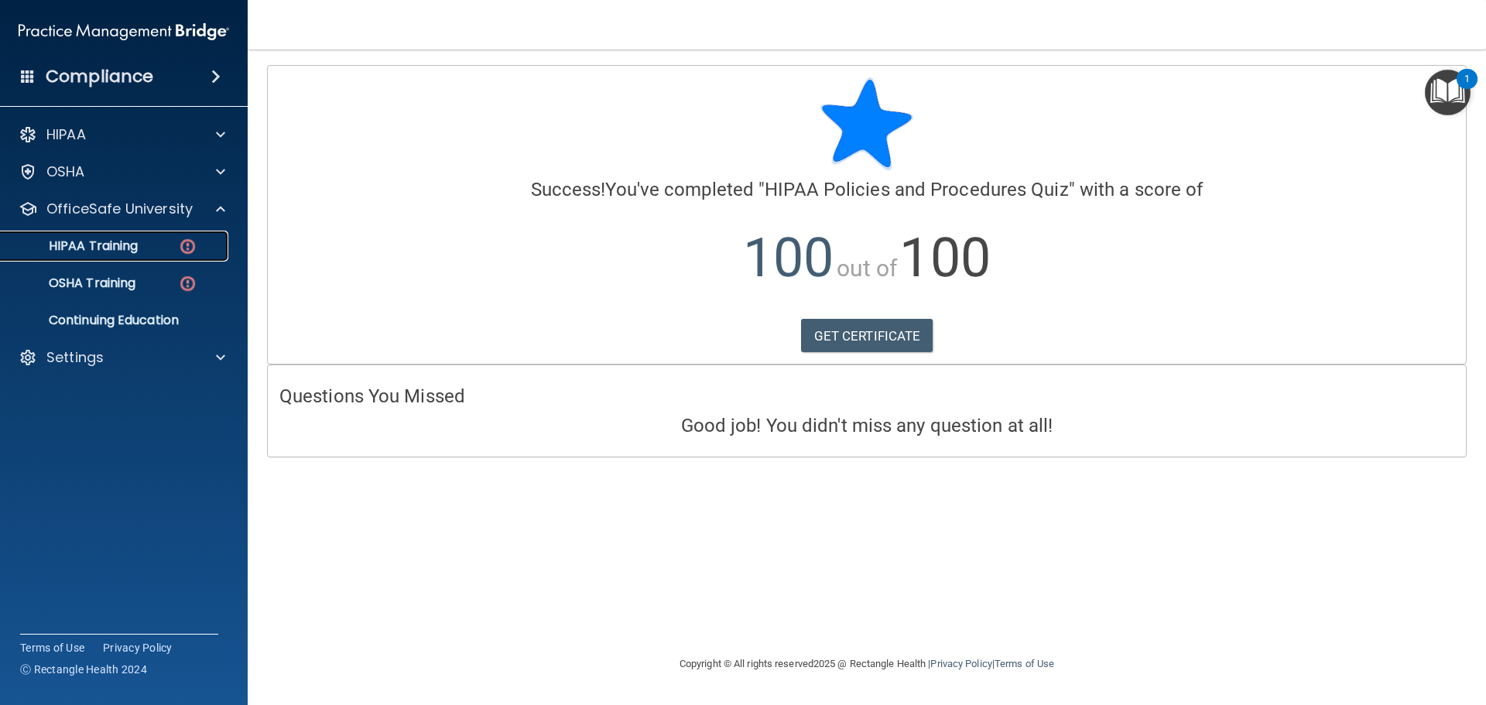
click at [118, 240] on p "HIPAA Training" at bounding box center [74, 245] width 128 height 15
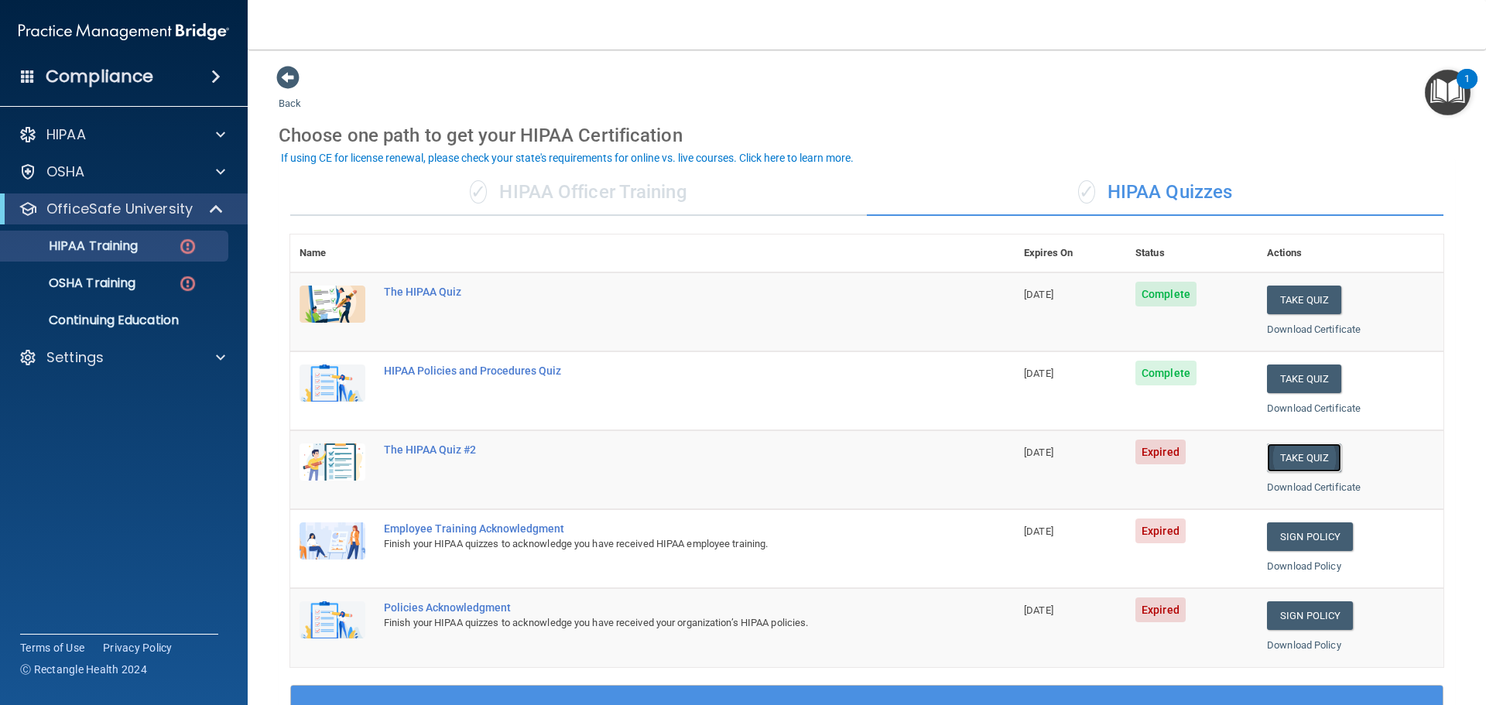
click at [1296, 461] on button "Take Quiz" at bounding box center [1304, 458] width 74 height 29
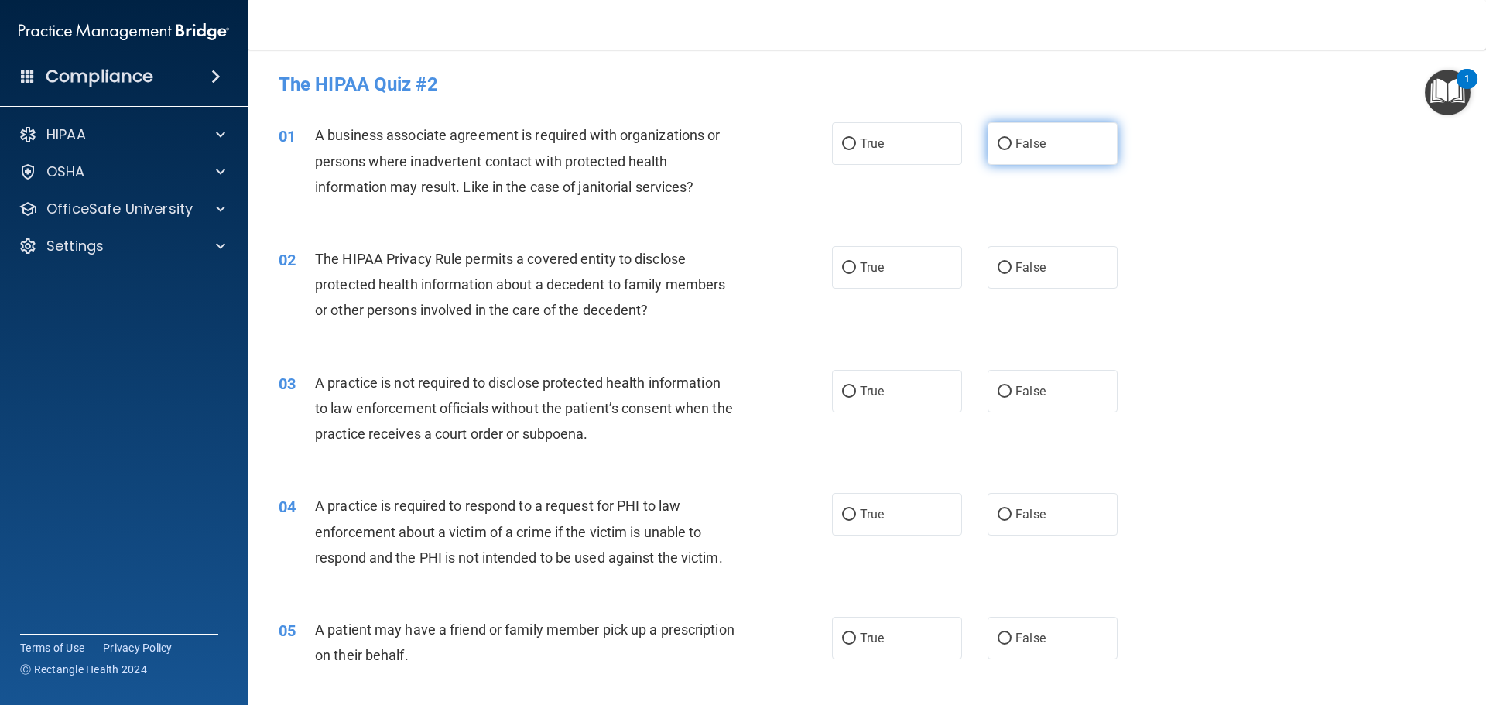
click at [1062, 144] on label "False" at bounding box center [1053, 143] width 130 height 43
click at [1012, 144] on input "False" at bounding box center [1005, 145] width 14 height 12
radio input "true"
drag, startPoint x: 911, startPoint y: 261, endPoint x: 897, endPoint y: 283, distance: 25.8
click at [910, 261] on label "True" at bounding box center [897, 267] width 130 height 43
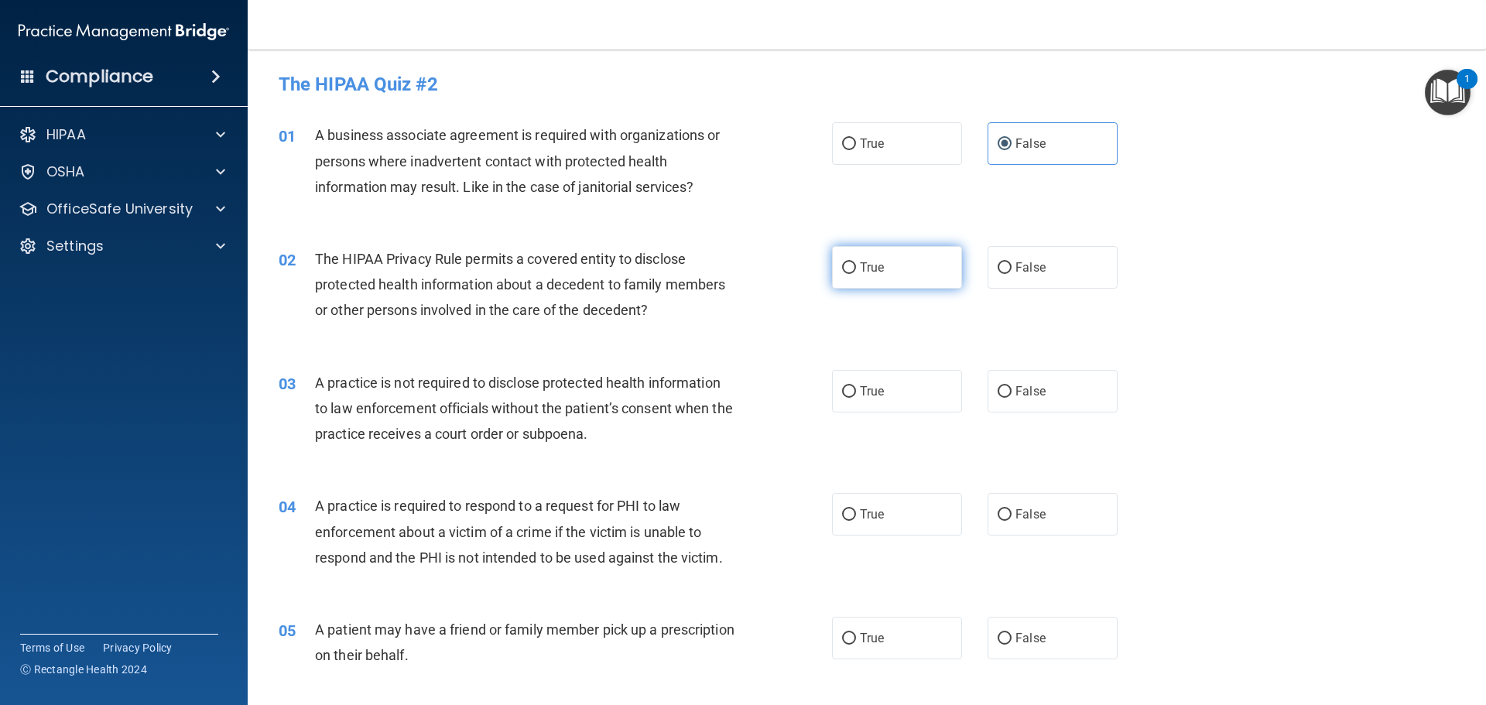
click at [856, 262] on input "True" at bounding box center [849, 268] width 14 height 12
radio input "true"
drag, startPoint x: 1078, startPoint y: 390, endPoint x: 1067, endPoint y: 393, distance: 11.3
click at [1077, 390] on label "False" at bounding box center [1053, 391] width 130 height 43
click at [1012, 390] on input "False" at bounding box center [1005, 392] width 14 height 12
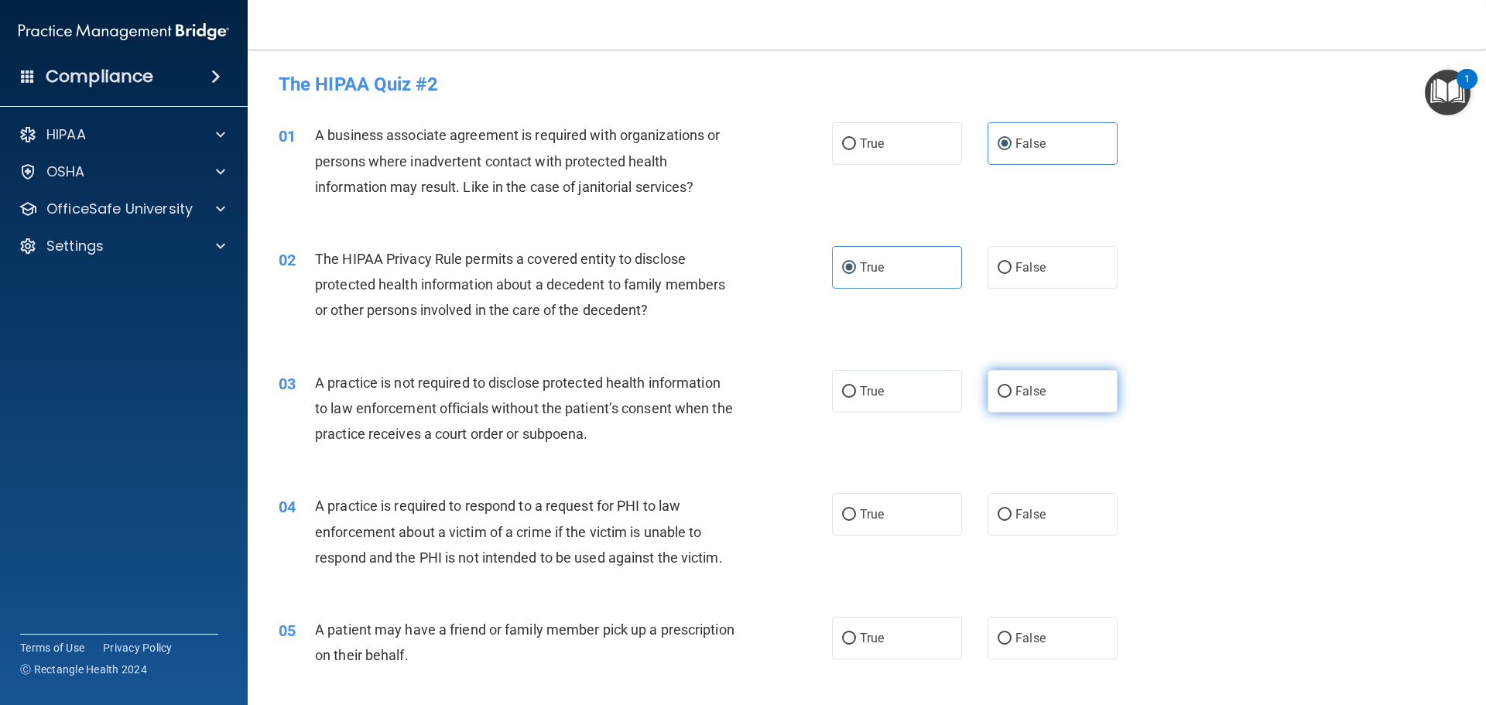
radio input "true"
click at [914, 408] on label "True" at bounding box center [897, 391] width 130 height 43
click at [856, 398] on input "True" at bounding box center [849, 392] width 14 height 12
radio input "true"
radio input "false"
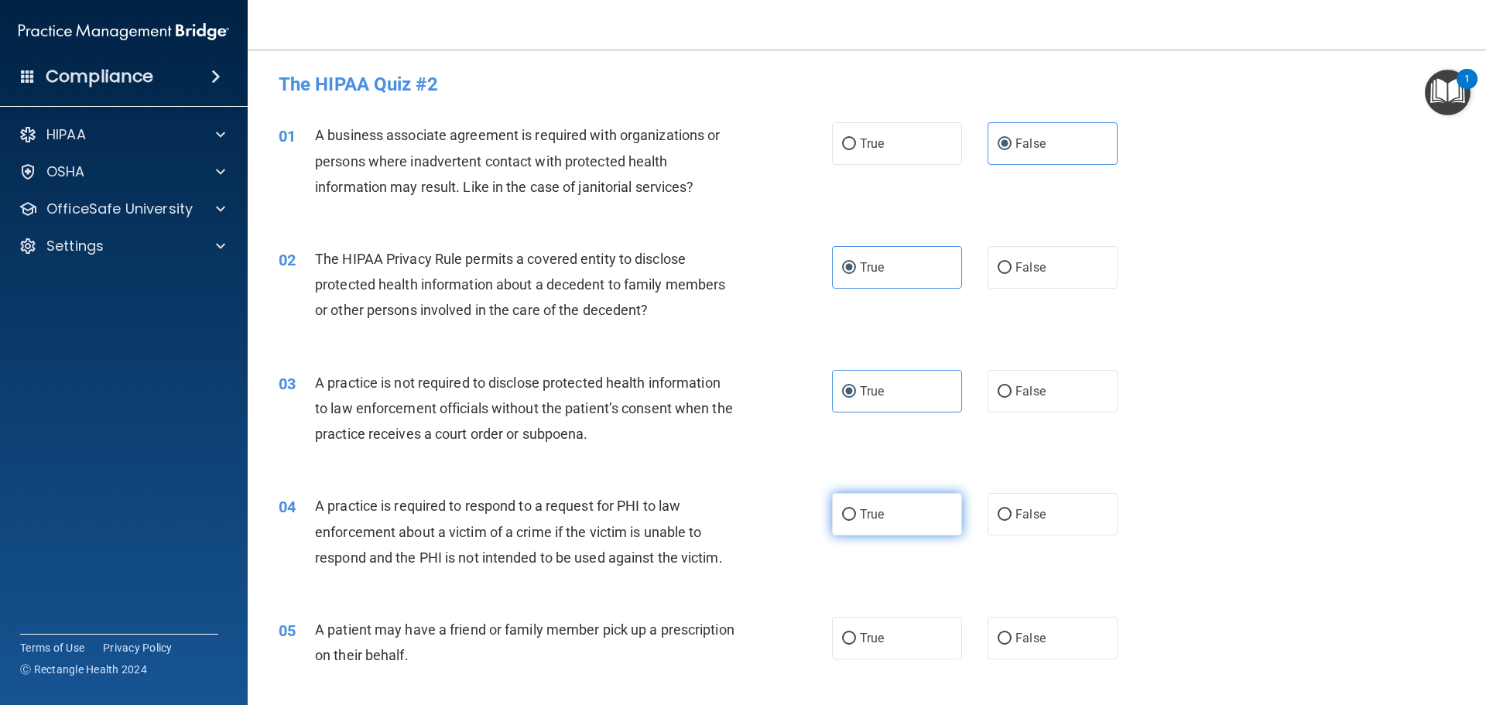
click at [922, 505] on label "True" at bounding box center [897, 514] width 130 height 43
click at [856, 509] on input "True" at bounding box center [849, 515] width 14 height 12
radio input "true"
click at [921, 646] on label "True" at bounding box center [897, 638] width 130 height 43
click at [856, 645] on input "True" at bounding box center [849, 639] width 14 height 12
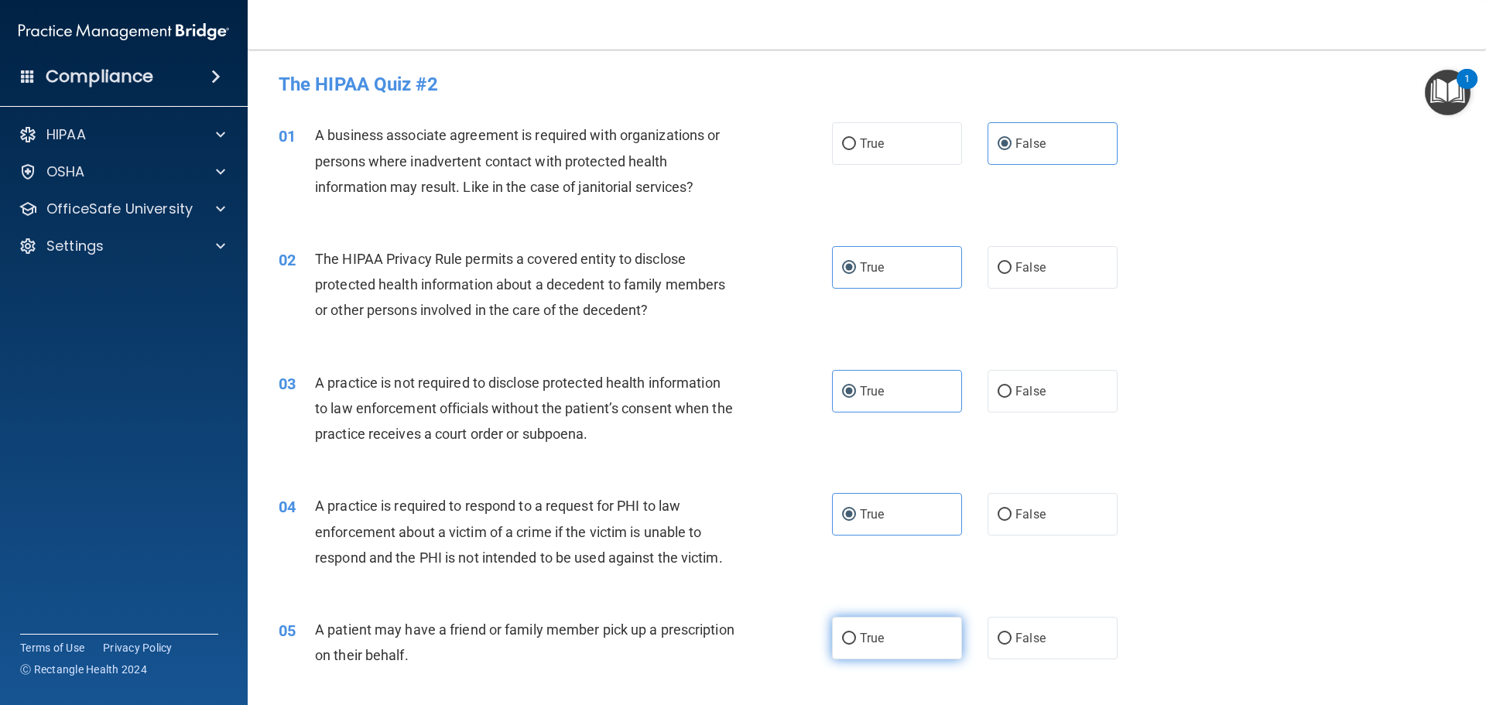
radio input "true"
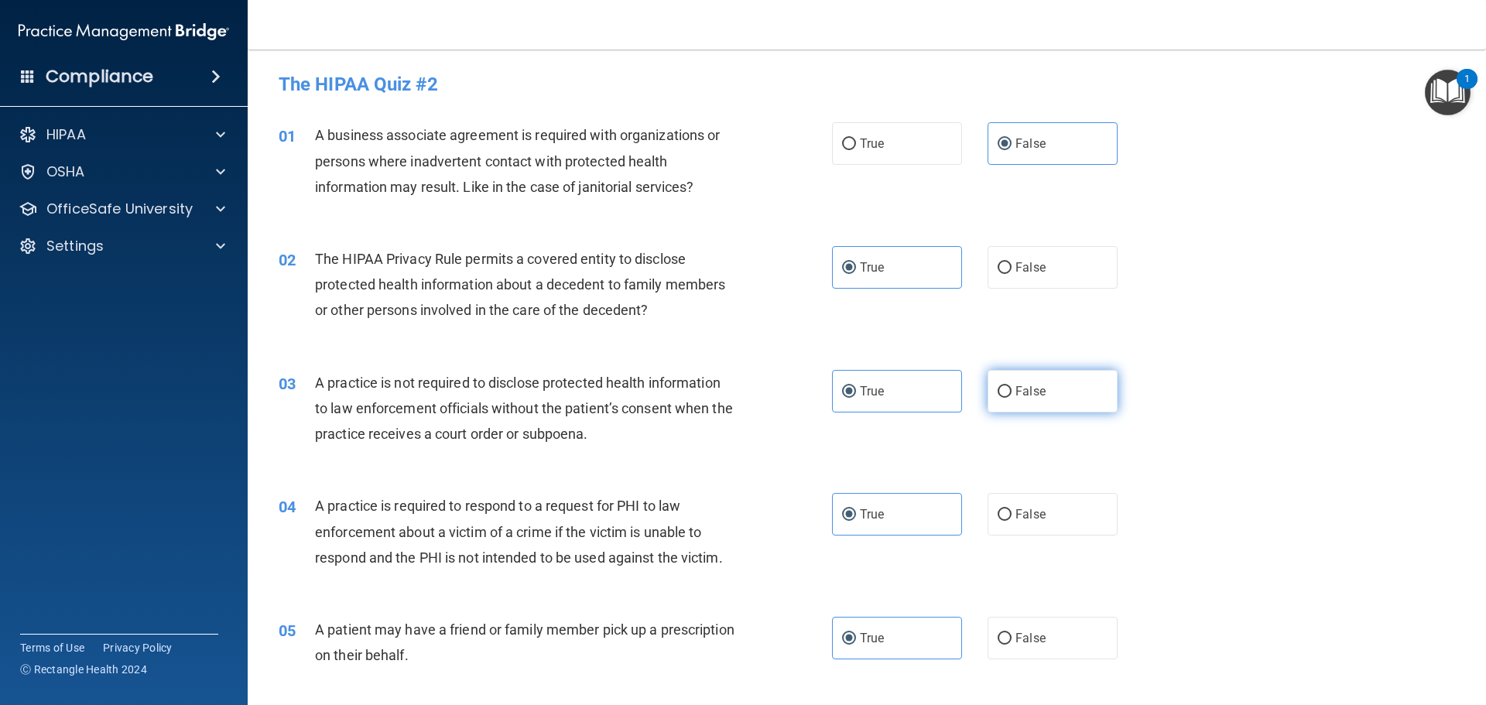
click at [1089, 386] on label "False" at bounding box center [1053, 391] width 130 height 43
click at [1012, 386] on input "False" at bounding box center [1005, 392] width 14 height 12
radio input "true"
radio input "false"
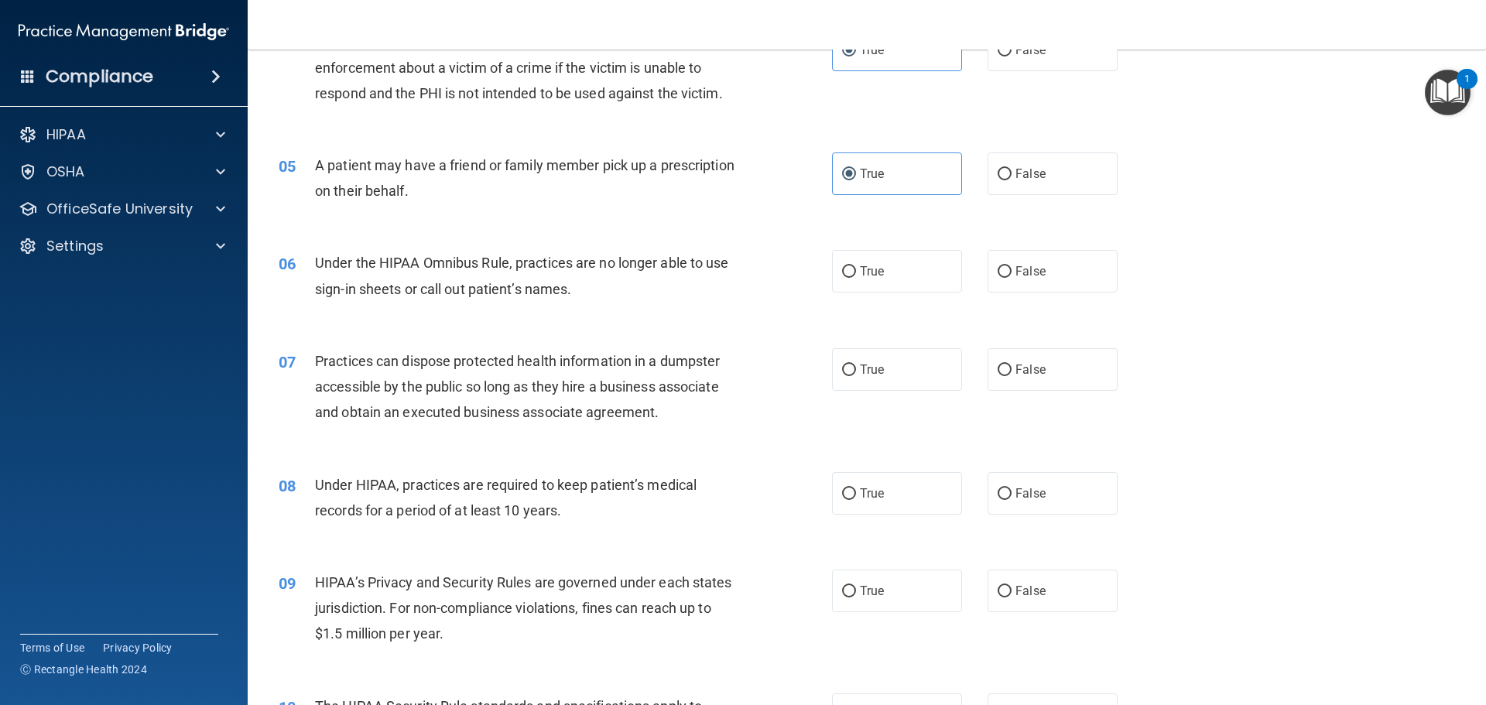
scroll to position [542, 0]
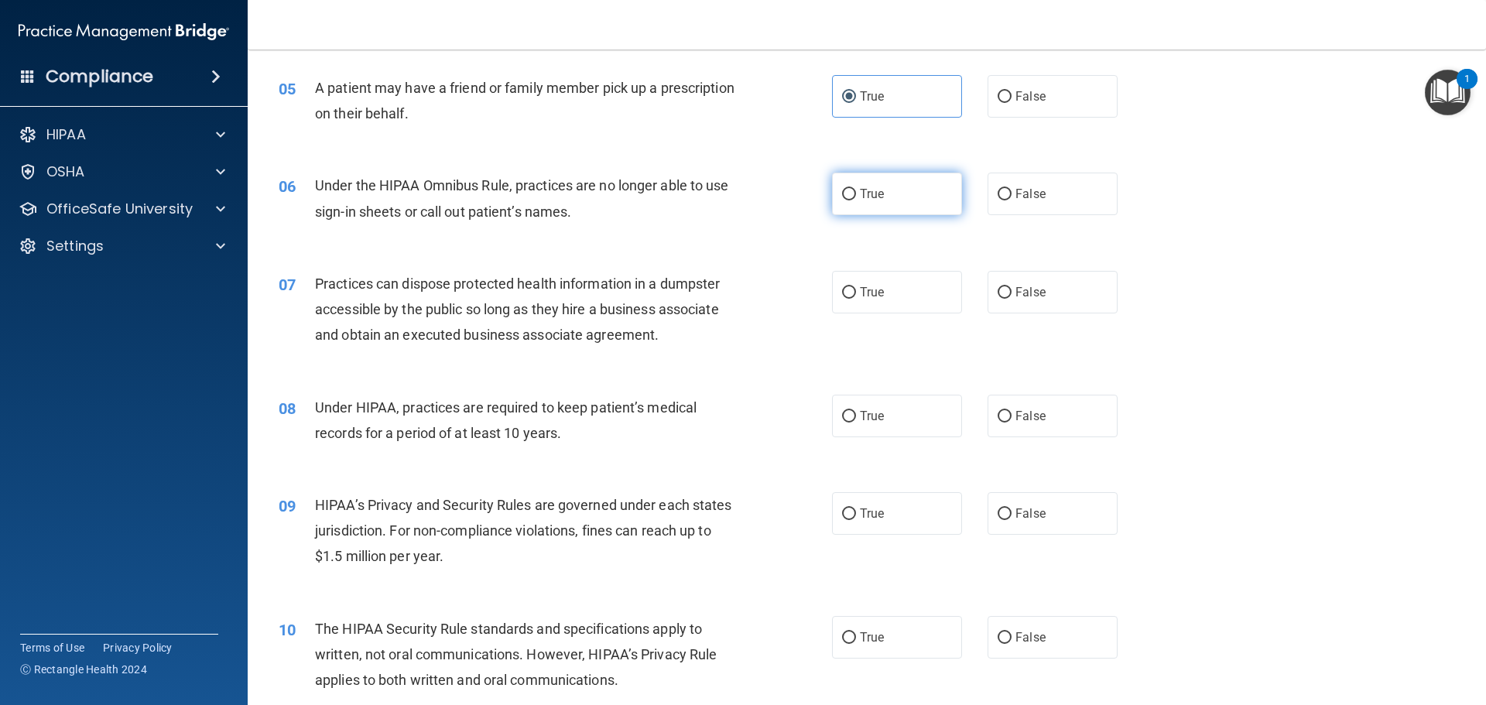
click at [893, 193] on label "True" at bounding box center [897, 194] width 130 height 43
click at [856, 193] on input "True" at bounding box center [849, 195] width 14 height 12
radio input "true"
drag, startPoint x: 897, startPoint y: 289, endPoint x: 907, endPoint y: 381, distance: 92.6
click at [897, 290] on label "True" at bounding box center [897, 292] width 130 height 43
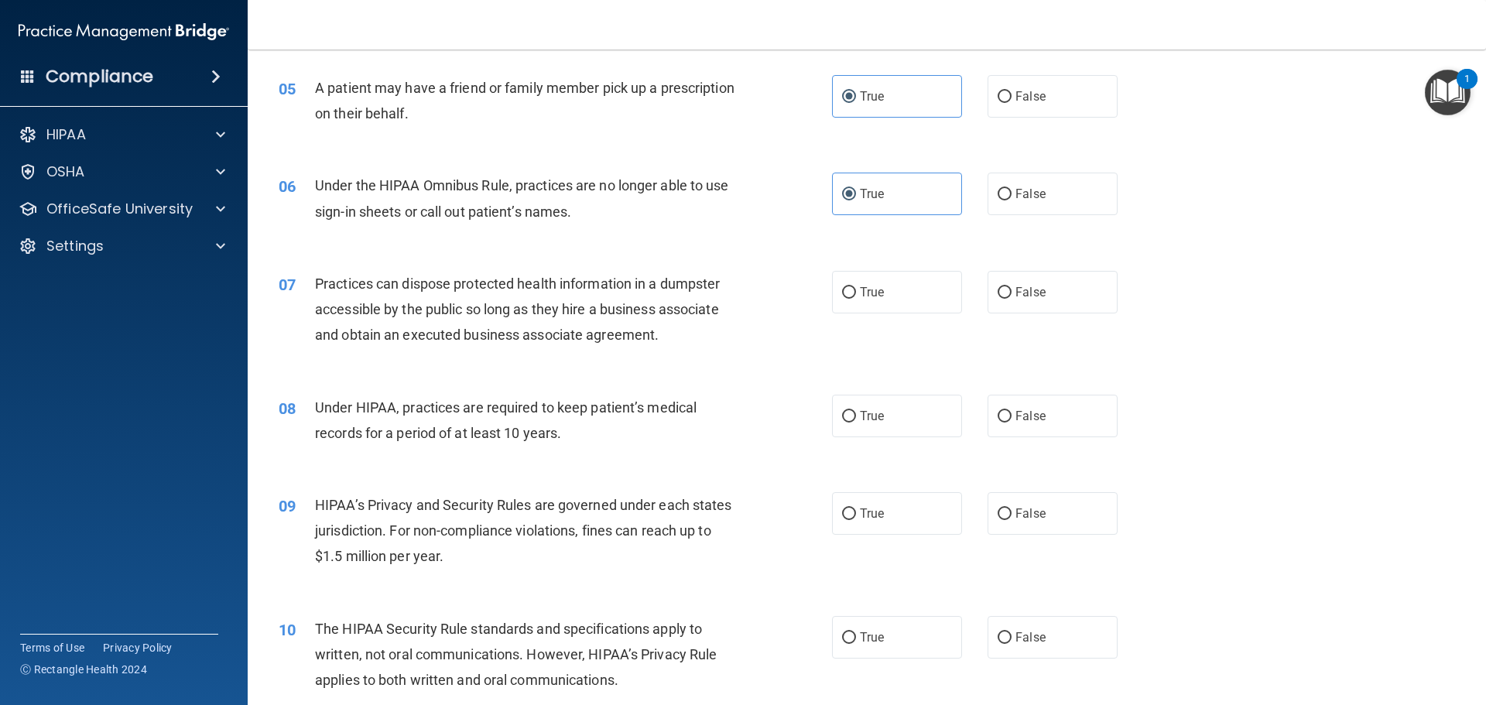
click at [856, 290] on input "True" at bounding box center [849, 293] width 14 height 12
radio input "true"
click at [907, 408] on label "True" at bounding box center [897, 416] width 130 height 43
click at [856, 411] on input "True" at bounding box center [849, 417] width 14 height 12
radio input "true"
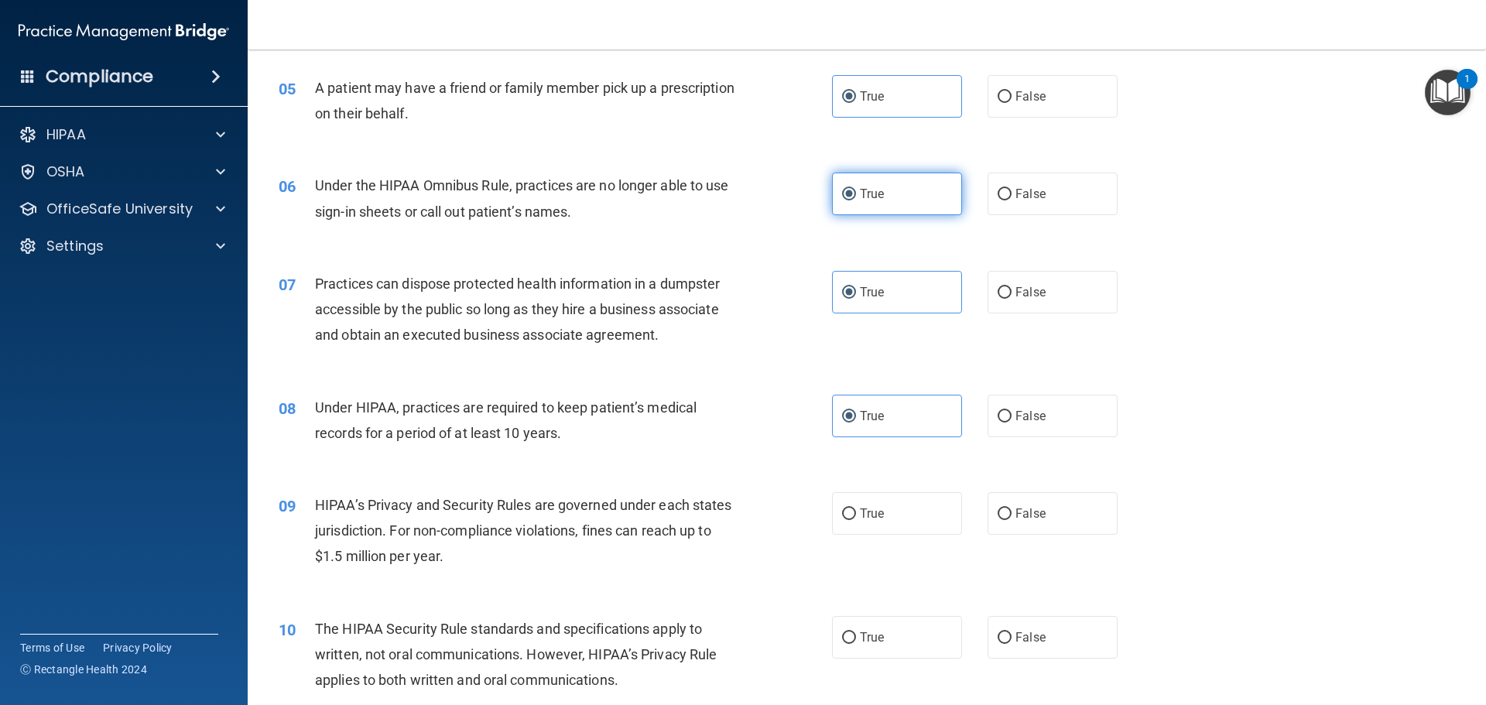
click at [914, 208] on label "True" at bounding box center [897, 194] width 130 height 43
click at [856, 201] on input "True" at bounding box center [849, 195] width 14 height 12
click at [1042, 197] on label "False" at bounding box center [1053, 194] width 130 height 43
click at [1012, 197] on input "False" at bounding box center [1005, 195] width 14 height 12
radio input "true"
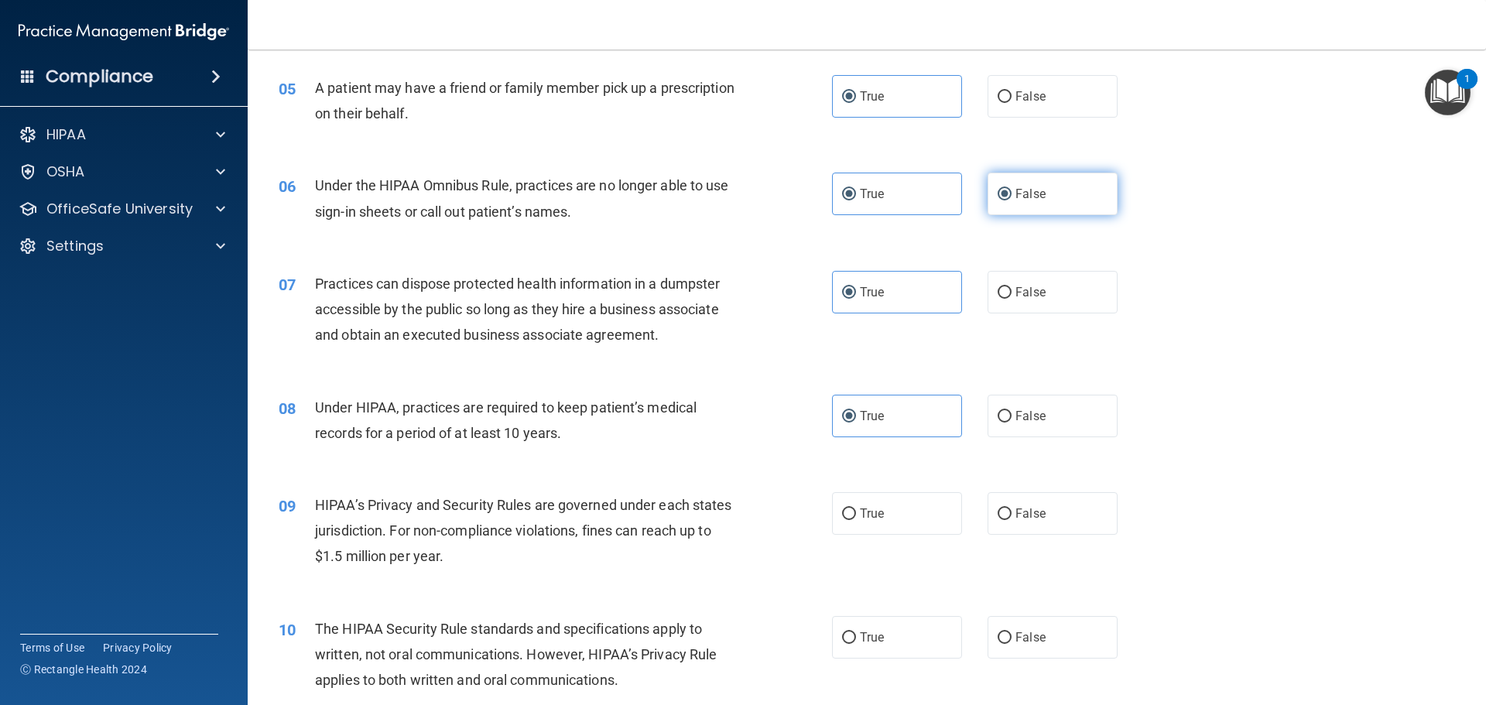
radio input "false"
drag, startPoint x: 1056, startPoint y: 290, endPoint x: 1051, endPoint y: 356, distance: 66.0
click at [1055, 296] on label "False" at bounding box center [1053, 292] width 130 height 43
click at [1012, 296] on input "False" at bounding box center [1005, 293] width 14 height 12
radio input "true"
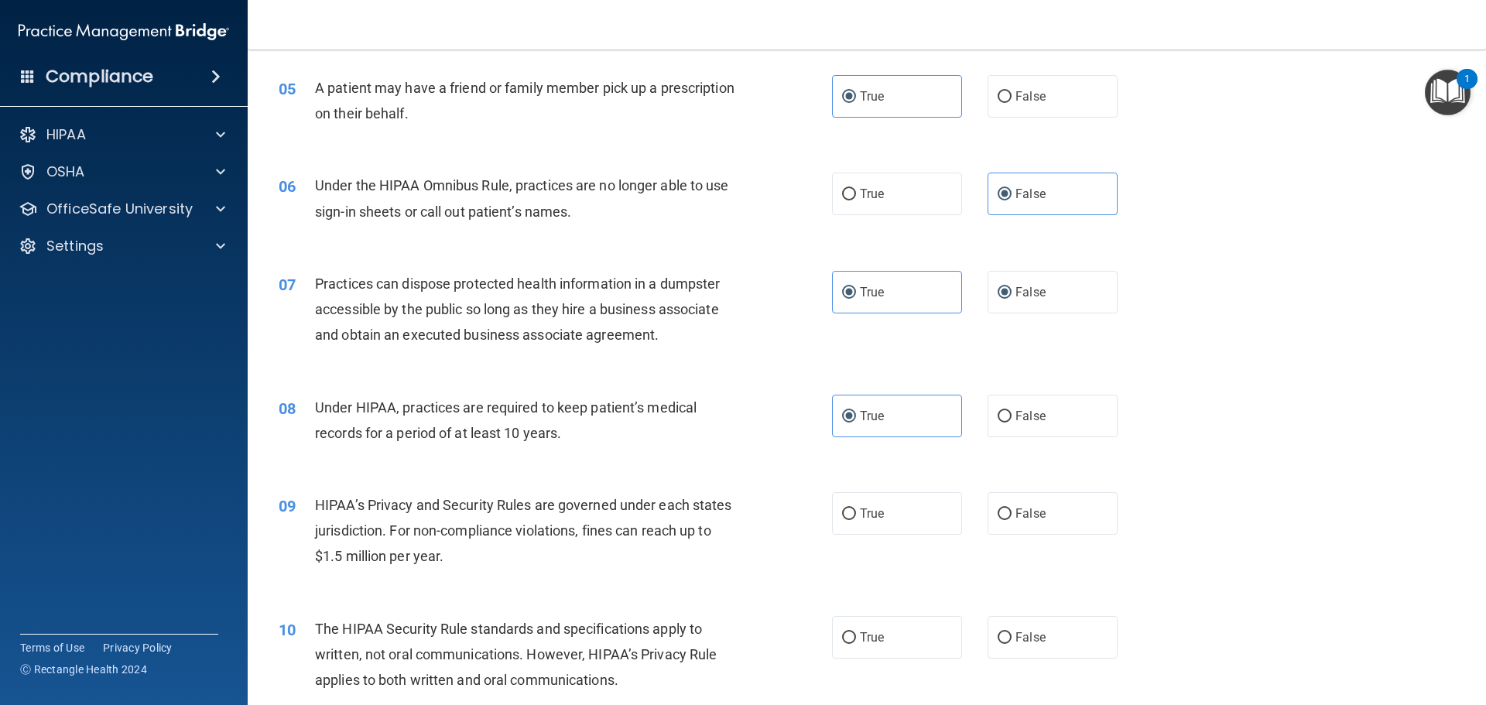
radio input "false"
click at [1065, 420] on label "False" at bounding box center [1053, 416] width 130 height 43
click at [1012, 420] on input "False" at bounding box center [1005, 417] width 14 height 12
radio input "true"
radio input "false"
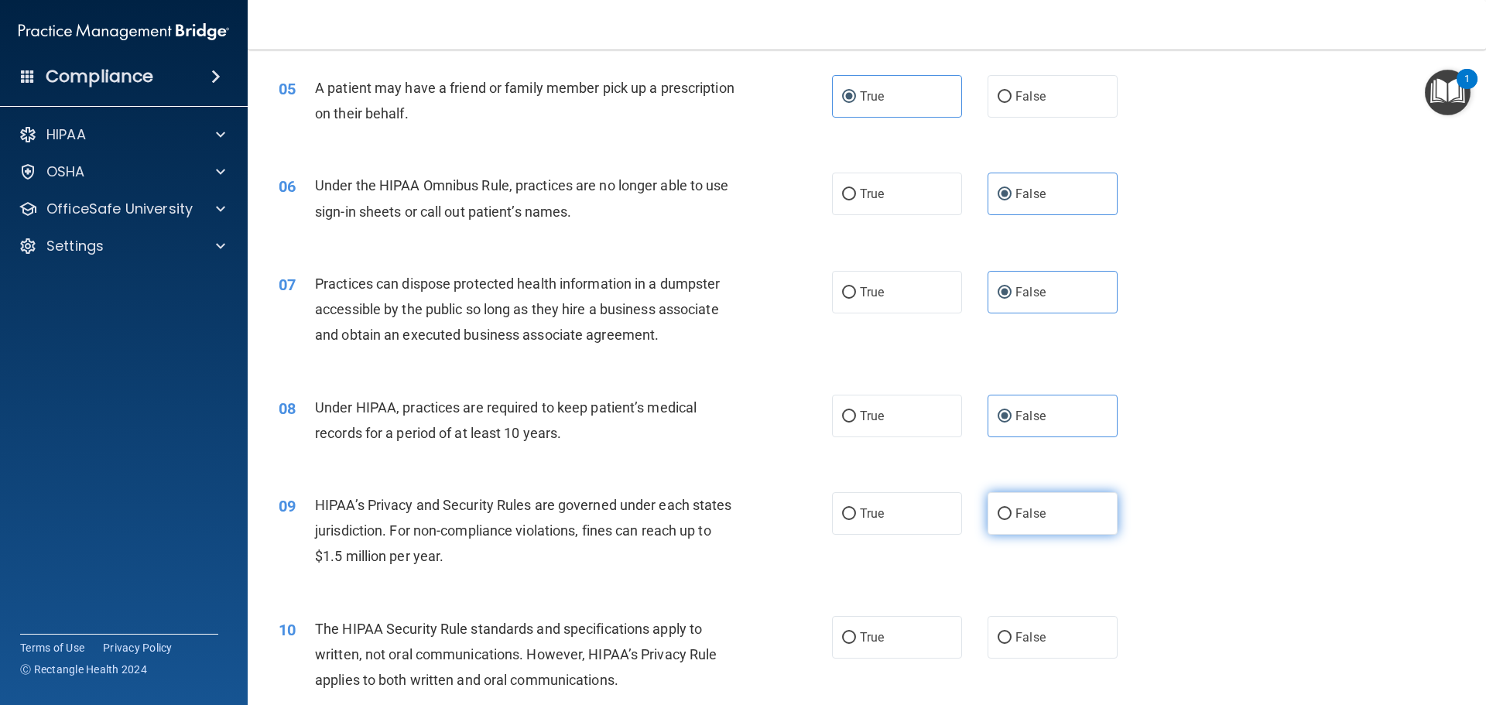
click at [1064, 502] on label "False" at bounding box center [1053, 513] width 130 height 43
click at [1012, 509] on input "False" at bounding box center [1005, 515] width 14 height 12
radio input "true"
click at [910, 632] on label "True" at bounding box center [897, 637] width 130 height 43
click at [856, 633] on input "True" at bounding box center [849, 639] width 14 height 12
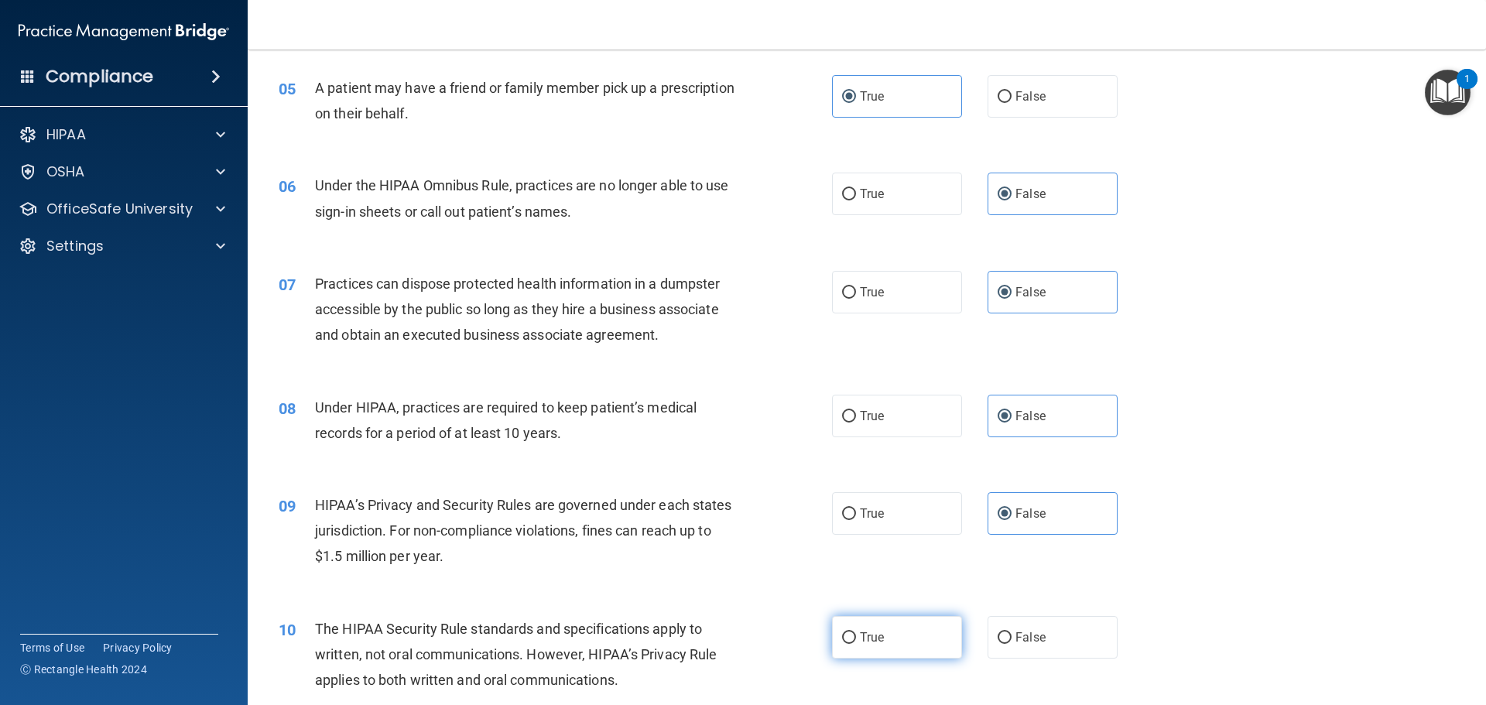
radio input "true"
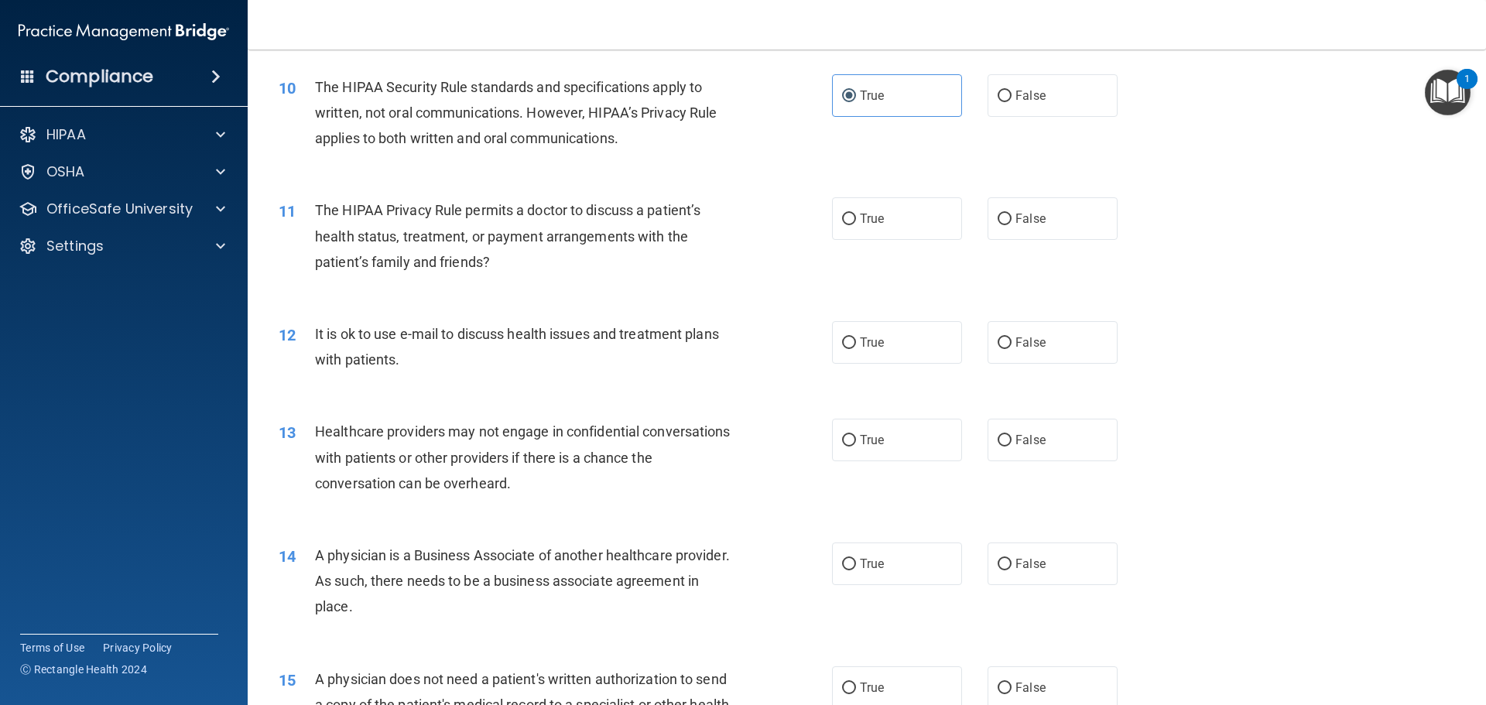
scroll to position [1161, 0]
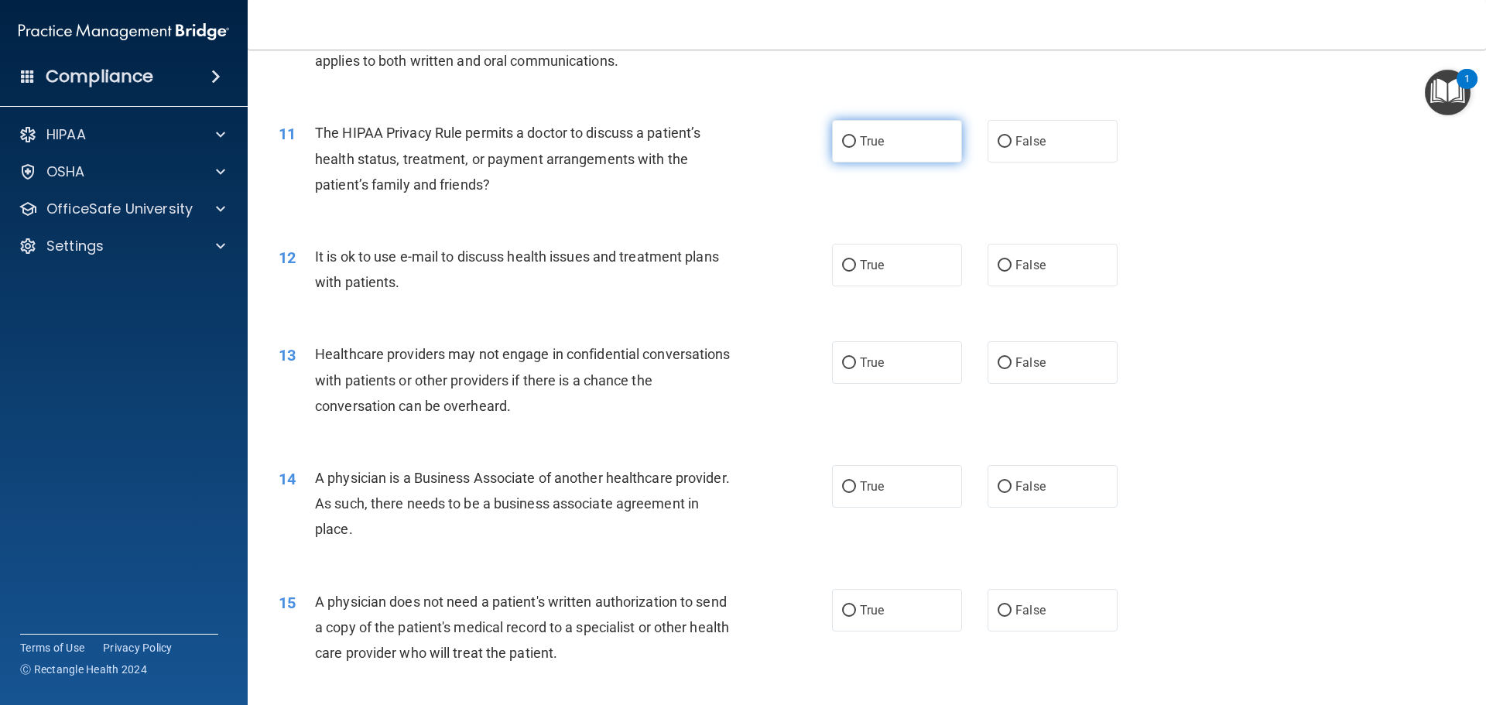
click at [889, 148] on label "True" at bounding box center [897, 141] width 130 height 43
click at [856, 148] on input "True" at bounding box center [849, 142] width 14 height 12
radio input "true"
click at [917, 264] on label "True" at bounding box center [897, 265] width 130 height 43
click at [856, 264] on input "True" at bounding box center [849, 266] width 14 height 12
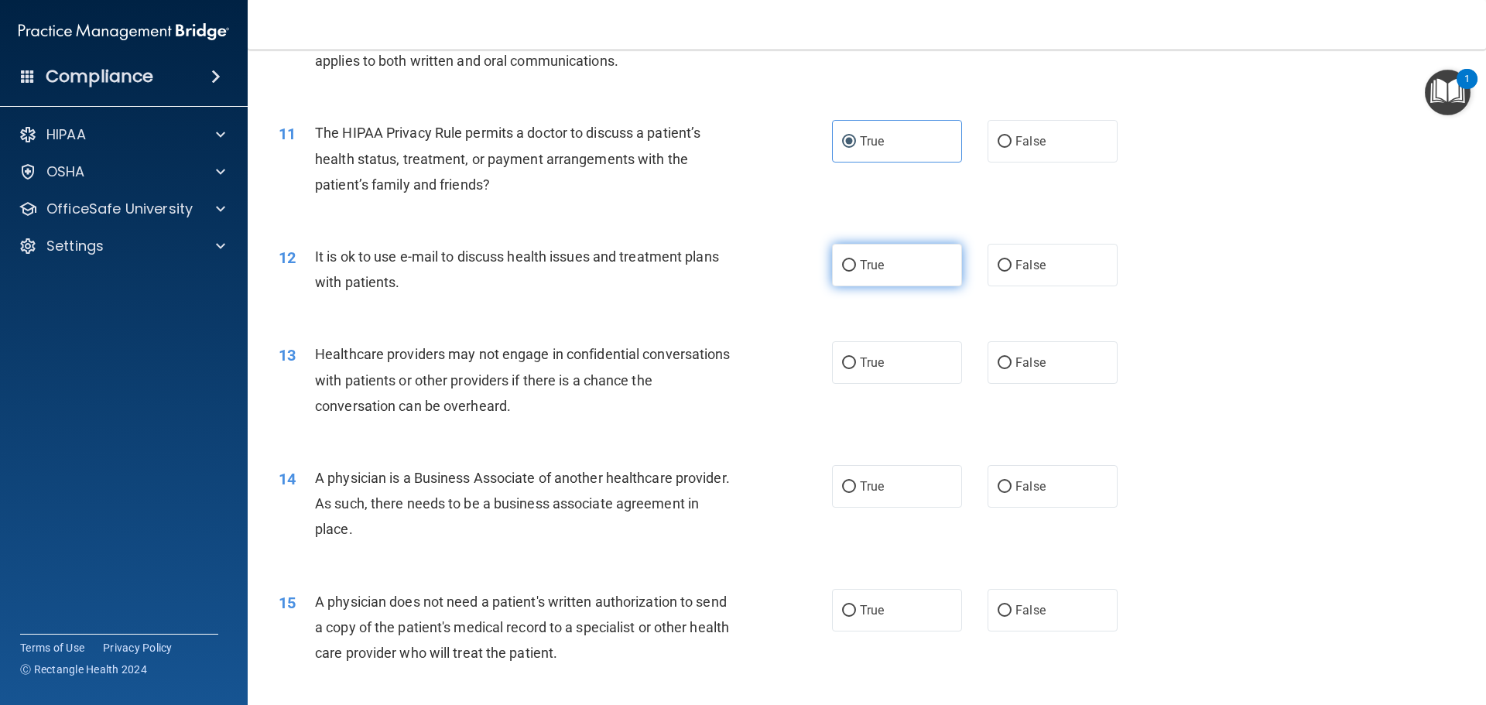
radio input "true"
click at [1046, 356] on label "False" at bounding box center [1053, 362] width 130 height 43
click at [1012, 358] on input "False" at bounding box center [1005, 364] width 14 height 12
radio input "true"
click at [1037, 491] on span "False" at bounding box center [1031, 486] width 30 height 15
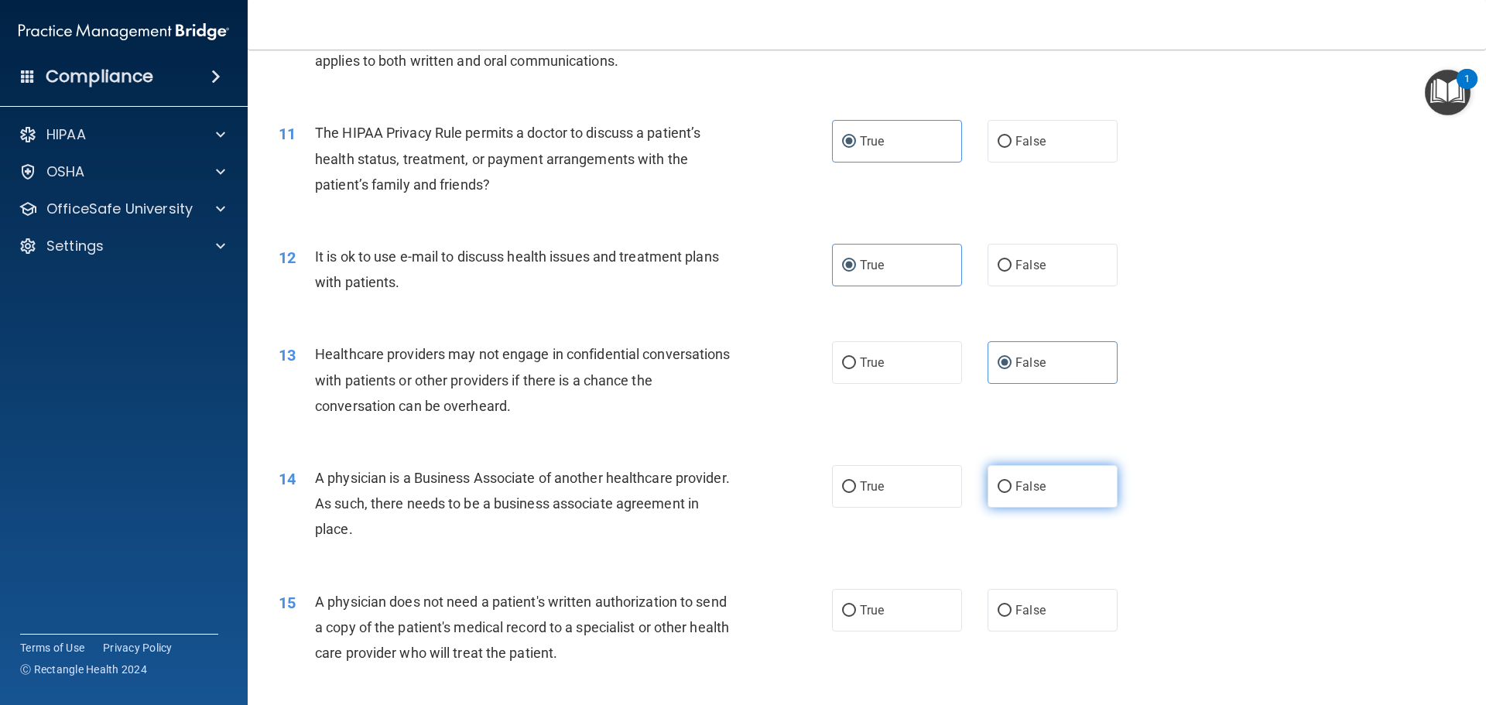
click at [1012, 491] on input "False" at bounding box center [1005, 488] width 14 height 12
radio input "true"
click at [886, 627] on label "True" at bounding box center [897, 610] width 130 height 43
click at [856, 617] on input "True" at bounding box center [849, 611] width 14 height 12
radio input "true"
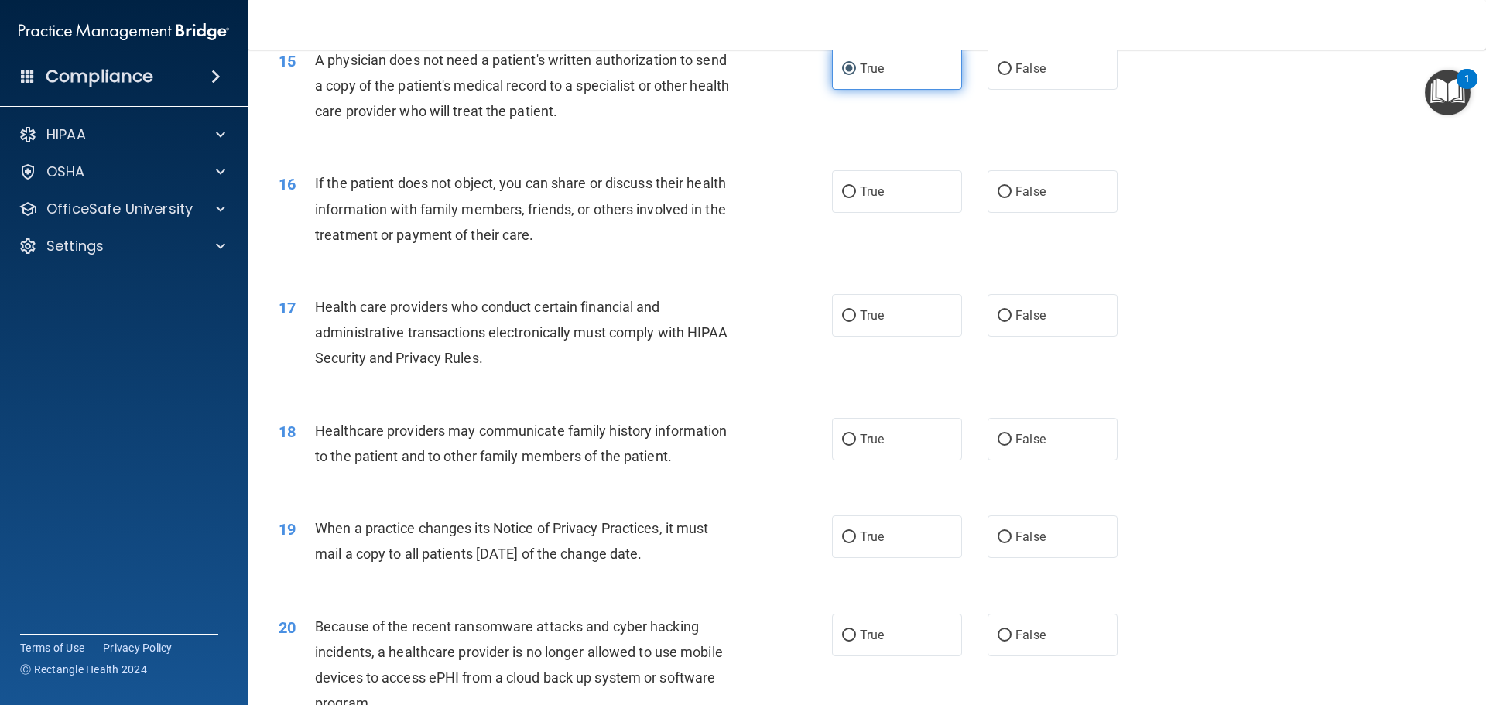
scroll to position [1781, 0]
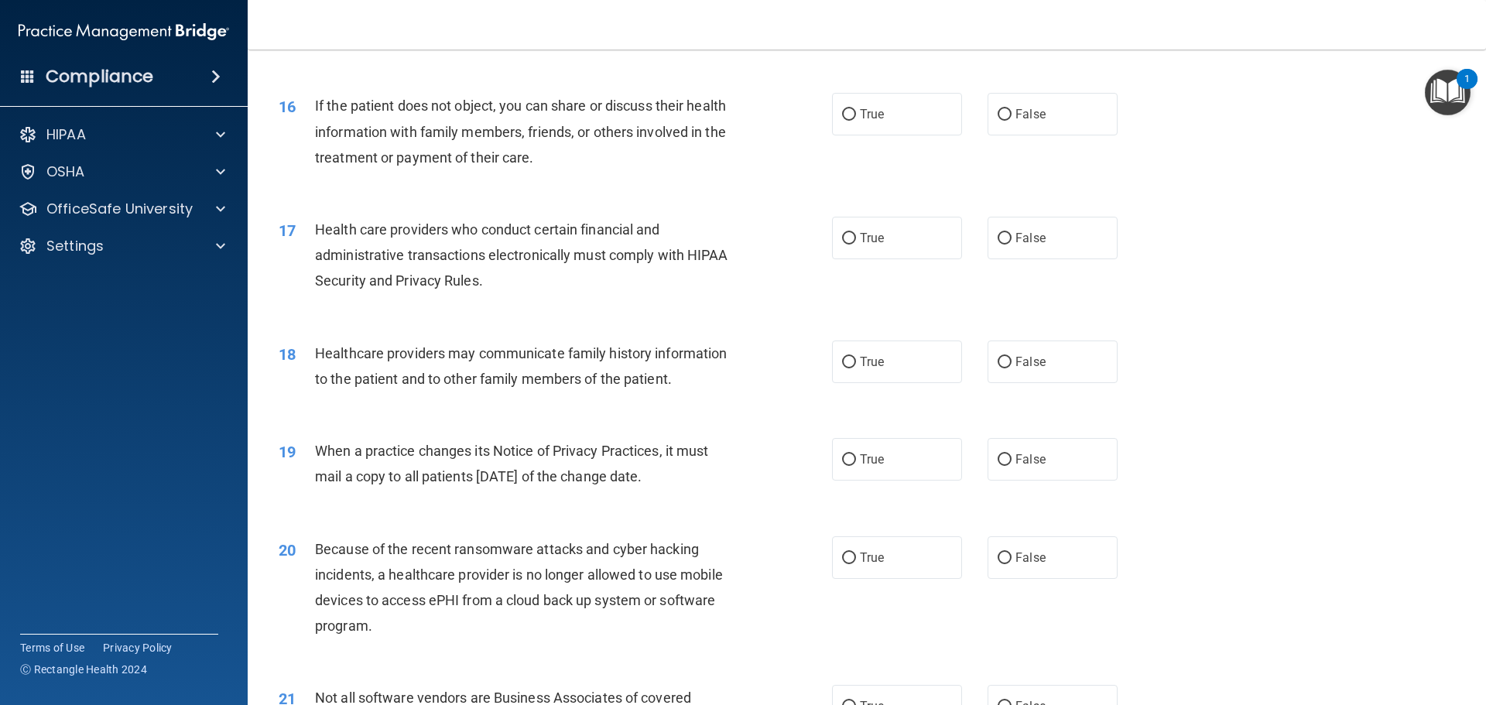
click at [914, 141] on div "16 If the patient does not object, you can share or discuss their health inform…" at bounding box center [867, 136] width 1200 height 124
click at [926, 108] on label "True" at bounding box center [897, 114] width 130 height 43
click at [856, 109] on input "True" at bounding box center [849, 115] width 14 height 12
radio input "true"
click at [948, 235] on label "True" at bounding box center [897, 238] width 130 height 43
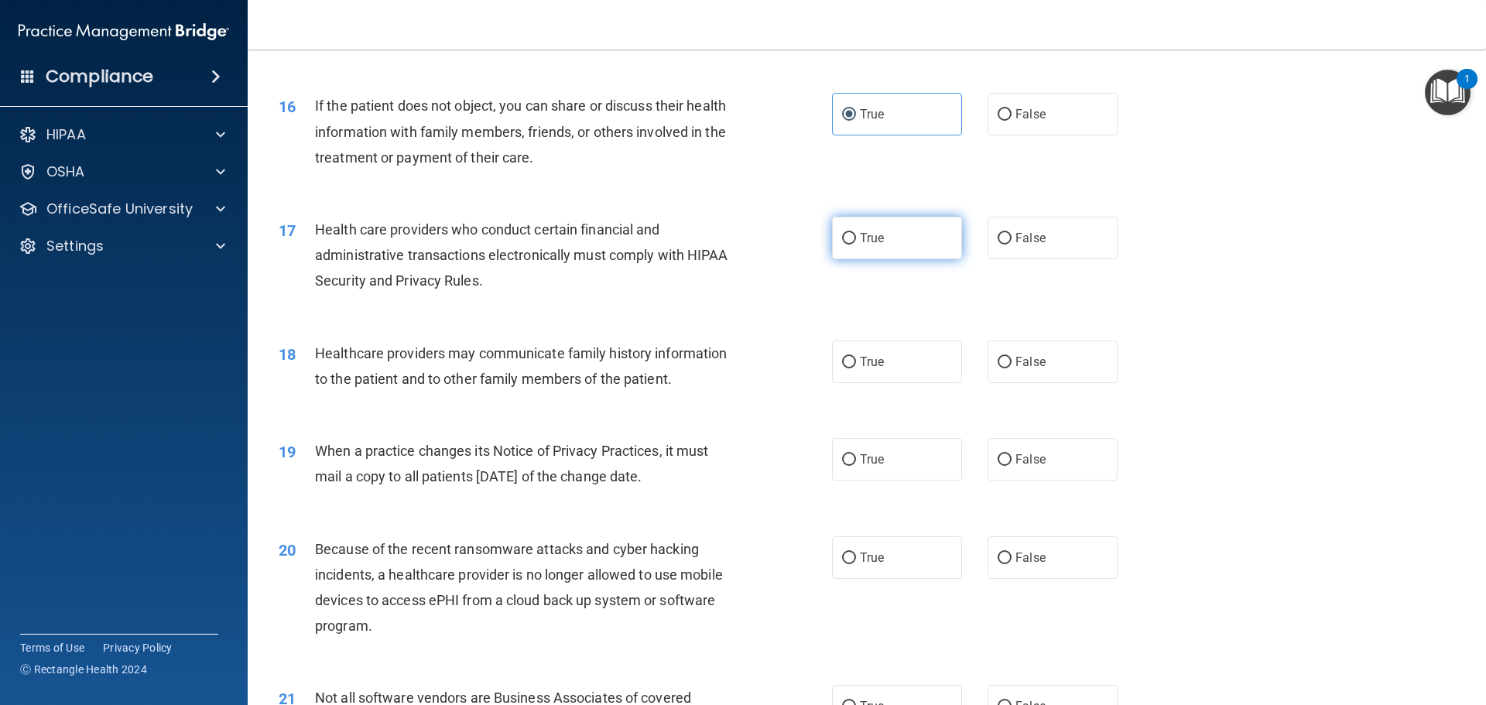
click at [856, 235] on input "True" at bounding box center [849, 239] width 14 height 12
radio input "true"
click at [1056, 379] on label "False" at bounding box center [1053, 362] width 130 height 43
click at [1012, 369] on input "False" at bounding box center [1005, 363] width 14 height 12
radio input "true"
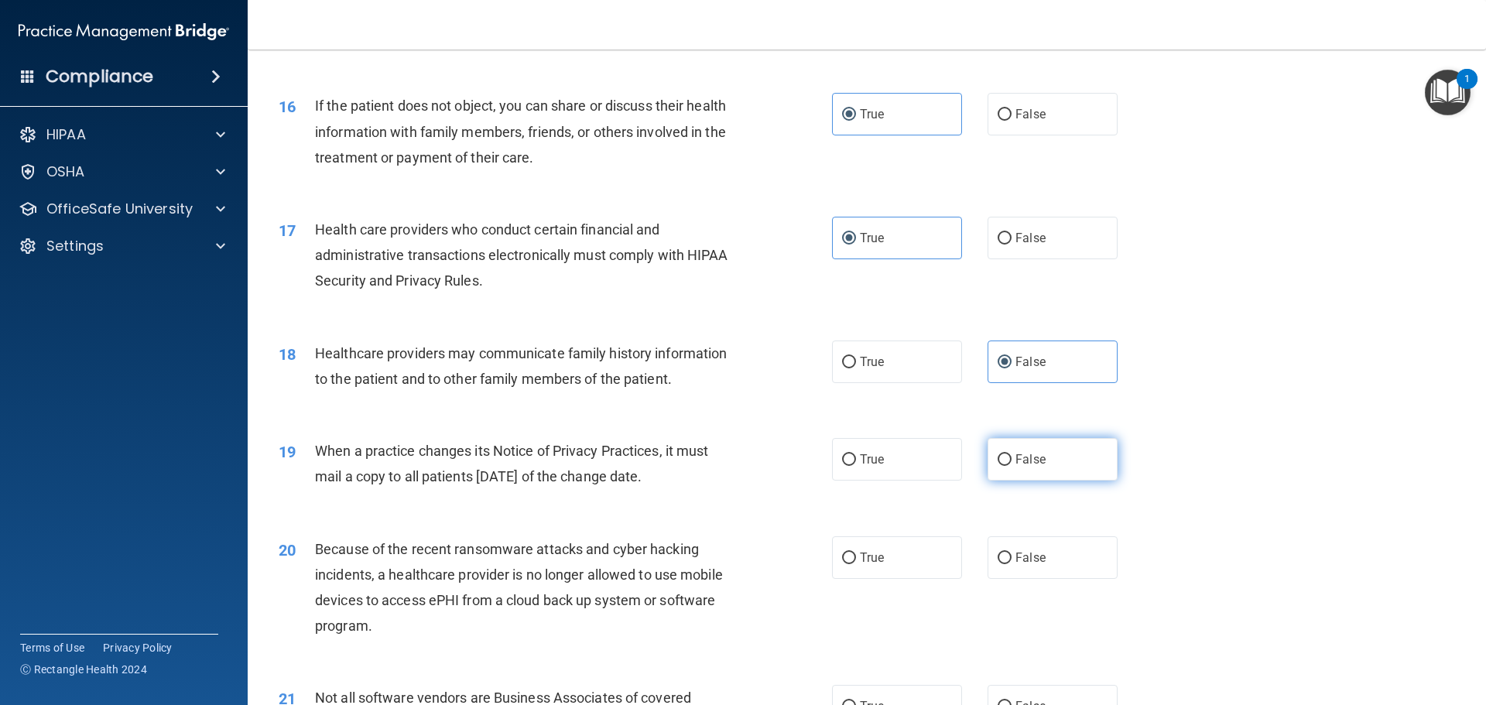
drag, startPoint x: 1059, startPoint y: 461, endPoint x: 1061, endPoint y: 475, distance: 14.8
click at [1061, 467] on label "False" at bounding box center [1053, 459] width 130 height 43
click at [1012, 466] on input "False" at bounding box center [1005, 460] width 14 height 12
radio input "true"
click at [1067, 550] on label "False" at bounding box center [1053, 558] width 130 height 43
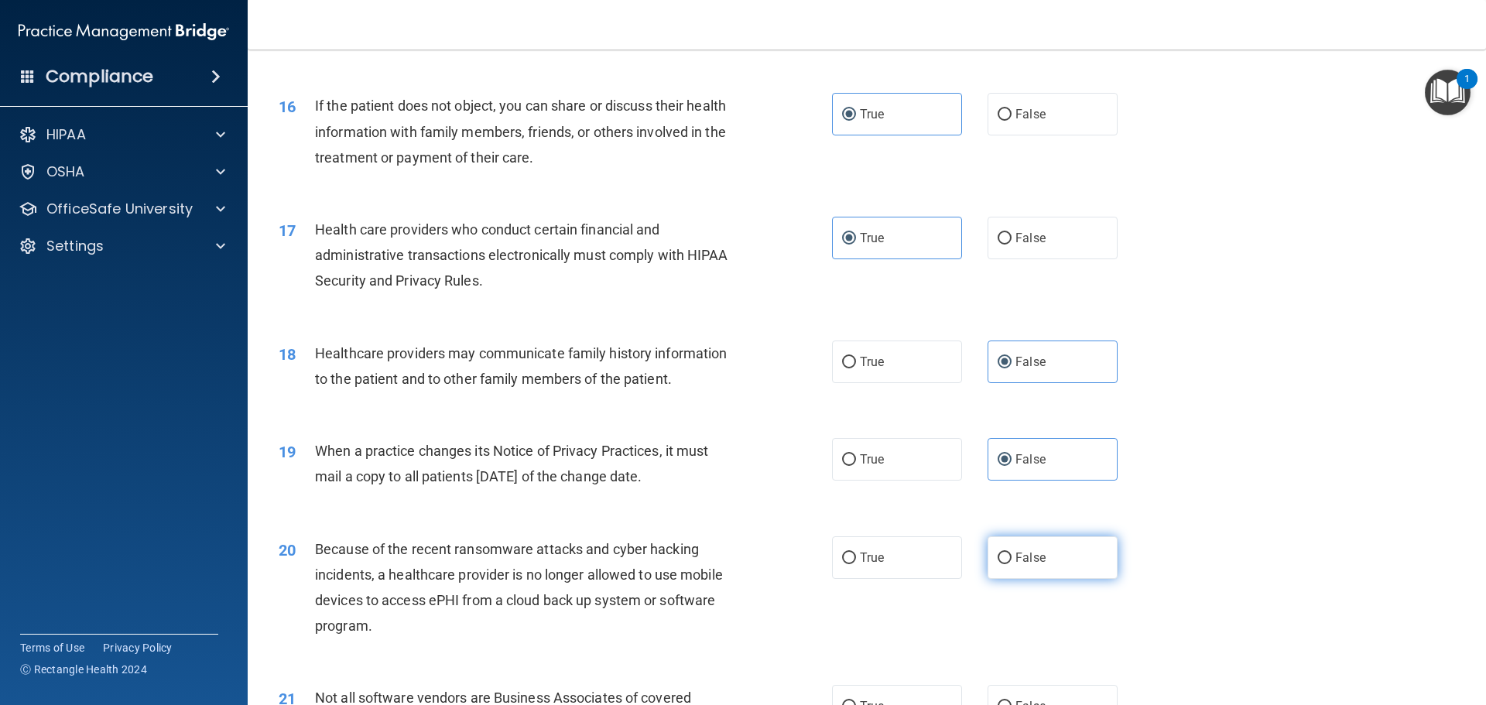
click at [1012, 553] on input "False" at bounding box center [1005, 559] width 14 height 12
radio input "true"
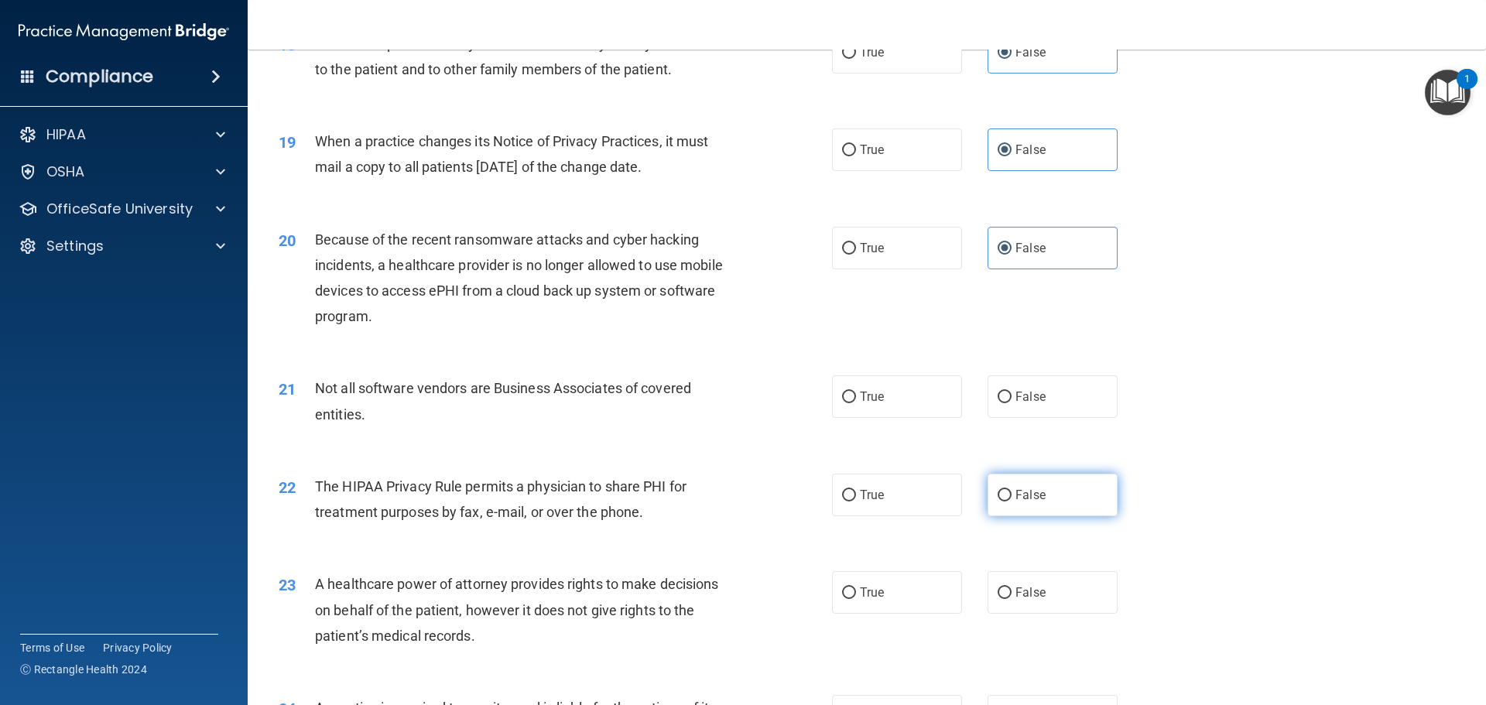
scroll to position [2245, 0]
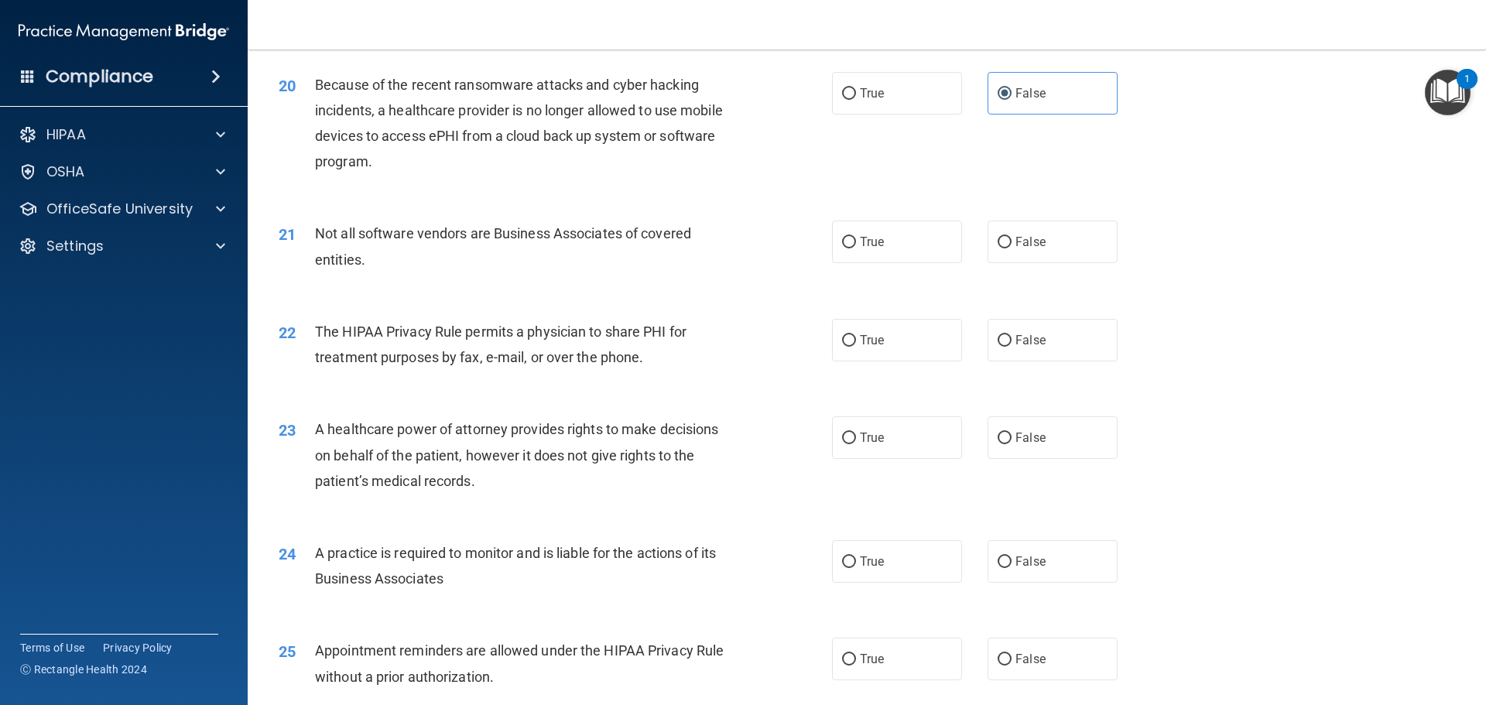
click at [915, 255] on label "True" at bounding box center [897, 242] width 130 height 43
click at [856, 249] on input "True" at bounding box center [849, 243] width 14 height 12
radio input "true"
click at [920, 350] on label "True" at bounding box center [897, 340] width 130 height 43
click at [856, 347] on input "True" at bounding box center [849, 341] width 14 height 12
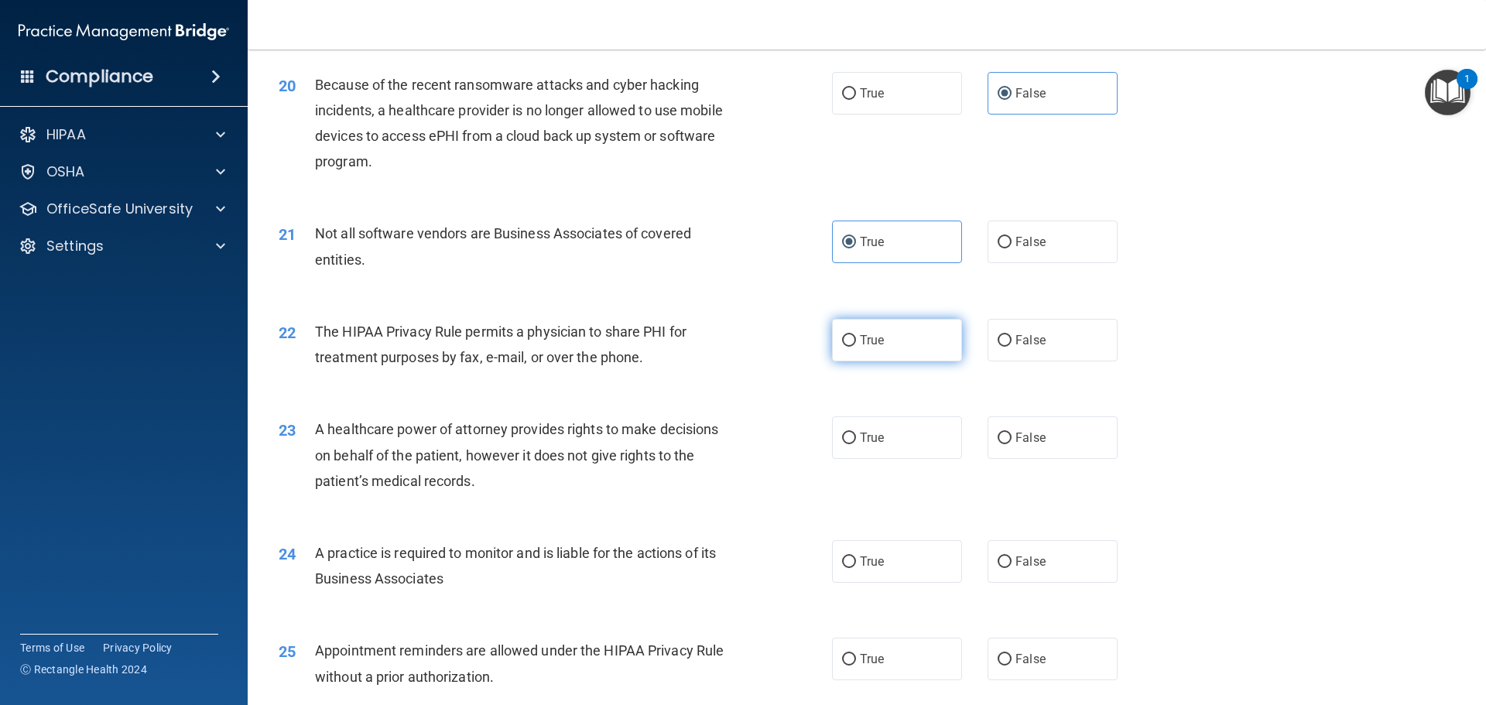
radio input "true"
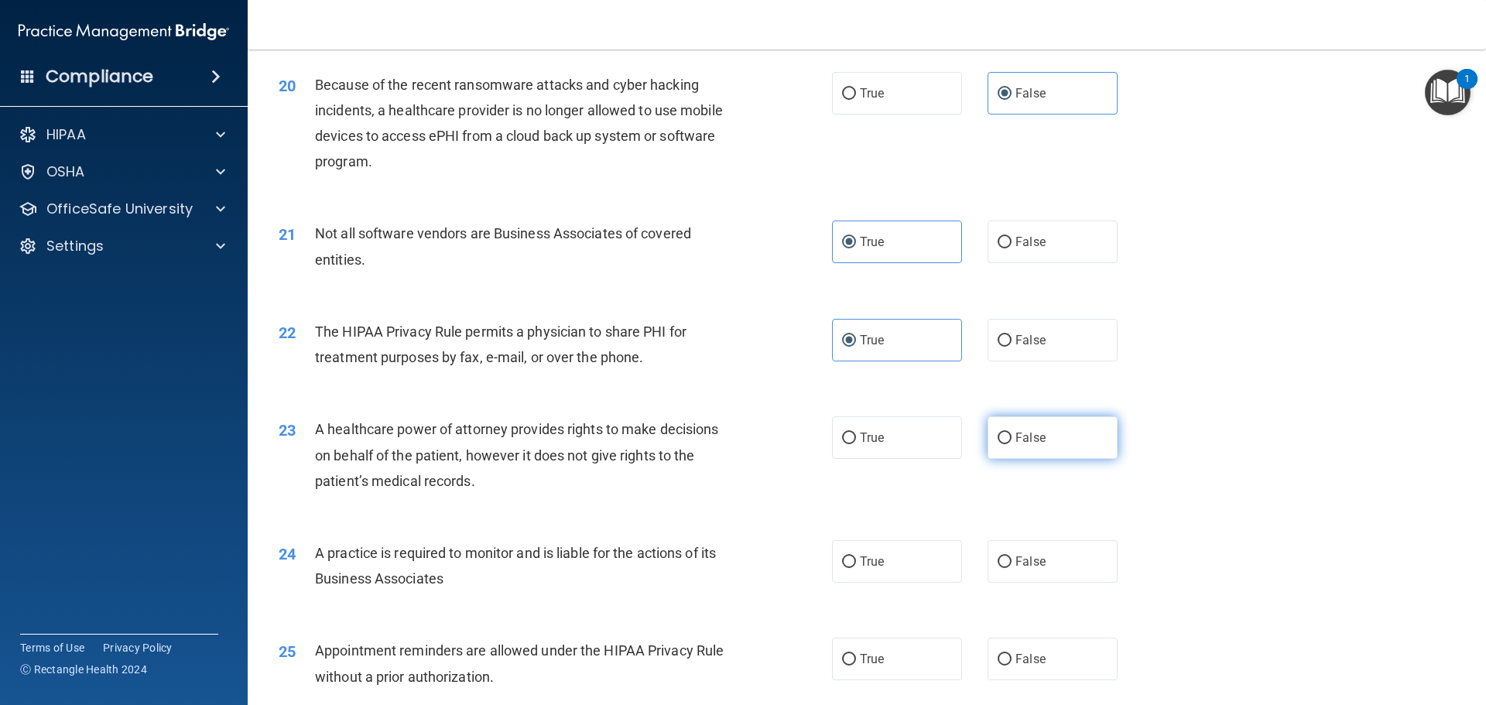
click at [1051, 444] on label "False" at bounding box center [1053, 438] width 130 height 43
click at [1012, 444] on input "False" at bounding box center [1005, 439] width 14 height 12
radio input "true"
click at [1067, 567] on label "False" at bounding box center [1053, 561] width 130 height 43
click at [1012, 567] on input "False" at bounding box center [1005, 563] width 14 height 12
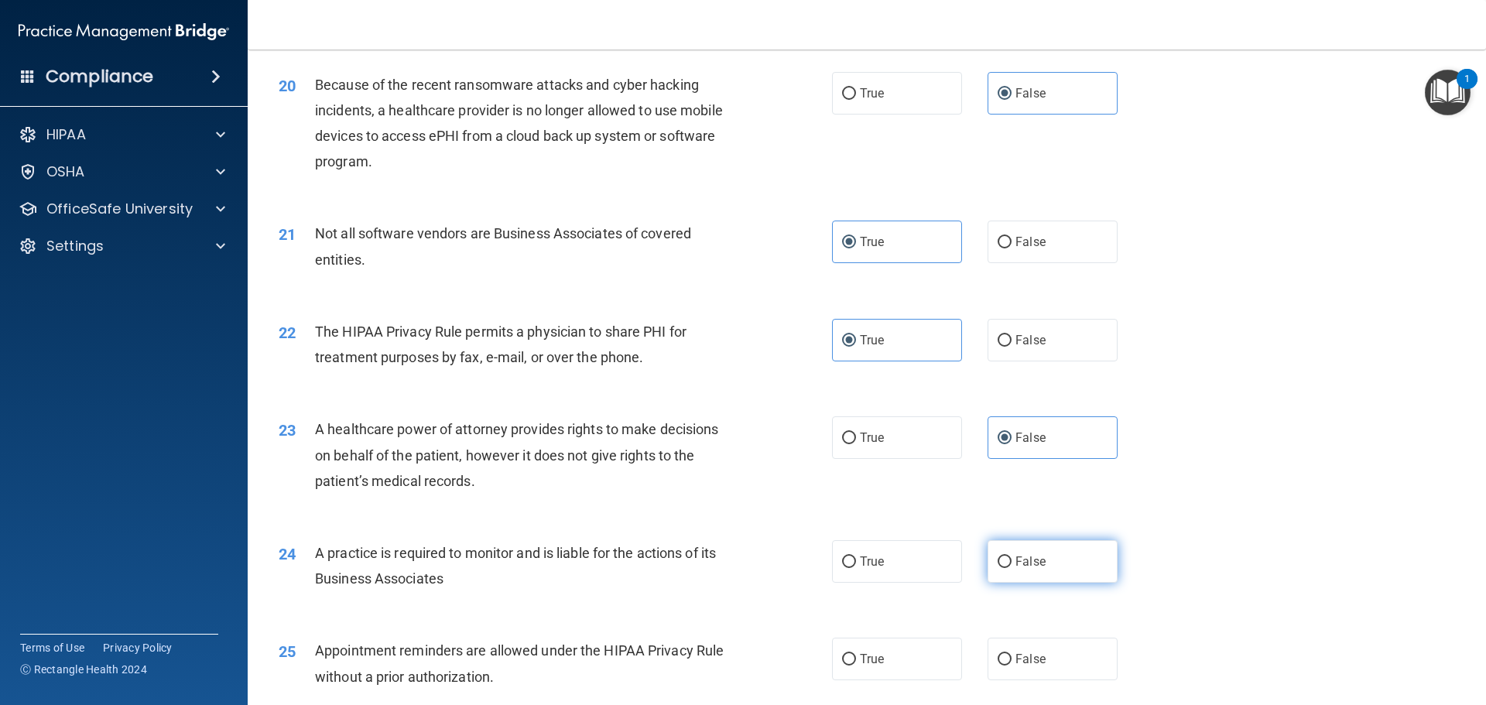
radio input "true"
click at [898, 649] on label "True" at bounding box center [897, 659] width 130 height 43
click at [856, 654] on input "True" at bounding box center [849, 660] width 14 height 12
radio input "true"
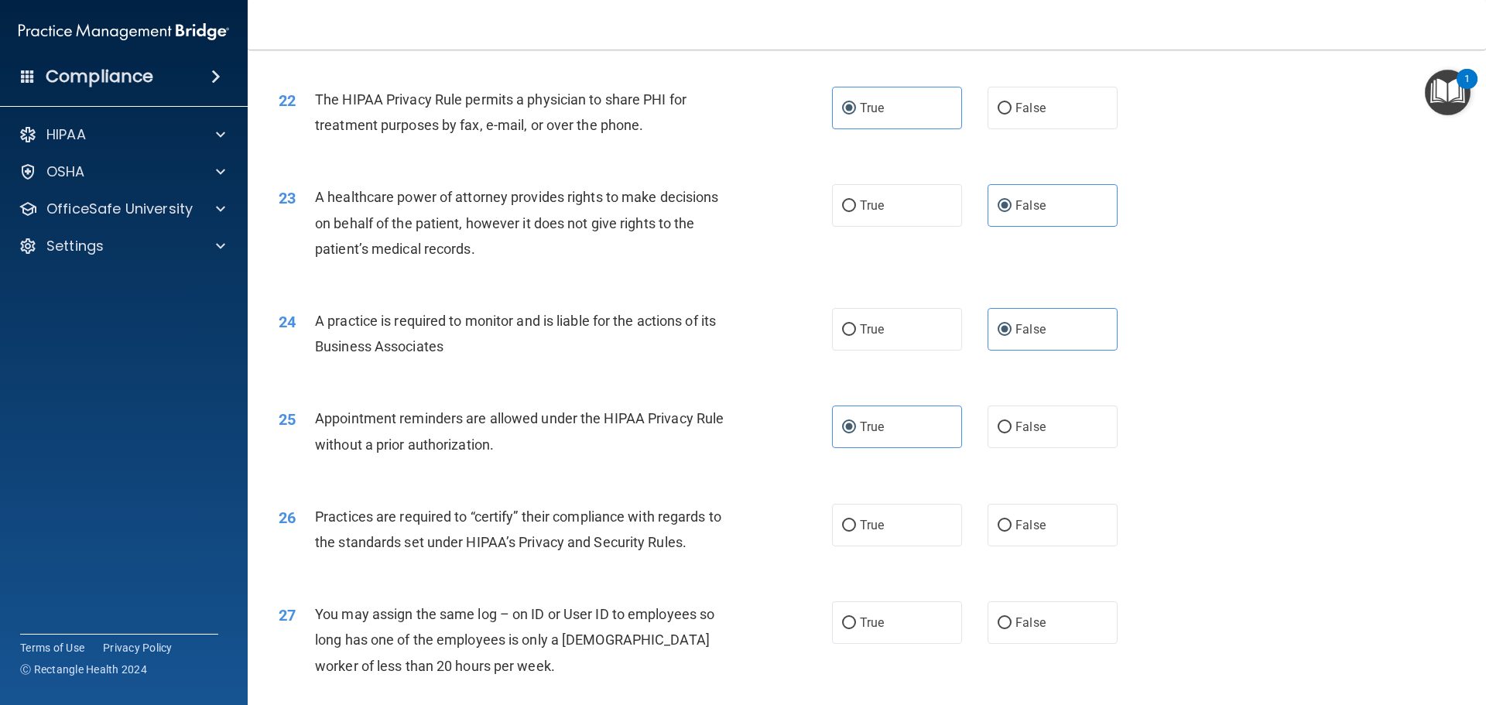
scroll to position [2555, 0]
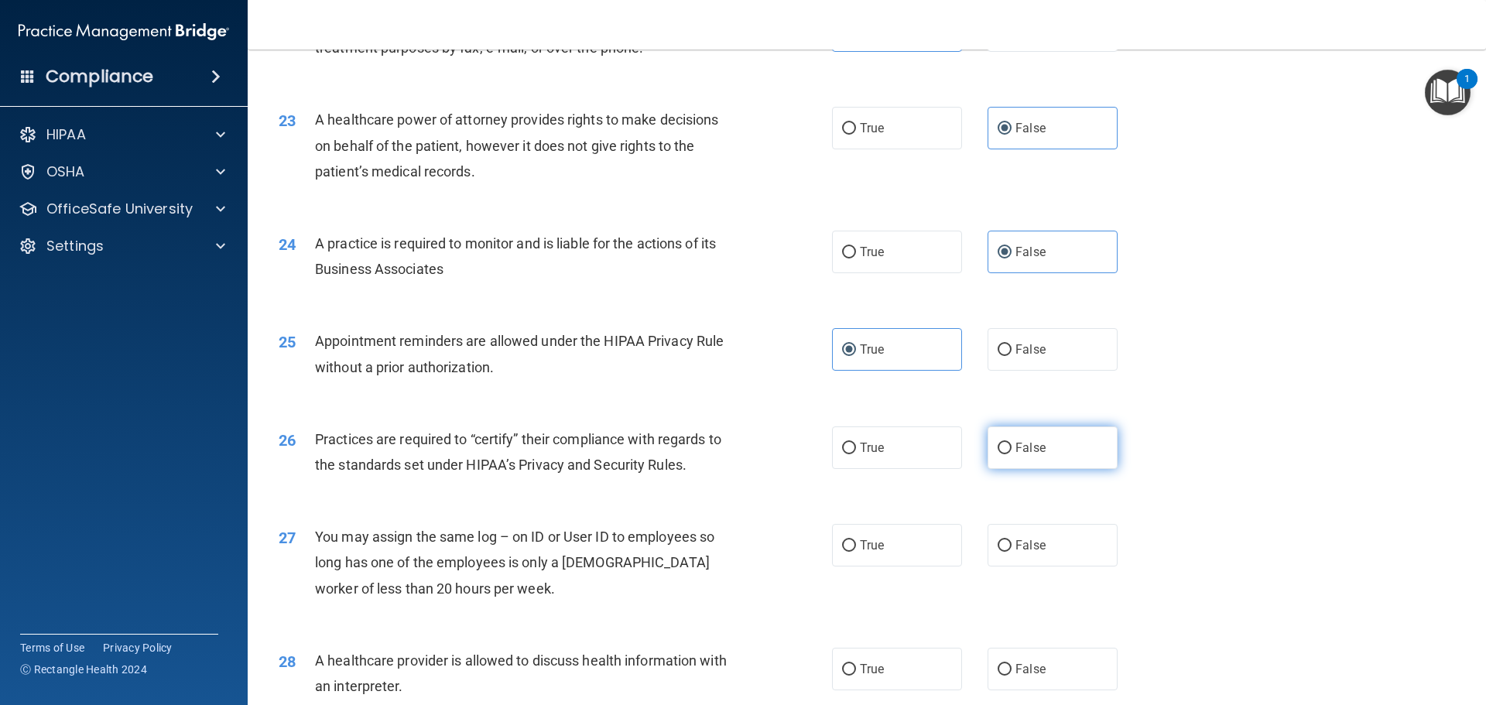
click at [1051, 460] on label "False" at bounding box center [1053, 448] width 130 height 43
click at [1012, 454] on input "False" at bounding box center [1005, 449] width 14 height 12
radio input "true"
click at [1058, 544] on label "False" at bounding box center [1053, 545] width 130 height 43
click at [1012, 544] on input "False" at bounding box center [1005, 546] width 14 height 12
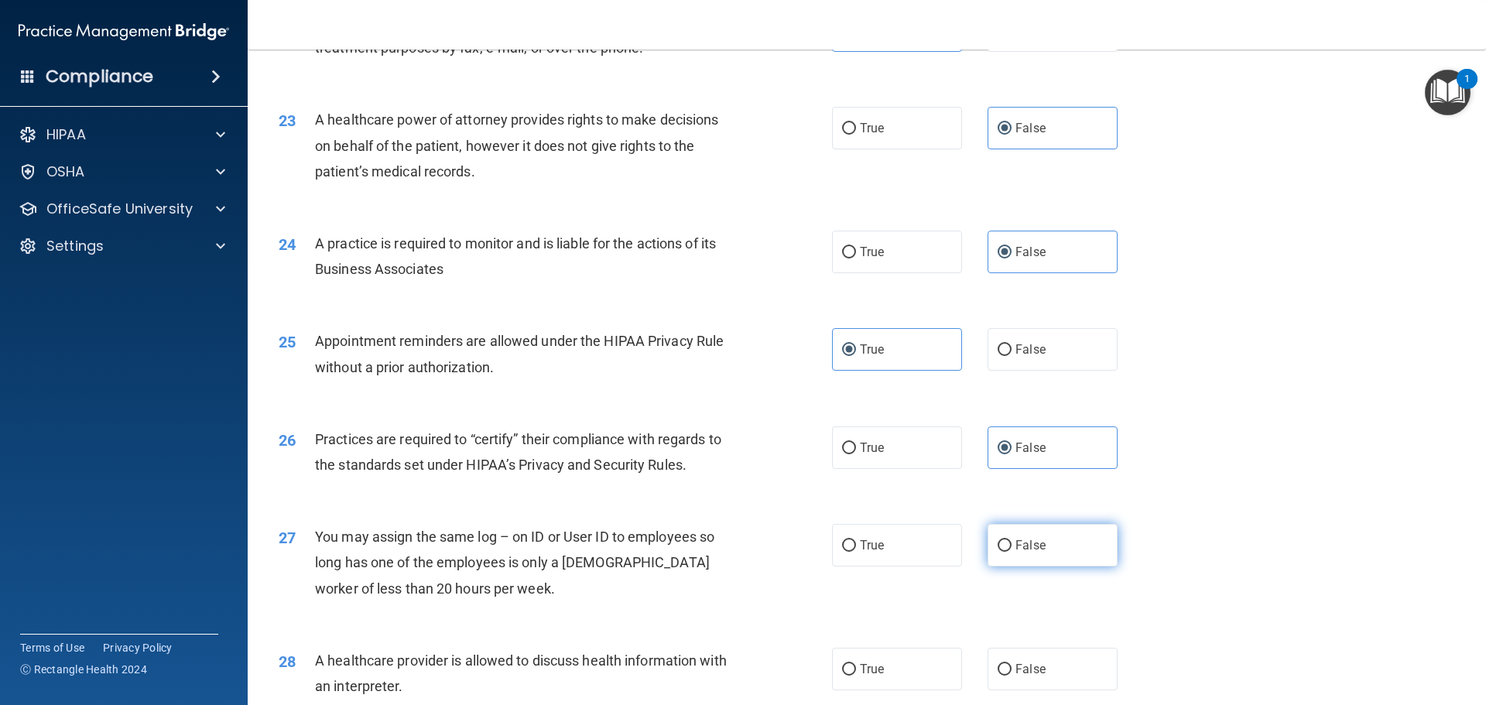
radio input "true"
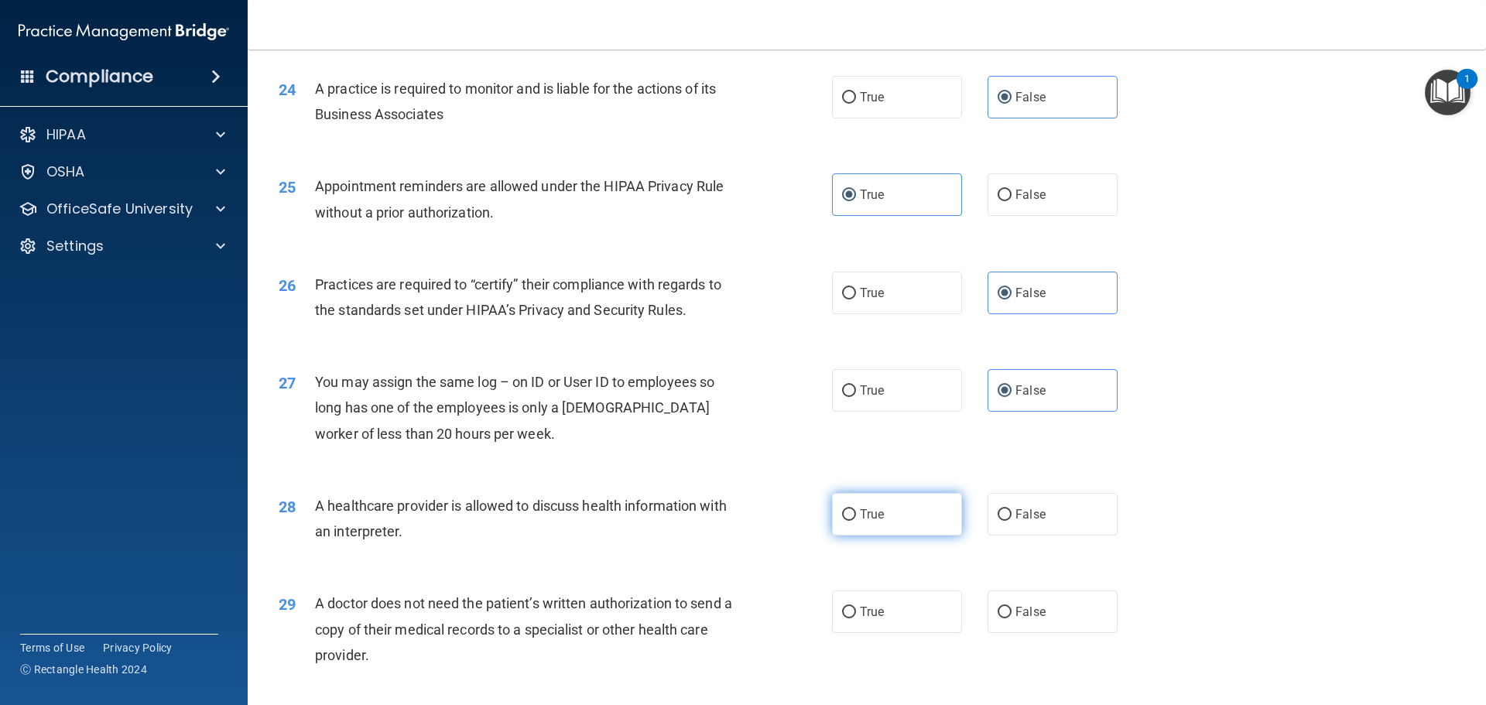
click at [944, 516] on label "True" at bounding box center [897, 514] width 130 height 43
click at [856, 516] on input "True" at bounding box center [849, 515] width 14 height 12
radio input "true"
click at [924, 605] on label "True" at bounding box center [897, 612] width 130 height 43
click at [856, 607] on input "True" at bounding box center [849, 613] width 14 height 12
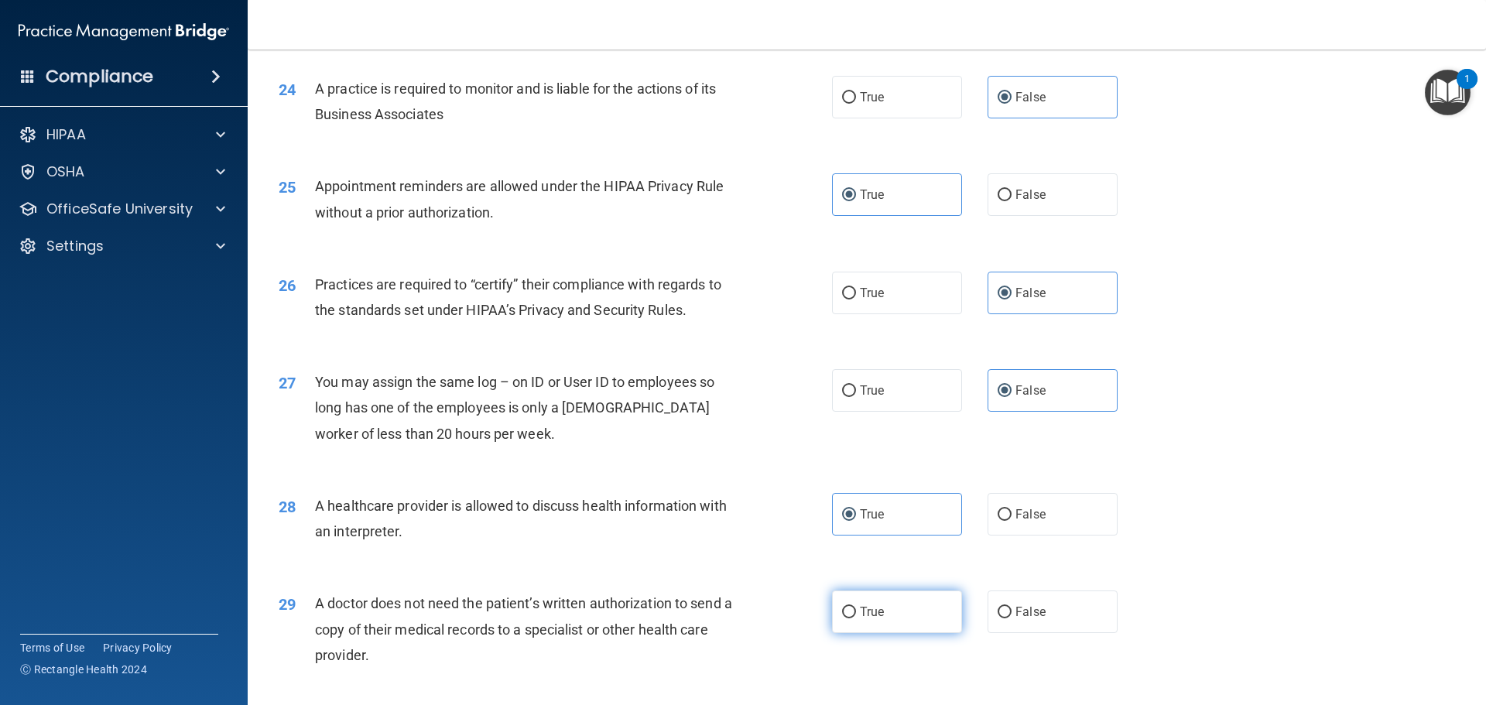
radio input "true"
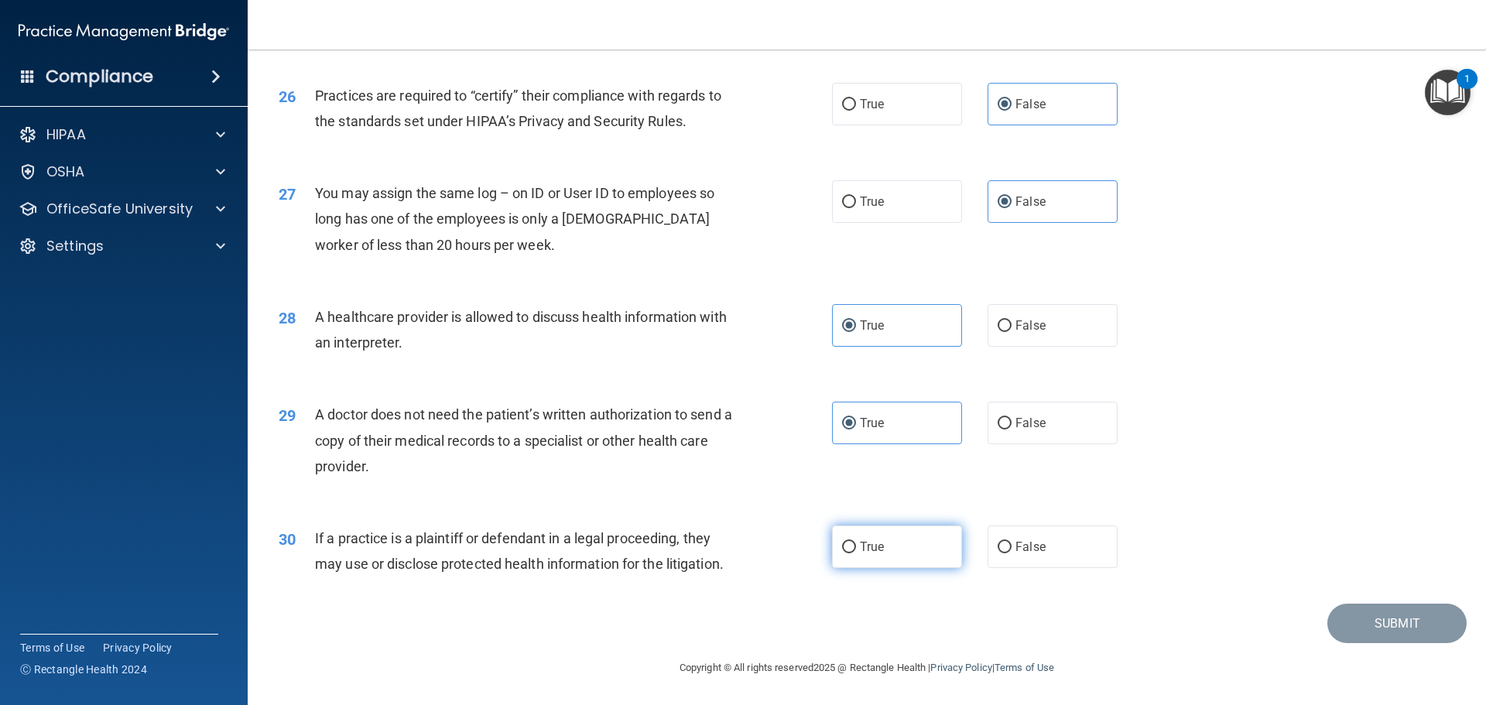
click at [927, 557] on label "True" at bounding box center [897, 547] width 130 height 43
click at [856, 554] on input "True" at bounding box center [849, 548] width 14 height 12
radio input "true"
click at [1380, 622] on button "Submit" at bounding box center [1397, 623] width 139 height 39
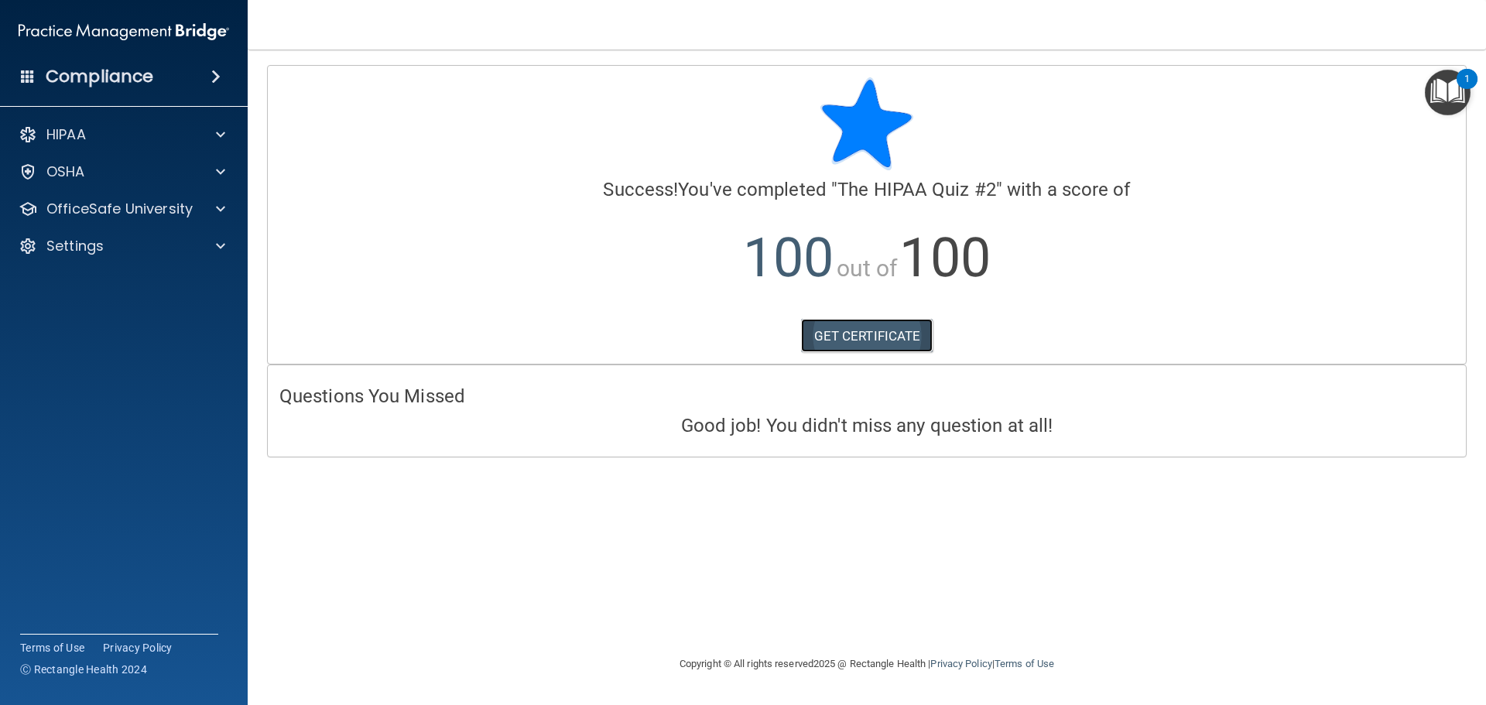
click at [856, 338] on link "GET CERTIFICATE" at bounding box center [867, 336] width 132 height 34
click at [99, 213] on p "OfficeSafe University" at bounding box center [119, 209] width 146 height 19
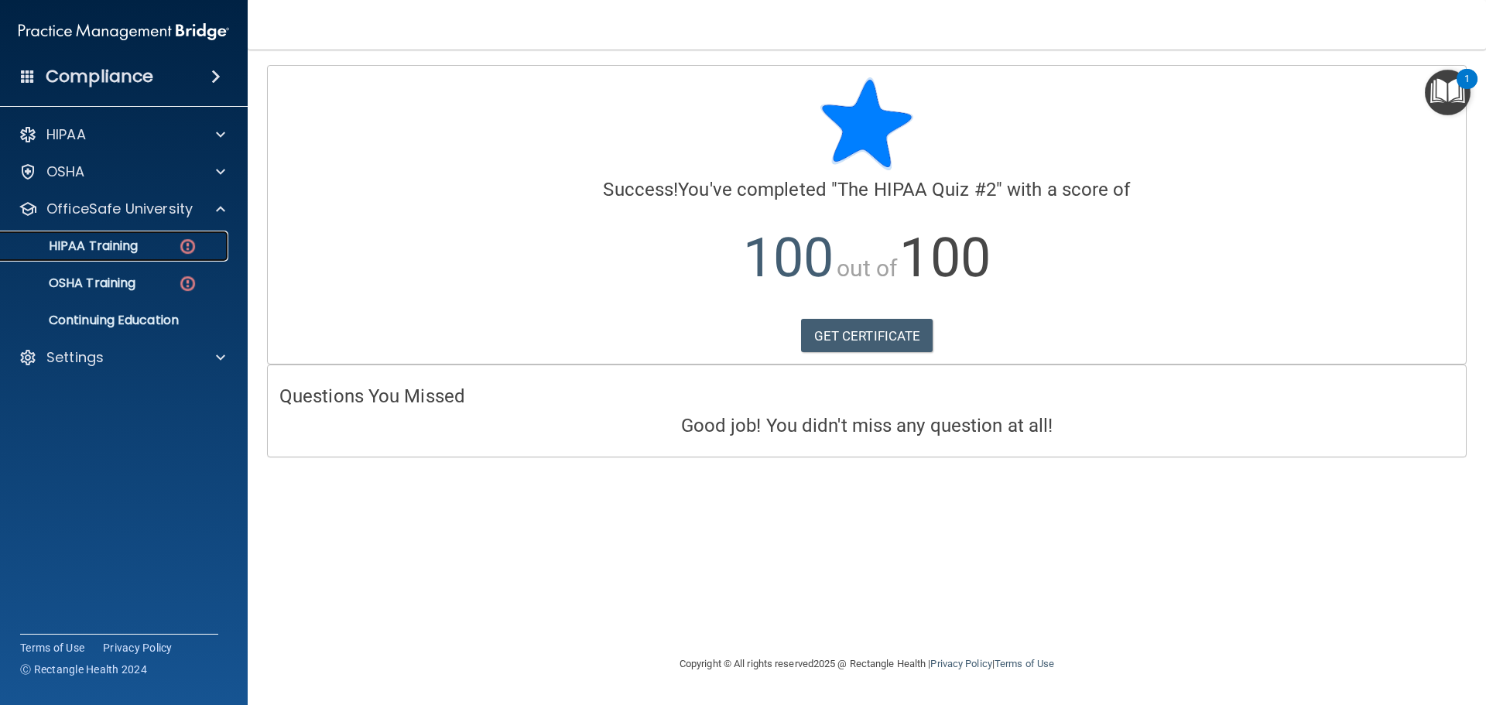
click at [158, 244] on div "HIPAA Training" at bounding box center [115, 245] width 211 height 15
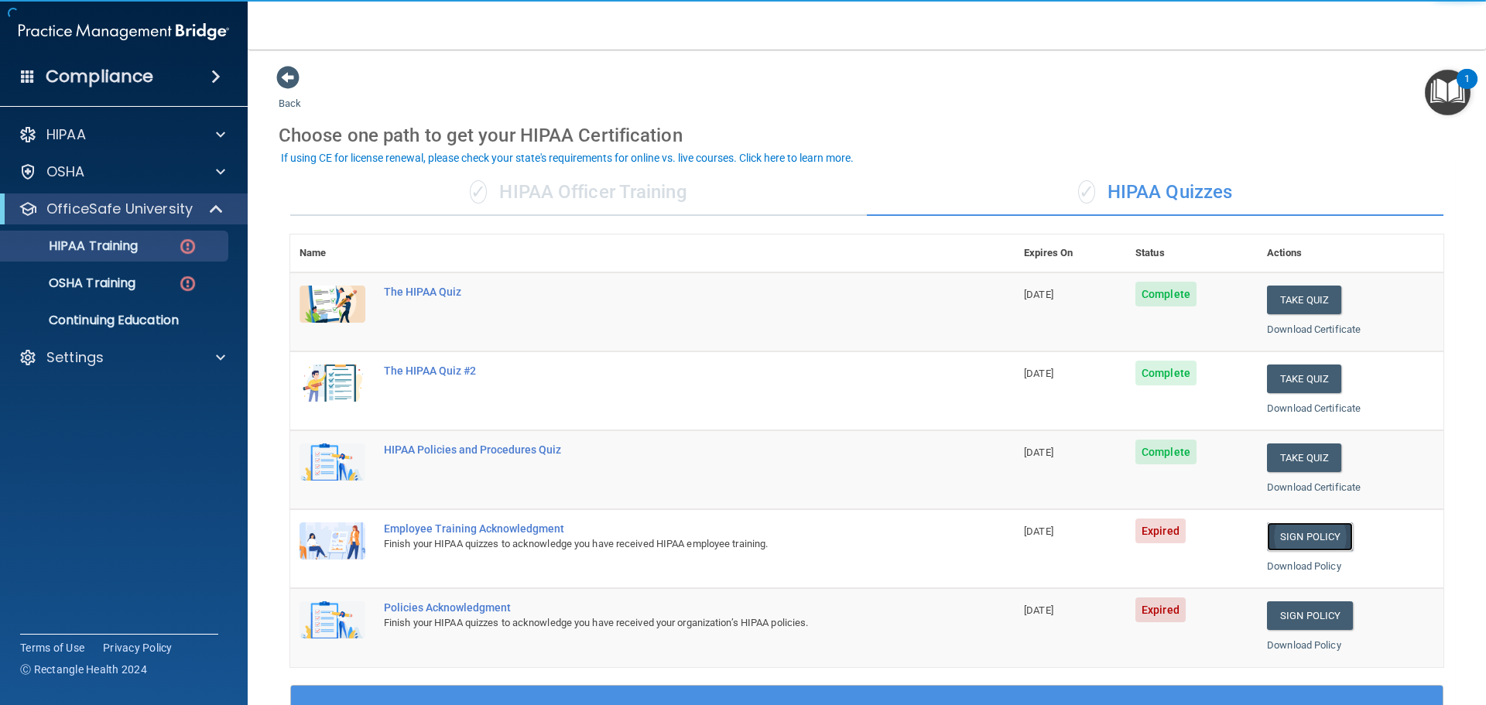
click at [1284, 527] on link "Sign Policy" at bounding box center [1310, 537] width 86 height 29
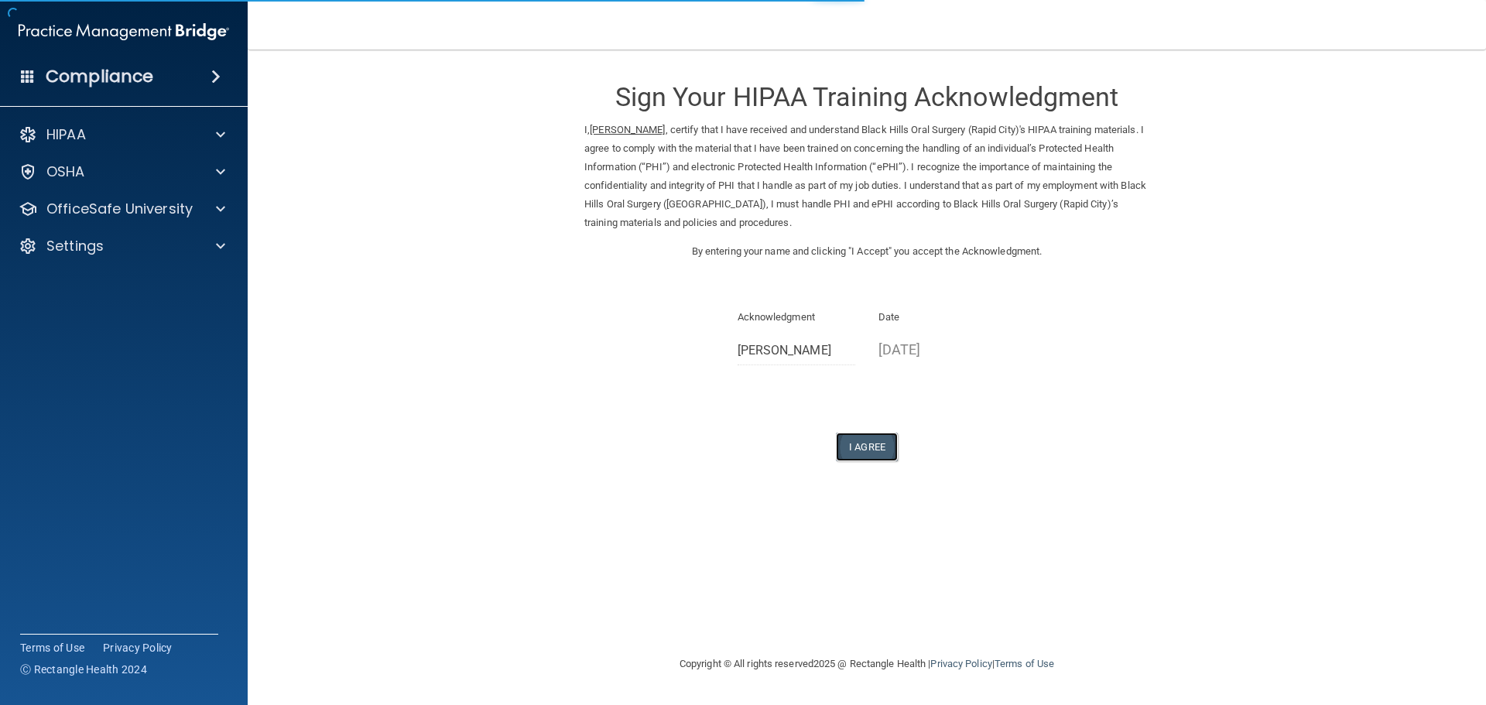
click at [865, 451] on button "I Agree" at bounding box center [867, 447] width 62 height 29
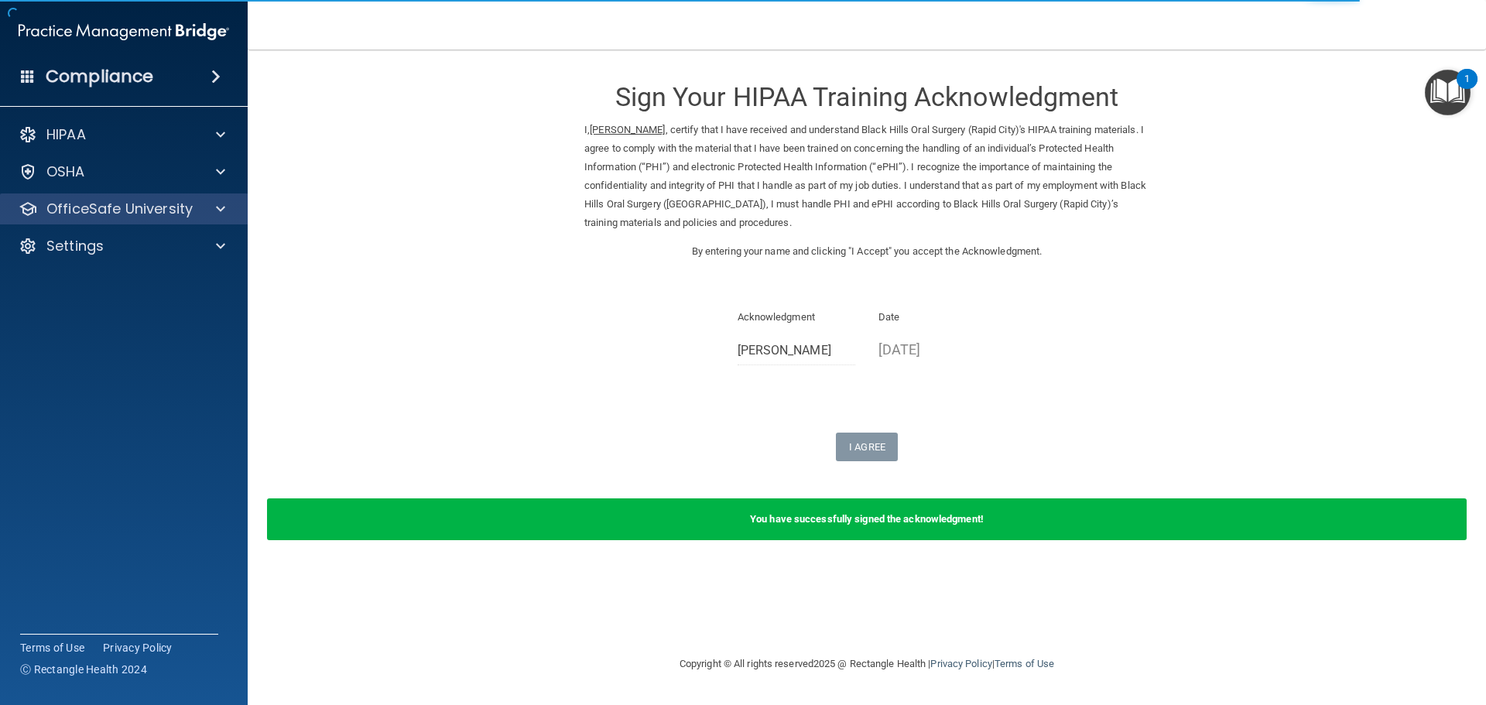
click at [164, 218] on div "OfficeSafe University" at bounding box center [124, 209] width 249 height 31
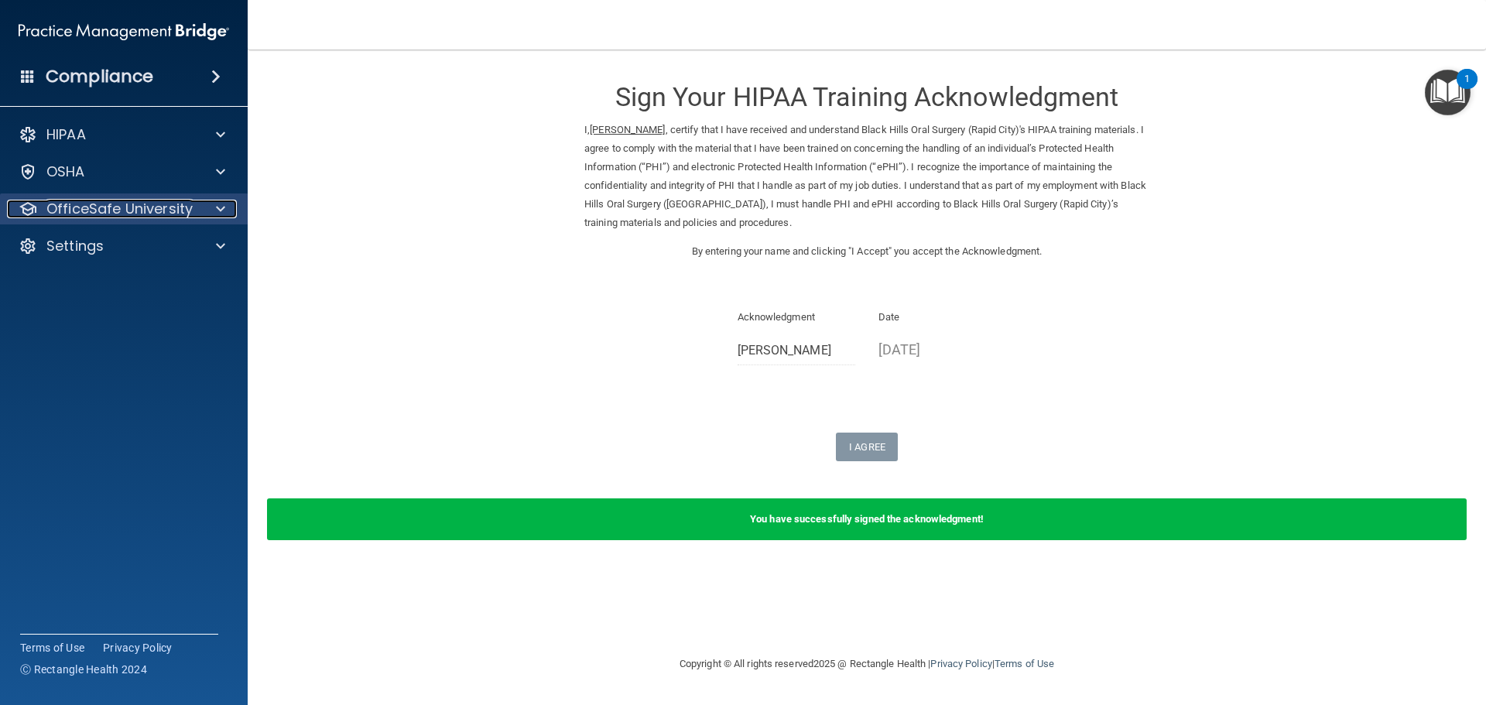
click at [199, 206] on div at bounding box center [218, 209] width 39 height 19
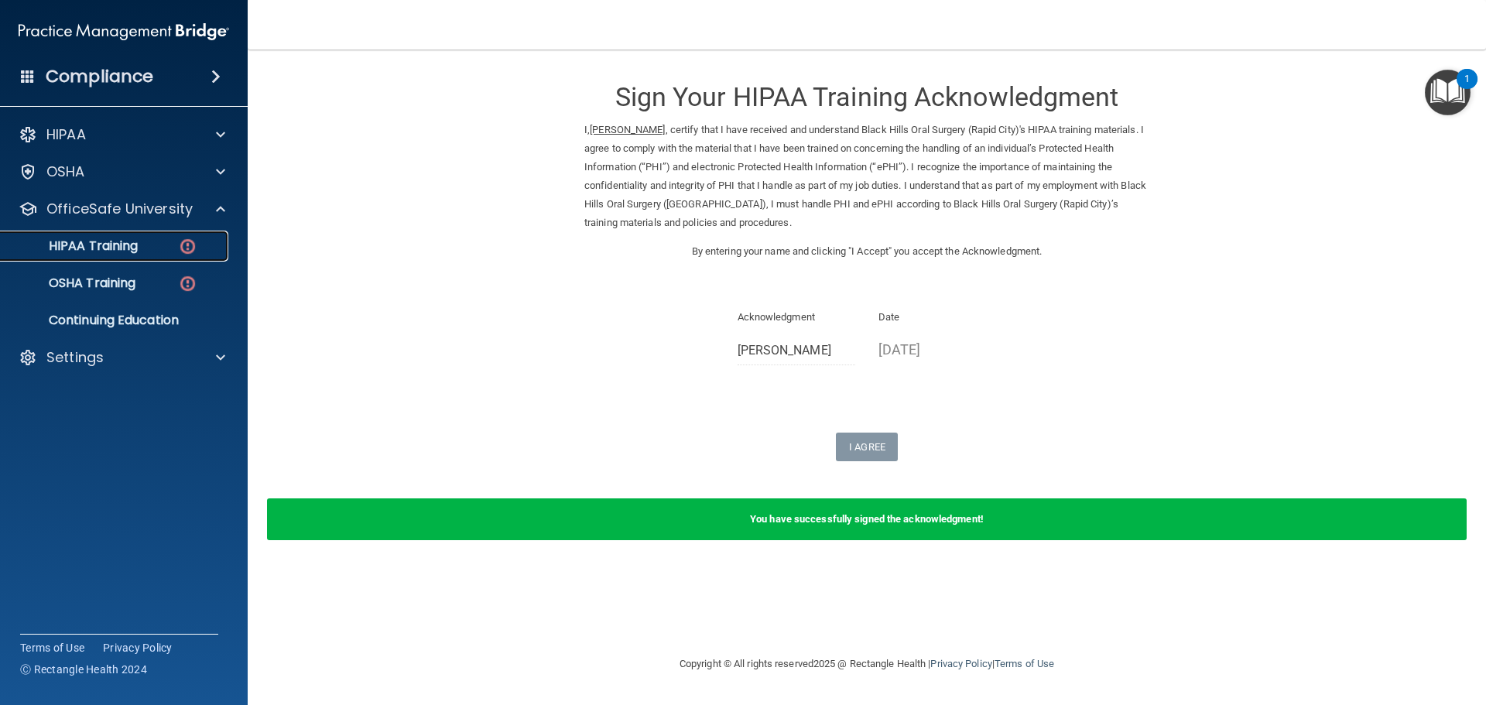
click at [137, 252] on p "HIPAA Training" at bounding box center [74, 245] width 128 height 15
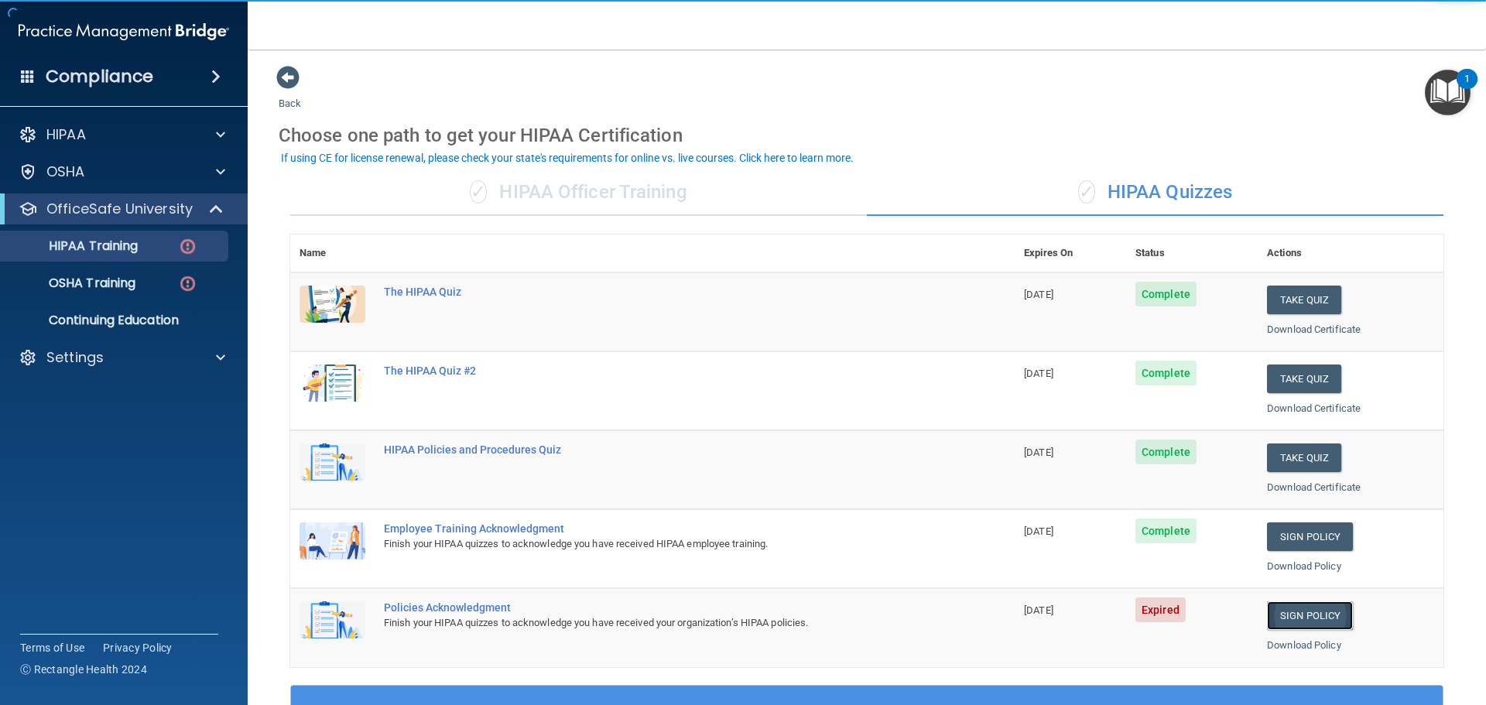
click at [1306, 614] on link "Sign Policy" at bounding box center [1310, 616] width 86 height 29
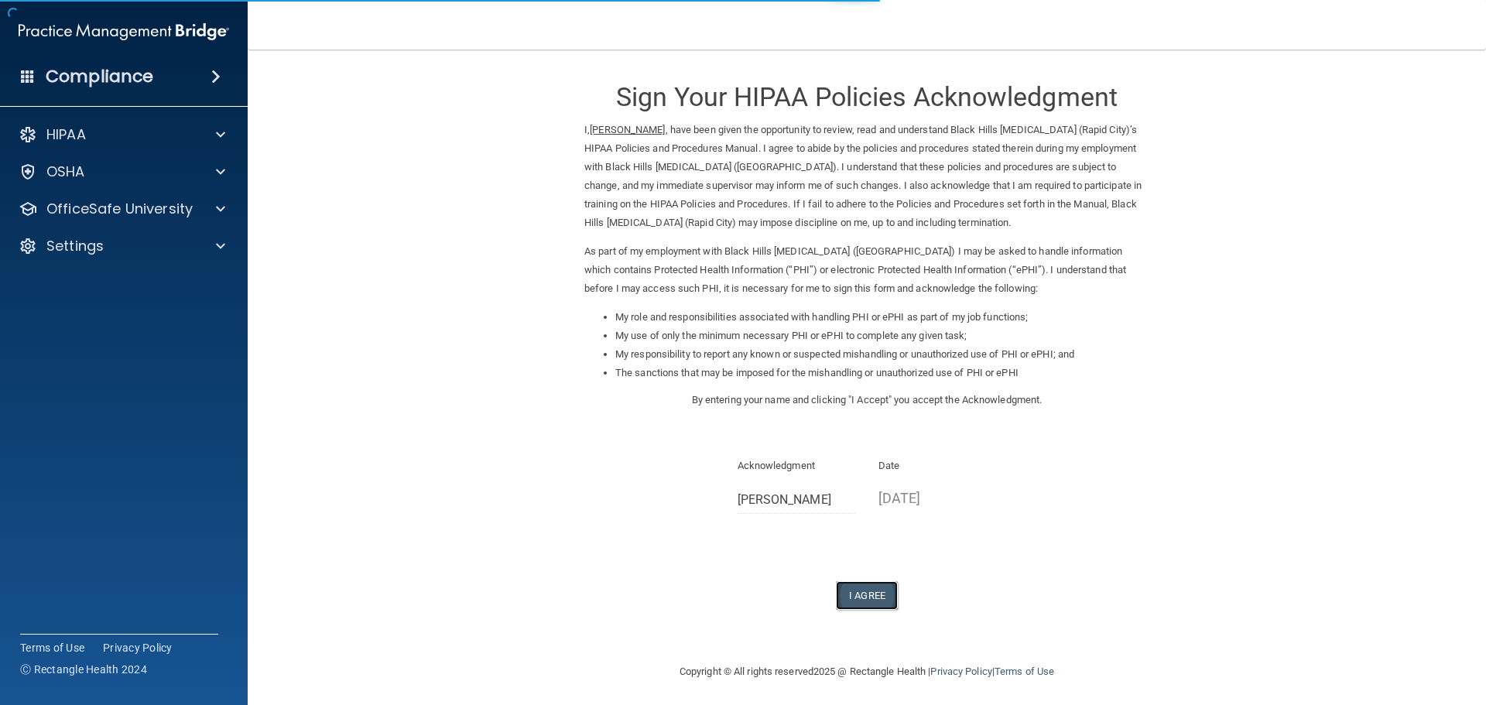
click at [852, 588] on button "I Agree" at bounding box center [867, 595] width 62 height 29
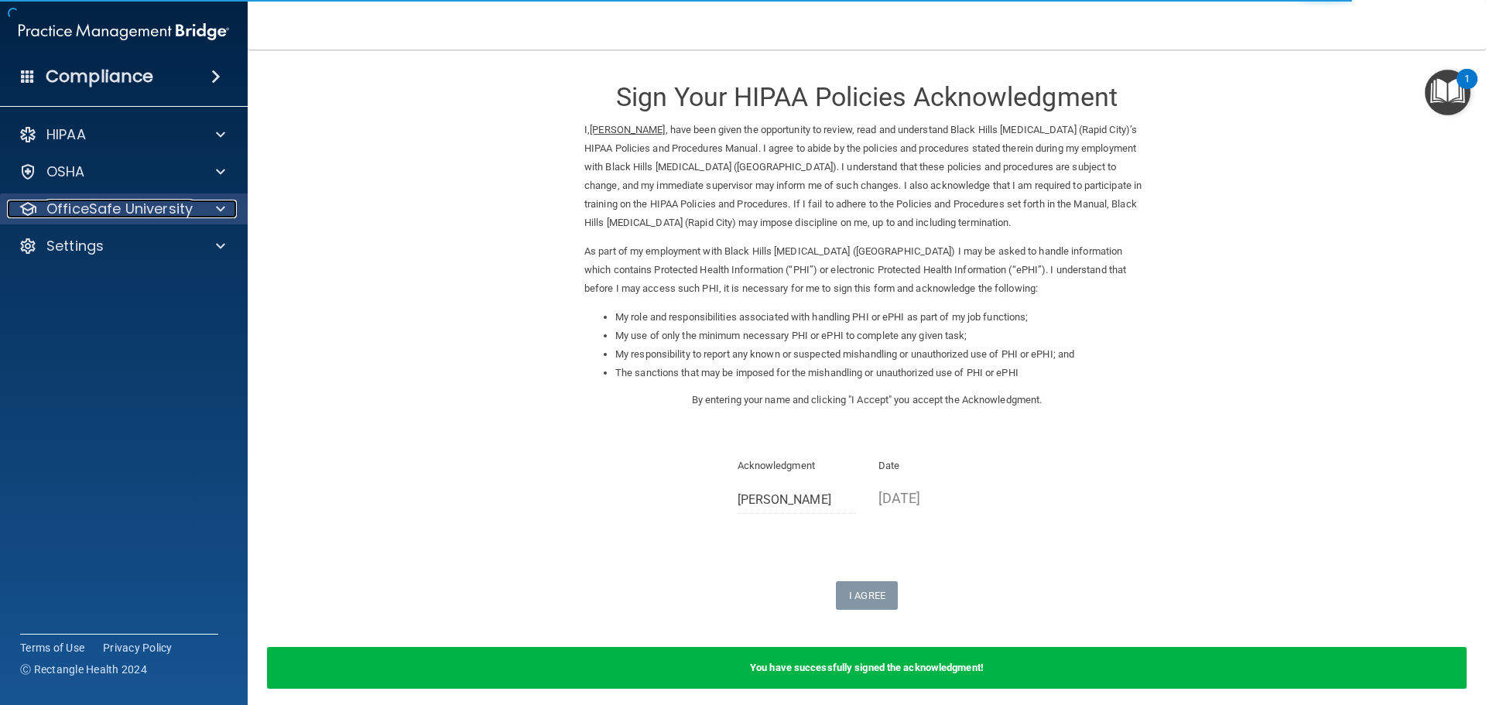
click at [127, 216] on p "OfficeSafe University" at bounding box center [119, 209] width 146 height 19
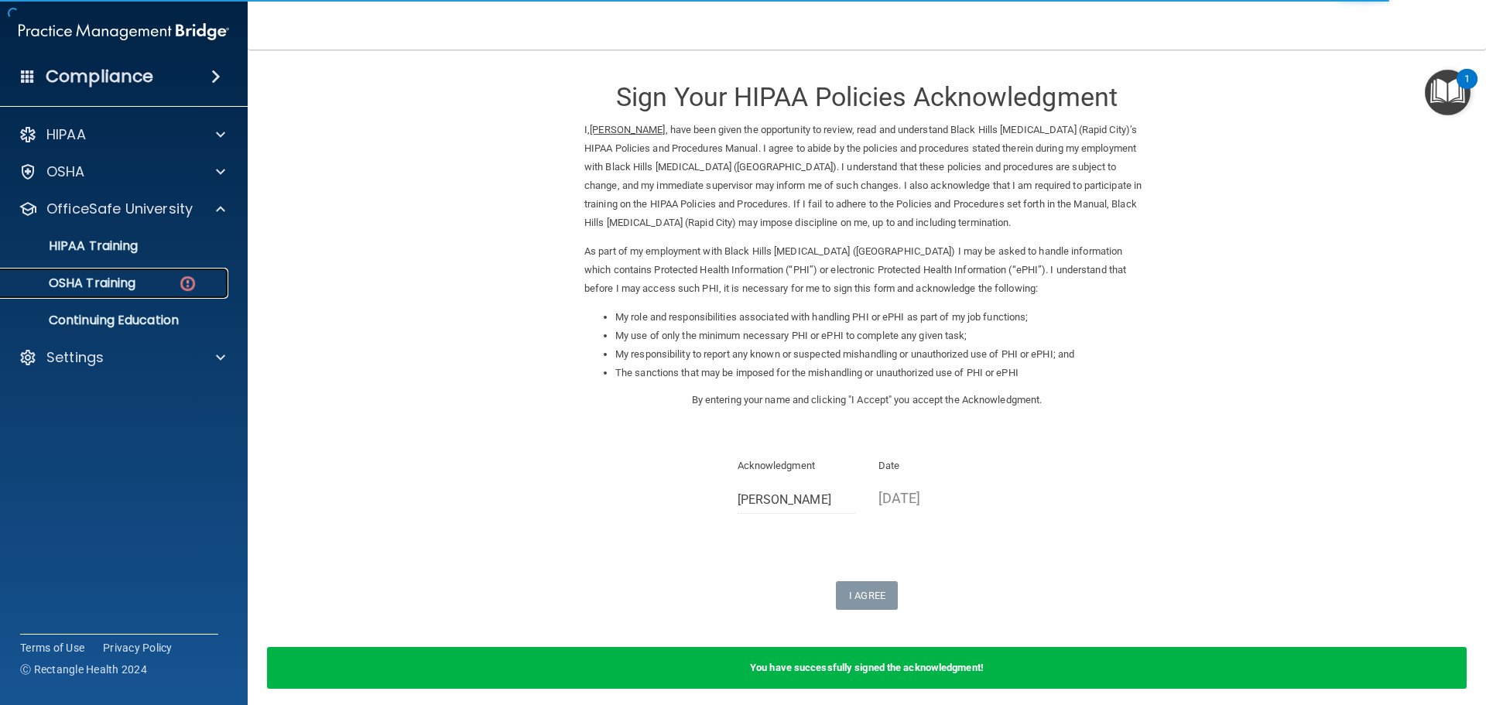
click at [139, 284] on div "OSHA Training" at bounding box center [115, 283] width 211 height 15
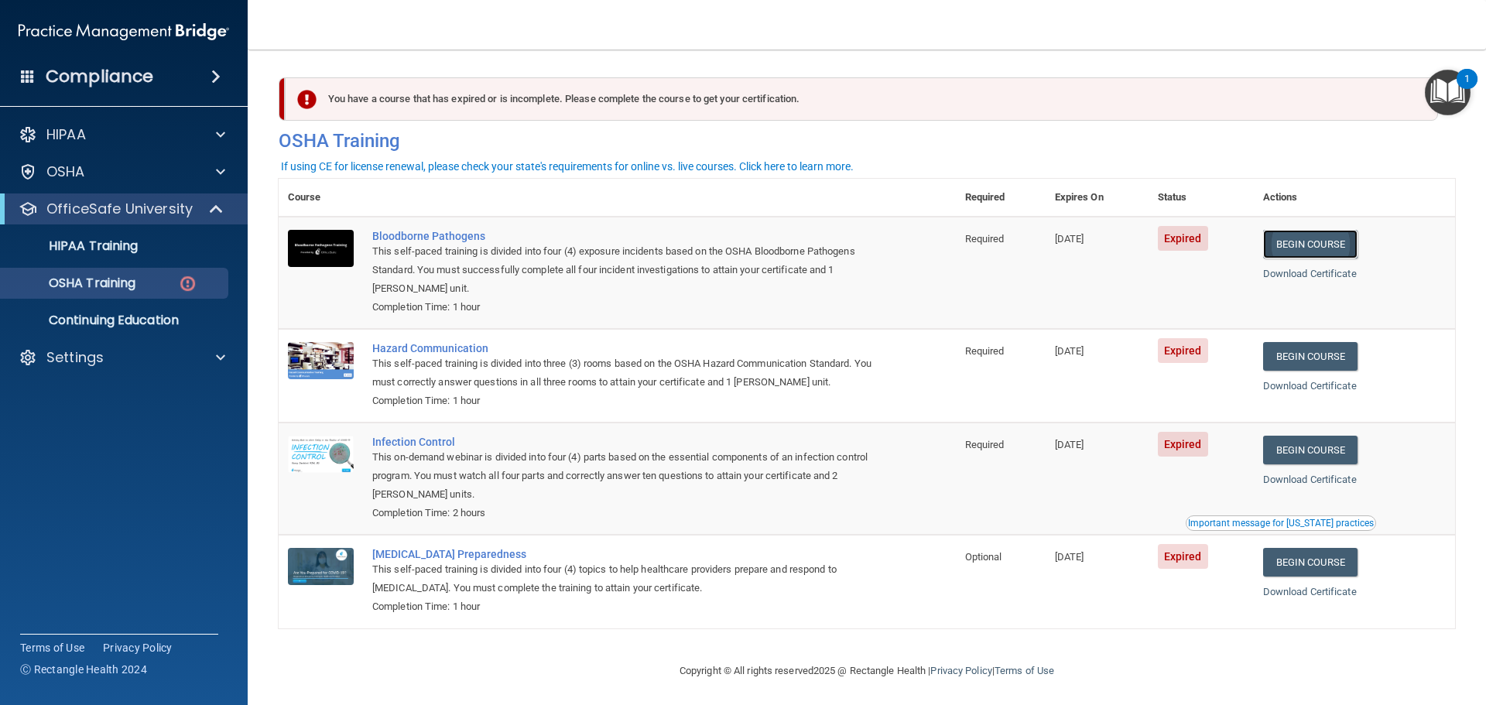
click at [1294, 242] on link "Begin Course" at bounding box center [1310, 244] width 94 height 29
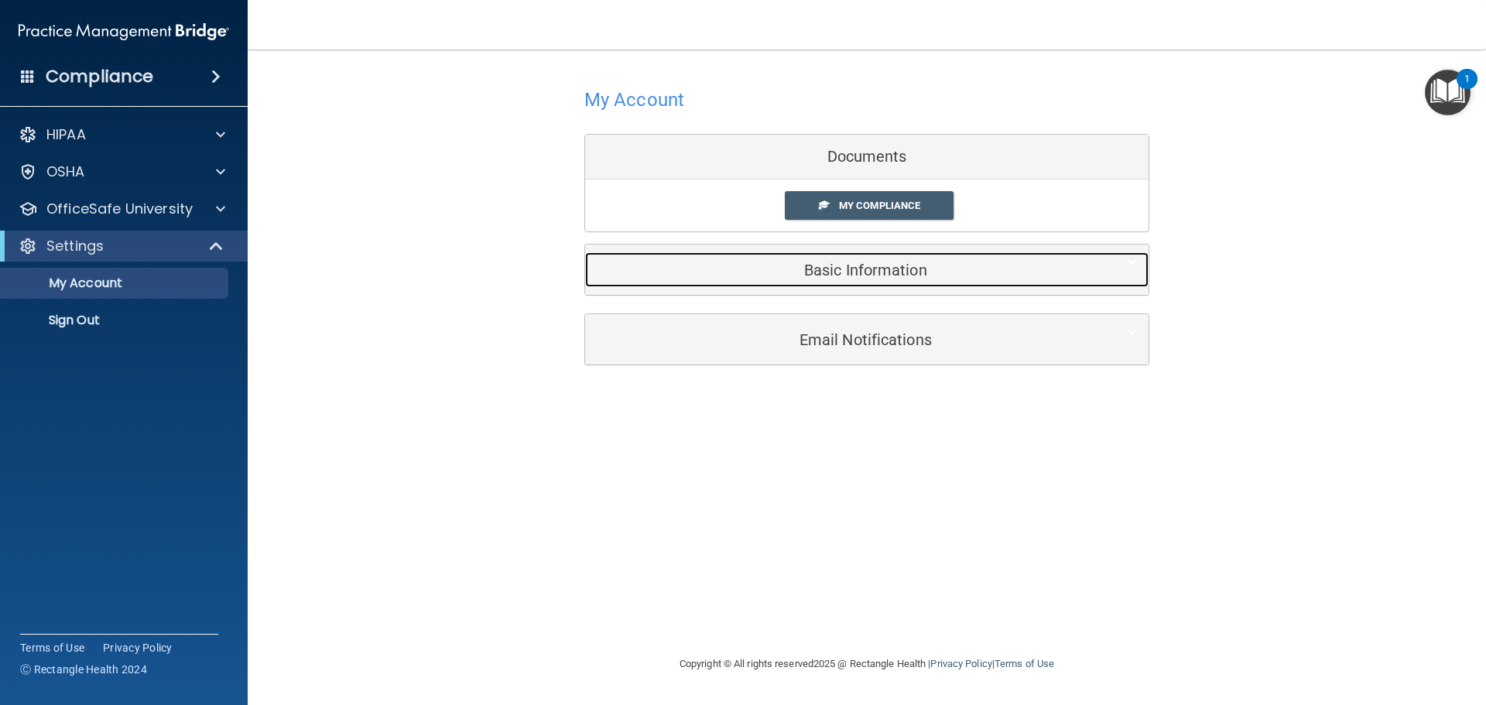
click at [906, 270] on h5 "Basic Information" at bounding box center [843, 270] width 493 height 17
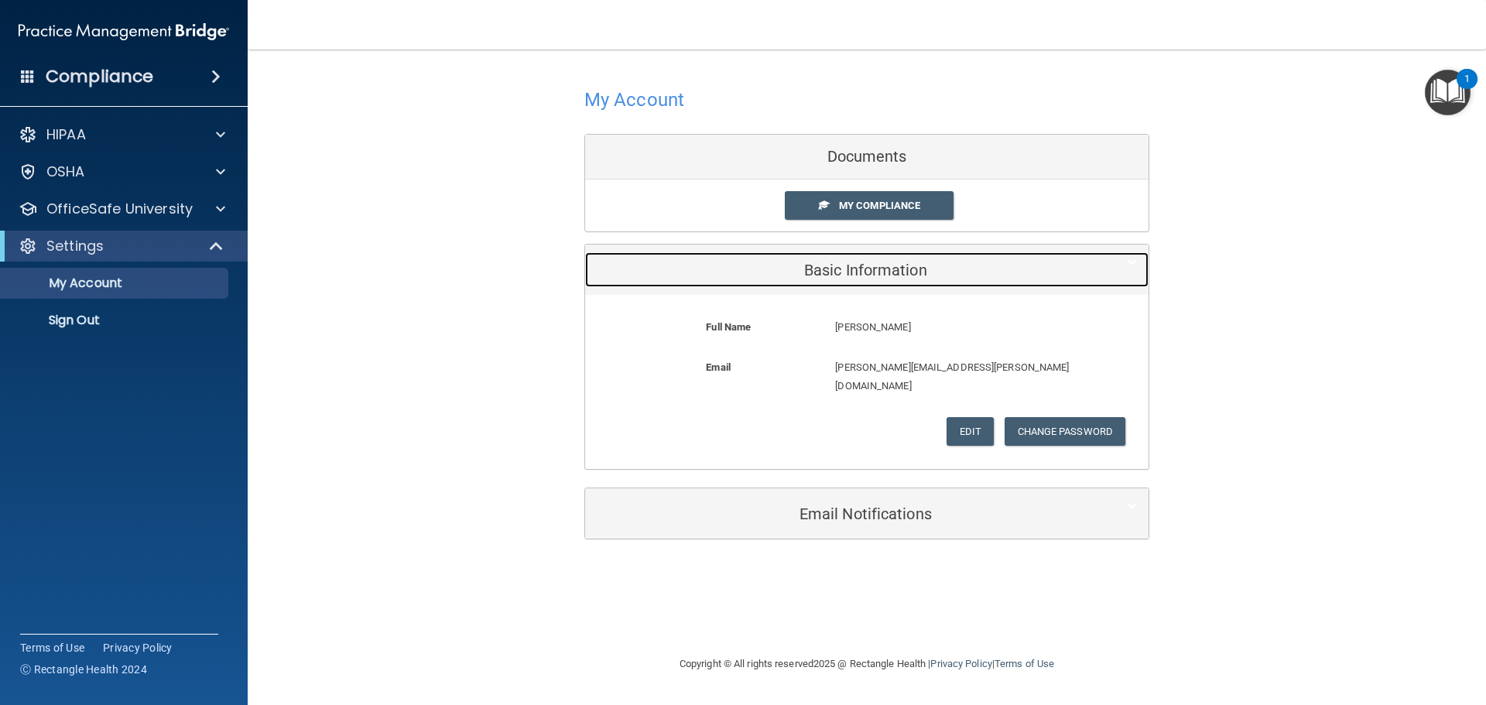
click at [906, 270] on h5 "Basic Information" at bounding box center [843, 270] width 493 height 17
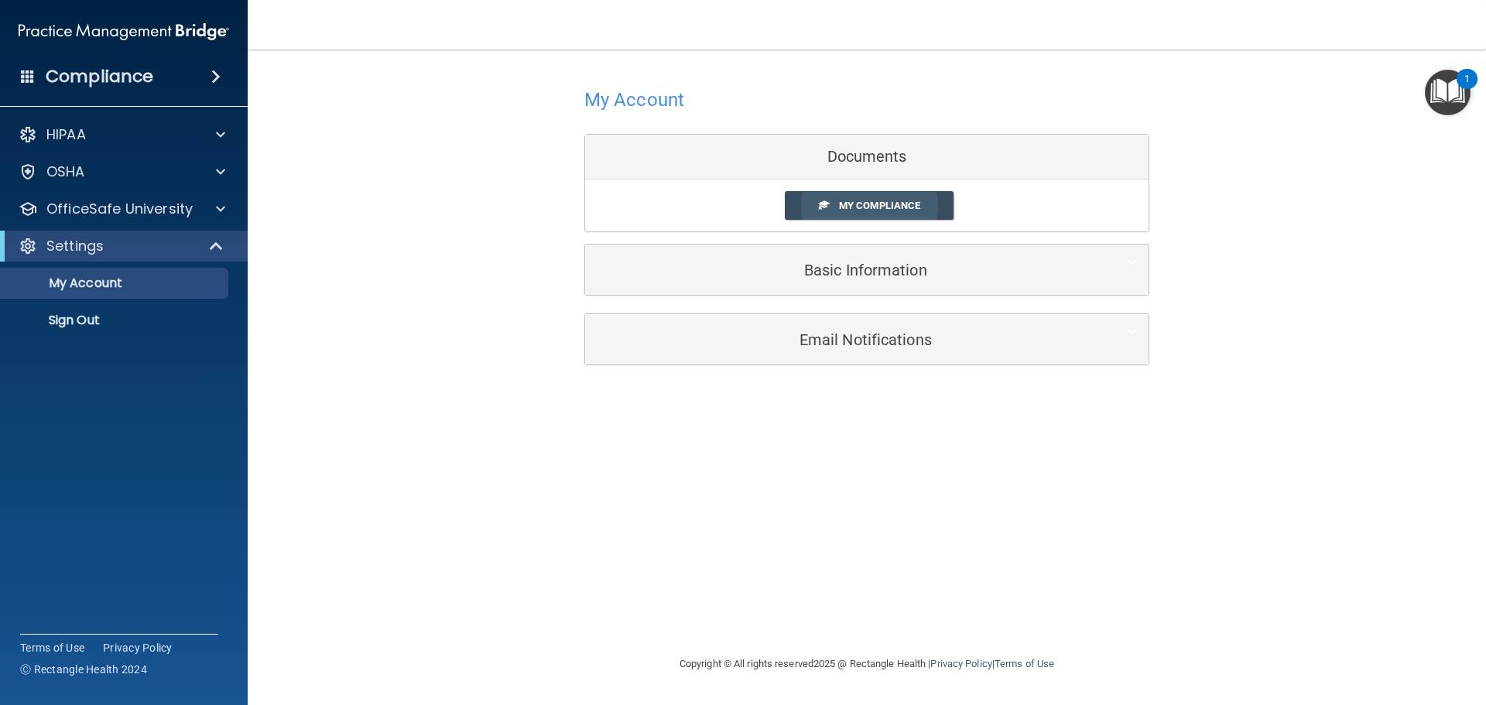
click at [906, 204] on span "My Compliance" at bounding box center [879, 206] width 81 height 12
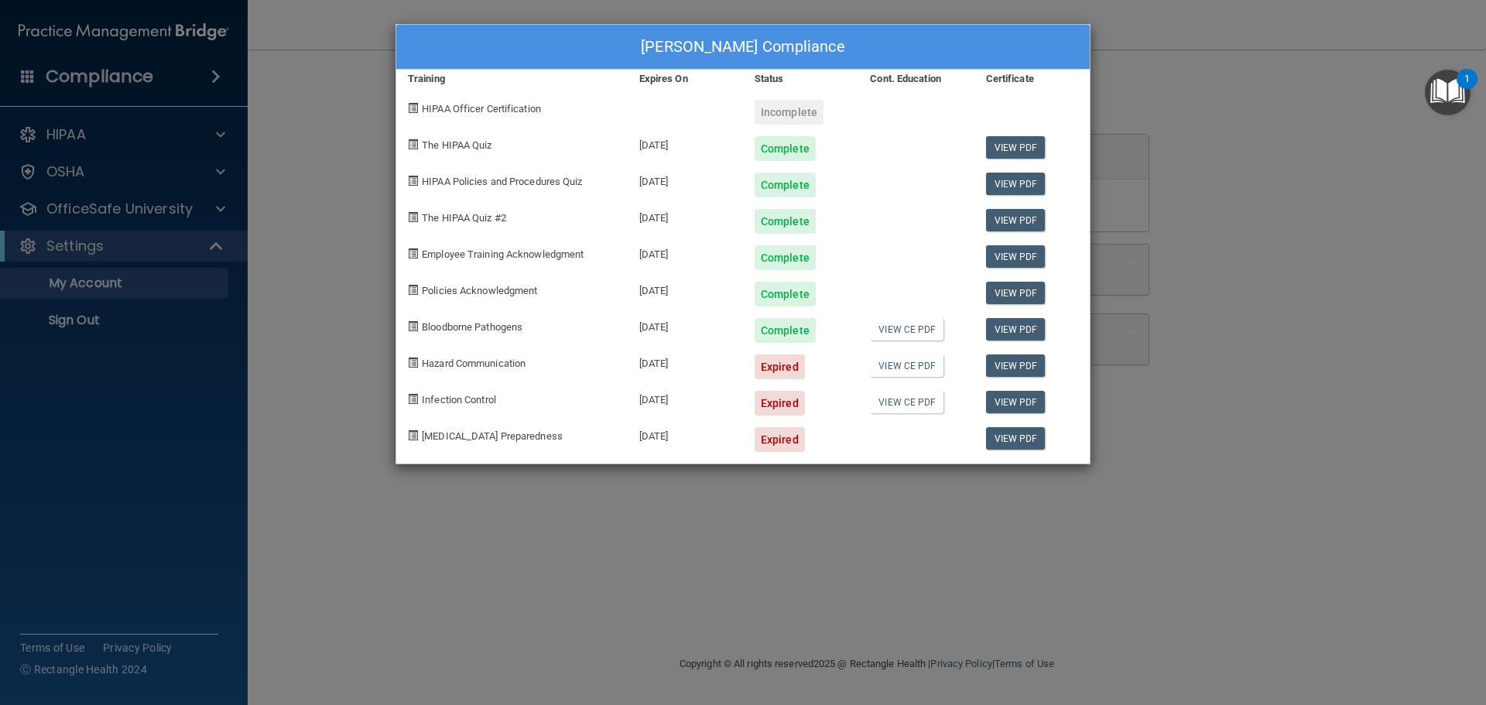
click at [1127, 53] on div "Jaclyn Reiner's Compliance Training Expires On Status Cont. Education Certifica…" at bounding box center [743, 352] width 1486 height 705
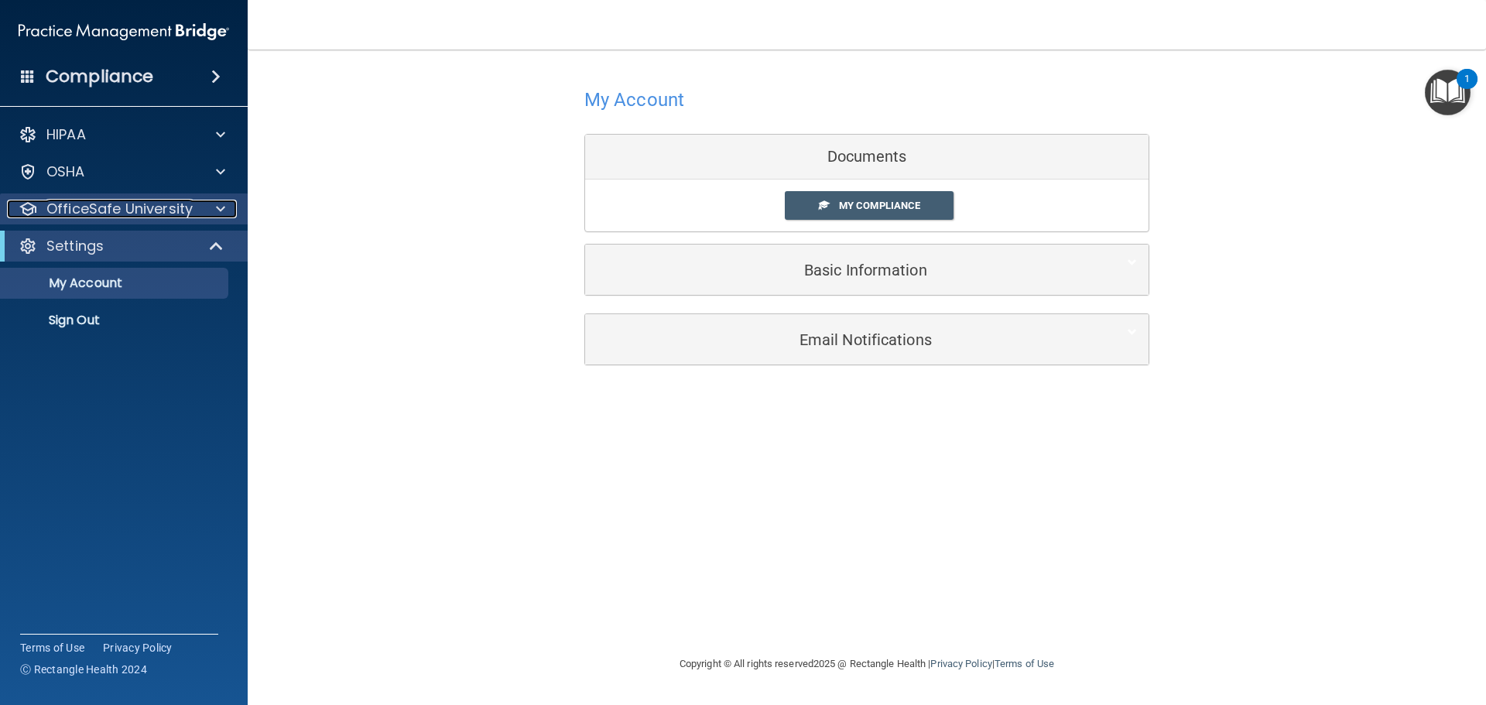
click at [177, 207] on p "OfficeSafe University" at bounding box center [119, 209] width 146 height 19
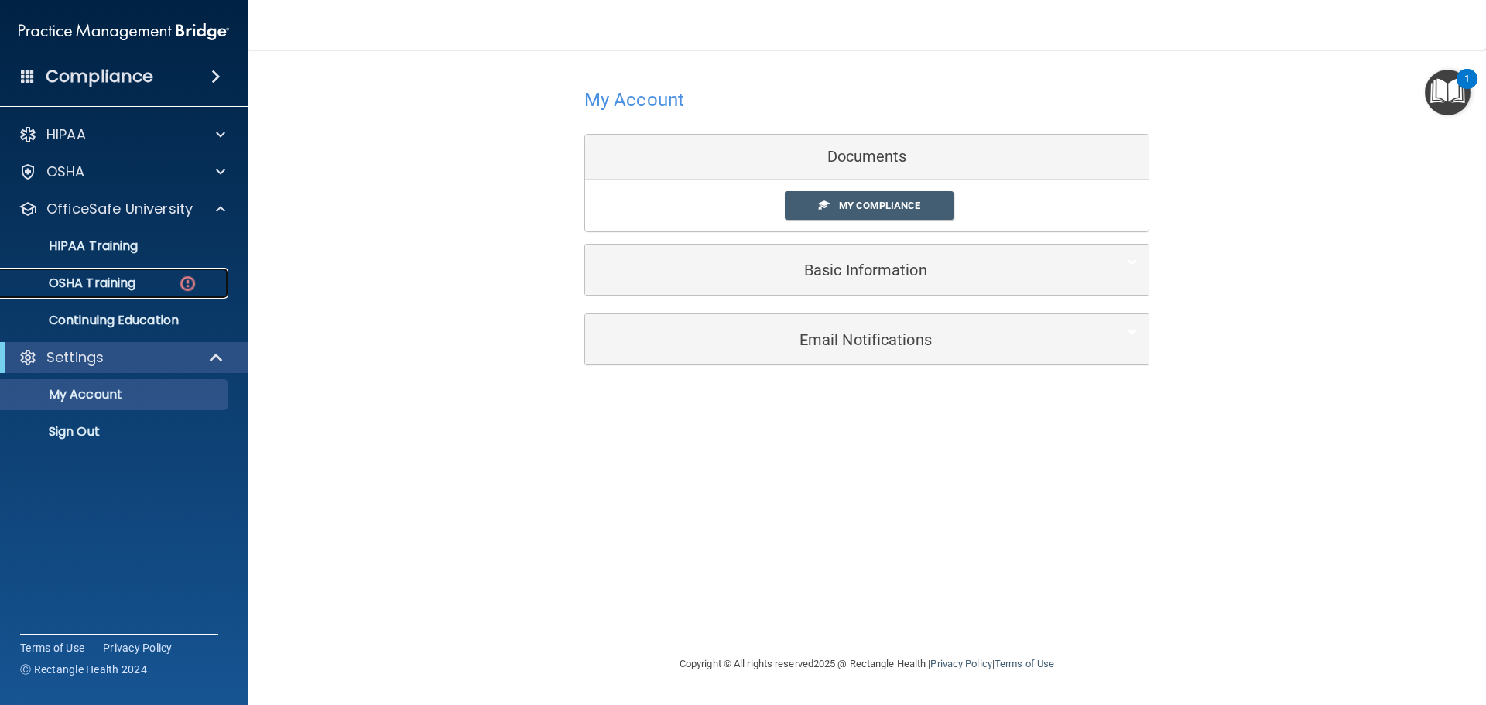
click at [130, 276] on p "OSHA Training" at bounding box center [72, 283] width 125 height 15
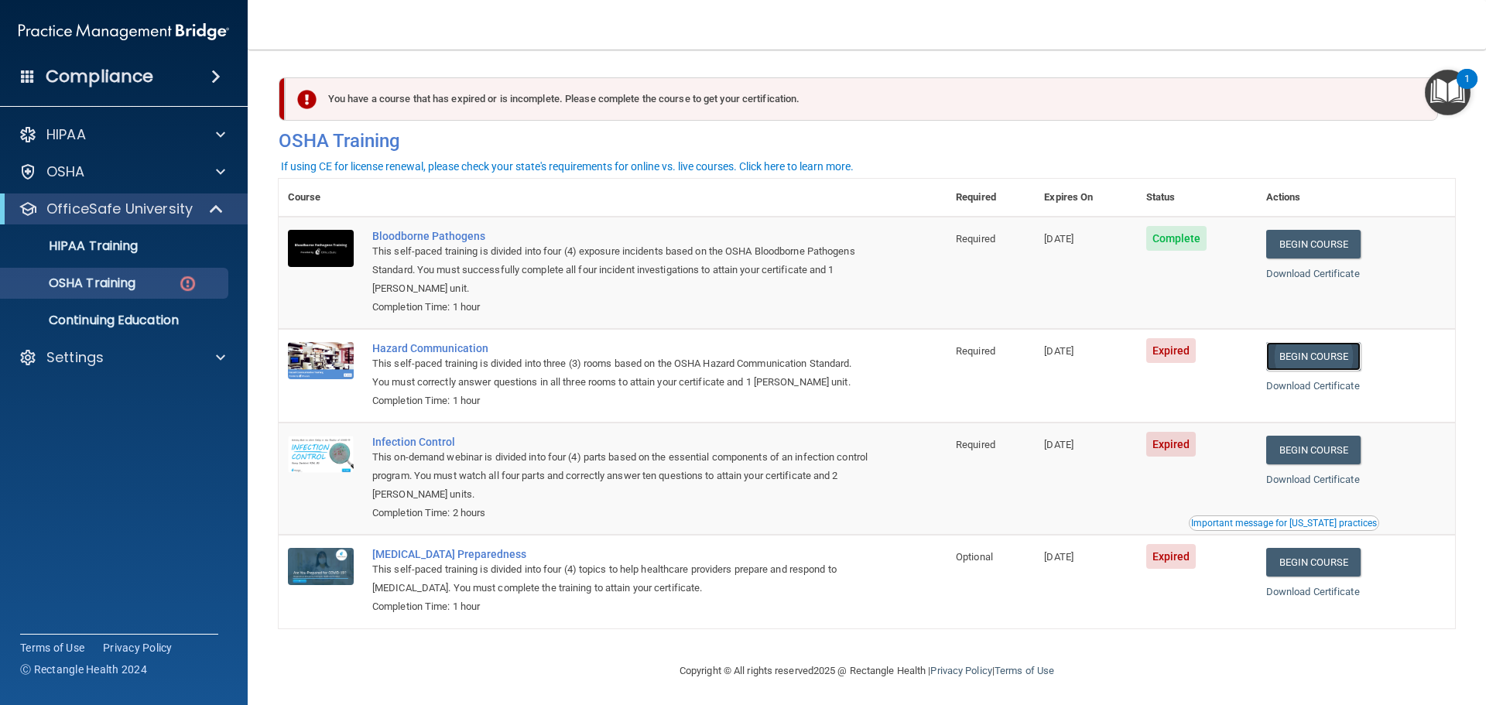
click at [1328, 362] on link "Begin Course" at bounding box center [1314, 356] width 94 height 29
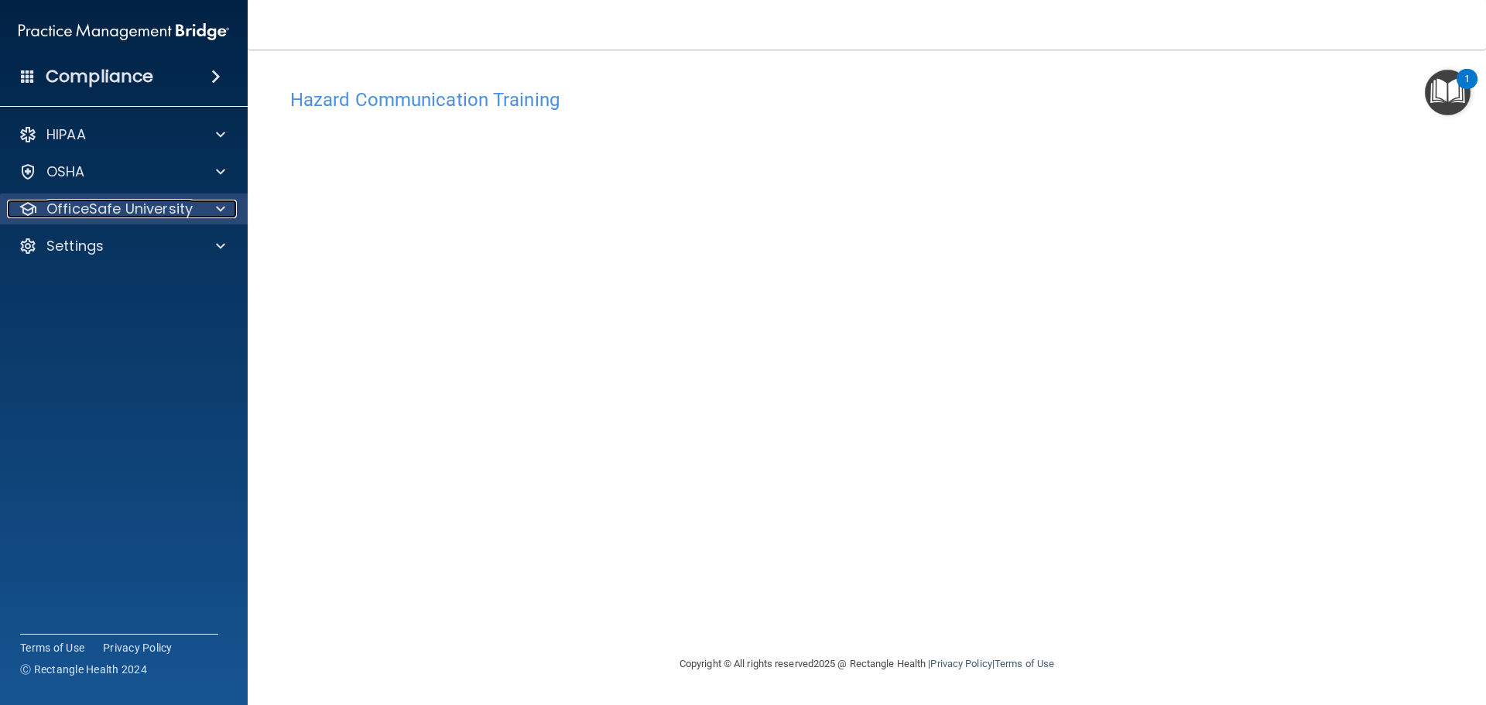
click at [110, 217] on p "OfficeSafe University" at bounding box center [119, 209] width 146 height 19
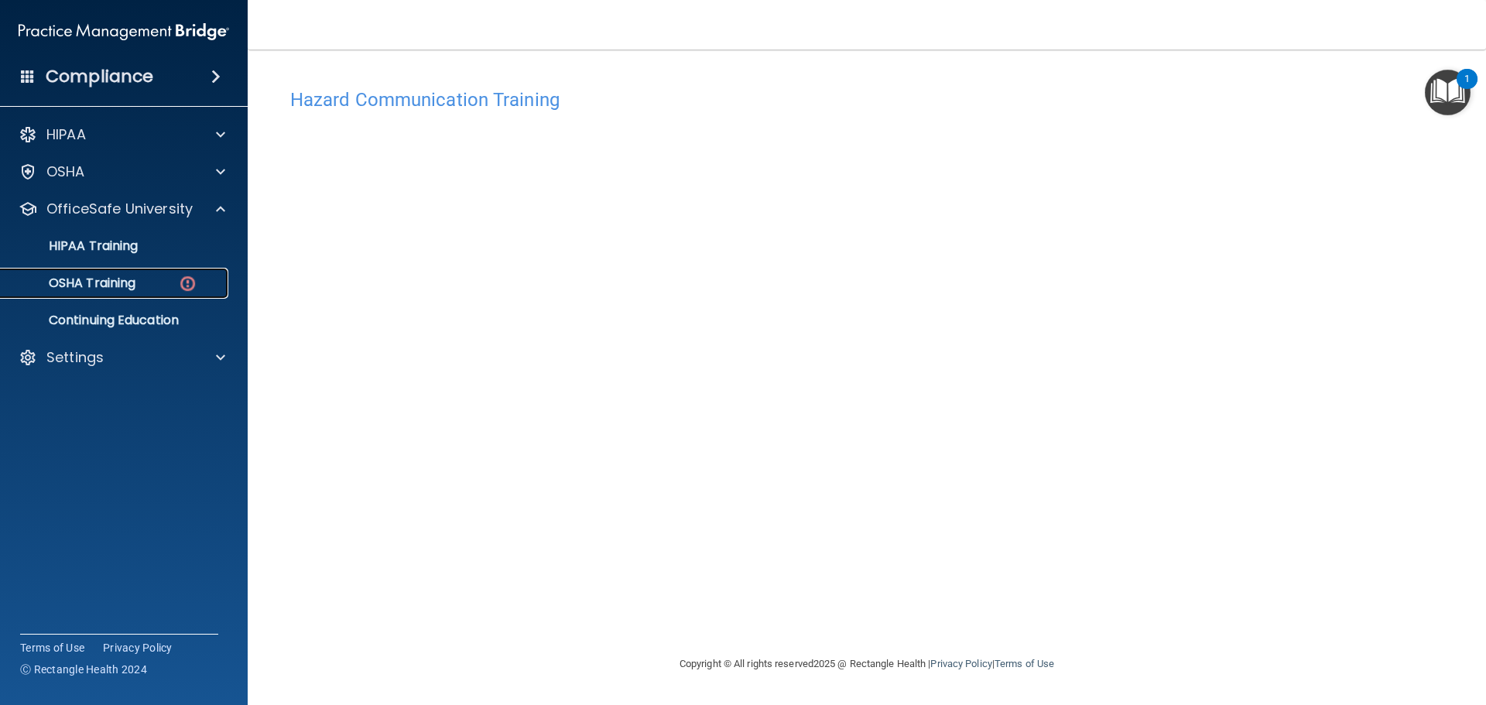
click at [132, 291] on p "OSHA Training" at bounding box center [72, 283] width 125 height 15
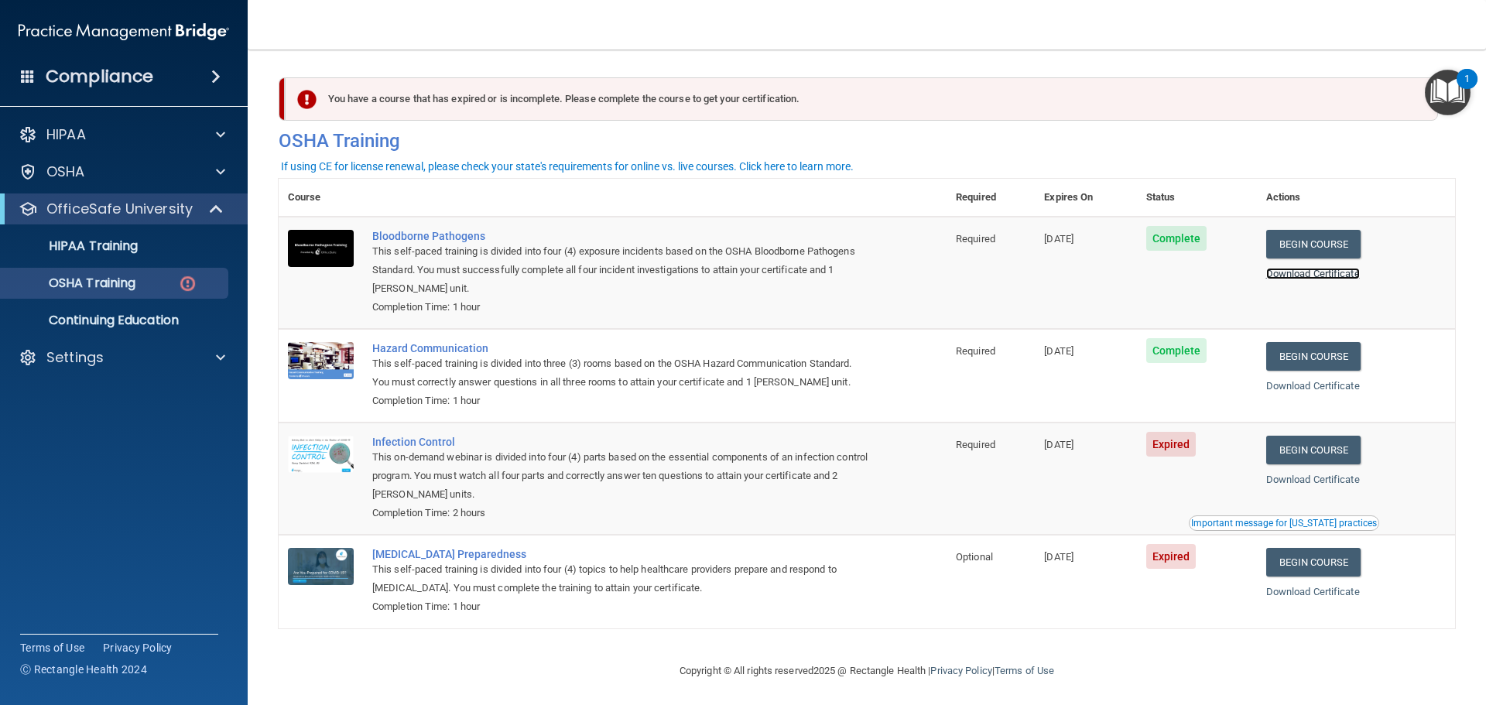
click at [1287, 275] on link "Download Certificate" at bounding box center [1314, 274] width 94 height 12
click at [1323, 390] on link "Download Certificate" at bounding box center [1314, 386] width 94 height 12
click at [1308, 447] on link "Begin Course" at bounding box center [1314, 450] width 94 height 29
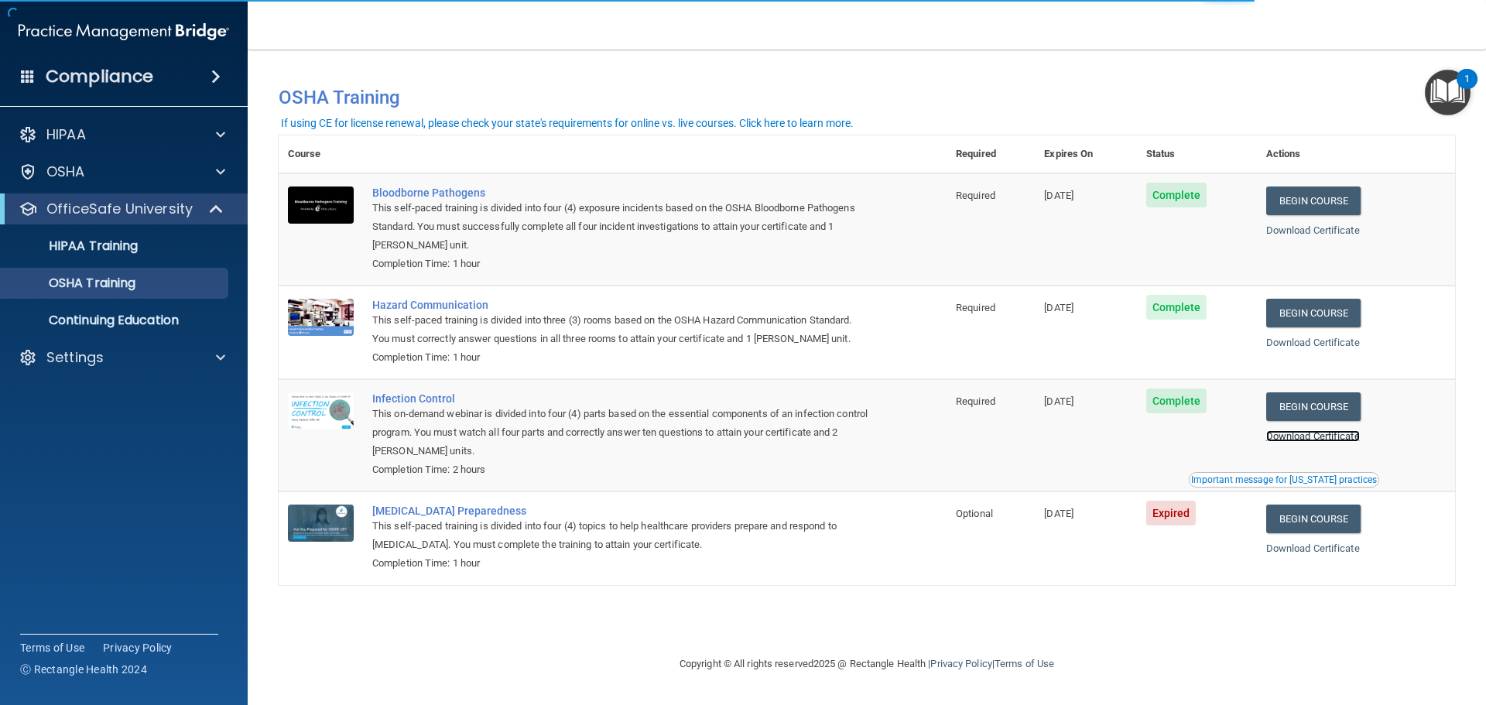
click at [1360, 436] on link "Download Certificate" at bounding box center [1314, 436] width 94 height 12
